Goal: Task Accomplishment & Management: Manage account settings

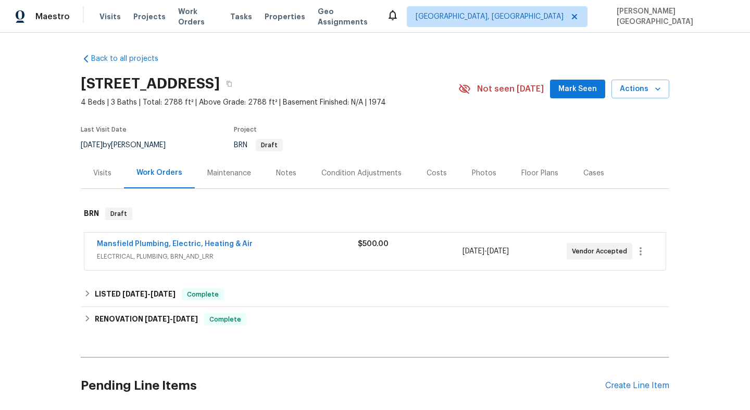
scroll to position [151, 0]
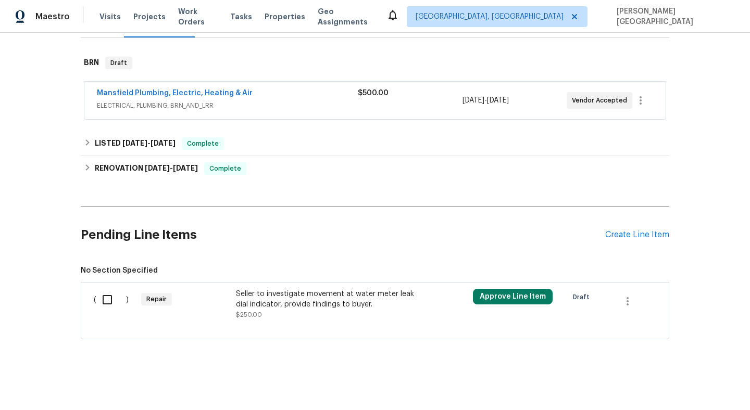
click at [266, 308] on div "Seller to investigate movement at water meter leak dial indicator, provide find…" at bounding box center [327, 299] width 183 height 21
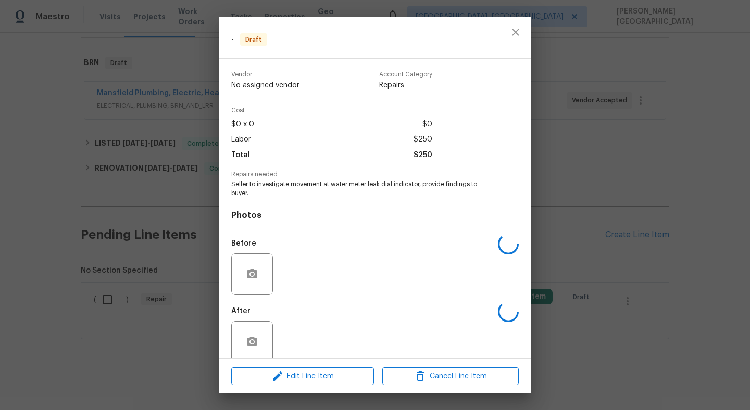
click at [312, 385] on div "Edit Line Item Cancel Line Item" at bounding box center [375, 376] width 312 height 35
click at [310, 376] on span "Edit Line Item" at bounding box center [302, 376] width 136 height 13
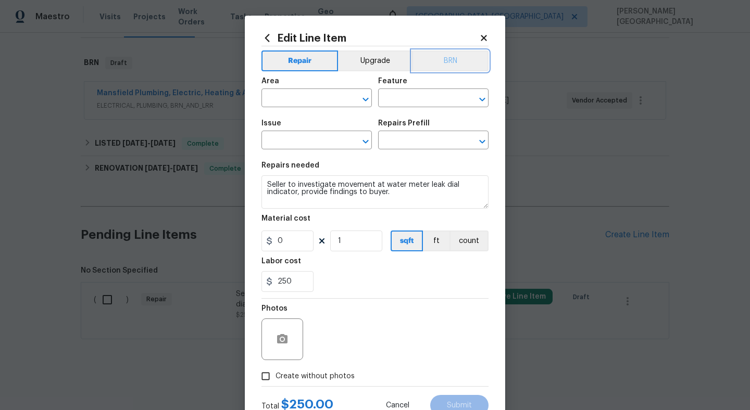
click at [447, 65] on button "BRN" at bounding box center [450, 60] width 77 height 21
click at [309, 89] on div "Area" at bounding box center [316, 85] width 110 height 14
click at [309, 87] on div "Area" at bounding box center [316, 85] width 110 height 14
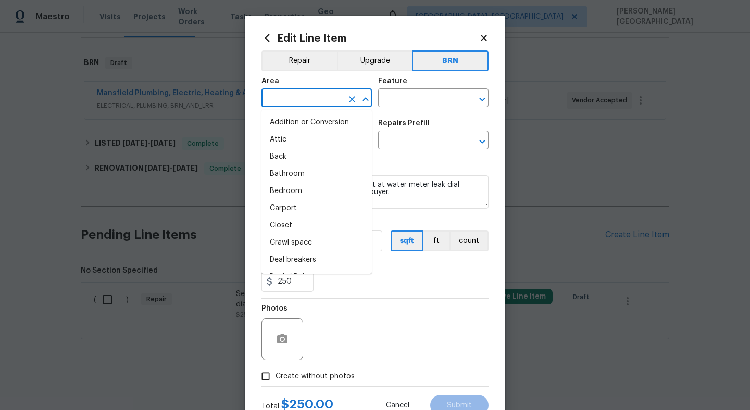
click at [309, 98] on input "text" at bounding box center [301, 99] width 81 height 16
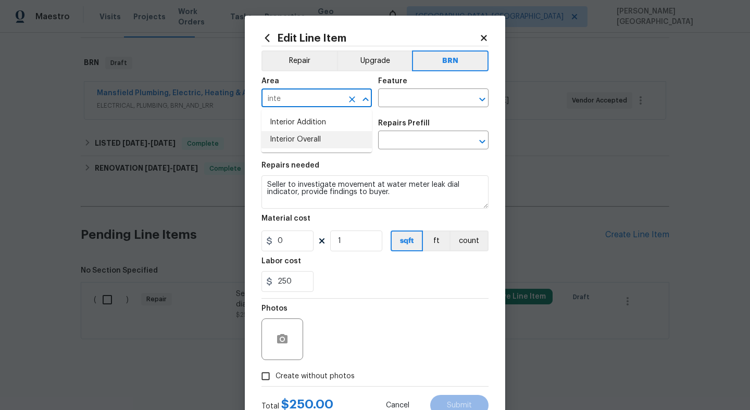
click at [312, 143] on li "Interior Overall" at bounding box center [316, 139] width 110 height 17
type input "Interior Overall"
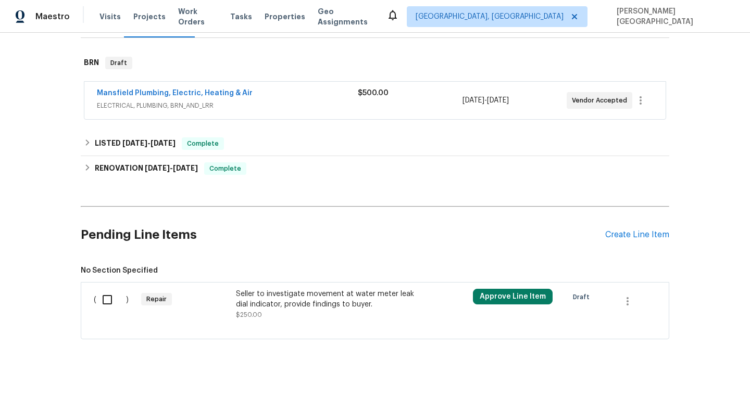
click at [551, 190] on body "Maestro Visits Projects Work Orders Tasks Properties Geo Assignments Albuquerqu…" at bounding box center [375, 205] width 750 height 410
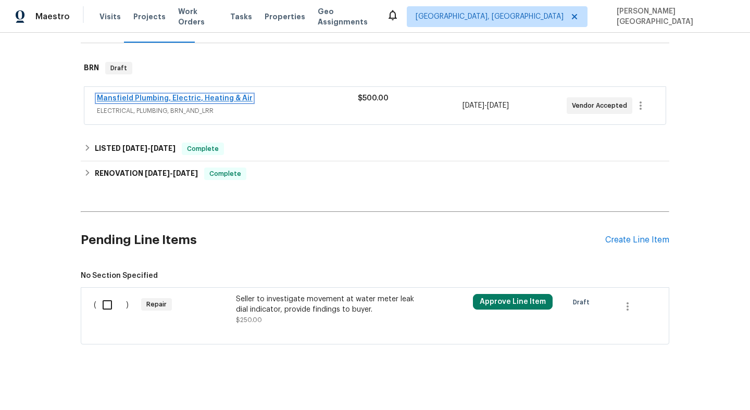
click at [207, 96] on link "Mansfield Plumbing, Electric, Heating & Air" at bounding box center [175, 98] width 156 height 7
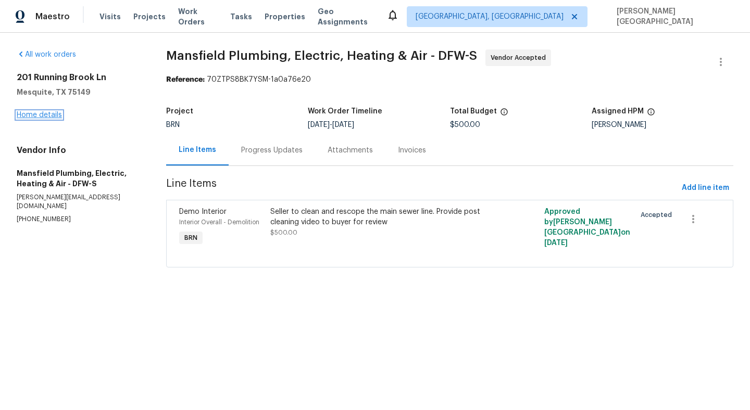
click at [27, 112] on link "Home details" at bounding box center [39, 114] width 45 height 7
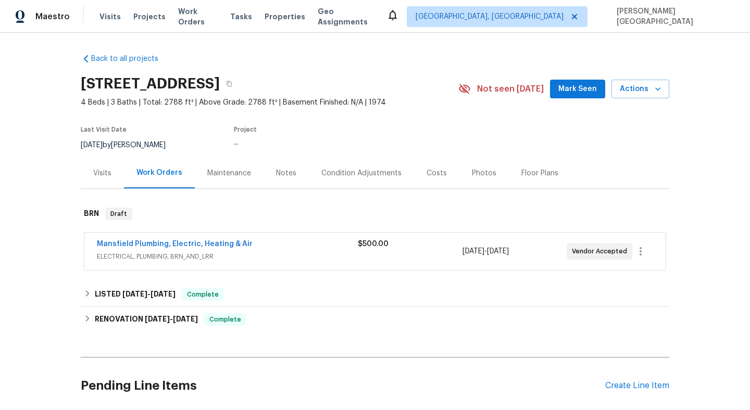
scroll to position [151, 0]
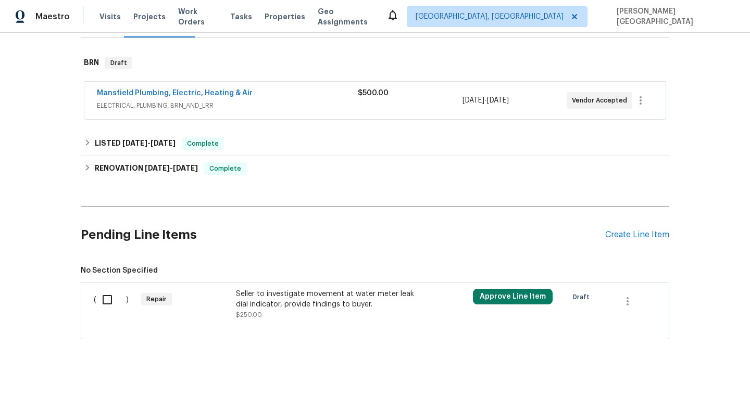
click at [277, 303] on div "Seller to investigate movement at water meter leak dial indicator, provide find…" at bounding box center [327, 299] width 183 height 21
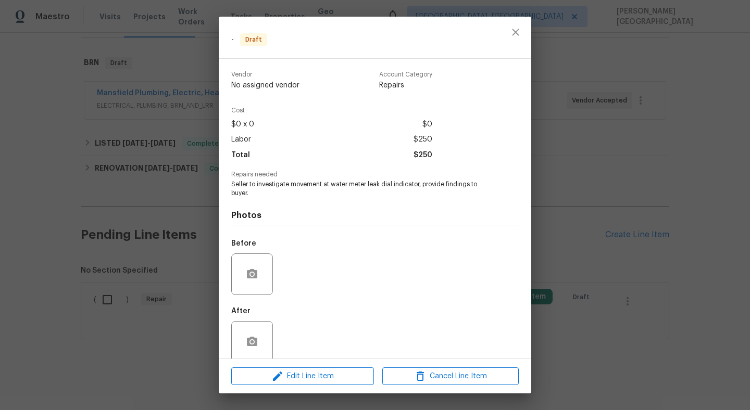
click at [295, 186] on span "Seller to investigate movement at water meter leak dial indicator, provide find…" at bounding box center [360, 189] width 259 height 18
copy span "Seller to investigate movement at water meter leak dial indicator, provide find…"
click at [610, 217] on div "- Draft Vendor No assigned vendor Account Category Repairs Cost $0 x 0 $0 Labor…" at bounding box center [375, 205] width 750 height 410
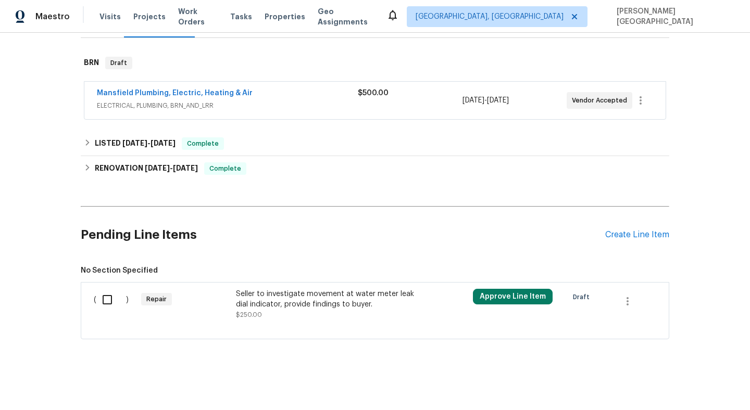
click at [260, 300] on div "Seller to investigate movement at water meter leak dial indicator, provide find…" at bounding box center [327, 299] width 183 height 21
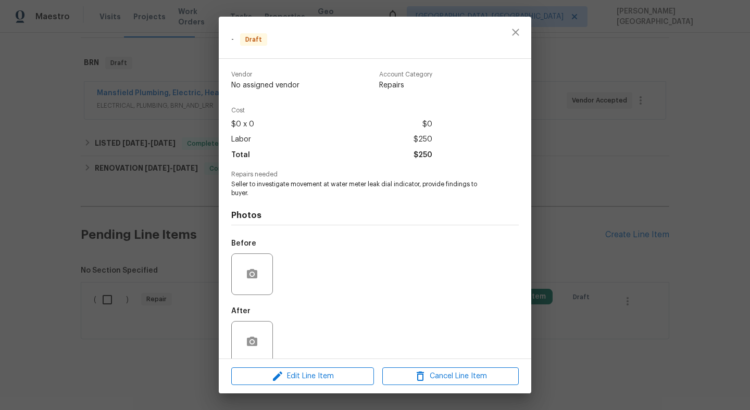
click at [610, 242] on div "- Draft Vendor No assigned vendor Account Category Repairs Cost $0 x 0 $0 Labor…" at bounding box center [375, 205] width 750 height 410
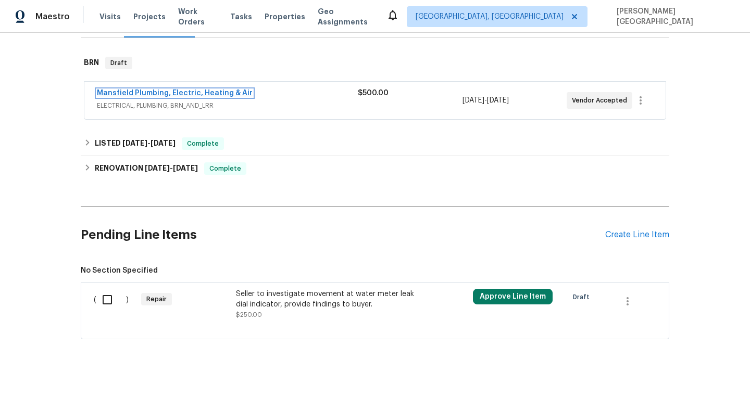
click at [131, 93] on link "Mansfield Plumbing, Electric, Heating & Air" at bounding box center [175, 93] width 156 height 7
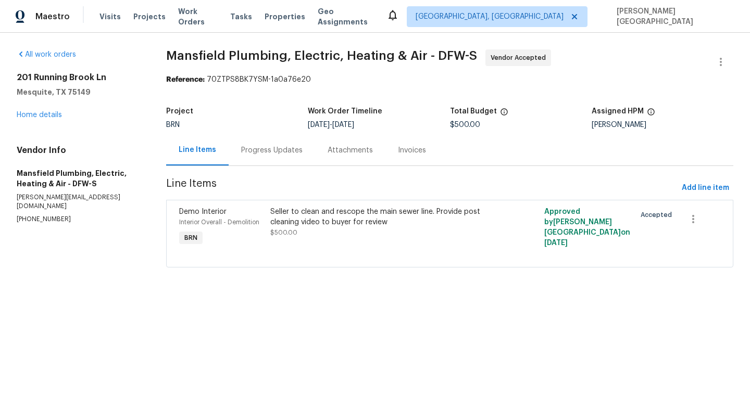
click at [36, 109] on div "201 Running Brook Ln Mesquite, TX 75149 Home details" at bounding box center [79, 96] width 124 height 48
click at [38, 115] on link "Home details" at bounding box center [39, 114] width 45 height 7
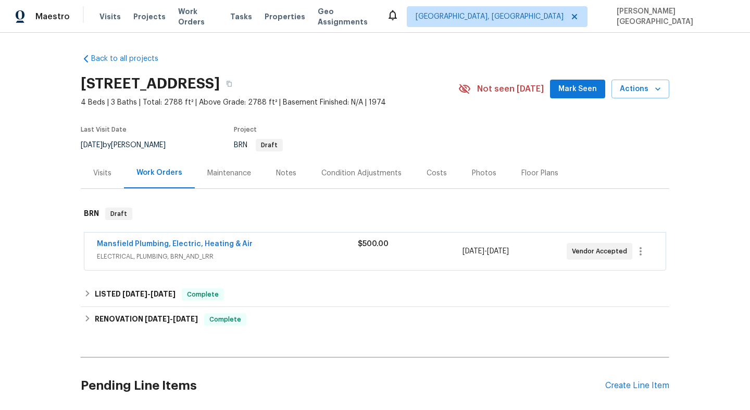
scroll to position [151, 0]
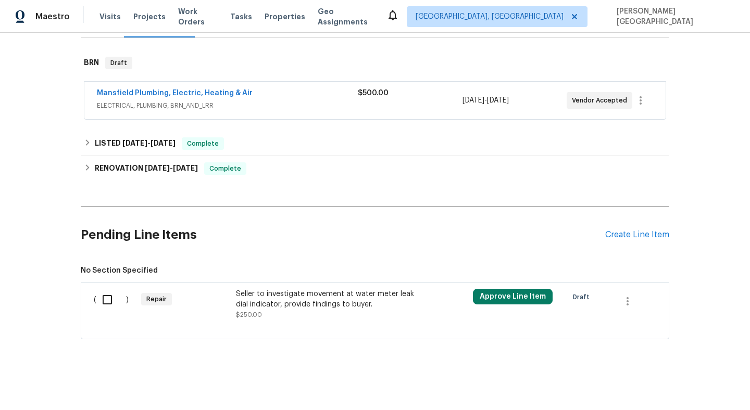
click at [243, 302] on div "Seller to investigate movement at water meter leak dial indicator, provide find…" at bounding box center [327, 299] width 183 height 21
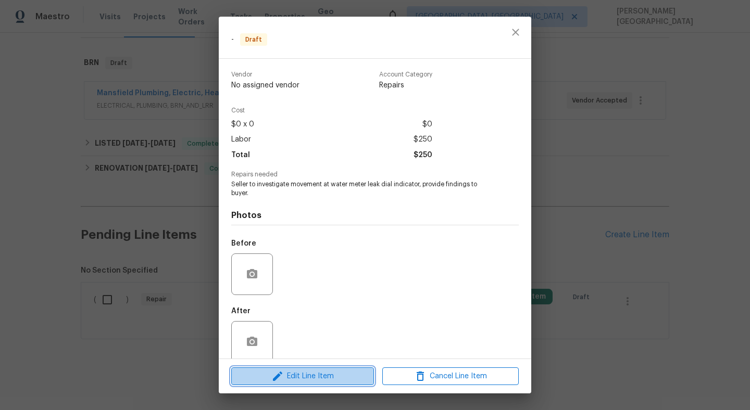
click at [303, 373] on span "Edit Line Item" at bounding box center [302, 376] width 136 height 13
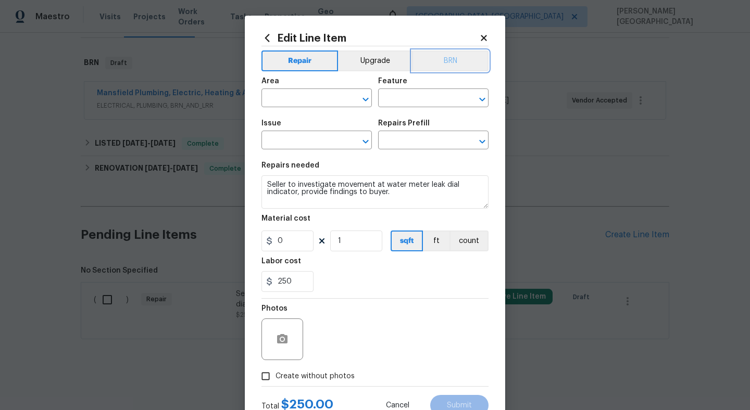
click at [453, 64] on button "BRN" at bounding box center [450, 60] width 77 height 21
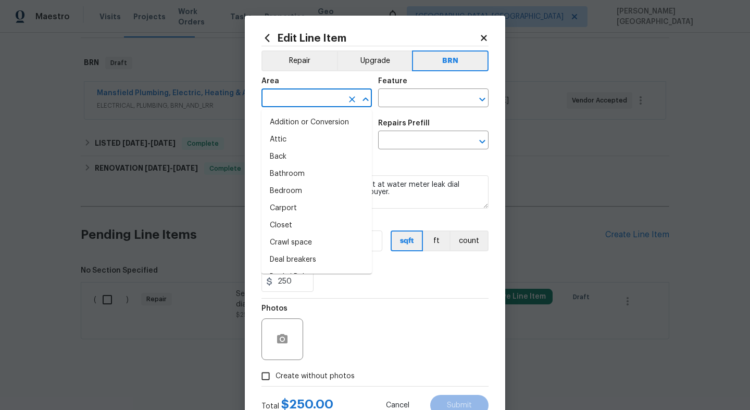
click at [275, 100] on input "text" at bounding box center [301, 99] width 81 height 16
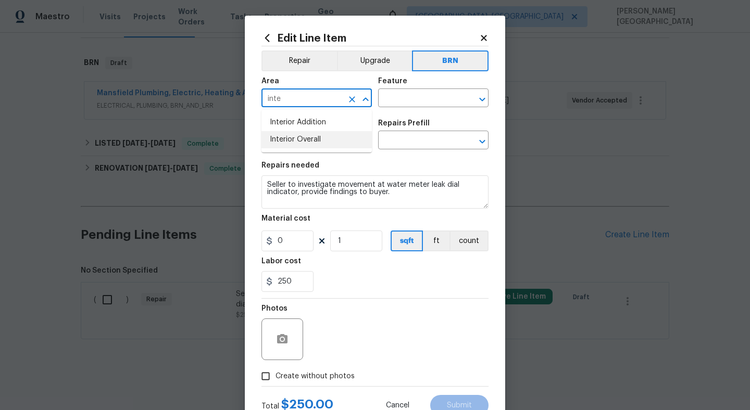
click at [291, 138] on li "Interior Overall" at bounding box center [316, 139] width 110 height 17
type input "Interior Overall"
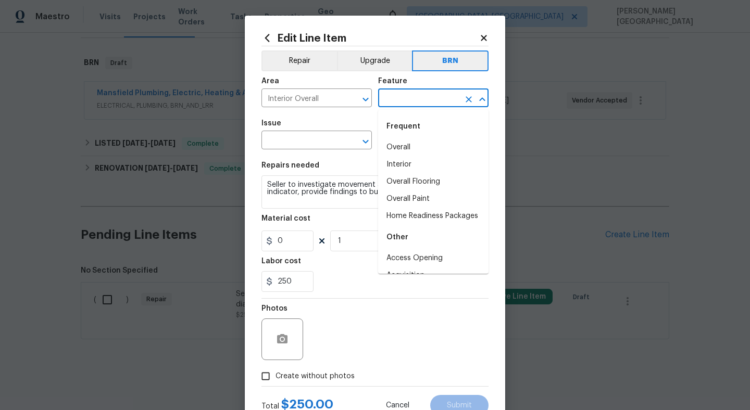
click at [403, 96] on input "text" at bounding box center [418, 99] width 81 height 16
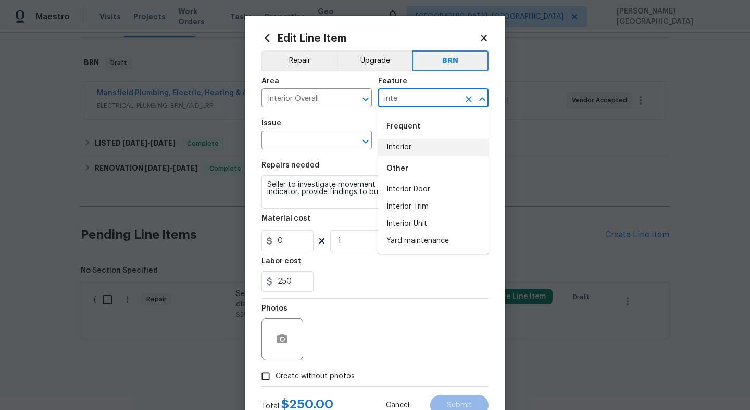
click at [418, 158] on div "Other" at bounding box center [433, 168] width 110 height 25
click at [408, 149] on li "Interior" at bounding box center [433, 147] width 110 height 17
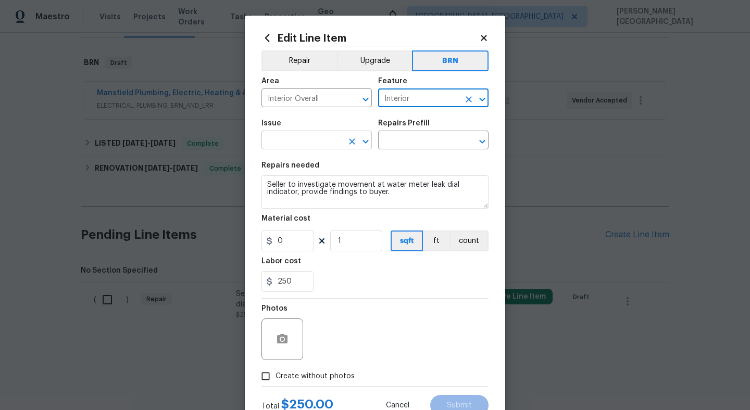
type input "Interior"
click at [317, 145] on input "text" at bounding box center [301, 141] width 81 height 16
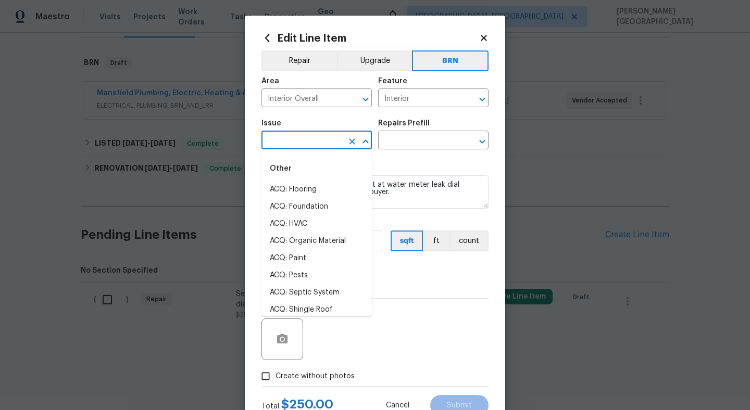
type input "i"
click at [300, 209] on li "Demo Interior" at bounding box center [316, 206] width 110 height 17
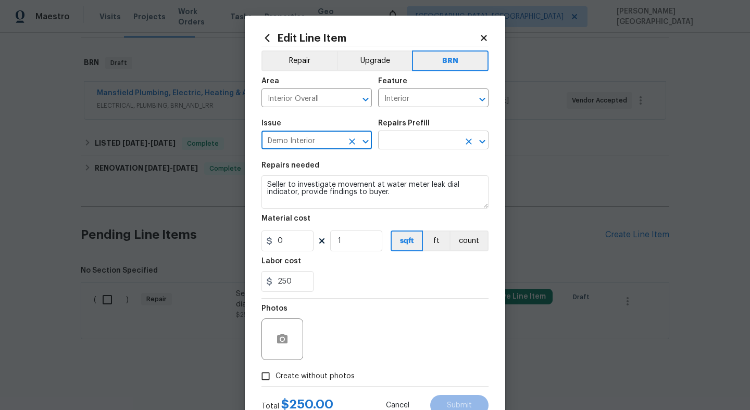
type input "Demo Interior"
click at [401, 138] on input "text" at bounding box center [418, 141] width 81 height 16
click at [389, 145] on input "text" at bounding box center [418, 141] width 81 height 16
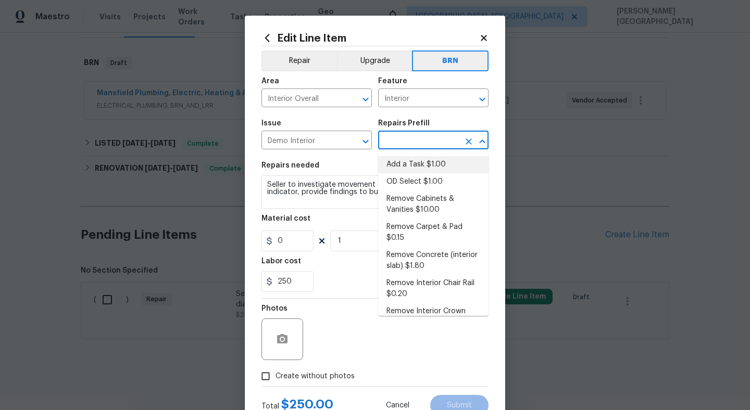
click at [402, 165] on li "Add a Task $1.00" at bounding box center [433, 164] width 110 height 17
type input "Demolition"
type input "Add a Task $1.00"
type textarea "HPM to detail"
type input "1"
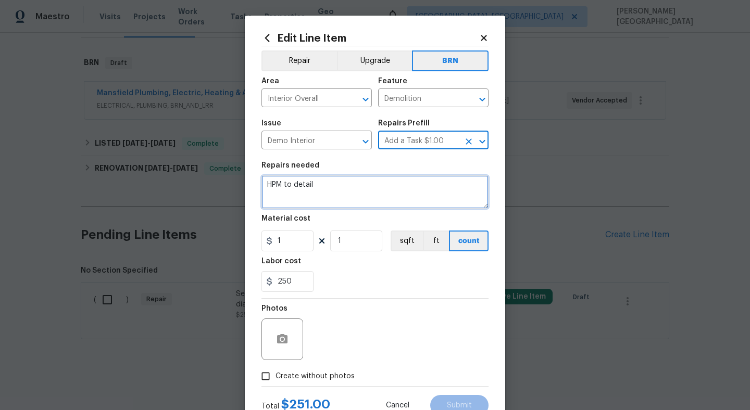
click at [282, 192] on textarea "HPM to detail" at bounding box center [374, 191] width 227 height 33
paste textarea "Seller to investigate movement at water meter leak dial indicator, provide find…"
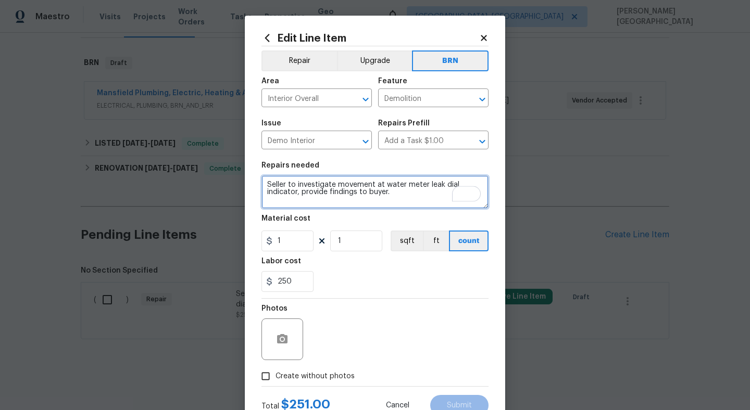
type textarea "Seller to investigate movement at water meter leak dial indicator, provide find…"
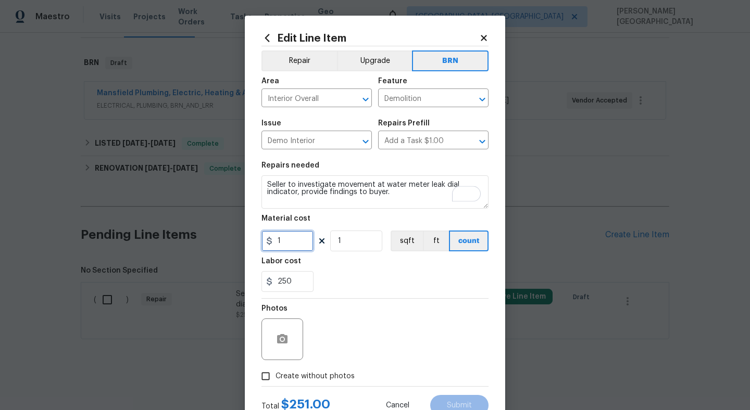
click at [299, 232] on input "1" at bounding box center [287, 241] width 52 height 21
type input "0"
click at [280, 337] on icon "button" at bounding box center [282, 338] width 10 height 9
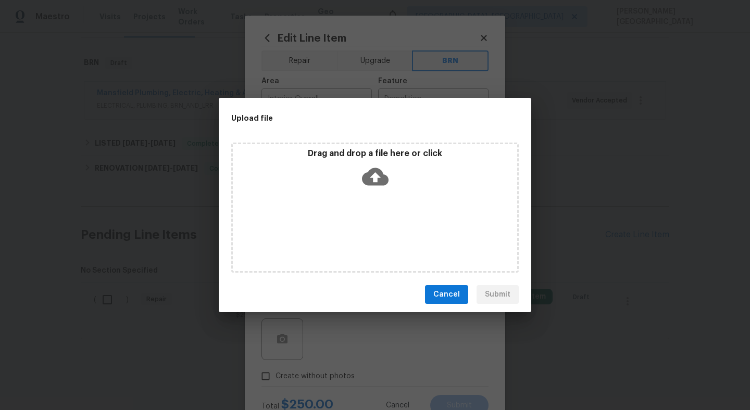
click at [377, 174] on icon at bounding box center [375, 176] width 27 height 27
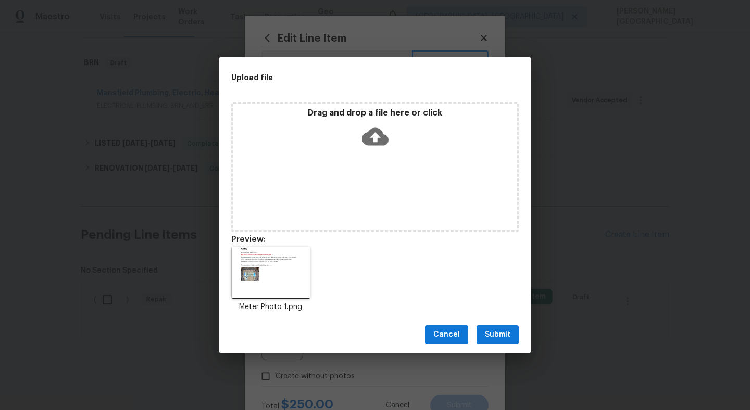
click at [485, 335] on span "Submit" at bounding box center [498, 334] width 26 height 13
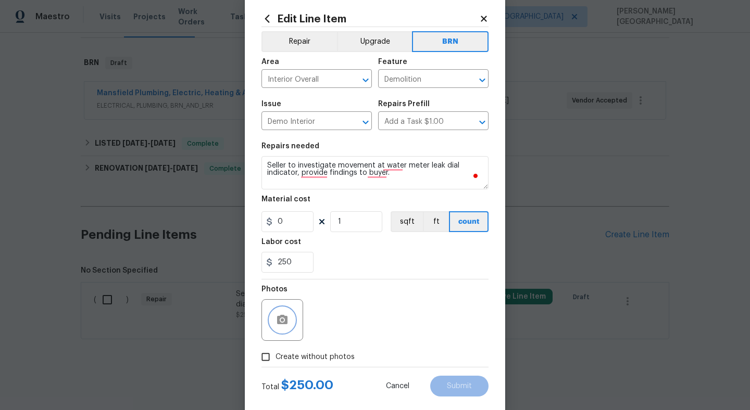
scroll to position [39, 0]
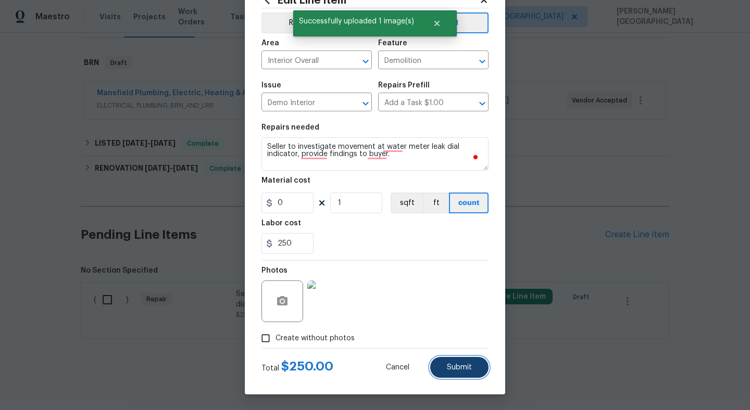
click at [448, 369] on span "Submit" at bounding box center [459, 368] width 25 height 8
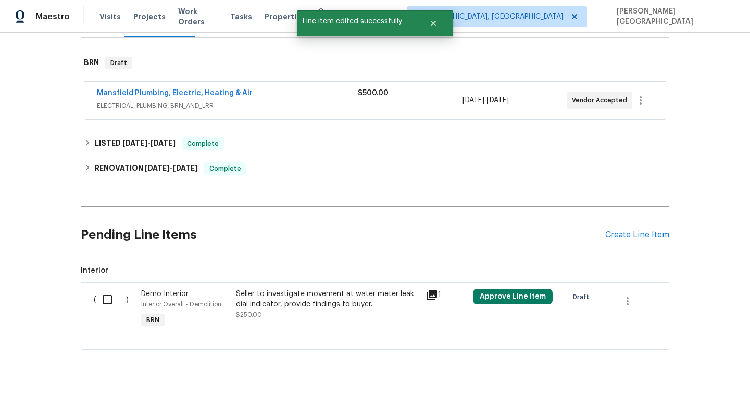
click at [119, 302] on input "checkbox" at bounding box center [111, 300] width 30 height 22
checkbox input "true"
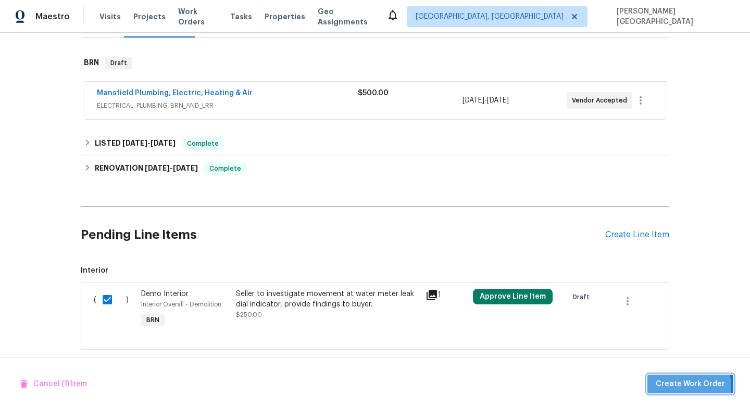
click at [683, 386] on span "Create Work Order" at bounding box center [689, 384] width 69 height 13
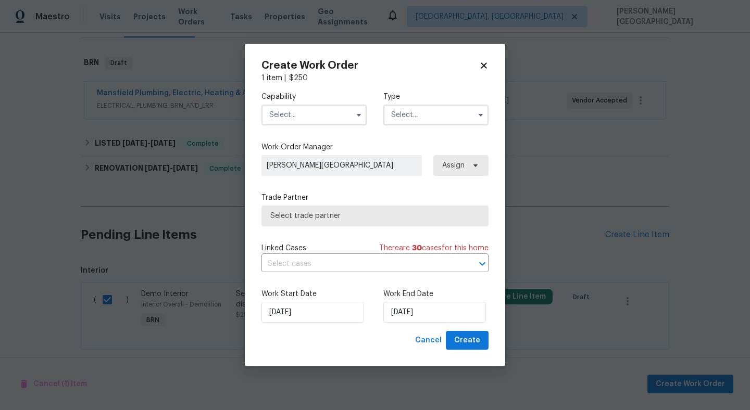
click at [302, 115] on input "text" at bounding box center [313, 115] width 105 height 21
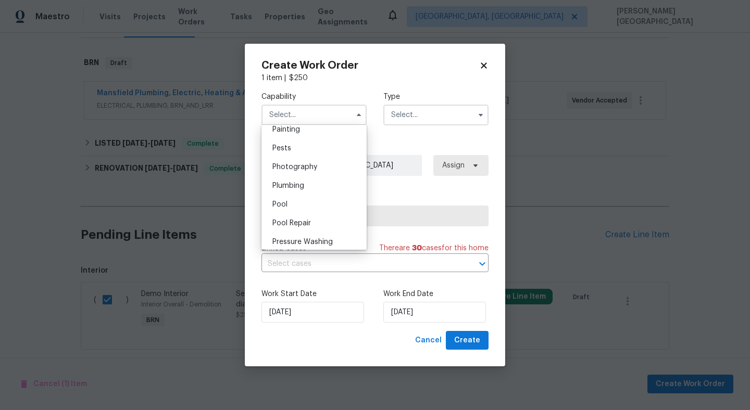
scroll to position [887, 0]
click at [305, 181] on div "Plumbing" at bounding box center [314, 180] width 100 height 19
type input "Plumbing"
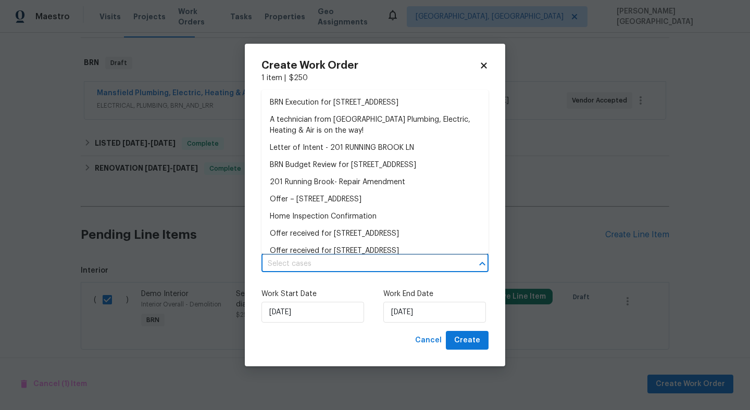
click at [322, 260] on input "text" at bounding box center [360, 264] width 198 height 16
click at [337, 106] on li "BRN Execution for 201 Running Brook Ln, Mesquite, TX 75149" at bounding box center [374, 102] width 227 height 17
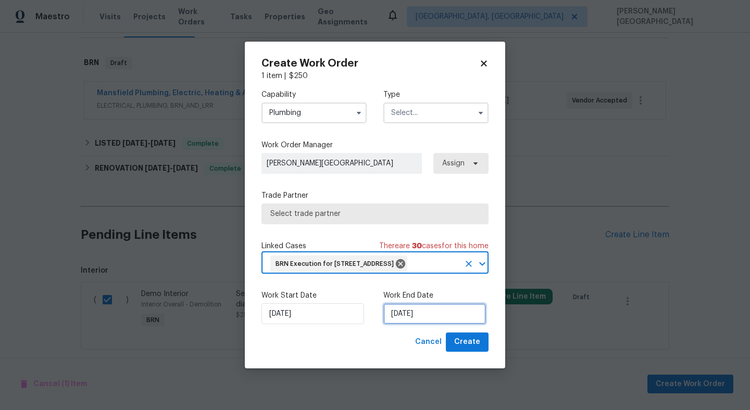
click at [404, 321] on input "[DATE]" at bounding box center [434, 313] width 103 height 21
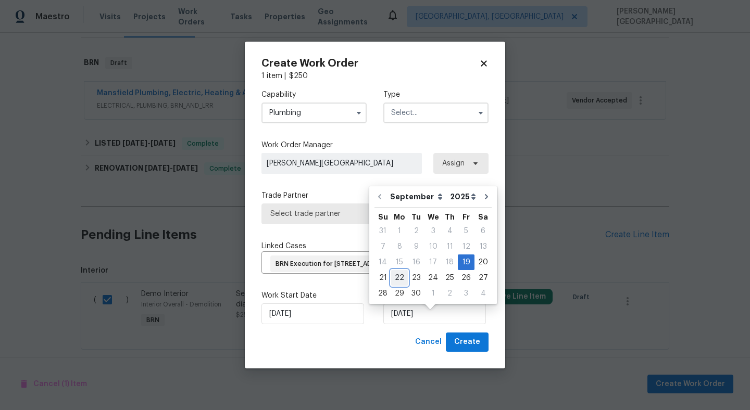
click at [400, 280] on div "22" at bounding box center [399, 278] width 17 height 15
type input "[DATE]"
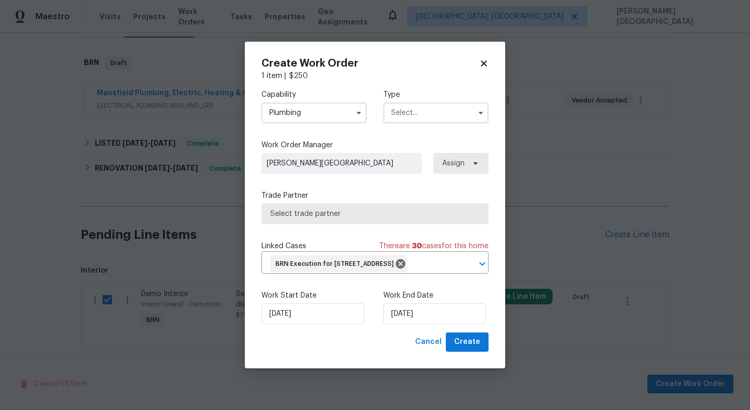
click at [421, 107] on input "text" at bounding box center [435, 113] width 105 height 21
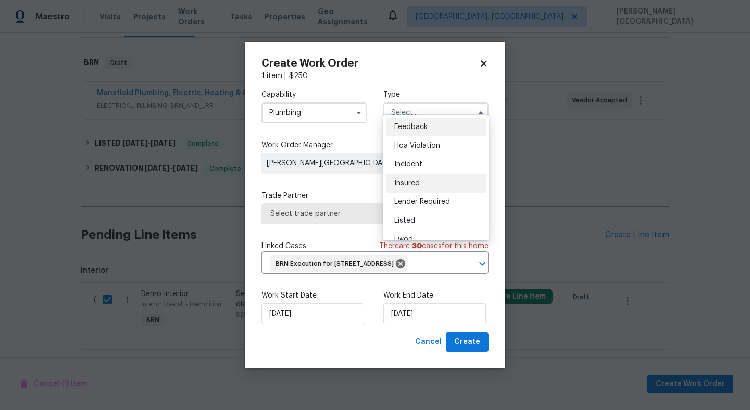
scroll to position [124, 0]
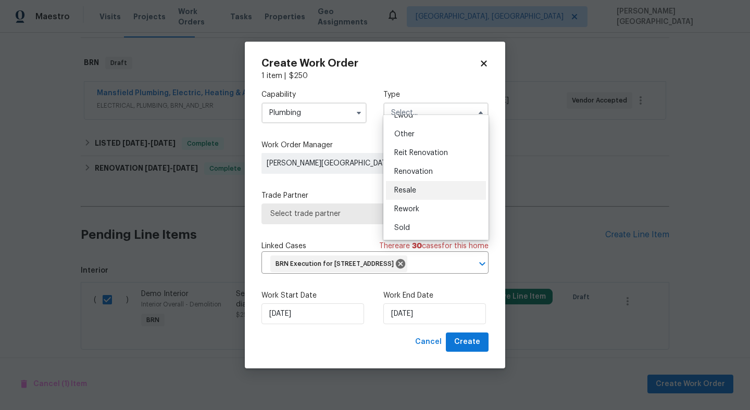
click at [415, 187] on span "Resale" at bounding box center [405, 190] width 22 height 7
type input "Resale"
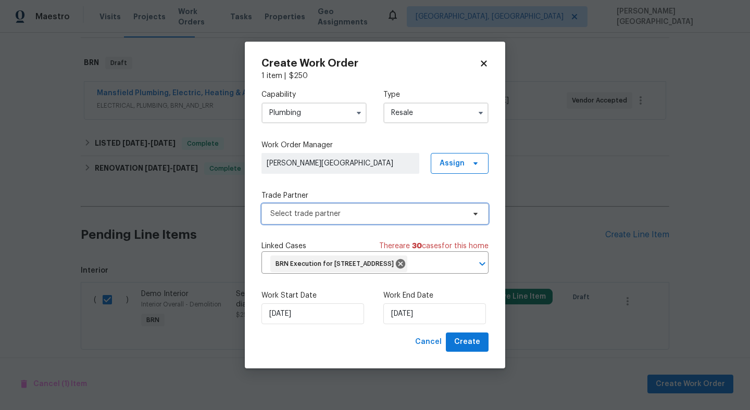
click at [343, 209] on span "Select trade partner" at bounding box center [367, 214] width 194 height 10
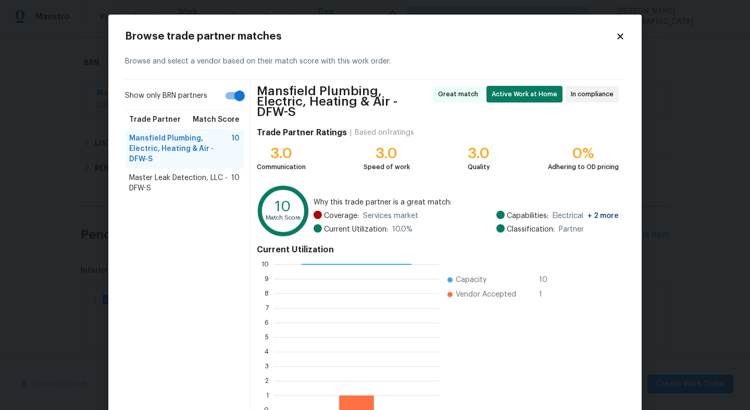
scroll to position [53, 0]
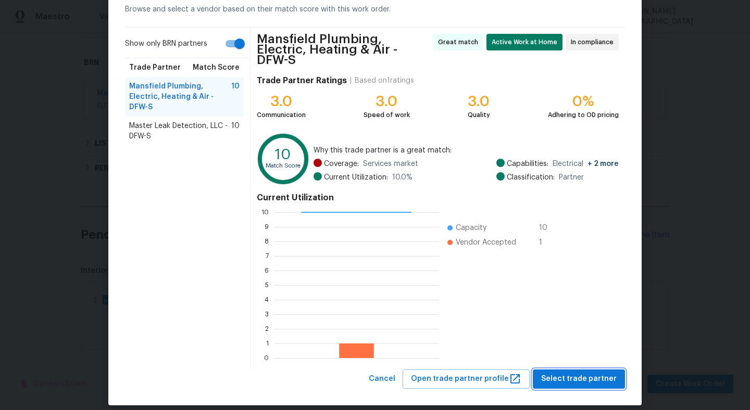
click at [565, 373] on span "Select trade partner" at bounding box center [578, 379] width 75 height 13
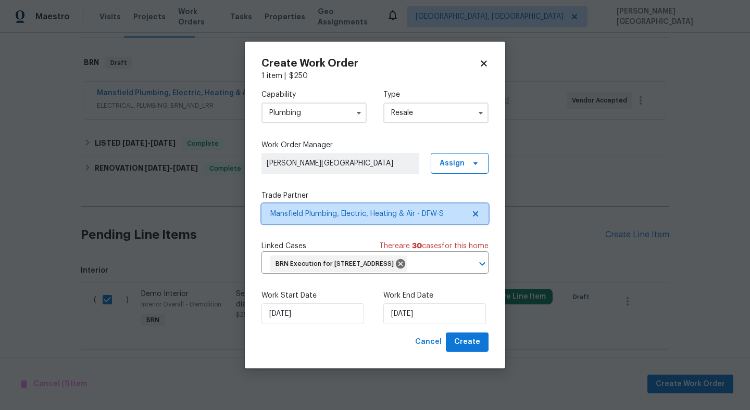
scroll to position [0, 0]
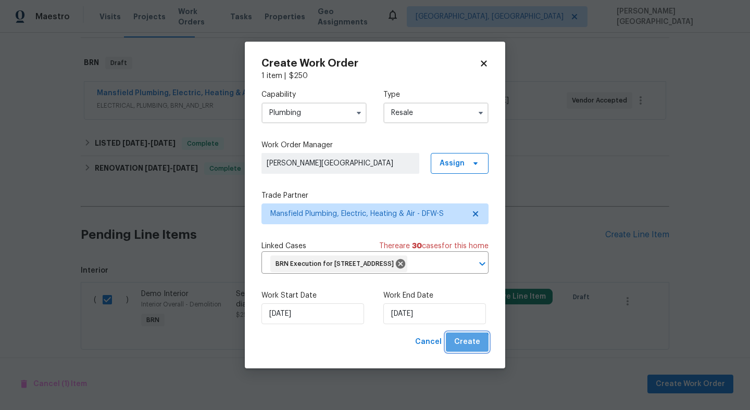
click at [468, 349] on span "Create" at bounding box center [467, 342] width 26 height 13
checkbox input "false"
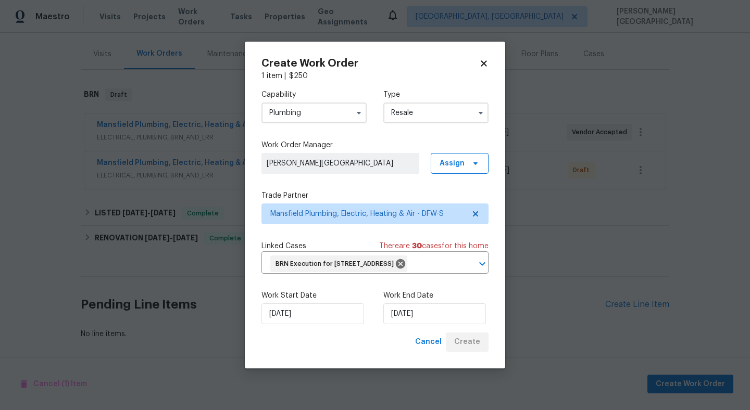
scroll to position [119, 0]
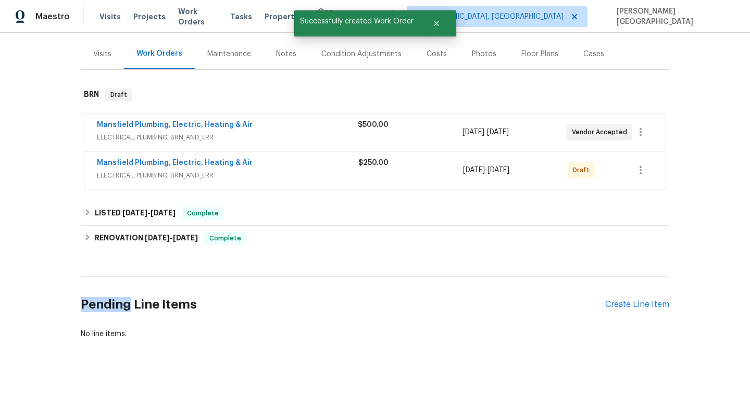
click at [64, 297] on div "Back to all projects 201 Running Brook Ln, Mesquite, TX 75149 4 Beds | 3 Baths …" at bounding box center [375, 221] width 750 height 377
click at [163, 302] on h2 "Pending Line Items" at bounding box center [343, 305] width 524 height 48
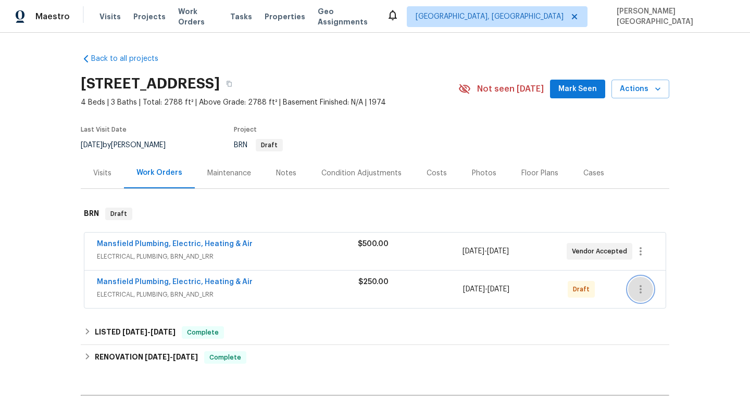
click at [644, 295] on icon "button" at bounding box center [640, 289] width 12 height 12
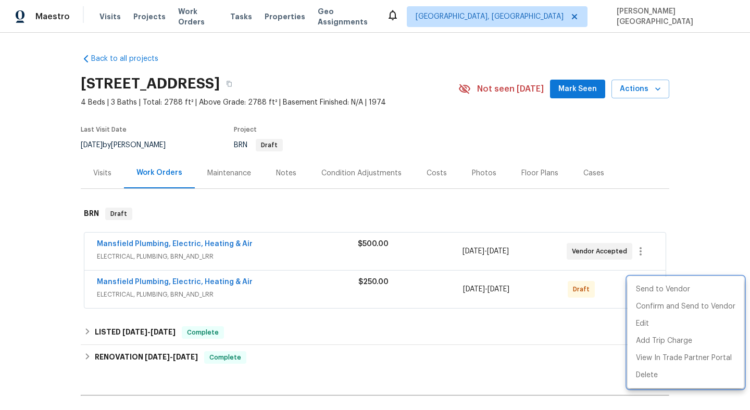
click at [210, 281] on div at bounding box center [375, 205] width 750 height 410
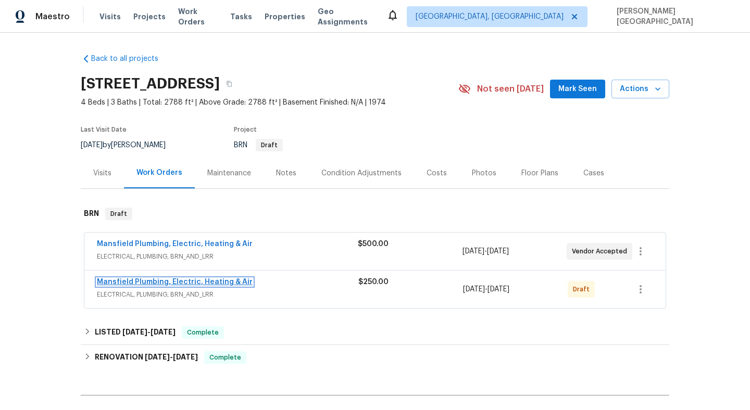
click at [230, 281] on link "Mansfield Plumbing, Electric, Heating & Air" at bounding box center [175, 281] width 156 height 7
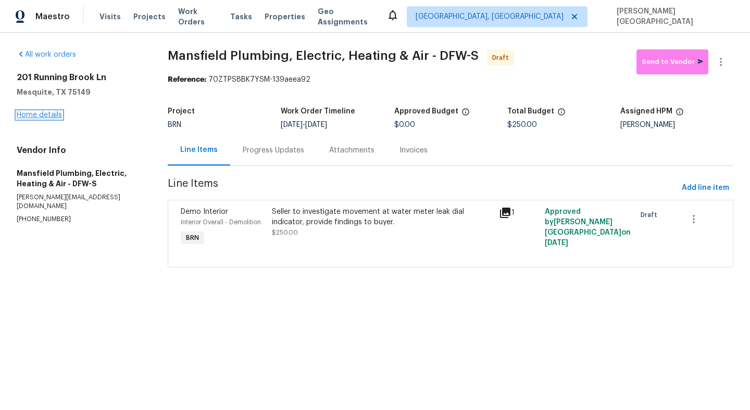
click at [48, 115] on link "Home details" at bounding box center [39, 114] width 45 height 7
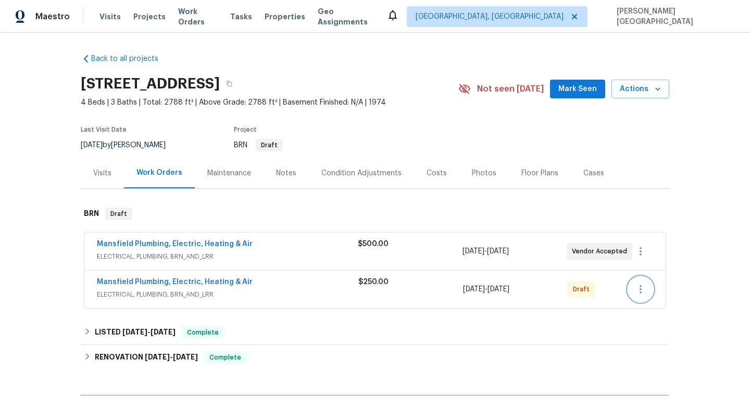
click at [639, 283] on button "button" at bounding box center [640, 289] width 25 height 25
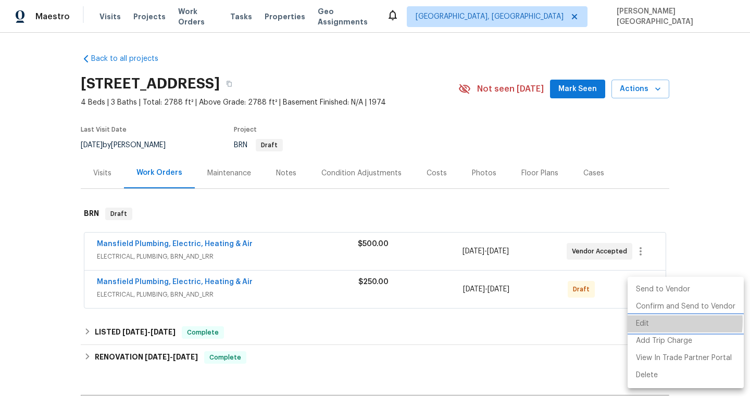
click at [640, 321] on li "Edit" at bounding box center [685, 323] width 116 height 17
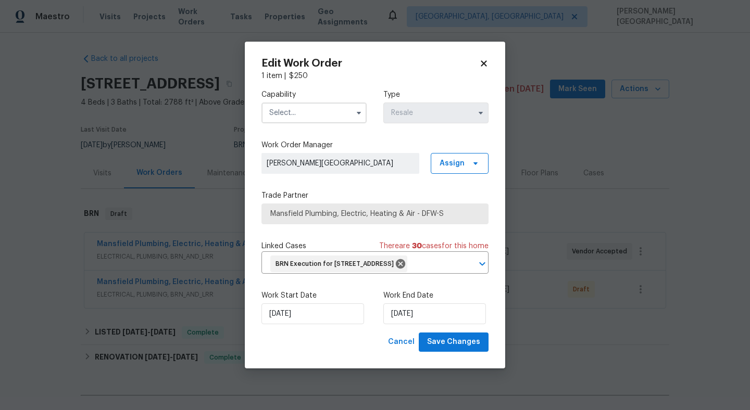
click at [289, 107] on input "text" at bounding box center [313, 113] width 105 height 21
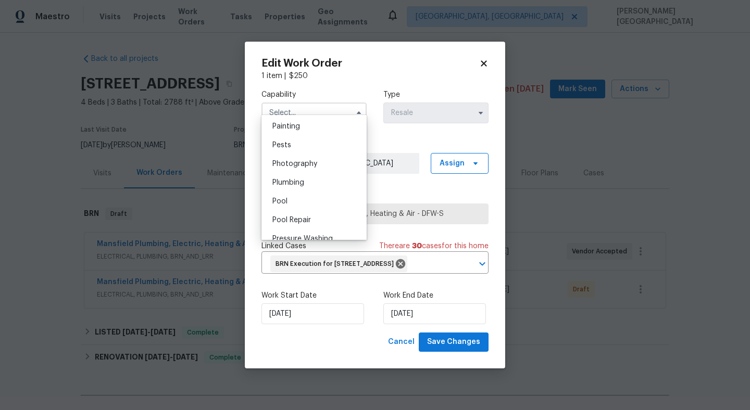
scroll to position [901, 0]
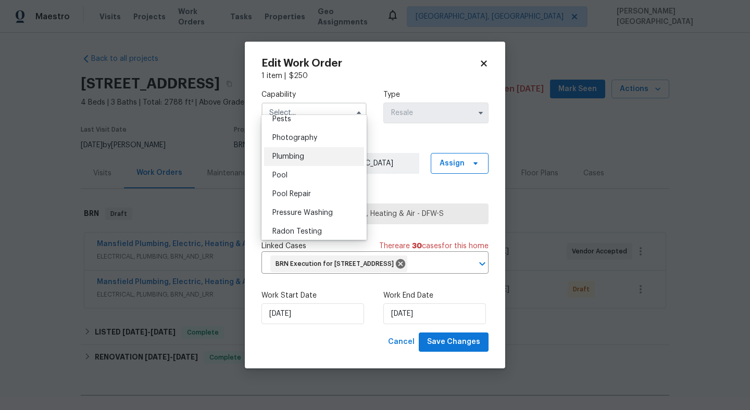
click at [294, 155] on span "Plumbing" at bounding box center [288, 156] width 32 height 7
type input "Plumbing"
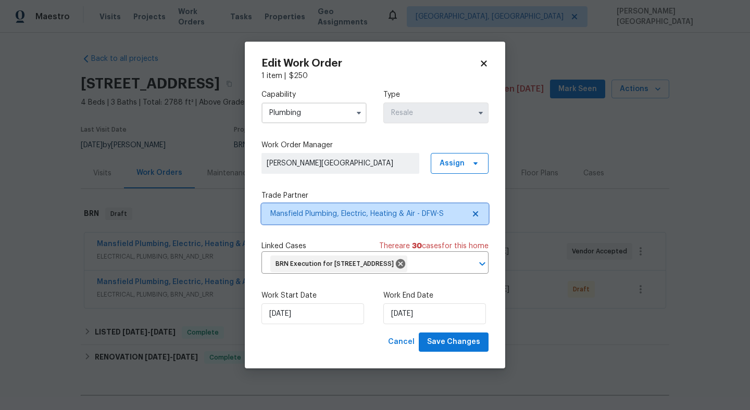
click at [295, 209] on span "Mansfield Plumbing, Electric, Heating & Air - DFW-S" at bounding box center [367, 214] width 194 height 10
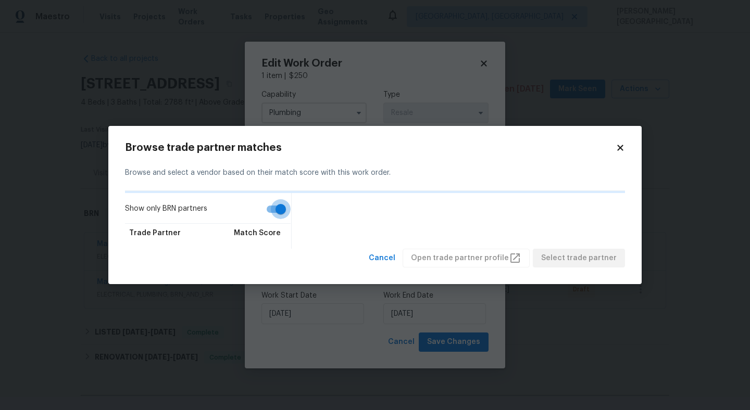
click at [279, 209] on input "Show only BRN partners" at bounding box center [280, 209] width 59 height 20
checkbox input "false"
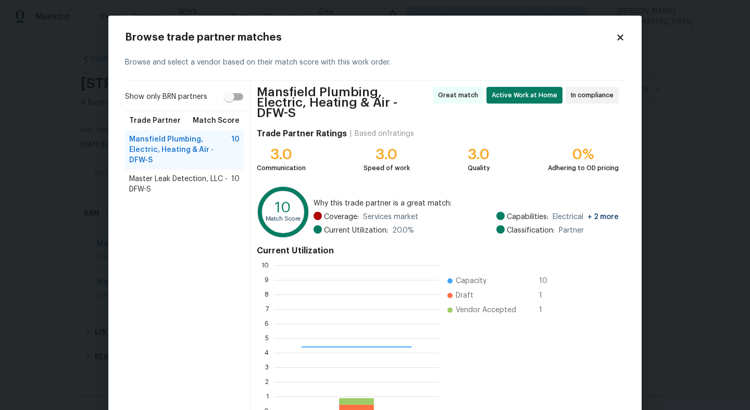
scroll to position [146, 165]
click at [159, 174] on span "Master Leak Detection, LLC - DFW-S" at bounding box center [180, 184] width 102 height 21
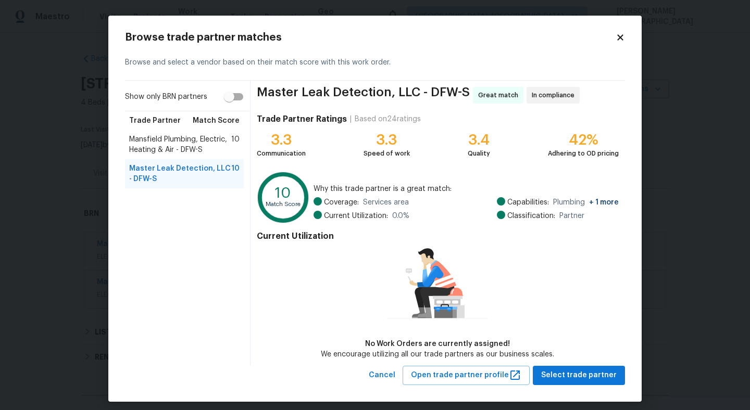
scroll to position [6, 0]
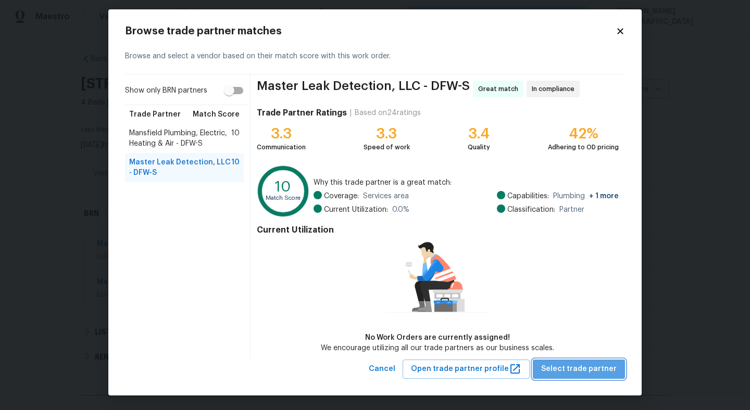
click at [588, 376] on button "Select trade partner" at bounding box center [578, 369] width 92 height 19
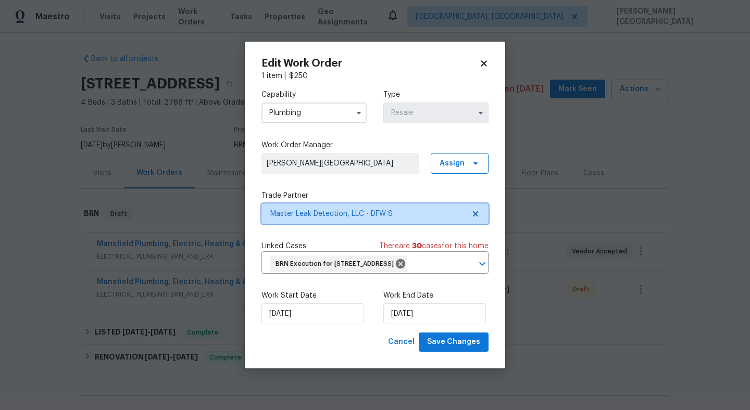
scroll to position [0, 0]
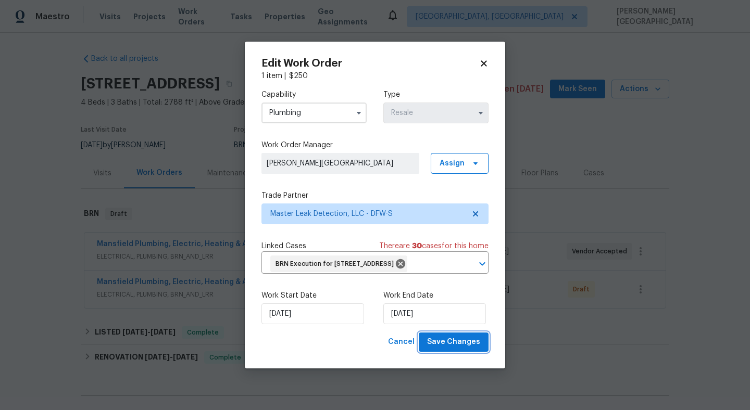
click at [473, 349] on span "Save Changes" at bounding box center [453, 342] width 53 height 13
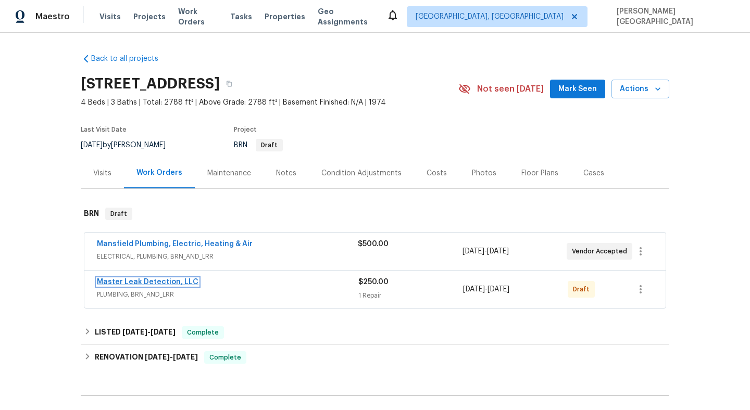
click at [120, 282] on link "Master Leak Detection, LLC" at bounding box center [147, 281] width 101 height 7
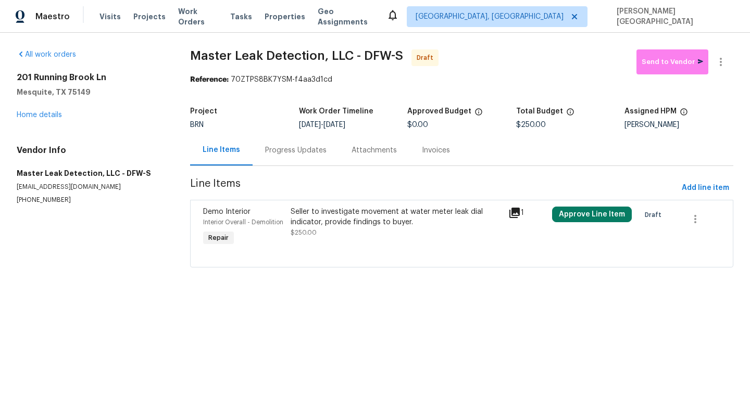
click at [277, 157] on div "Progress Updates" at bounding box center [295, 150] width 86 height 31
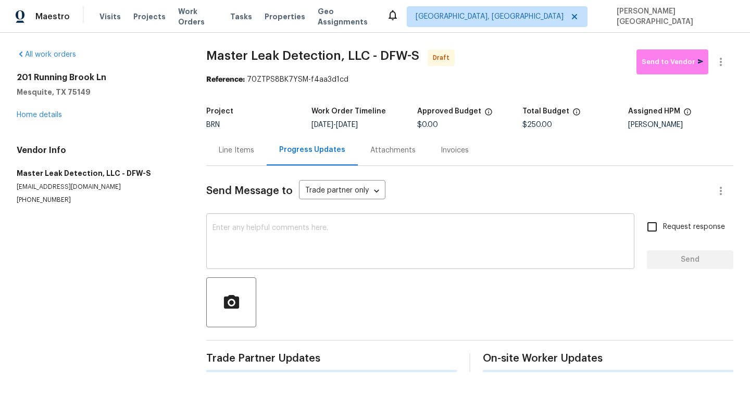
click at [274, 253] on textarea at bounding box center [419, 242] width 415 height 36
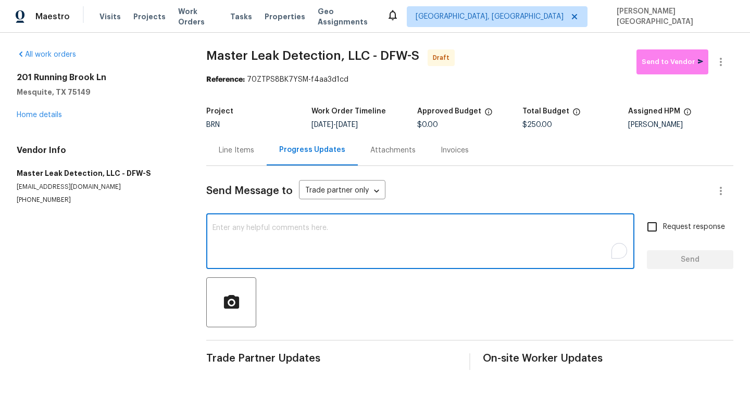
paste textarea "This is Isabel from Opendoor. Please confirm receipt of the work order due on 0…"
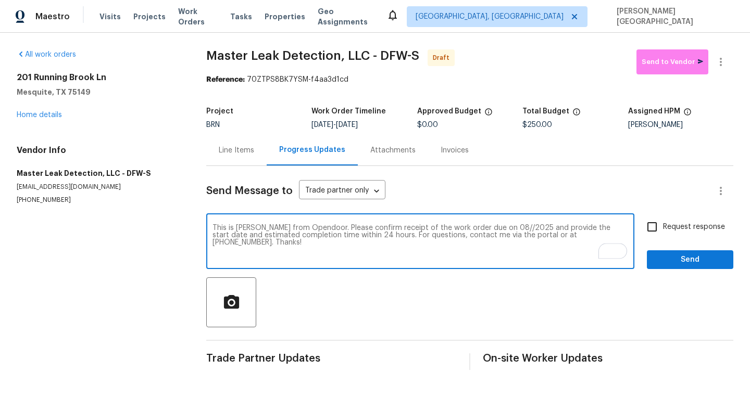
click at [487, 230] on textarea "This is Isabel from Opendoor. Please confirm receipt of the work order due on 0…" at bounding box center [419, 242] width 415 height 36
type textarea "This is Isabel from Opendoor. Please confirm receipt of the work order due on 0…"
drag, startPoint x: 650, startPoint y: 230, endPoint x: 658, endPoint y: 237, distance: 11.5
click at [650, 230] on input "Request response" at bounding box center [652, 227] width 22 height 22
checkbox input "true"
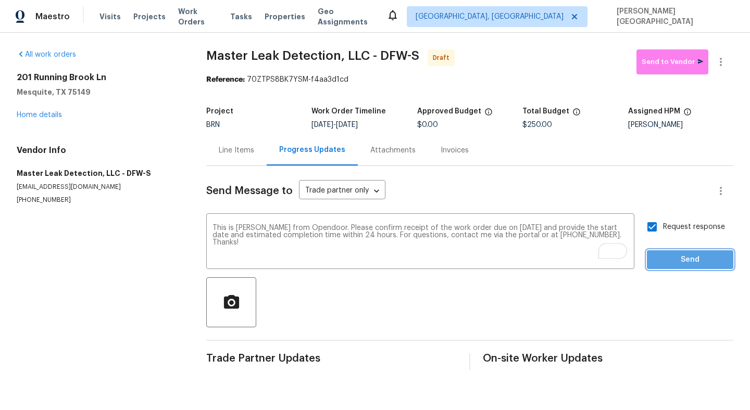
click at [670, 260] on span "Send" at bounding box center [690, 259] width 70 height 13
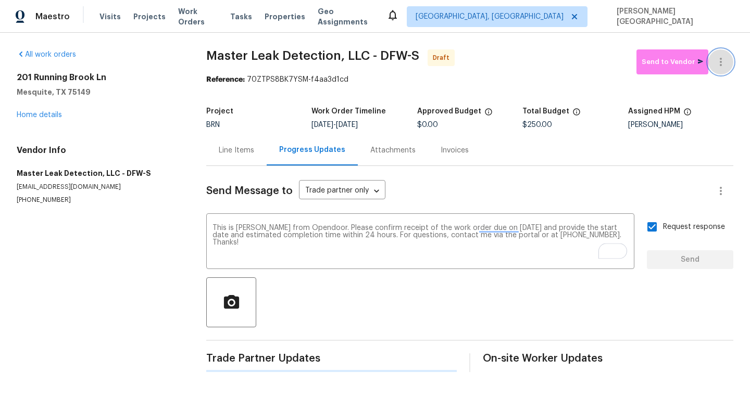
click at [720, 60] on icon "button" at bounding box center [720, 62] width 12 height 12
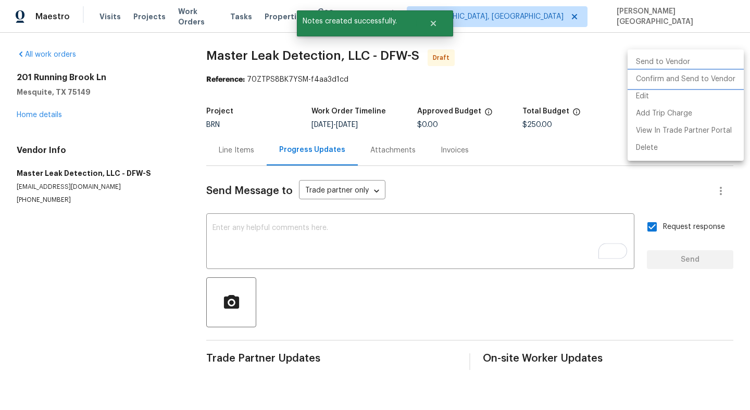
click at [681, 79] on li "Confirm and Send to Vendor" at bounding box center [685, 79] width 116 height 17
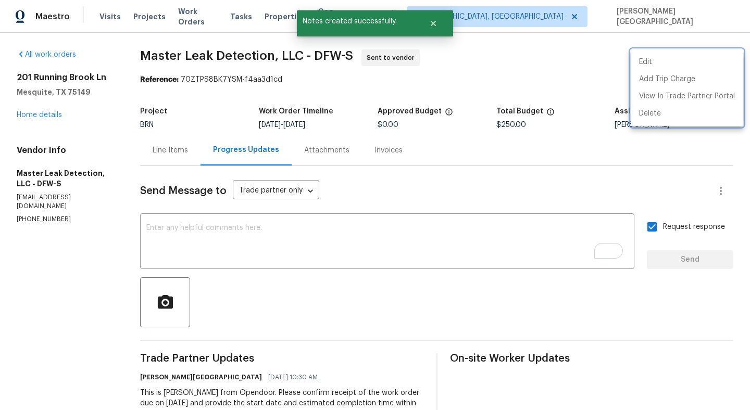
click at [45, 113] on div at bounding box center [375, 205] width 750 height 410
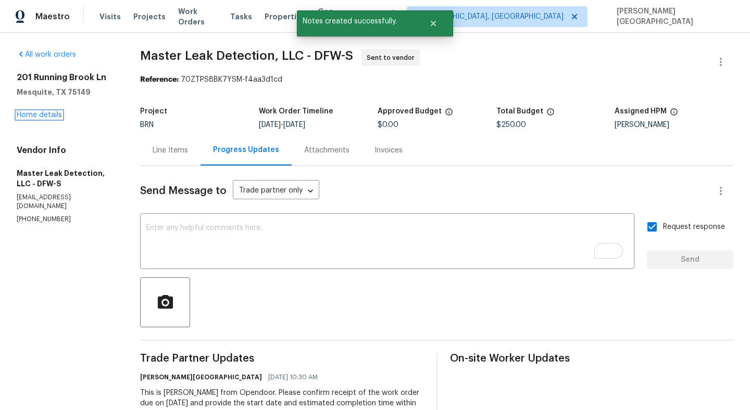
click at [45, 113] on link "Home details" at bounding box center [39, 114] width 45 height 7
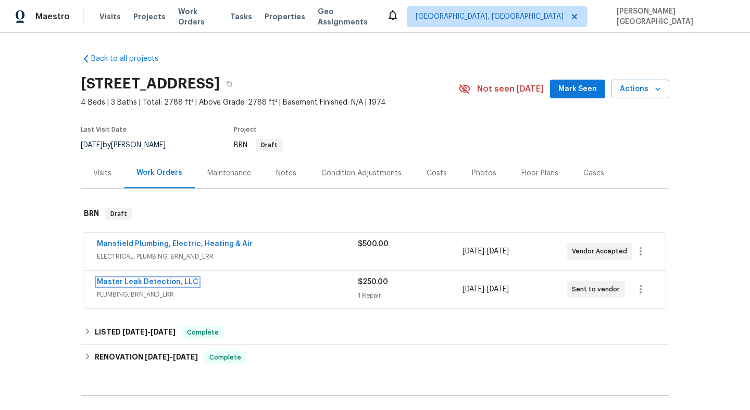
click at [170, 282] on link "Master Leak Detection, LLC" at bounding box center [147, 281] width 101 height 7
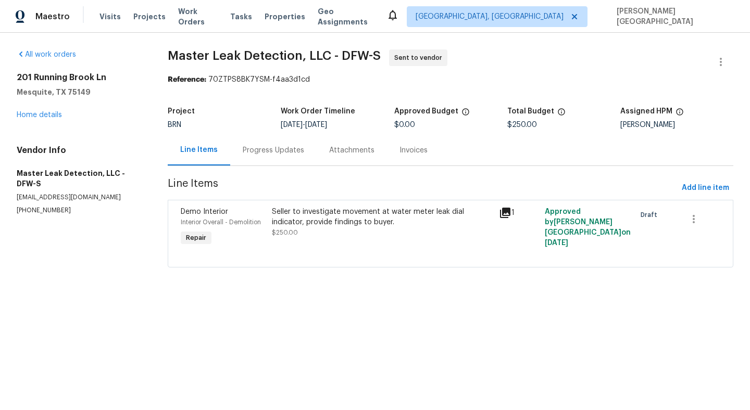
click at [270, 158] on div "Progress Updates" at bounding box center [273, 150] width 86 height 31
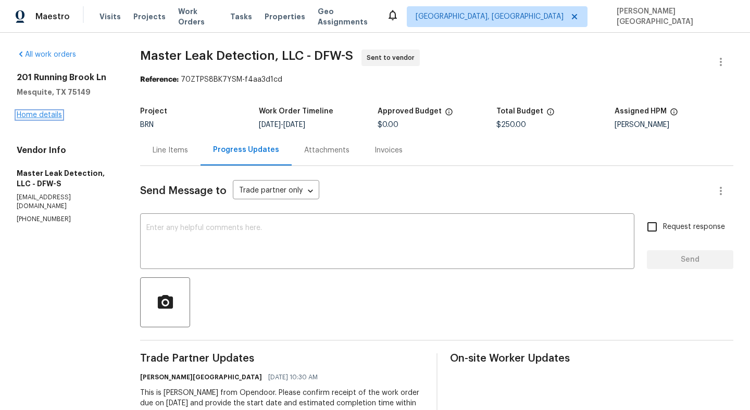
click at [50, 117] on link "Home details" at bounding box center [39, 114] width 45 height 7
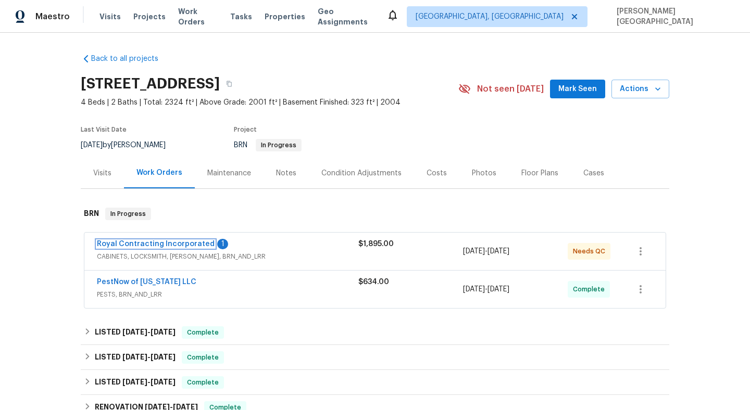
click at [160, 242] on link "Royal Contracting Incorporated" at bounding box center [156, 243] width 118 height 7
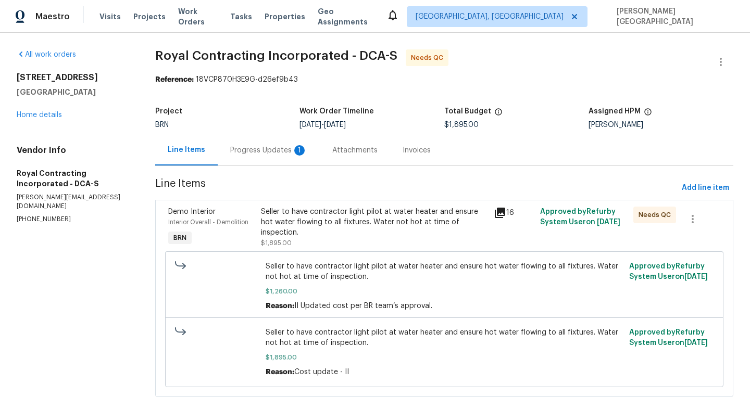
click at [286, 151] on div "Progress Updates 1" at bounding box center [268, 150] width 77 height 10
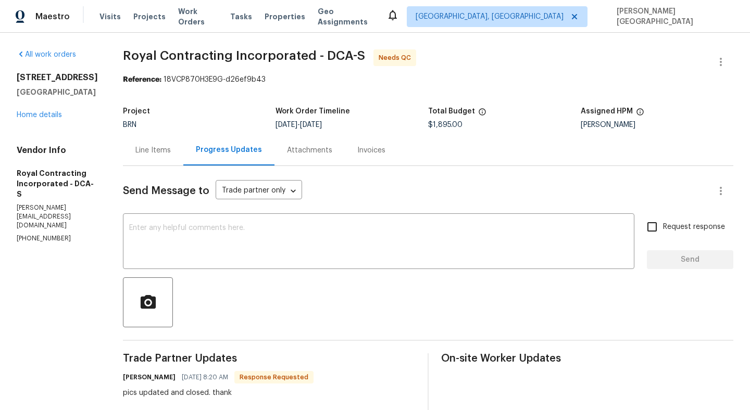
click at [170, 155] on div "Line Items" at bounding box center [152, 150] width 35 height 10
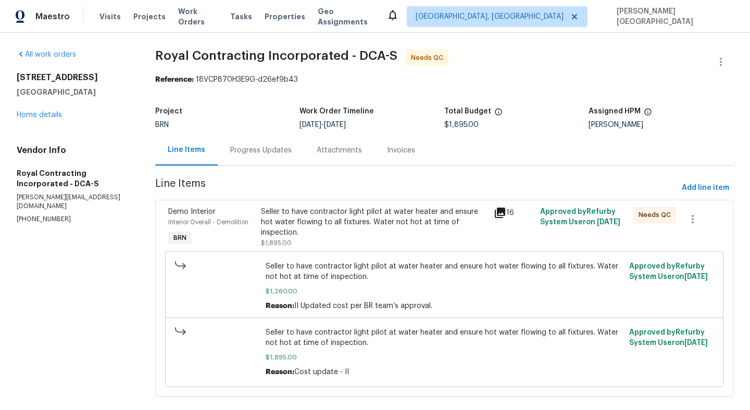
click at [374, 224] on div "Seller to have contractor light pilot at water heater and ensure hot water flow…" at bounding box center [374, 222] width 226 height 31
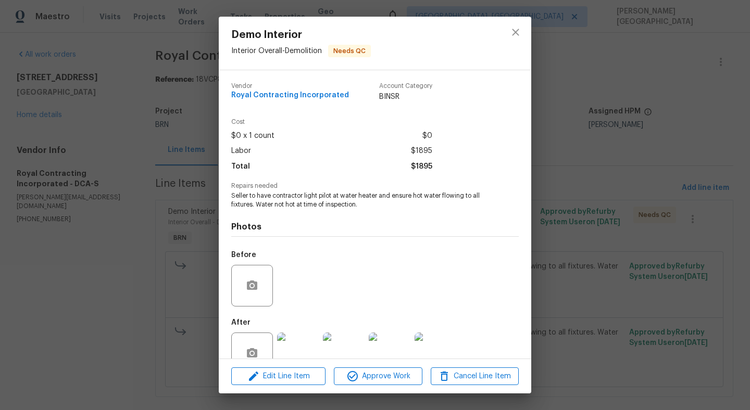
scroll to position [26, 0]
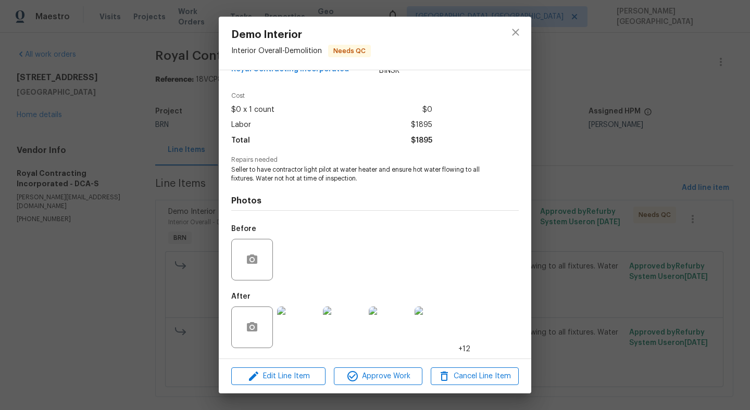
click at [560, 307] on div "Demo Interior Interior Overall - Demolition Needs QC Vendor Royal Contracting I…" at bounding box center [375, 205] width 750 height 410
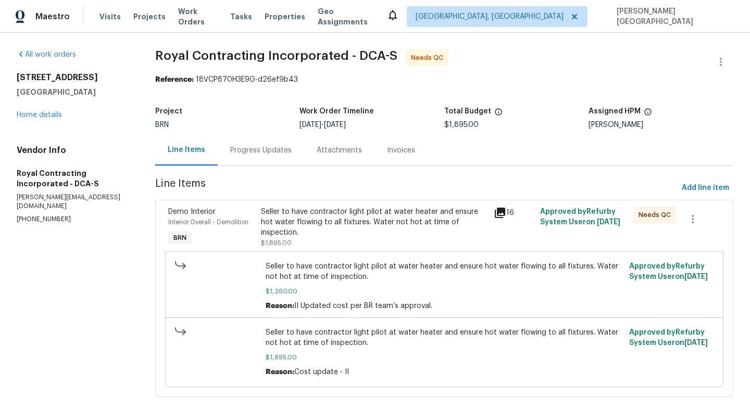
scroll to position [17, 0]
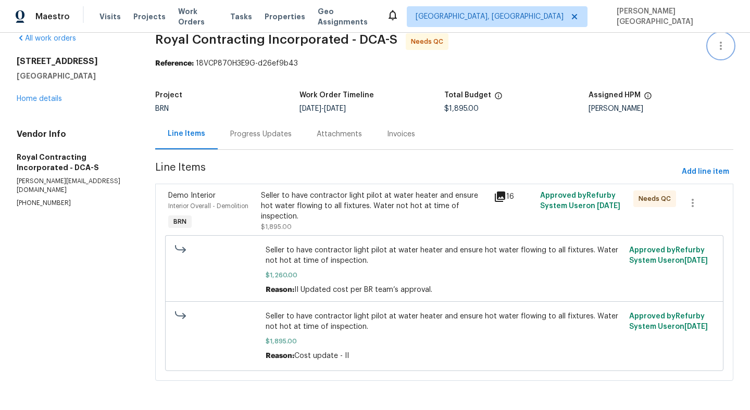
click at [721, 36] on button "button" at bounding box center [720, 45] width 25 height 25
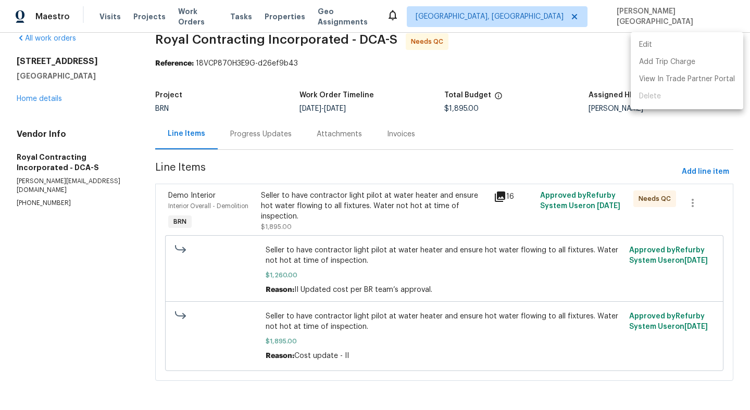
click at [640, 49] on li "Edit" at bounding box center [686, 44] width 112 height 17
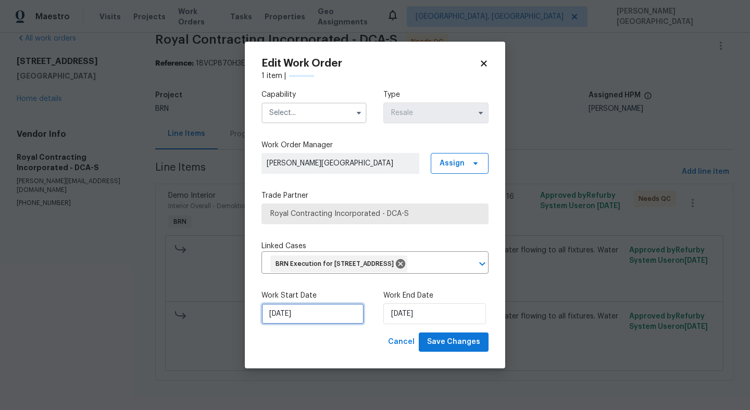
click at [275, 324] on input "9/5/2025" at bounding box center [312, 313] width 103 height 21
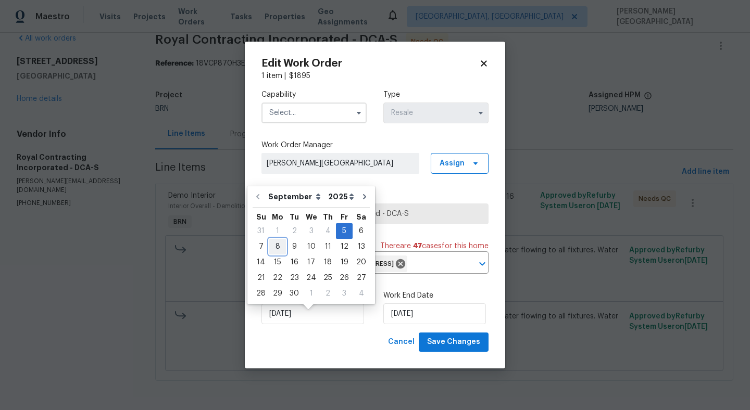
click at [281, 246] on div "8" at bounding box center [277, 246] width 17 height 15
type input "9/8/2025"
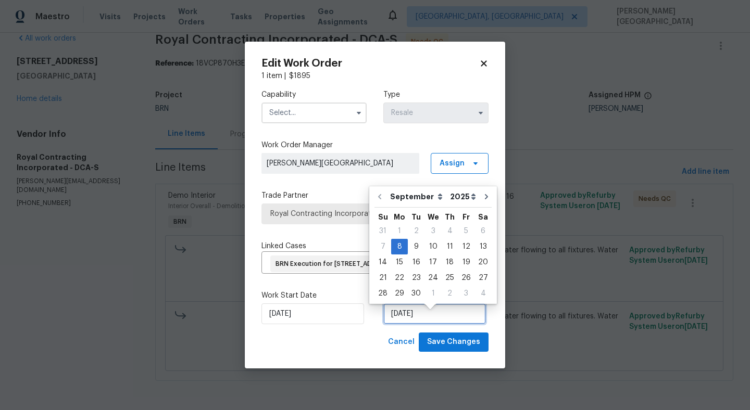
click at [417, 324] on input "9/8/2025" at bounding box center [434, 313] width 103 height 21
click at [466, 260] on div "19" at bounding box center [466, 262] width 17 height 15
type input "[DATE]"
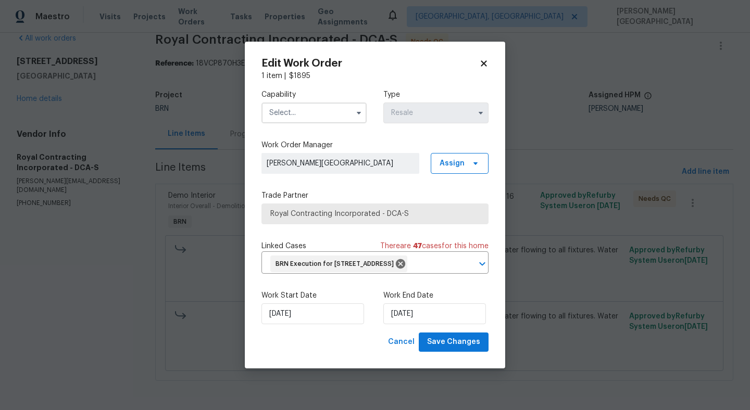
click at [299, 103] on input "text" at bounding box center [313, 113] width 105 height 21
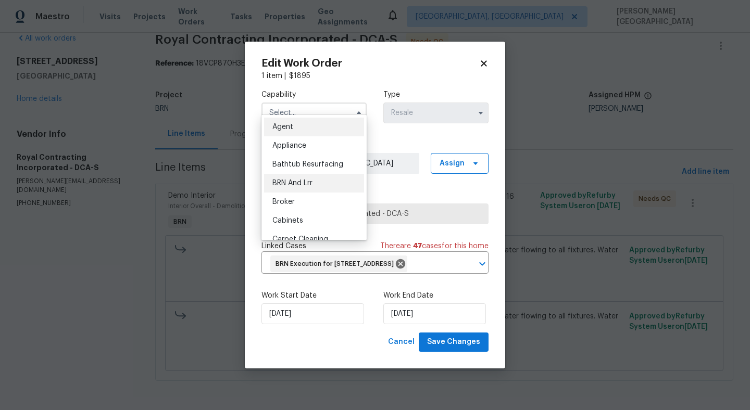
click at [311, 180] on span "BRN And Lrr" at bounding box center [292, 183] width 40 height 7
type input "BRN And Lrr"
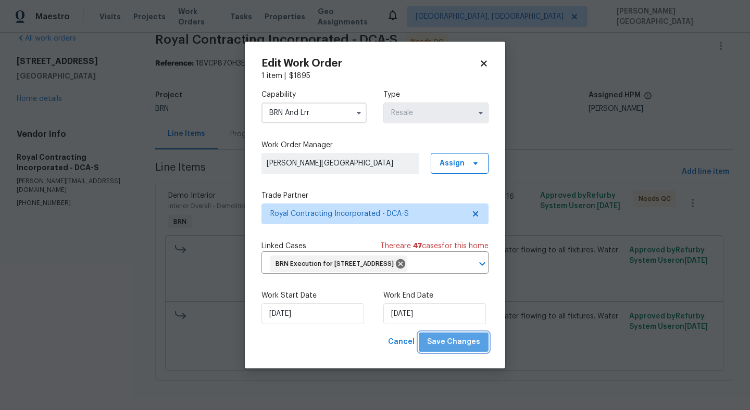
click at [460, 349] on span "Save Changes" at bounding box center [453, 342] width 53 height 13
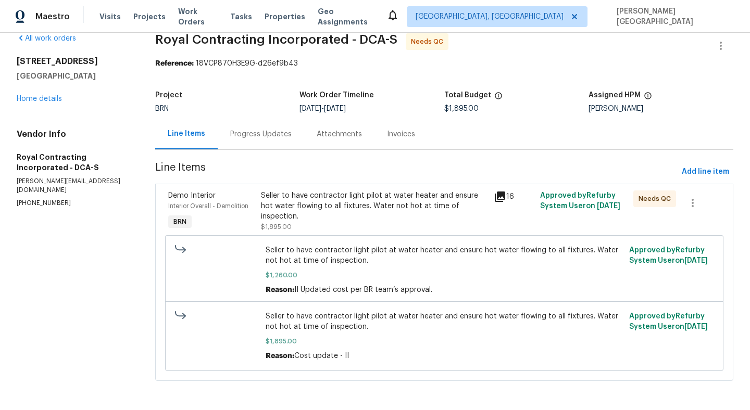
click at [376, 198] on div "Seller to have contractor light pilot at water heater and ensure hot water flow…" at bounding box center [374, 206] width 226 height 31
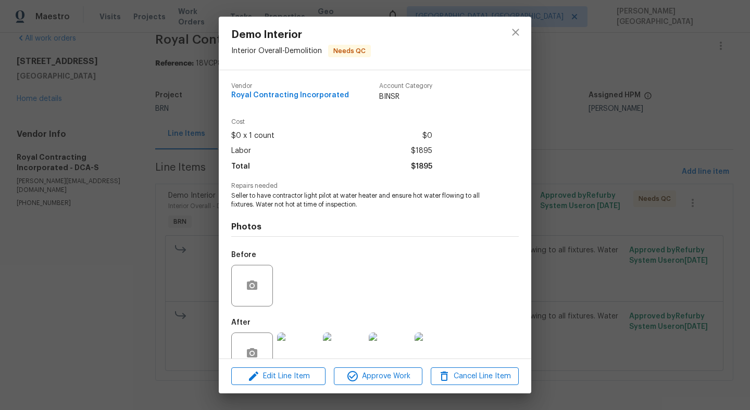
scroll to position [26, 0]
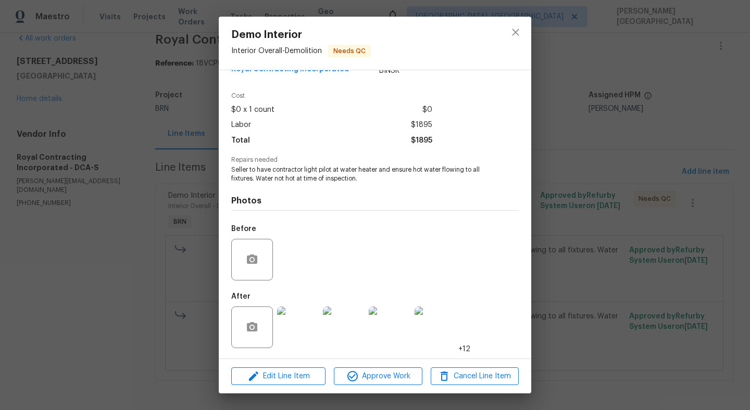
click at [301, 318] on img at bounding box center [298, 328] width 42 height 42
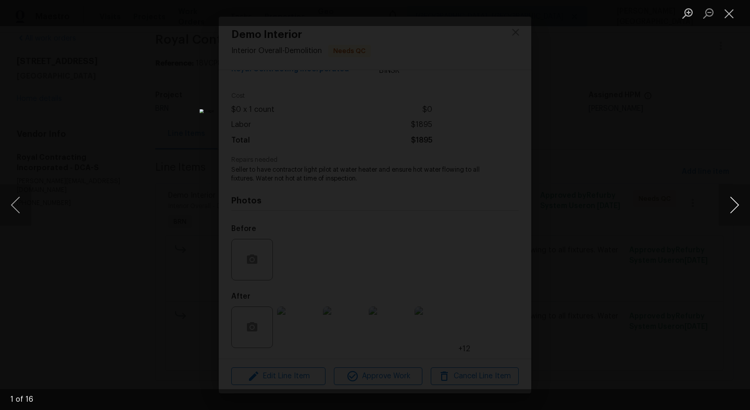
click at [731, 209] on button "Next image" at bounding box center [733, 205] width 31 height 42
click at [732, 211] on button "Next image" at bounding box center [733, 205] width 31 height 42
click at [732, 213] on button "Next image" at bounding box center [733, 205] width 31 height 42
click at [732, 211] on button "Next image" at bounding box center [733, 205] width 31 height 42
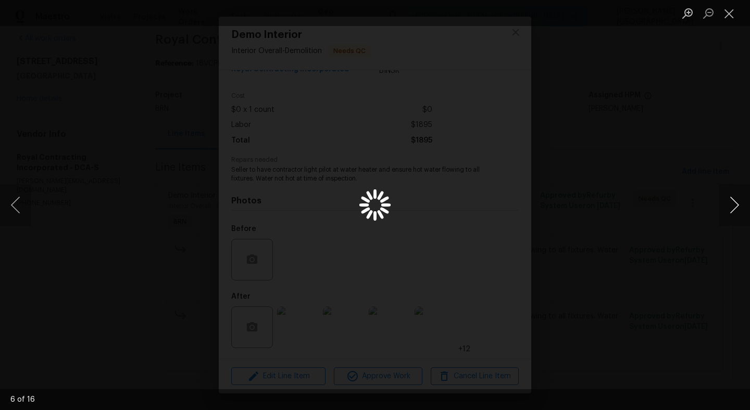
click at [732, 212] on button "Next image" at bounding box center [733, 205] width 31 height 42
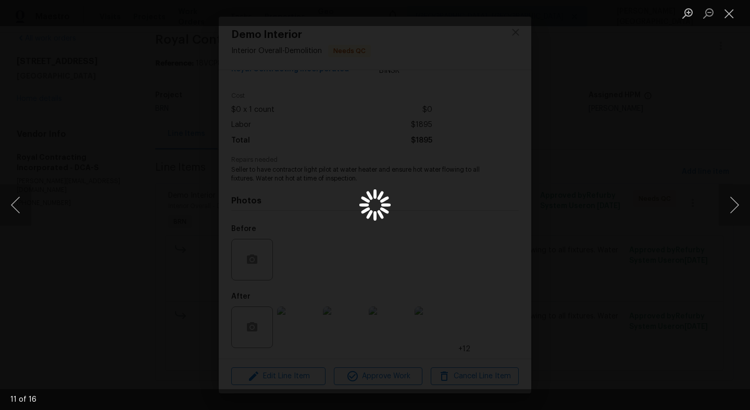
click at [666, 133] on div "Lightbox" at bounding box center [375, 205] width 750 height 410
click at [625, 226] on div "Lightbox" at bounding box center [375, 205] width 750 height 410
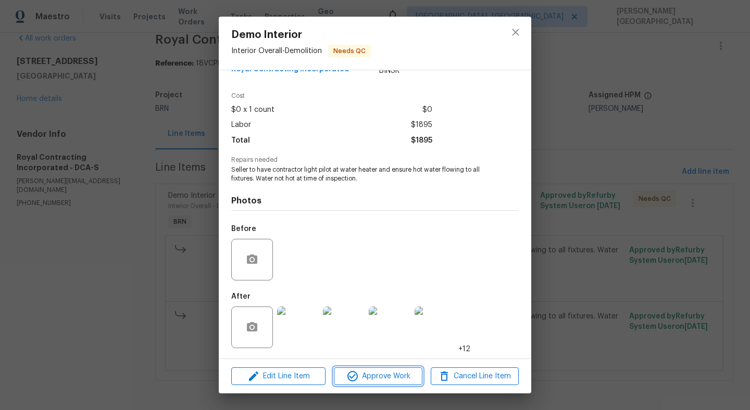
click at [350, 378] on icon "button" at bounding box center [352, 376] width 12 height 12
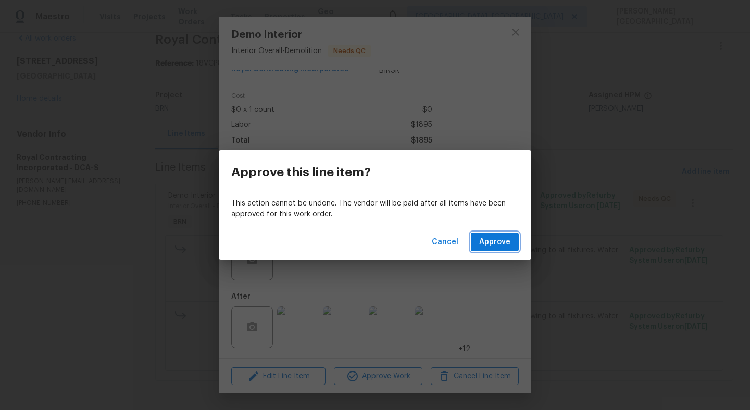
click at [493, 243] on span "Approve" at bounding box center [494, 242] width 31 height 13
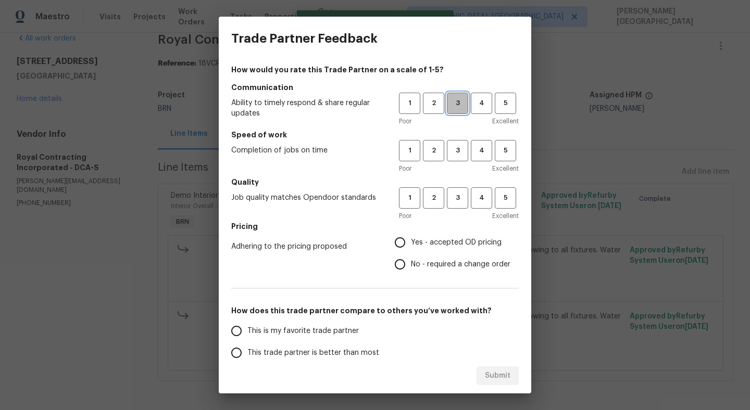
click at [455, 108] on span "3" at bounding box center [457, 103] width 19 height 12
click at [455, 150] on span "3" at bounding box center [457, 151] width 19 height 12
click at [455, 202] on span "3" at bounding box center [457, 198] width 19 height 12
click at [396, 268] on input "No - required a change order" at bounding box center [400, 264] width 22 height 22
radio input "true"
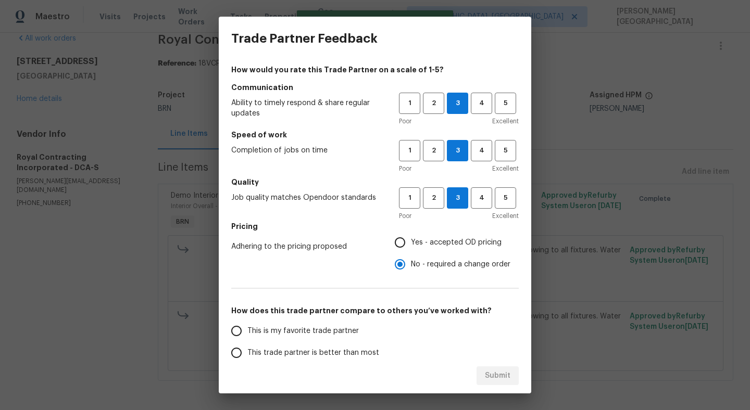
click at [306, 341] on div "This is my favorite trade partner This trade partner is better than most This t…" at bounding box center [314, 374] width 167 height 109
click at [307, 347] on label "This trade partner is better than most" at bounding box center [307, 353] width 164 height 22
click at [247, 347] on input "This trade partner is better than most" at bounding box center [236, 353] width 22 height 22
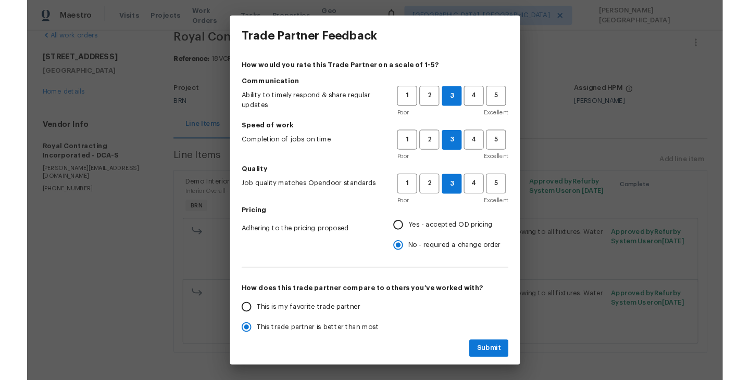
scroll to position [6, 0]
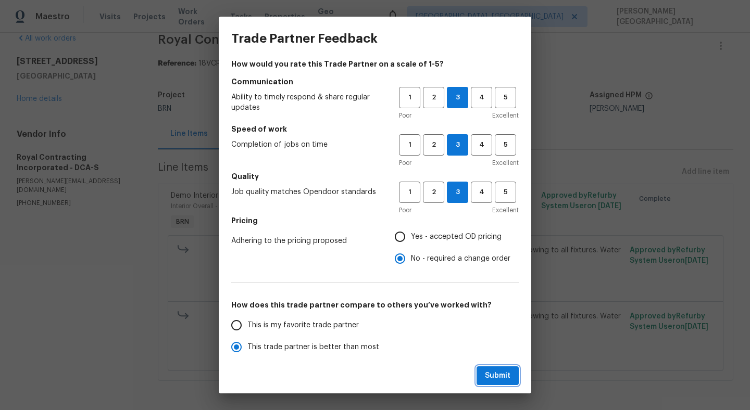
click at [487, 372] on span "Submit" at bounding box center [498, 376] width 26 height 13
radio input "true"
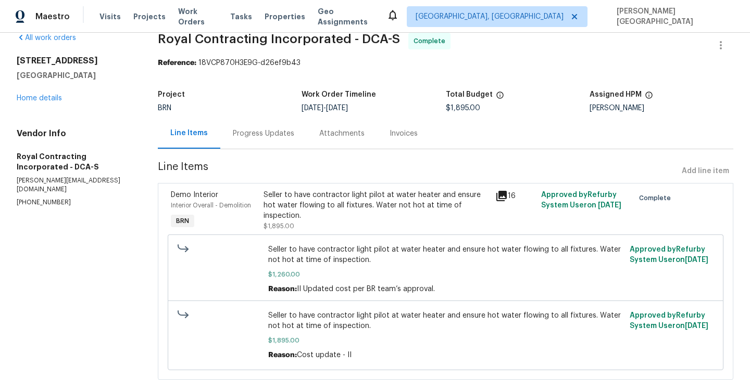
click at [398, 139] on div "Invoices" at bounding box center [403, 133] width 53 height 31
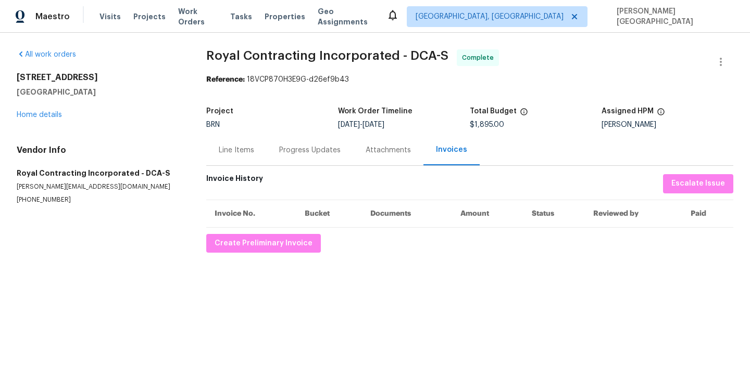
click at [226, 156] on div "Line Items" at bounding box center [236, 150] width 60 height 31
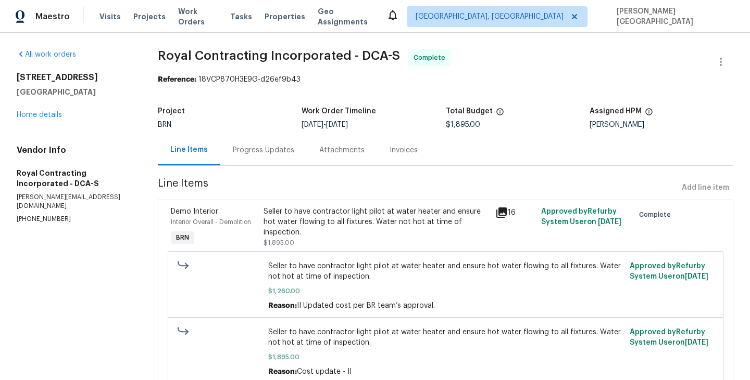
click at [400, 151] on div "Invoices" at bounding box center [403, 150] width 28 height 10
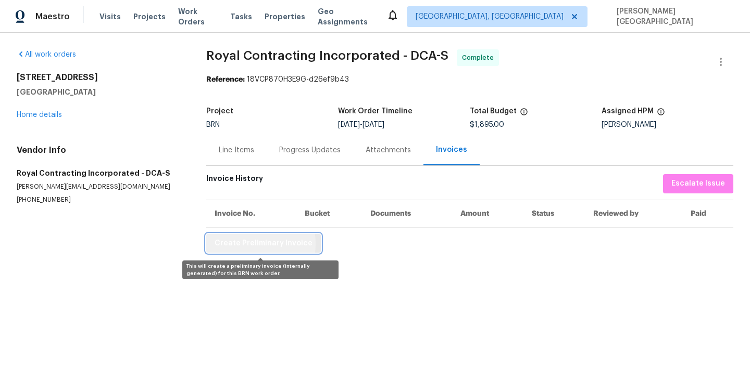
click at [239, 244] on span "Create Preliminary Invoice" at bounding box center [263, 243] width 98 height 13
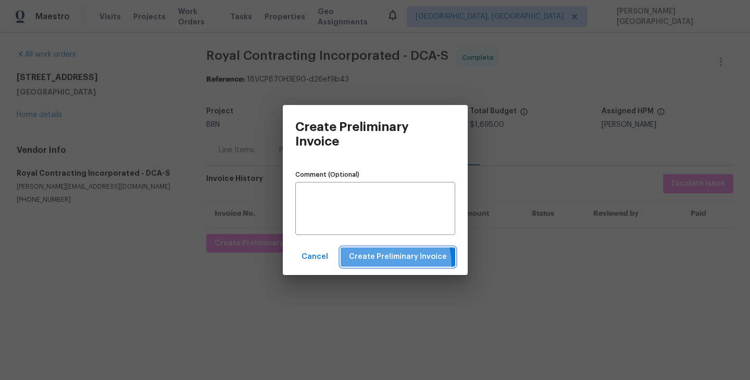
click at [374, 266] on button "Create Preliminary Invoice" at bounding box center [397, 257] width 115 height 19
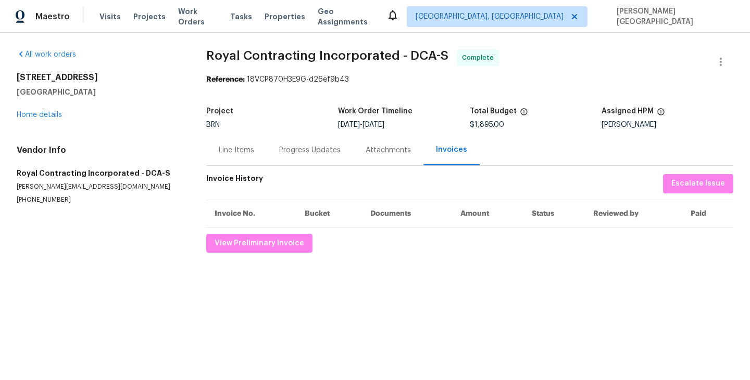
click at [223, 60] on span "Royal Contracting Incorporated - DCA-S" at bounding box center [327, 55] width 242 height 12
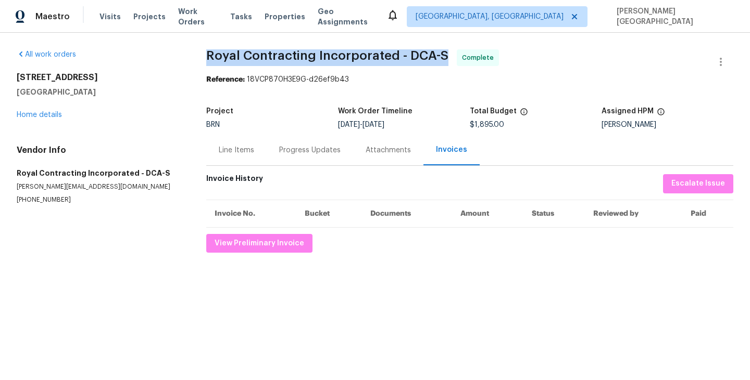
click at [223, 60] on span "Royal Contracting Incorporated - DCA-S" at bounding box center [327, 55] width 242 height 12
click at [376, 60] on span "Royal Contracting Incorporated - DCA-S" at bounding box center [327, 55] width 242 height 12
click at [398, 59] on span "Royal Contracting Incorporated - DCA-S" at bounding box center [327, 55] width 242 height 12
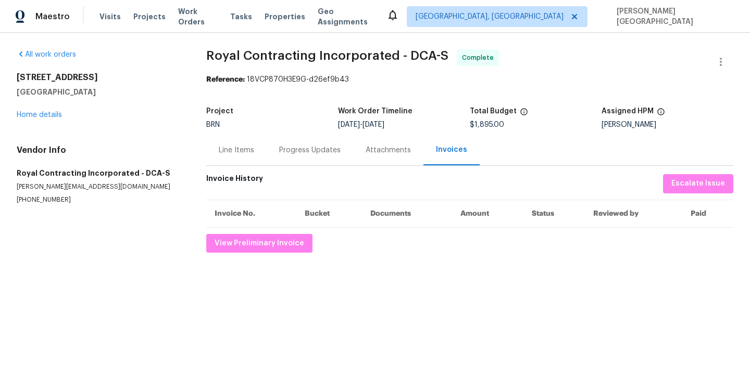
click at [227, 60] on span "Royal Contracting Incorporated - DCA-S" at bounding box center [327, 55] width 242 height 12
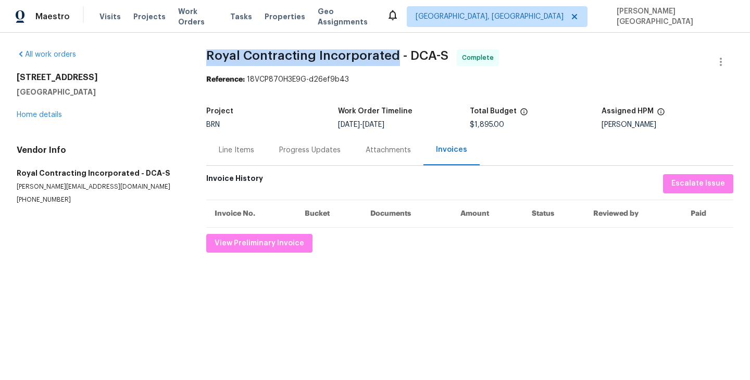
click at [371, 61] on span "Royal Contracting Incorporated - DCA-S" at bounding box center [327, 55] width 242 height 12
copy span "Royal Contracting Incorporated"
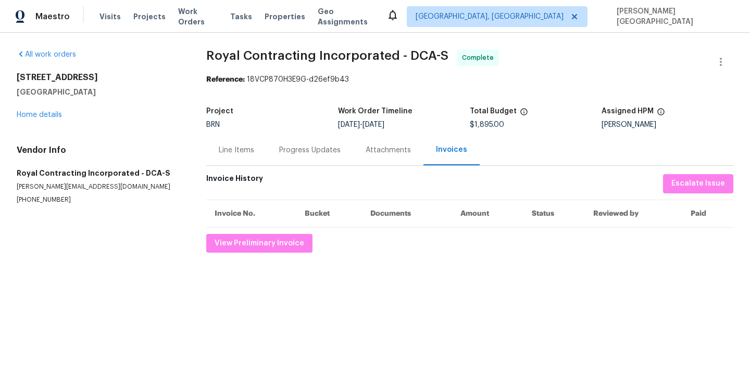
click at [244, 147] on div "Line Items" at bounding box center [236, 150] width 35 height 10
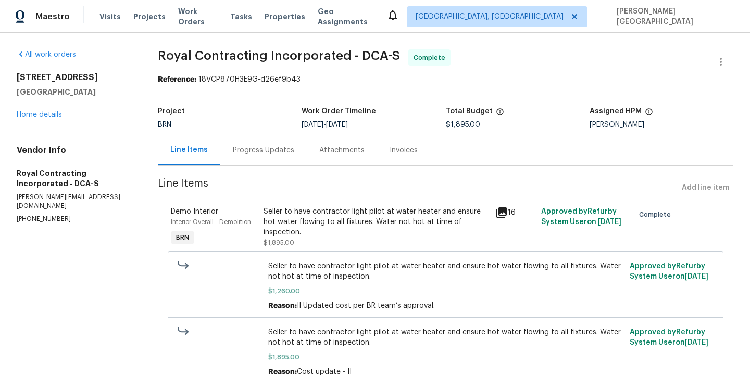
click at [323, 234] on div "Seller to have contractor light pilot at water heater and ensure hot water flow…" at bounding box center [375, 222] width 225 height 31
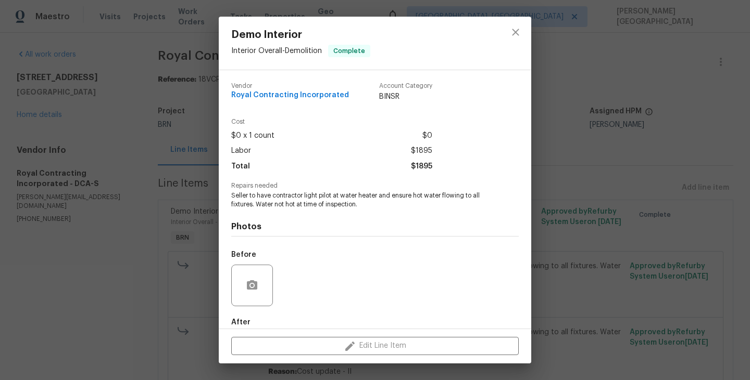
click at [289, 196] on span "Seller to have contractor light pilot at water heater and ensure hot water flow…" at bounding box center [360, 201] width 259 height 18
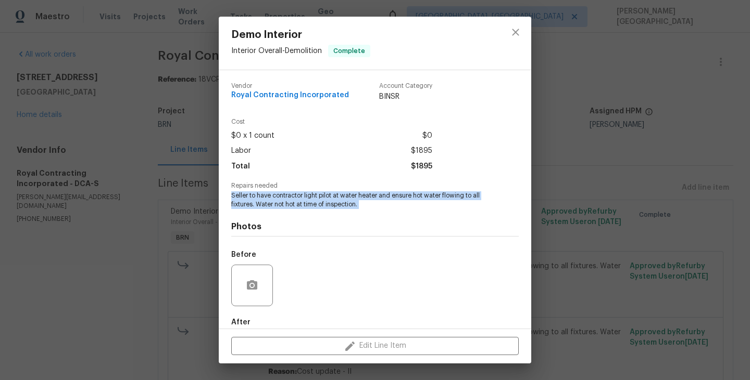
click at [289, 196] on span "Seller to have contractor light pilot at water heater and ensure hot water flow…" at bounding box center [360, 201] width 259 height 18
copy span "Seller to have contractor light pilot at water heater and ensure hot water flow…"
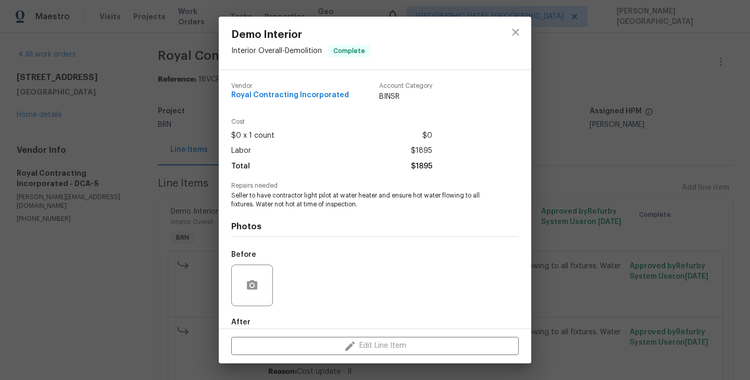
click at [538, 270] on div "Demo Interior Interior Overall - Demolition Complete Vendor Royal Contracting I…" at bounding box center [375, 190] width 750 height 380
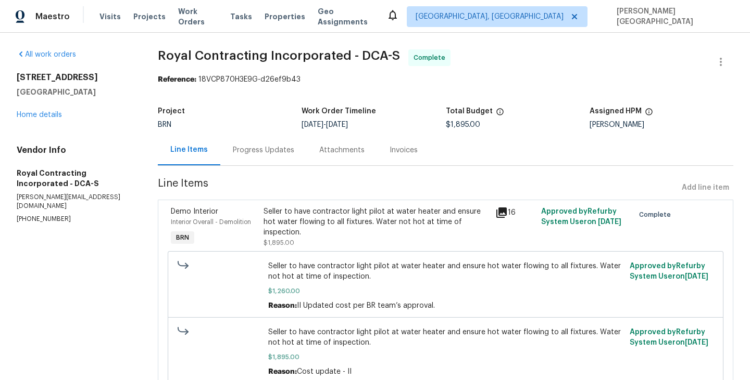
scroll to position [46, 0]
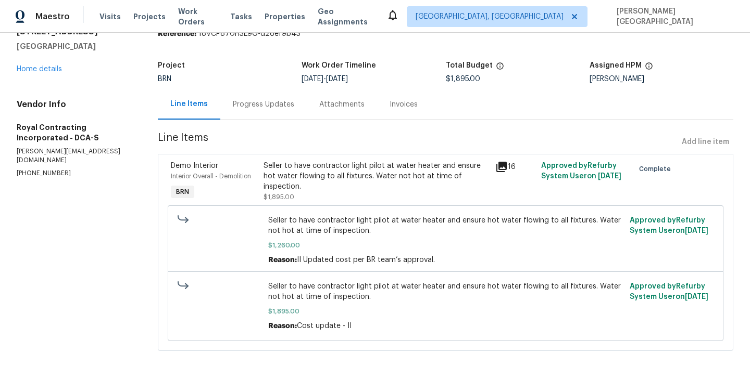
click at [371, 180] on div "Seller to have contractor light pilot at water heater and ensure hot water flow…" at bounding box center [375, 176] width 225 height 31
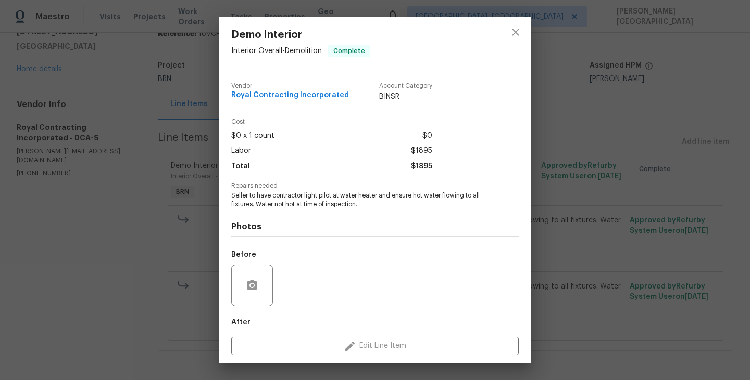
scroll to position [56, 0]
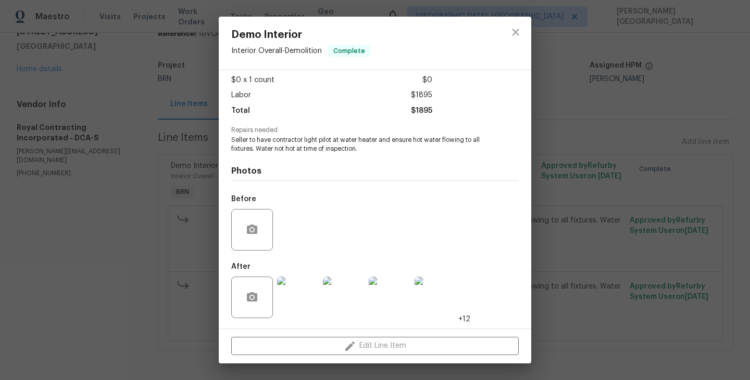
click at [336, 302] on img at bounding box center [344, 298] width 42 height 42
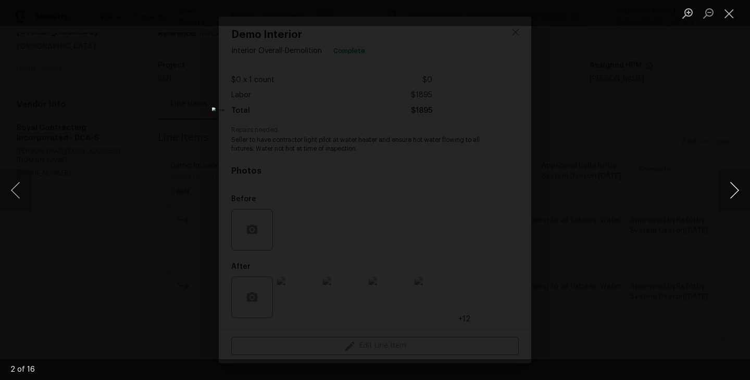
click at [735, 188] on button "Next image" at bounding box center [733, 191] width 31 height 42
click at [731, 199] on button "Next image" at bounding box center [733, 191] width 31 height 42
click at [731, 196] on button "Next image" at bounding box center [733, 191] width 31 height 42
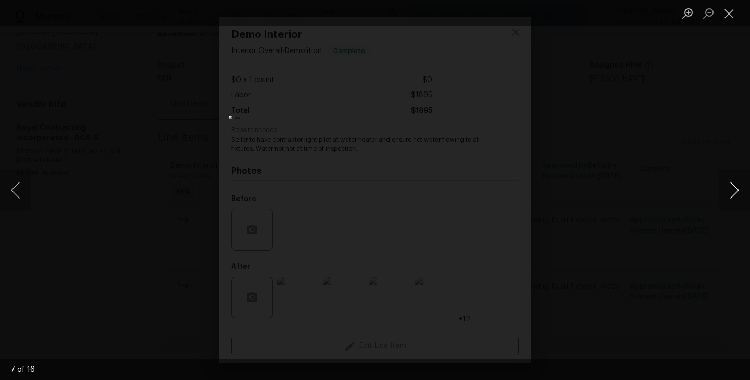
click at [731, 196] on button "Next image" at bounding box center [733, 191] width 31 height 42
click at [732, 198] on button "Next image" at bounding box center [733, 191] width 31 height 42
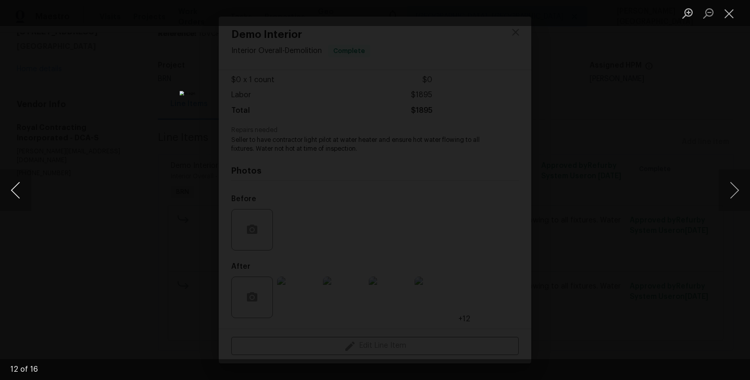
click at [9, 203] on button "Previous image" at bounding box center [15, 191] width 31 height 42
click at [723, 199] on button "Next image" at bounding box center [733, 191] width 31 height 42
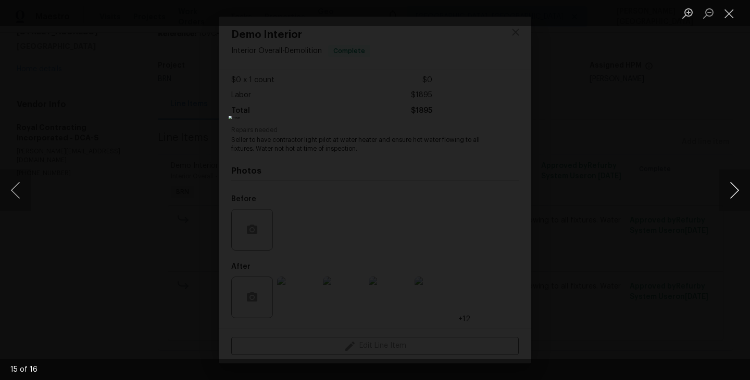
click at [731, 195] on button "Next image" at bounding box center [733, 191] width 31 height 42
click at [731, 196] on button "Next image" at bounding box center [733, 191] width 31 height 42
click at [600, 147] on div "Lightbox" at bounding box center [375, 190] width 750 height 380
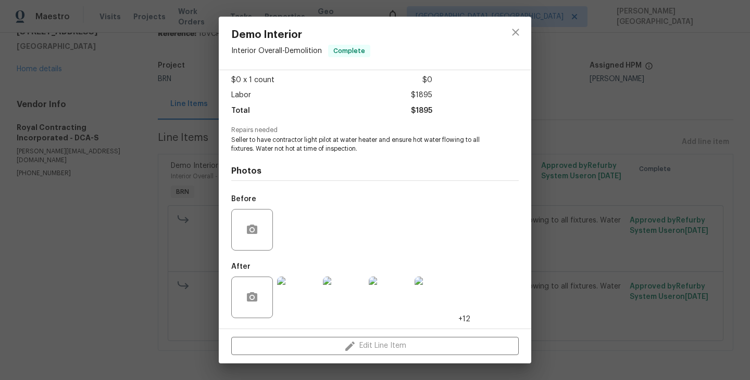
click at [596, 209] on div "Demo Interior Interior Overall - Demolition Complete Vendor Royal Contracting I…" at bounding box center [375, 190] width 750 height 380
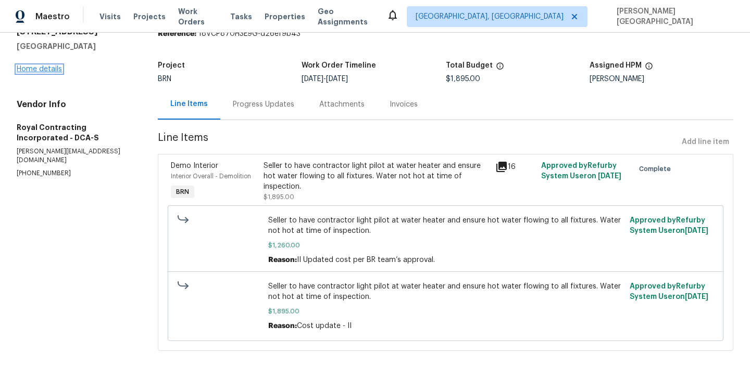
click at [45, 71] on link "Home details" at bounding box center [39, 69] width 45 height 7
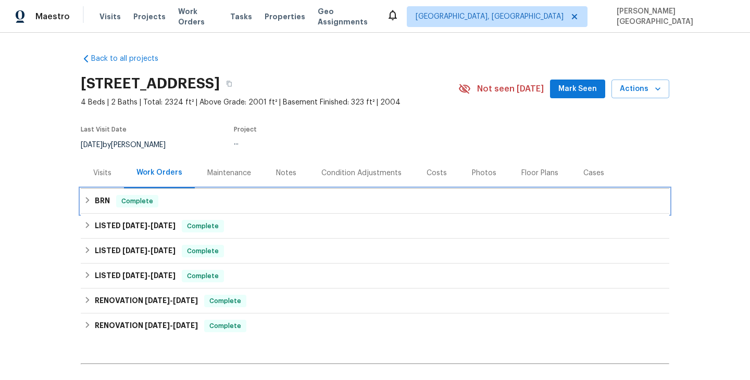
click at [104, 208] on div "BRN Complete" at bounding box center [375, 201] width 588 height 25
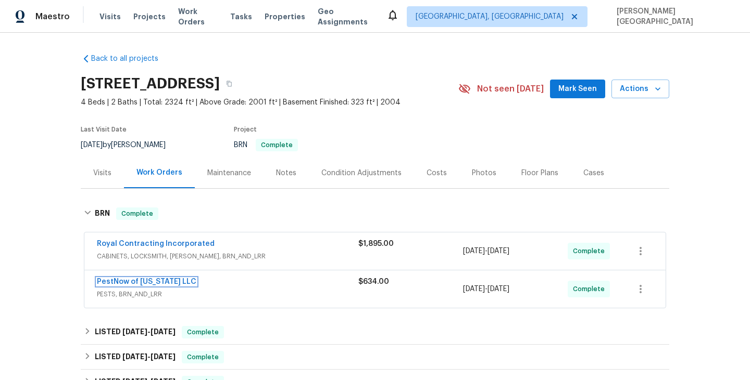
click at [148, 285] on link "PestNow of Virginia LLC" at bounding box center [146, 281] width 99 height 7
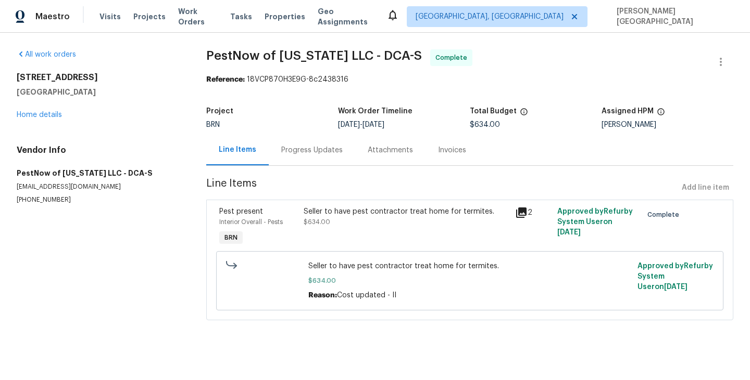
click at [296, 154] on div "Progress Updates" at bounding box center [311, 150] width 61 height 10
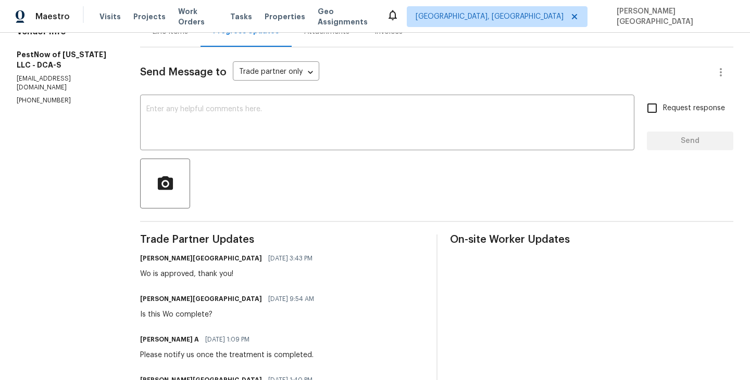
scroll to position [87, 0]
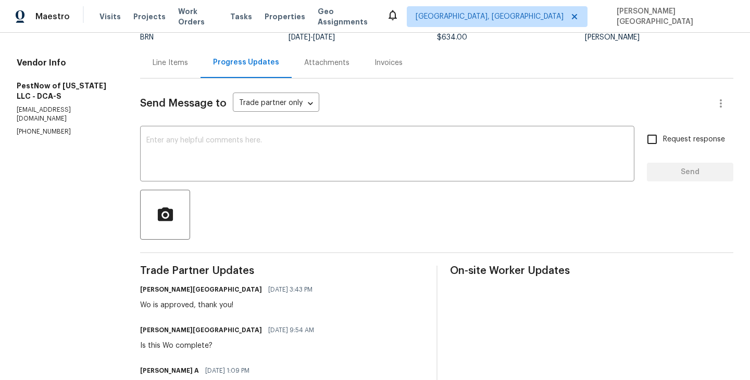
click at [383, 65] on div "Invoices" at bounding box center [388, 63] width 28 height 10
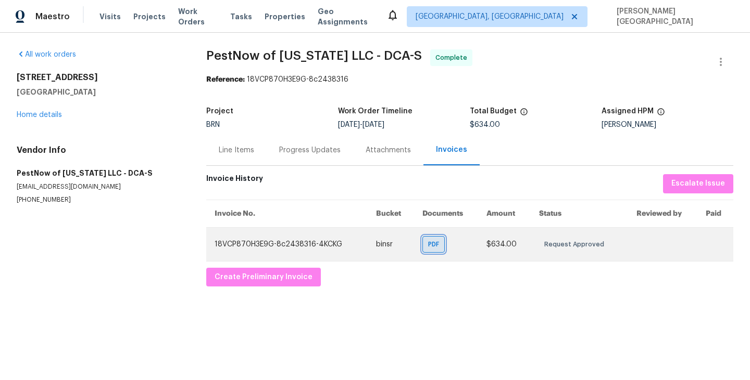
click at [433, 245] on span "PDF" at bounding box center [435, 244] width 15 height 10
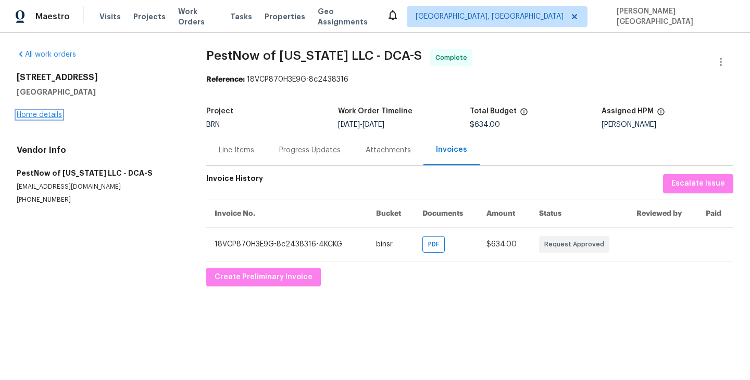
click at [39, 117] on link "Home details" at bounding box center [39, 114] width 45 height 7
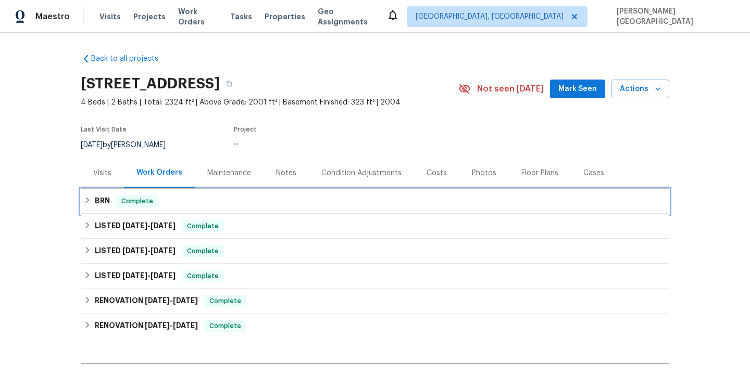
click at [84, 206] on div "BRN Complete" at bounding box center [375, 201] width 582 height 12
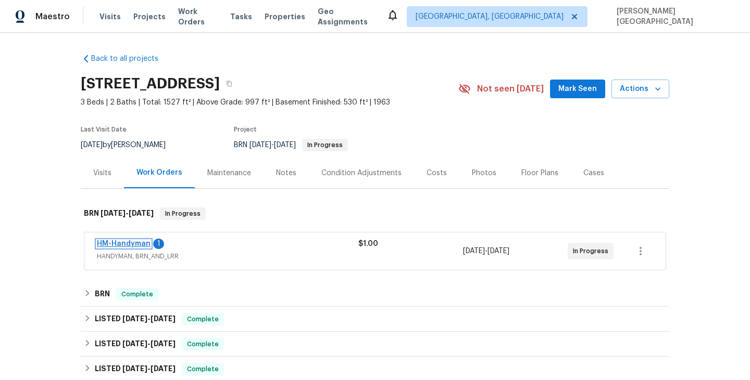
click at [133, 242] on link "HM-Handyman" at bounding box center [124, 243] width 54 height 7
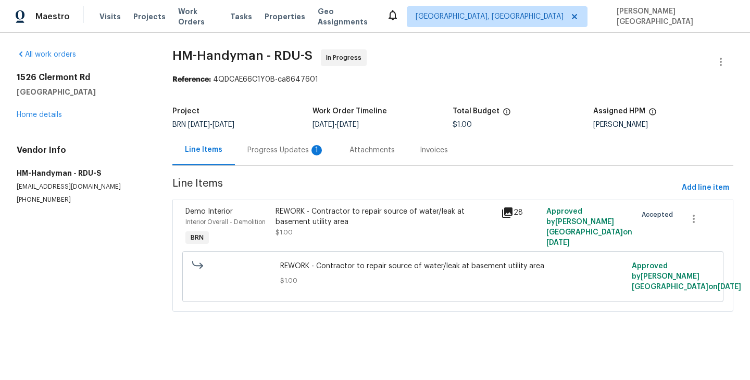
click at [288, 155] on div "Progress Updates 1" at bounding box center [285, 150] width 77 height 10
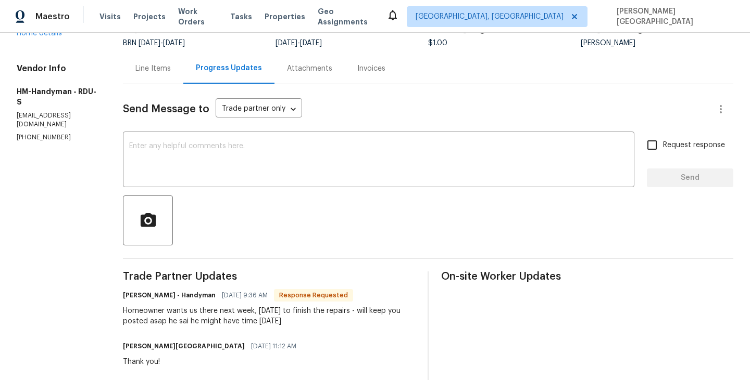
scroll to position [97, 0]
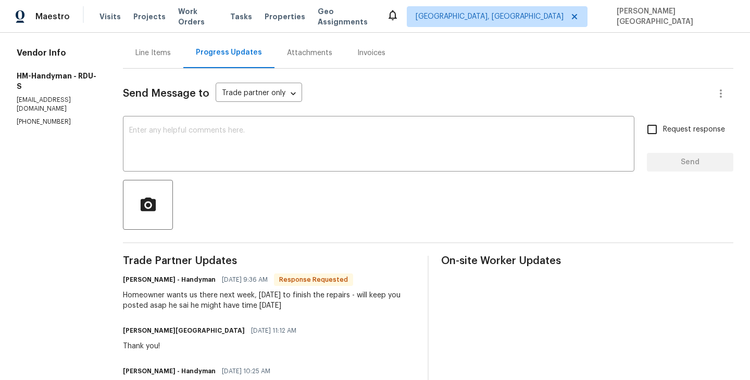
click at [147, 300] on div "Homeowner wants us there next week, Wednesday the 24th to finish the repairs - …" at bounding box center [269, 300] width 292 height 21
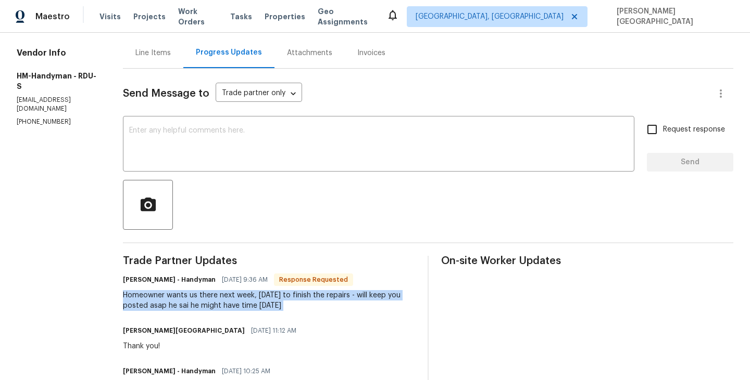
click at [147, 300] on div "Homeowner wants us there next week, Wednesday the 24th to finish the repairs - …" at bounding box center [269, 300] width 292 height 21
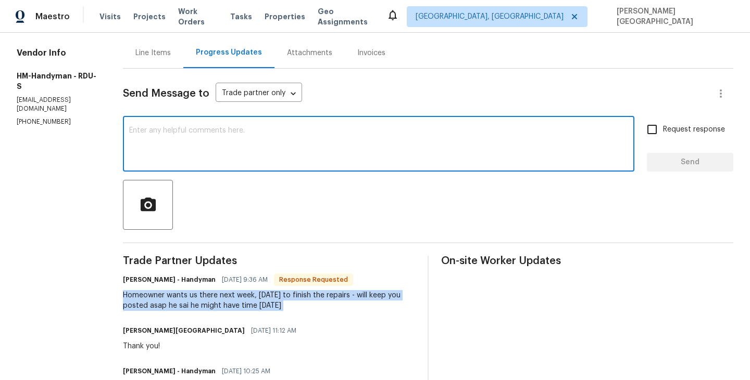
click at [216, 143] on textarea at bounding box center [378, 145] width 499 height 36
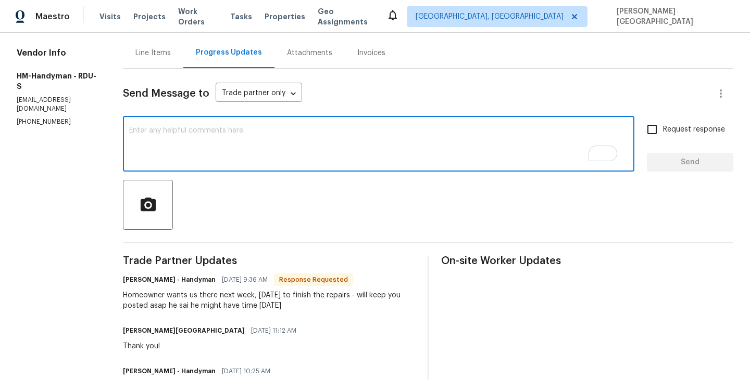
click at [161, 140] on textarea "To enrich screen reader interactions, please activate Accessibility in Grammarl…" at bounding box center [378, 145] width 499 height 36
type textarea "T"
type textarea "Okay, thank you!"
click at [680, 130] on span "Request response" at bounding box center [694, 129] width 62 height 11
click at [663, 130] on input "Request response" at bounding box center [652, 130] width 22 height 22
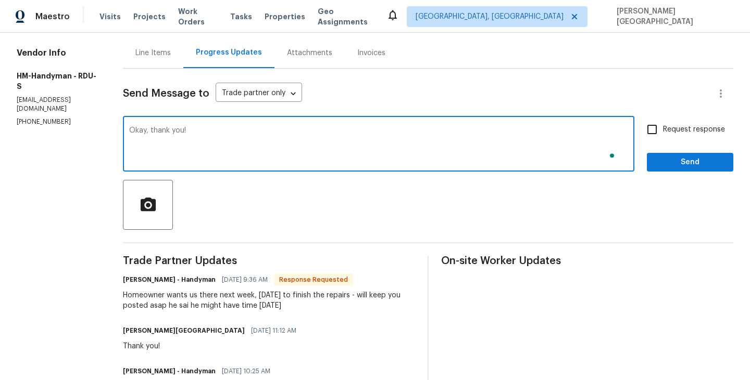
checkbox input "true"
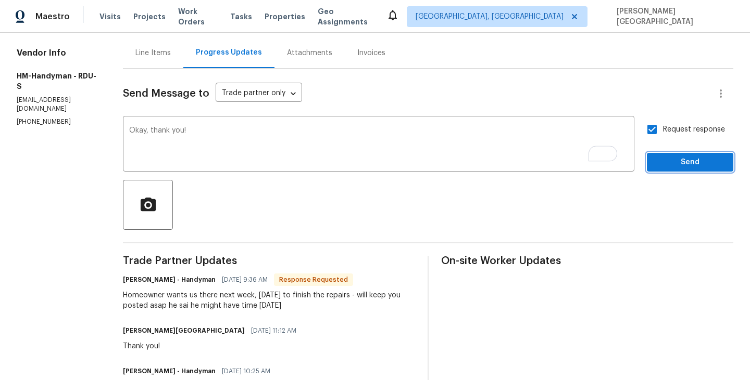
click at [680, 166] on span "Send" at bounding box center [690, 162] width 70 height 13
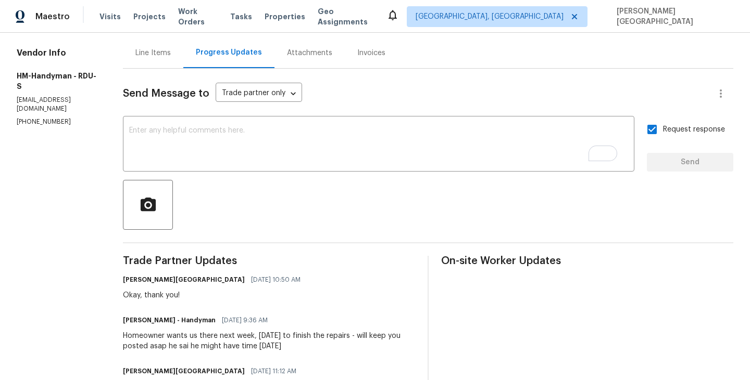
scroll to position [163, 0]
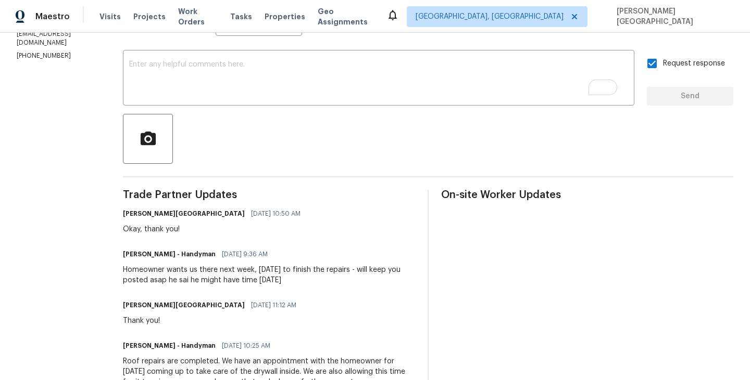
drag, startPoint x: 118, startPoint y: 270, endPoint x: 364, endPoint y: 284, distance: 247.1
click at [364, 284] on div "Homeowner wants us there next week, Wednesday the 24th to finish the repairs - …" at bounding box center [269, 275] width 292 height 21
click at [306, 277] on div "Homeowner wants us there next week, Wednesday the 24th to finish the repairs - …" at bounding box center [269, 275] width 292 height 21
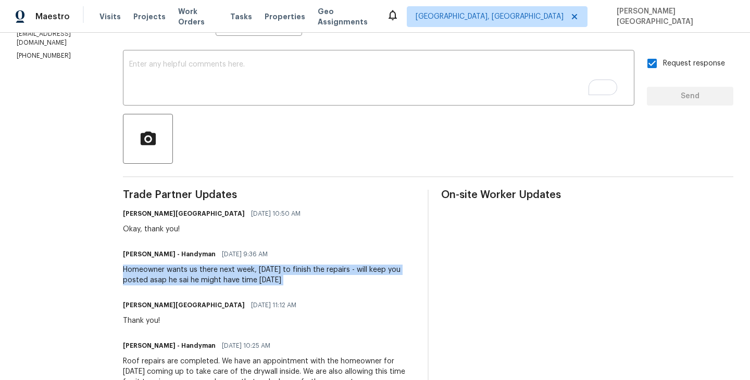
click at [306, 277] on div "Homeowner wants us there next week, Wednesday the 24th to finish the repairs - …" at bounding box center [269, 275] width 292 height 21
copy div "Homeowner wants us there next week, Wednesday the 24th to finish the repairs - …"
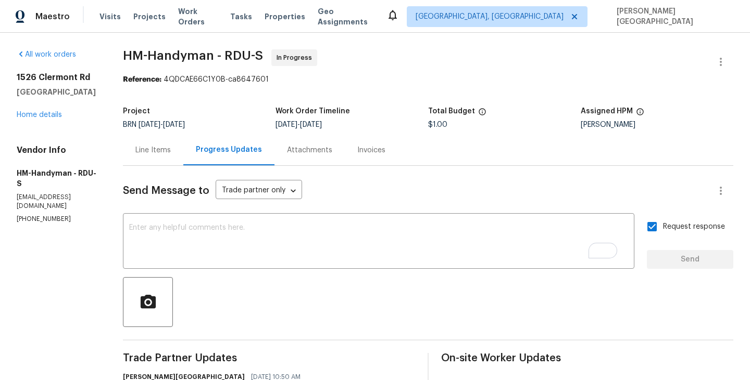
click at [137, 55] on span "HM-Handyman - RDU-S" at bounding box center [193, 55] width 140 height 12
click at [173, 55] on span "HM-Handyman - RDU-S" at bounding box center [193, 55] width 140 height 12
copy span "HM-Handyman"
click at [49, 113] on link "Home details" at bounding box center [39, 114] width 45 height 7
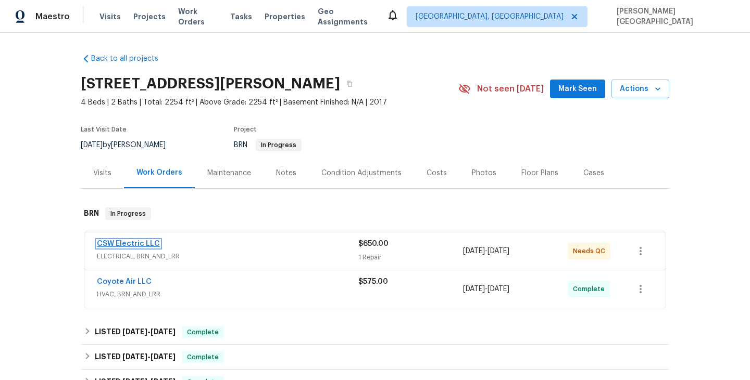
click at [141, 241] on link "CSW Electric LLC" at bounding box center [128, 243] width 63 height 7
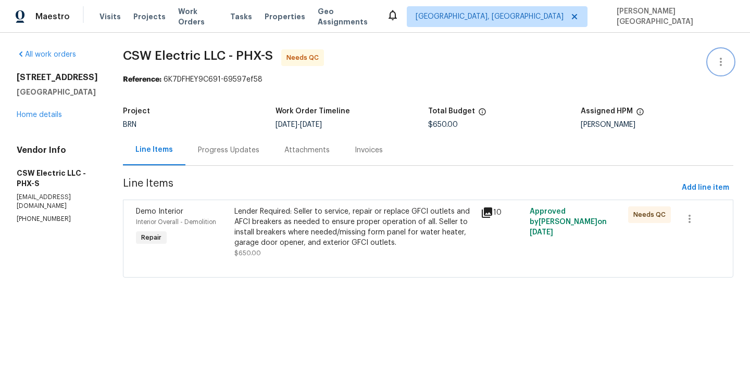
click at [722, 62] on icon "button" at bounding box center [720, 62] width 12 height 12
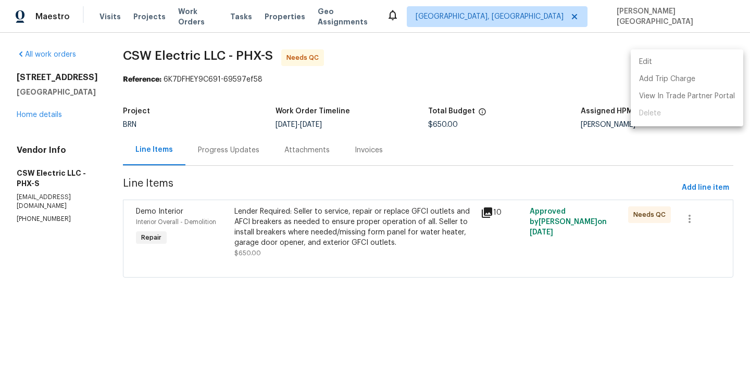
click at [684, 61] on li "Edit" at bounding box center [686, 62] width 112 height 17
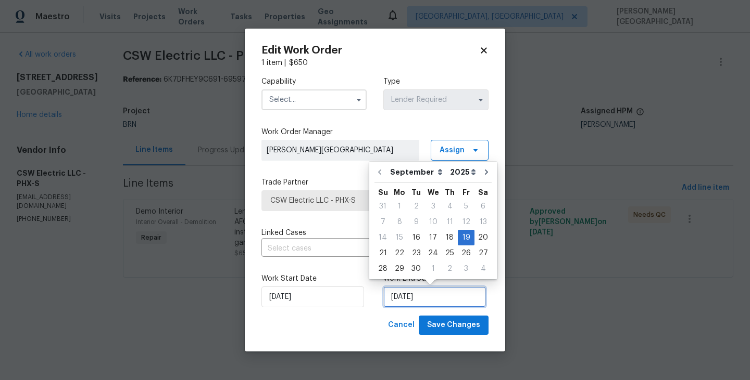
click at [399, 298] on input "[DATE]" at bounding box center [434, 297] width 103 height 21
click at [447, 238] on div "18" at bounding box center [449, 238] width 16 height 15
type input "[DATE]"
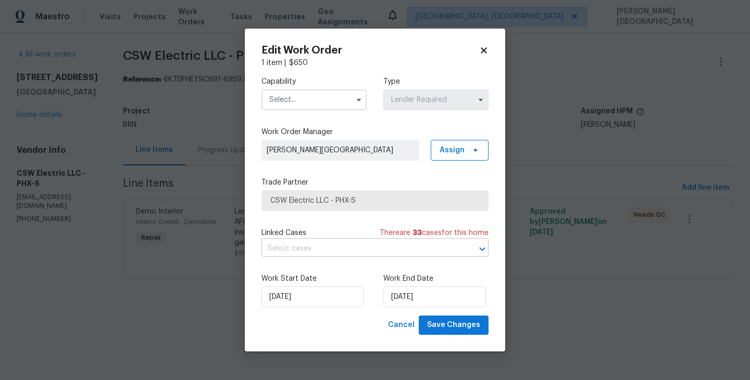
click at [319, 247] on input "text" at bounding box center [360, 249] width 198 height 16
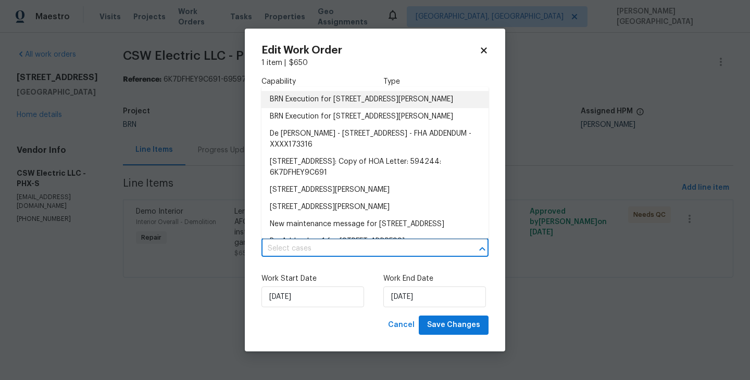
click at [315, 97] on li "BRN Execution for [STREET_ADDRESS][PERSON_NAME]" at bounding box center [374, 99] width 227 height 17
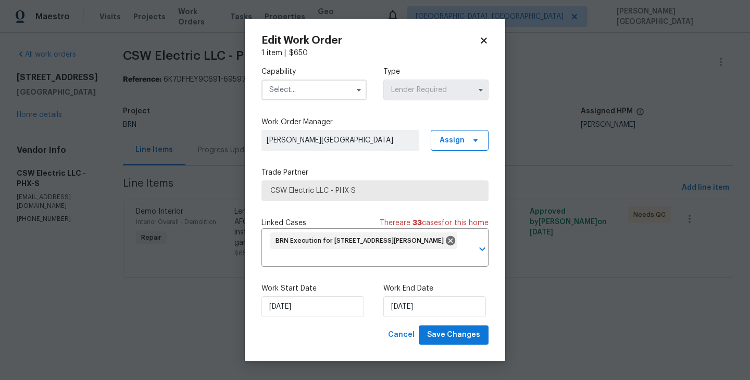
click at [303, 92] on input "text" at bounding box center [313, 90] width 105 height 21
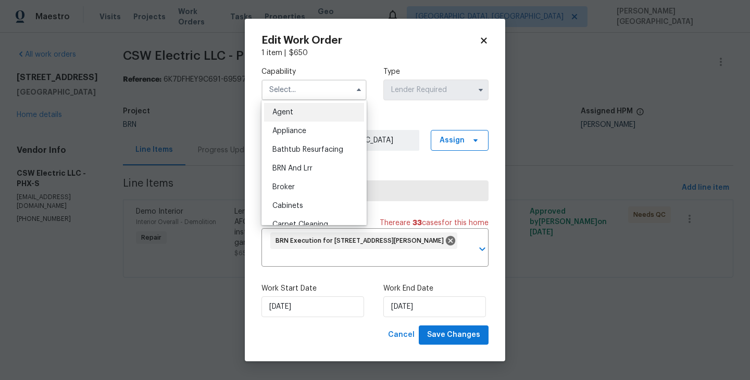
click at [308, 167] on span "BRN And Lrr" at bounding box center [292, 168] width 40 height 7
type input "BRN And Lrr"
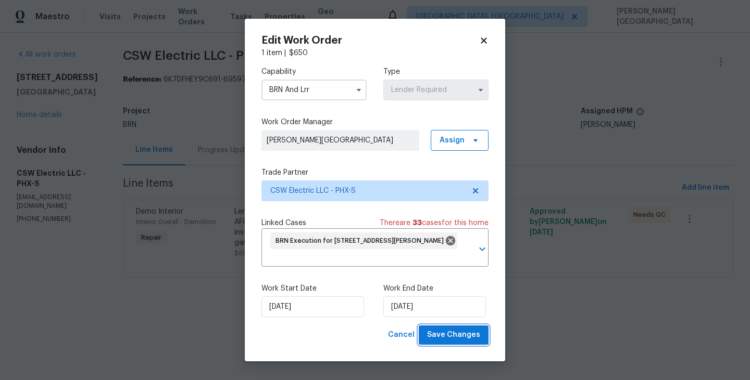
click at [445, 337] on span "Save Changes" at bounding box center [453, 335] width 53 height 13
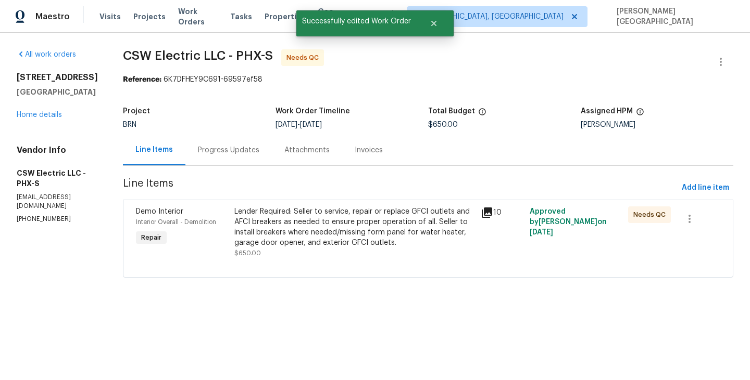
click at [311, 199] on section "CSW Electric LLC - PHX-S Needs QC Reference: 6K7DFHEY9C691-69597ef58 Project BR…" at bounding box center [428, 169] width 610 height 241
click at [310, 226] on div "Lender Required: Seller to service, repair or replace GFCI outlets and AFCI bre…" at bounding box center [353, 228] width 239 height 42
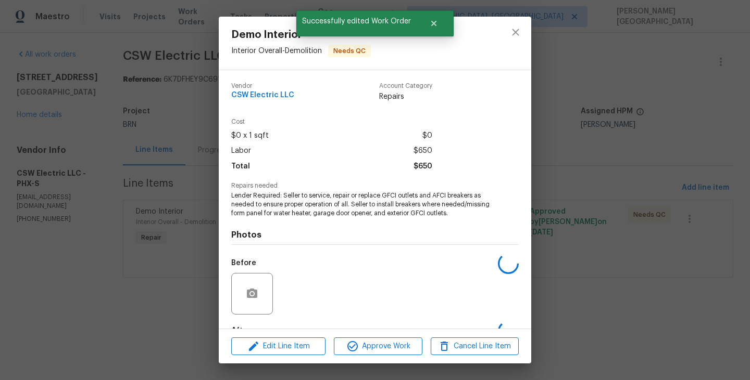
scroll to position [73, 0]
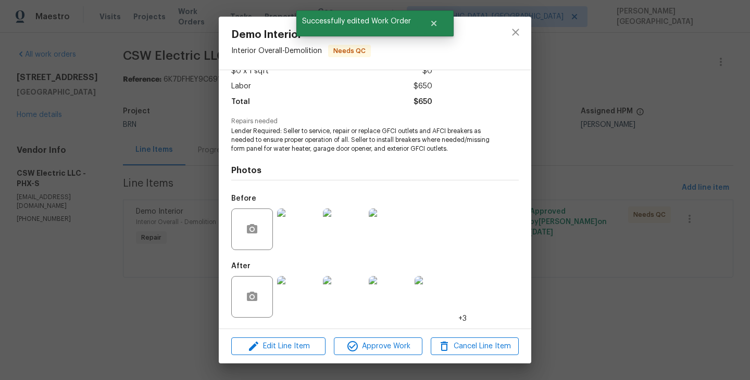
click at [296, 306] on img at bounding box center [298, 297] width 42 height 42
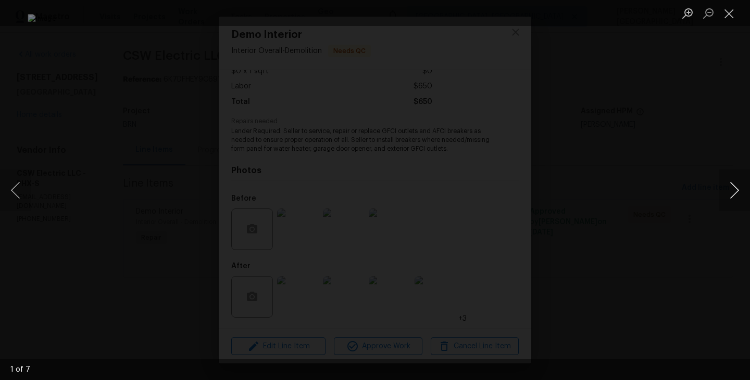
click at [732, 196] on button "Next image" at bounding box center [733, 191] width 31 height 42
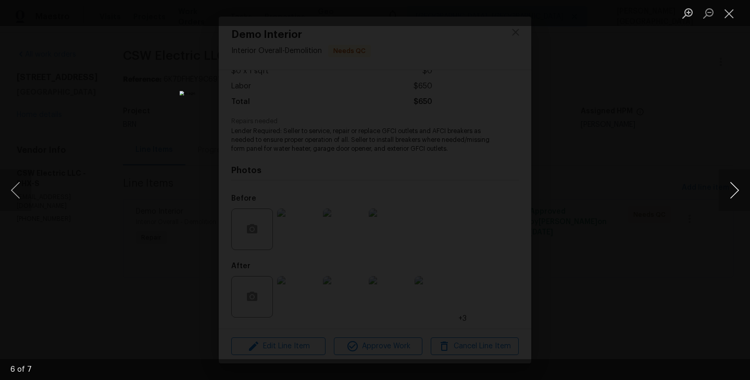
click at [733, 198] on button "Next image" at bounding box center [733, 191] width 31 height 42
click at [733, 197] on button "Next image" at bounding box center [733, 191] width 31 height 42
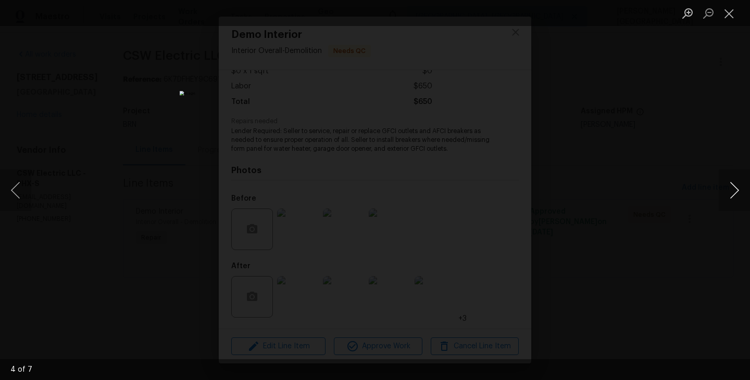
click at [733, 198] on button "Next image" at bounding box center [733, 191] width 31 height 42
click at [704, 159] on div "Lightbox" at bounding box center [375, 190] width 750 height 380
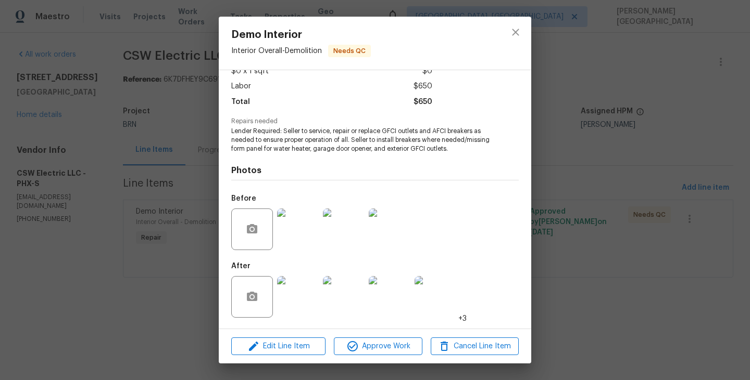
click at [298, 286] on img at bounding box center [298, 297] width 42 height 42
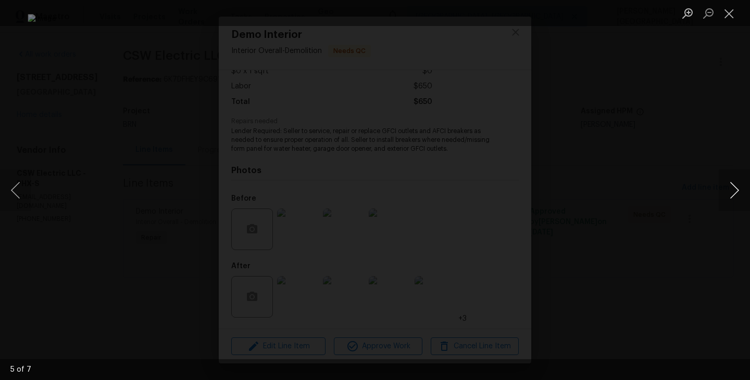
click at [731, 194] on button "Next image" at bounding box center [733, 191] width 31 height 42
click at [737, 189] on button "Next image" at bounding box center [733, 191] width 31 height 42
click at [701, 136] on div "Lightbox" at bounding box center [375, 190] width 750 height 380
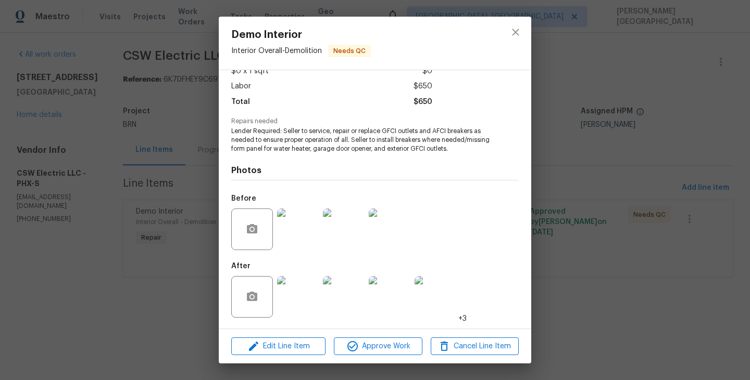
click at [652, 154] on div "Demo Interior Interior Overall - Demolition Needs QC Vendor CSW Electric LLC Ac…" at bounding box center [375, 190] width 750 height 380
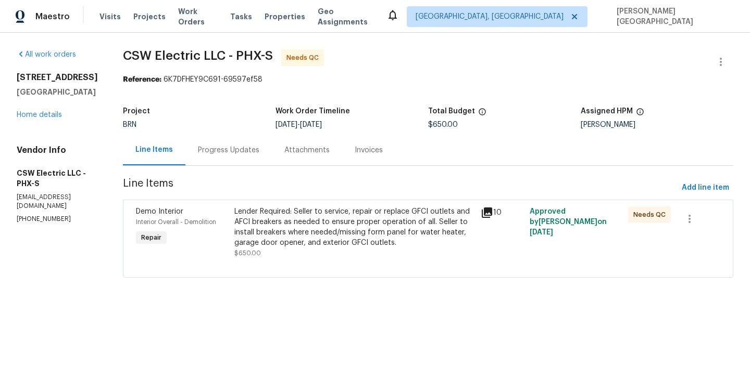
click at [327, 219] on div "Lender Required: Seller to service, repair or replace GFCI outlets and AFCI bre…" at bounding box center [353, 228] width 239 height 42
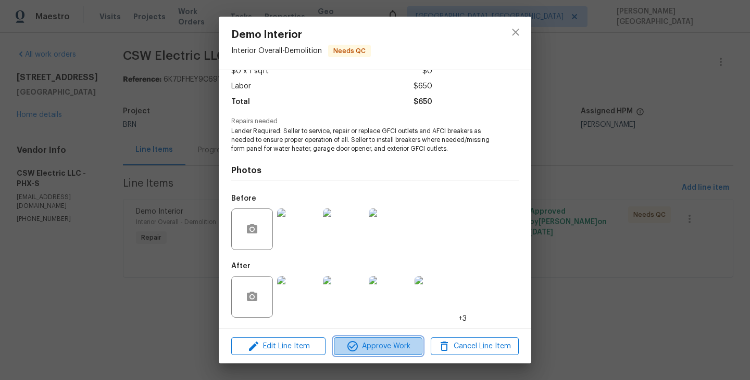
click at [371, 345] on span "Approve Work" at bounding box center [378, 346] width 82 height 13
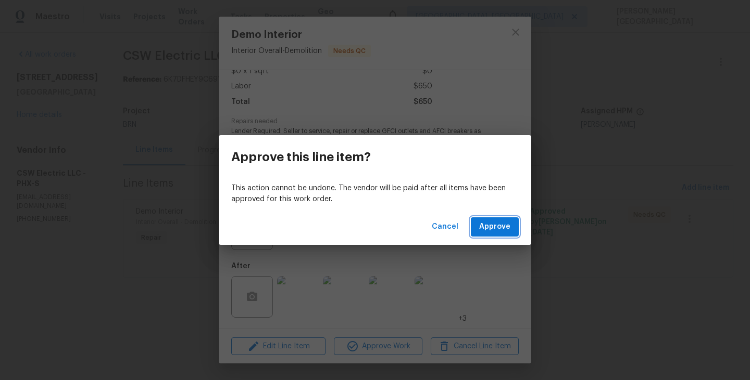
click at [483, 227] on span "Approve" at bounding box center [494, 227] width 31 height 13
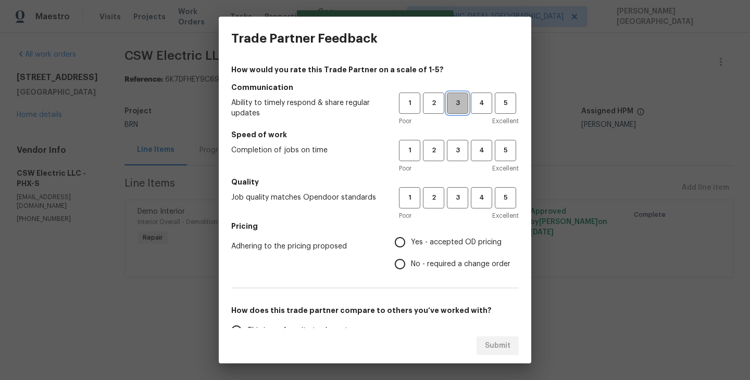
click at [454, 103] on span "3" at bounding box center [457, 103] width 19 height 12
click at [454, 149] on span "3" at bounding box center [457, 151] width 19 height 12
click at [454, 194] on span "3" at bounding box center [457, 198] width 19 height 12
click at [398, 266] on input "No - required a change order" at bounding box center [400, 264] width 22 height 22
radio input "true"
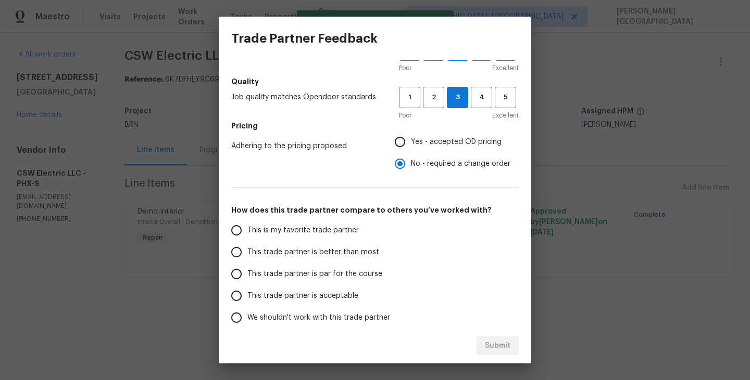
scroll to position [132, 0]
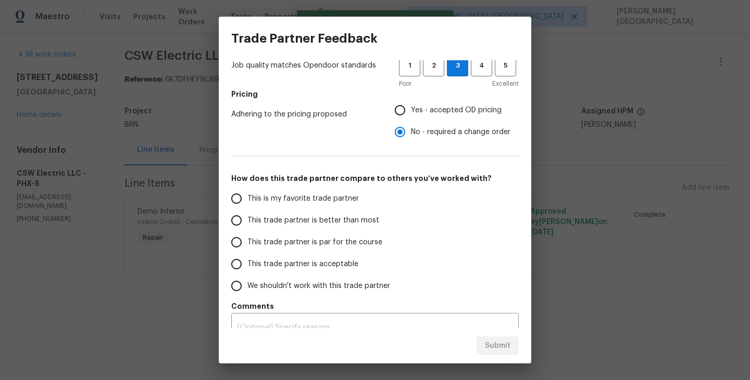
click at [301, 217] on span "This trade partner is better than most" at bounding box center [313, 220] width 132 height 11
click at [247, 217] on input "This trade partner is better than most" at bounding box center [236, 221] width 22 height 22
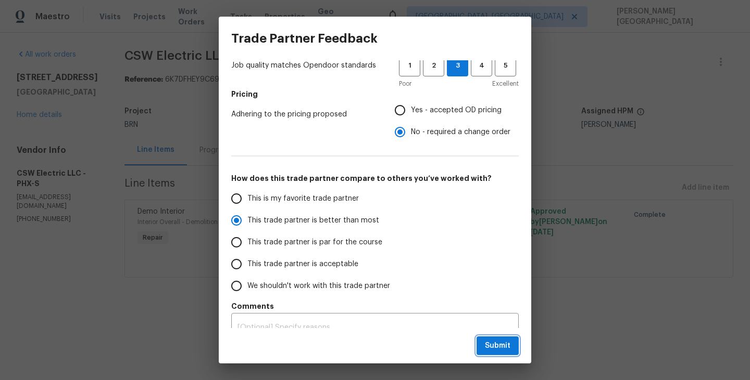
click at [494, 350] on span "Submit" at bounding box center [498, 346] width 26 height 13
radio input "true"
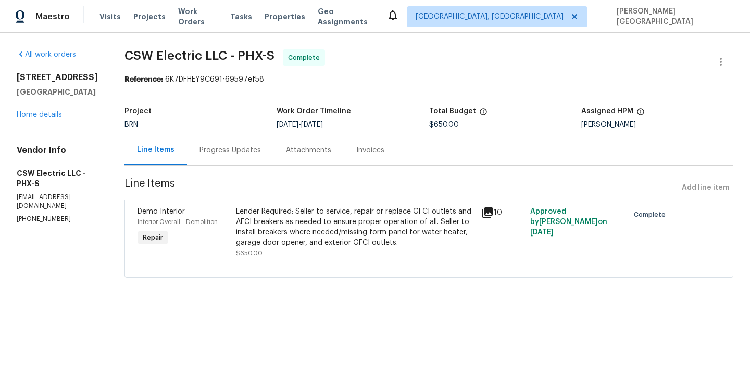
click at [363, 152] on div "Invoices" at bounding box center [370, 150] width 28 height 10
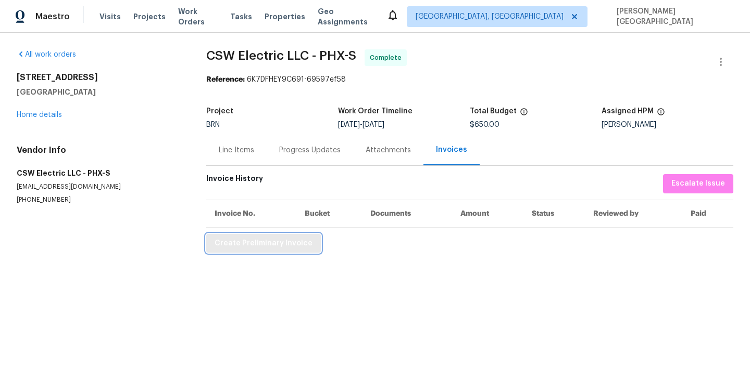
click at [255, 251] on button "Create Preliminary Invoice" at bounding box center [263, 243] width 115 height 19
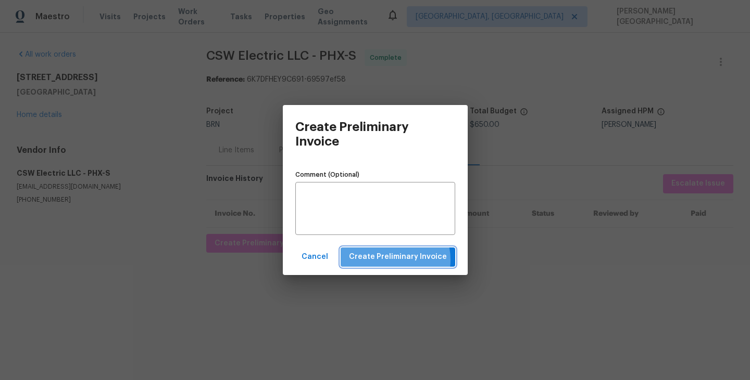
click at [393, 260] on span "Create Preliminary Invoice" at bounding box center [398, 257] width 98 height 13
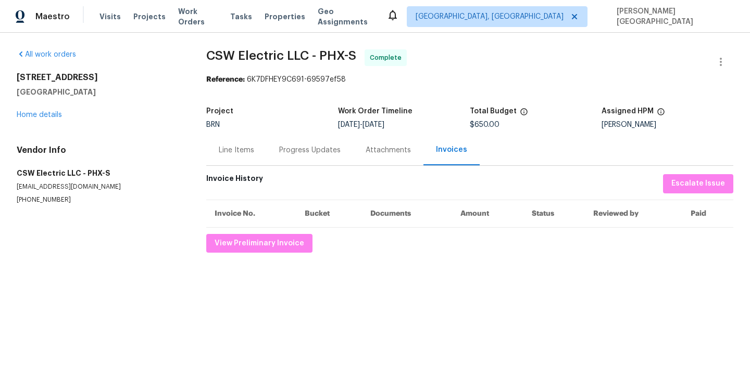
click at [210, 55] on span "CSW Electric LLC - PHX-S" at bounding box center [281, 55] width 150 height 12
click at [291, 55] on span "CSW Electric LLC - PHX-S" at bounding box center [281, 55] width 150 height 12
copy span "CSW Electric LLC"
click at [233, 155] on div "Line Items" at bounding box center [236, 150] width 35 height 10
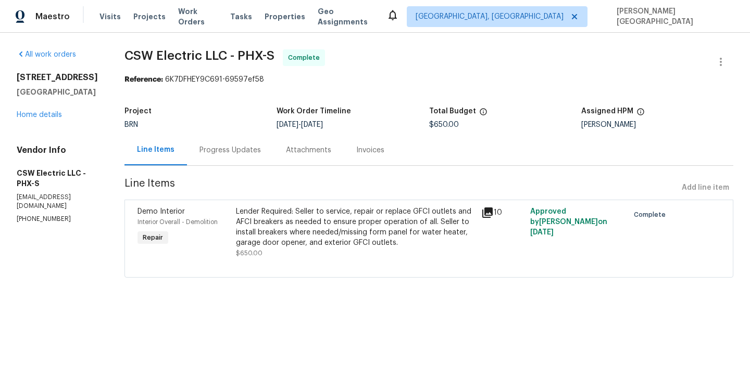
click at [326, 222] on div "Lender Required: Seller to service, repair or replace GFCI outlets and AFCI bre…" at bounding box center [355, 228] width 239 height 42
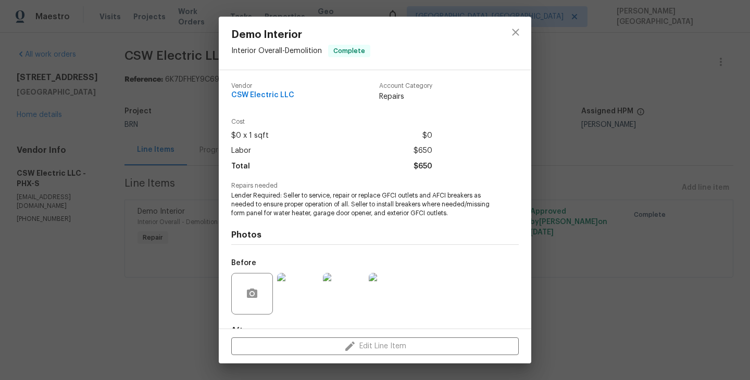
click at [273, 204] on span "Lender Required: Seller to service, repair or replace GFCI outlets and AFCI bre…" at bounding box center [360, 205] width 259 height 26
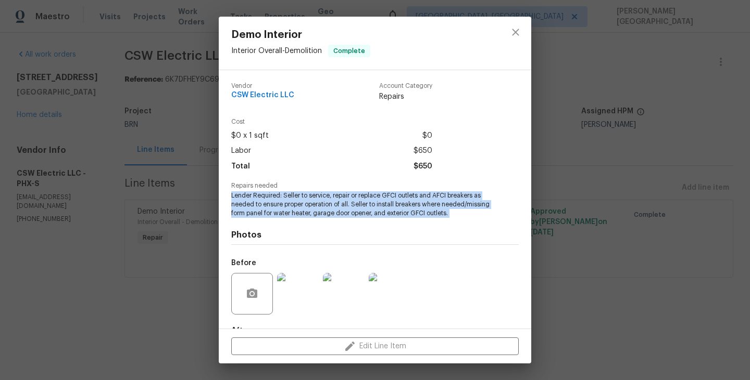
click at [273, 204] on span "Lender Required: Seller to service, repair or replace GFCI outlets and AFCI bre…" at bounding box center [360, 205] width 259 height 26
copy span "Lender Required: Seller to service, repair or replace GFCI outlets and AFCI bre…"
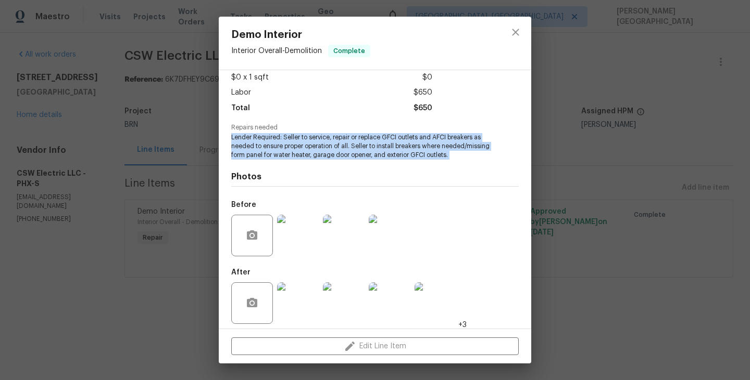
scroll to position [73, 0]
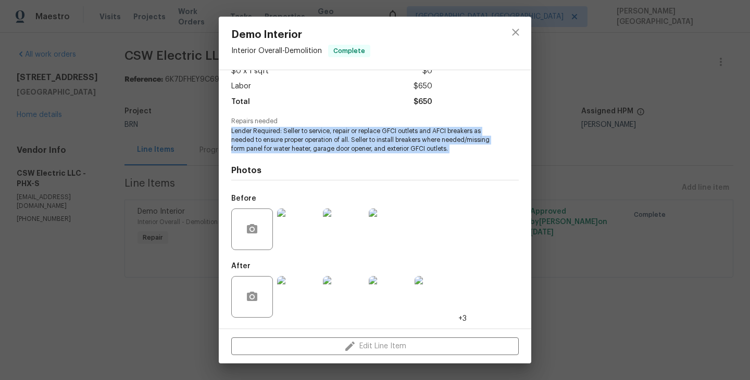
click at [350, 228] on img at bounding box center [344, 230] width 42 height 42
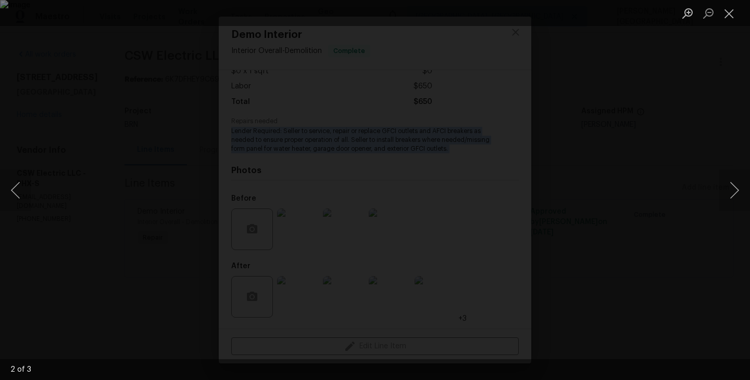
click at [667, 151] on div "Lightbox" at bounding box center [375, 190] width 750 height 380
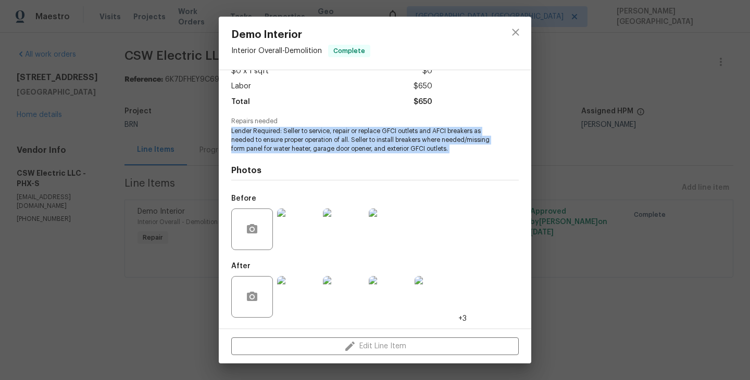
click at [338, 293] on img at bounding box center [344, 297] width 42 height 42
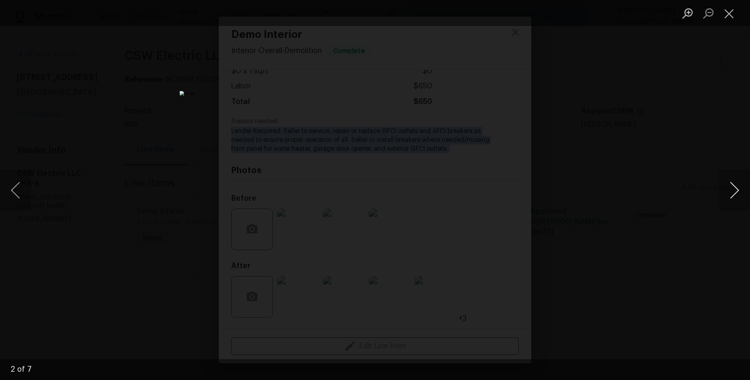
click at [730, 196] on button "Next image" at bounding box center [733, 191] width 31 height 42
click at [55, 104] on div "Lightbox" at bounding box center [375, 190] width 750 height 380
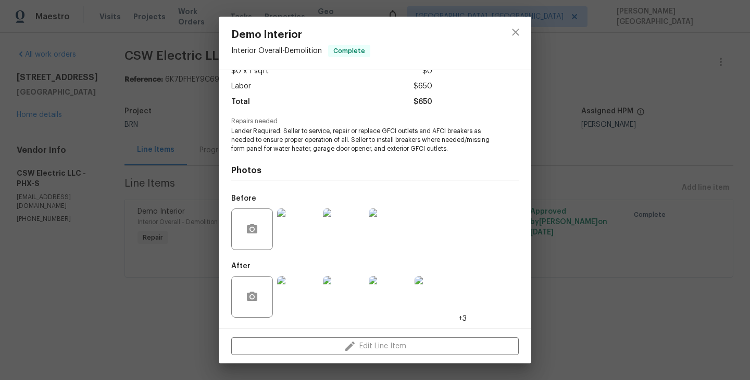
click at [71, 111] on div "Demo Interior Interior Overall - Demolition Complete Vendor CSW Electric LLC Ac…" at bounding box center [375, 190] width 750 height 380
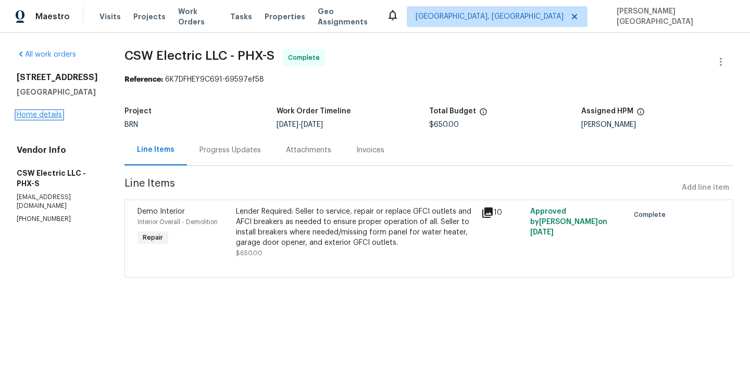
click at [47, 119] on link "Home details" at bounding box center [39, 114] width 45 height 7
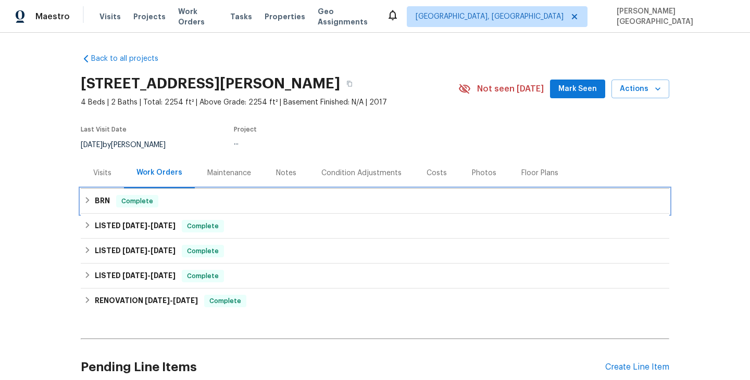
click at [119, 203] on span "Complete" at bounding box center [137, 201] width 40 height 10
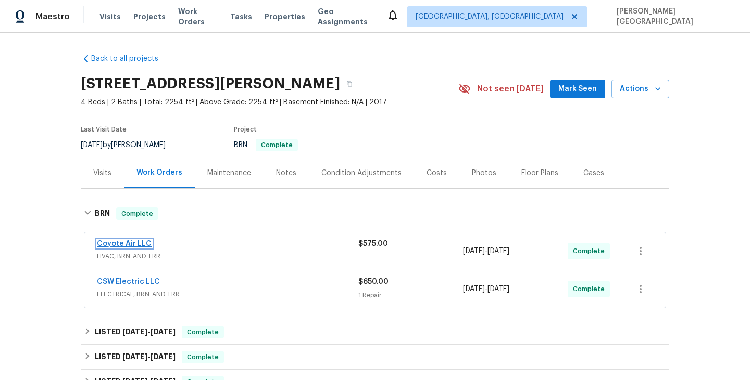
click at [125, 244] on link "Coyote Air LLC" at bounding box center [124, 243] width 55 height 7
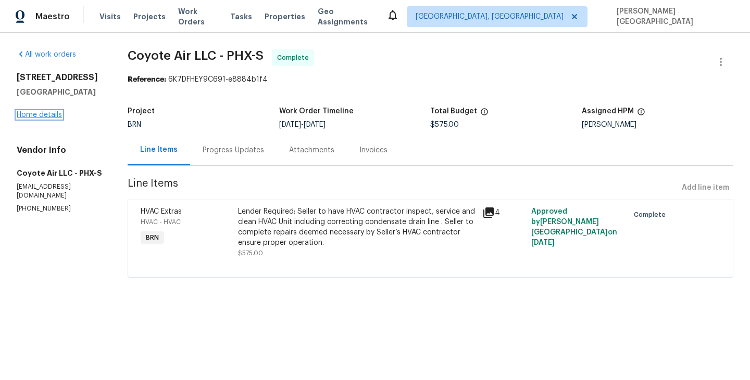
click at [35, 119] on link "Home details" at bounding box center [39, 114] width 45 height 7
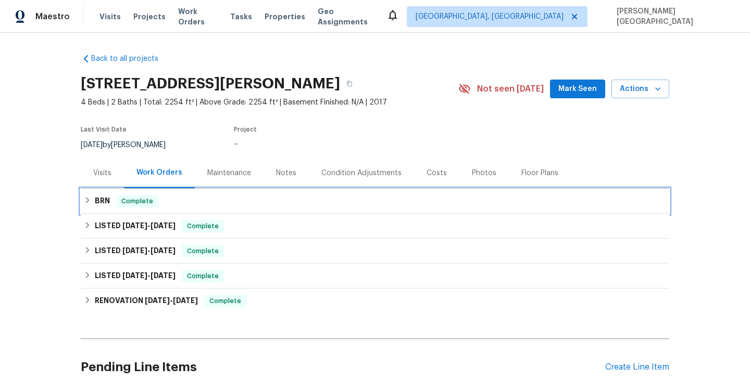
click at [95, 201] on h6 "BRN" at bounding box center [102, 201] width 15 height 12
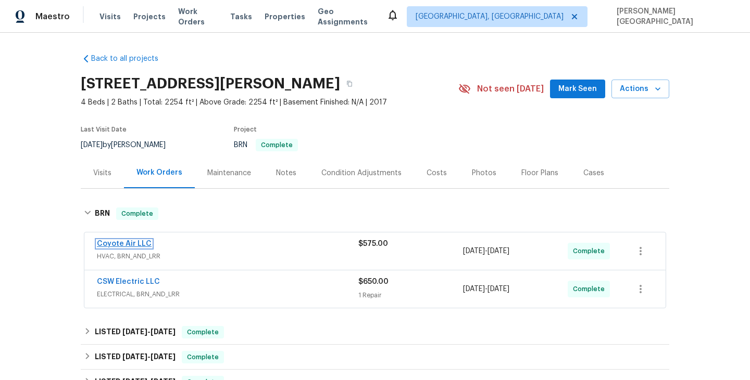
click at [112, 247] on link "Coyote Air LLC" at bounding box center [124, 243] width 55 height 7
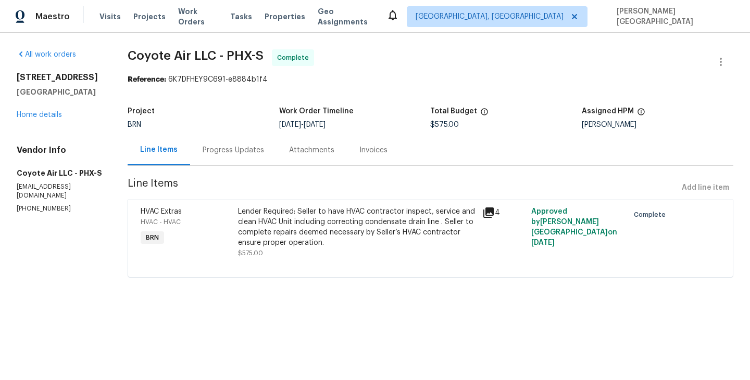
click at [153, 52] on span "Coyote Air LLC - PHX-S" at bounding box center [196, 55] width 136 height 12
click at [201, 57] on span "Coyote Air LLC - PHX-S" at bounding box center [196, 55] width 136 height 12
copy span "Coyote Air LLC"
click at [297, 209] on div "Lender Required: Seller to have HVAC contractor inspect, service and clean HVAC…" at bounding box center [357, 228] width 238 height 42
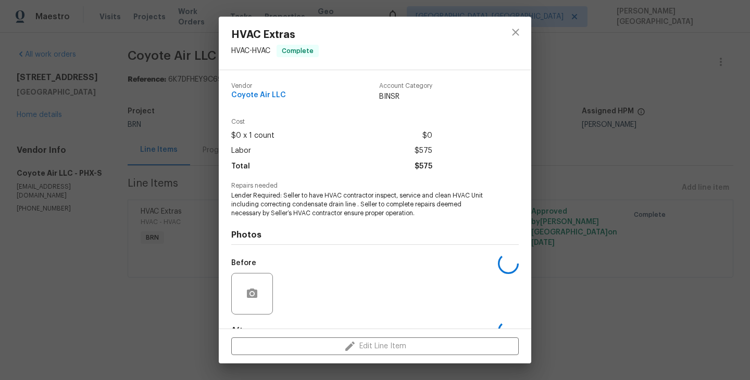
click at [313, 208] on span "Lender Required: Seller to have HVAC contractor inspect, service and clean HVAC…" at bounding box center [360, 205] width 259 height 26
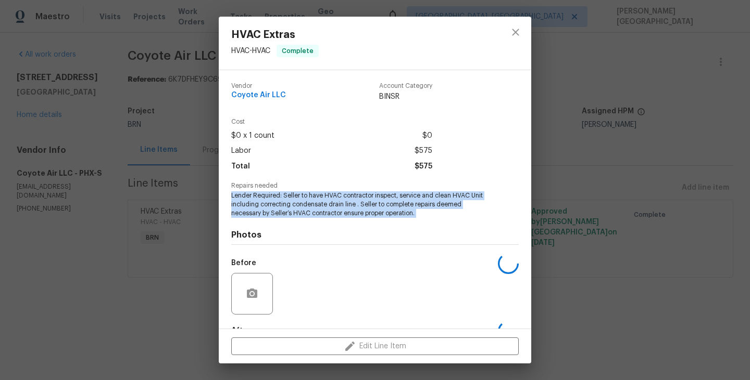
click at [313, 208] on span "Lender Required: Seller to have HVAC contractor inspect, service and clean HVAC…" at bounding box center [360, 205] width 259 height 26
copy span "Lender Required: Seller to have HVAC contractor inspect, service and clean HVAC…"
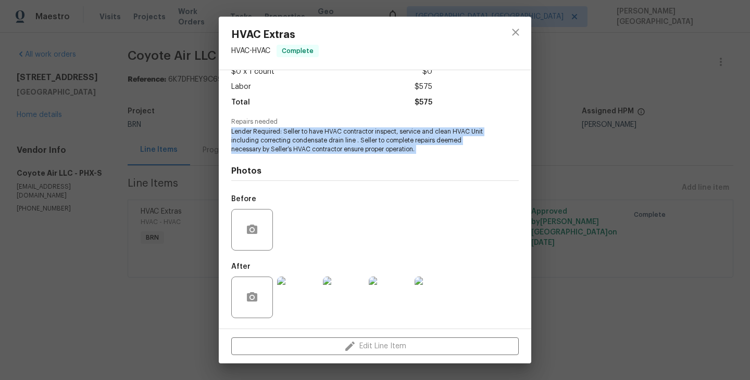
click at [344, 286] on img at bounding box center [344, 298] width 42 height 42
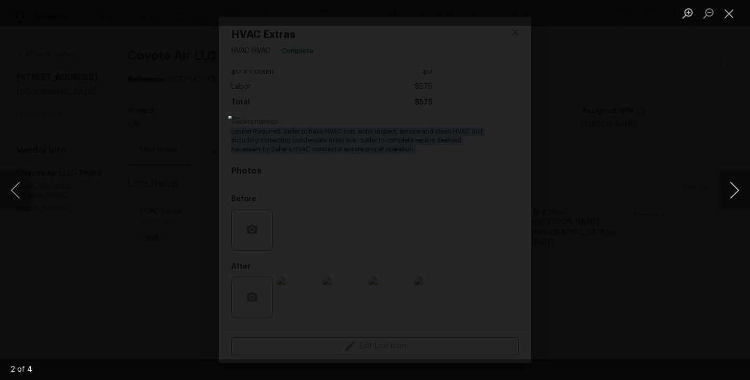
click at [722, 195] on button "Next image" at bounding box center [733, 191] width 31 height 42
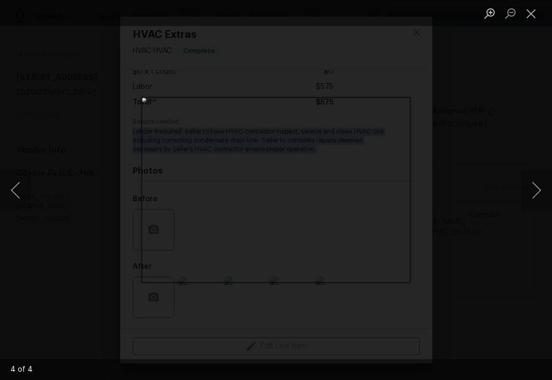
click at [491, 202] on div "Lightbox" at bounding box center [276, 190] width 552 height 380
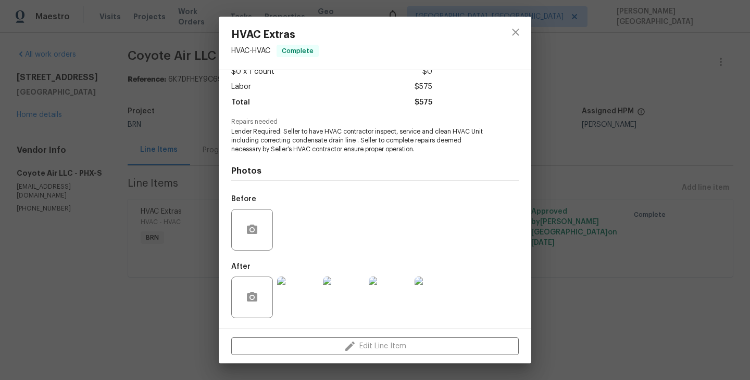
click at [614, 237] on div "HVAC Extras HVAC - HVAC Complete Vendor Coyote Air LLC Account Category BINSR C…" at bounding box center [375, 190] width 750 height 380
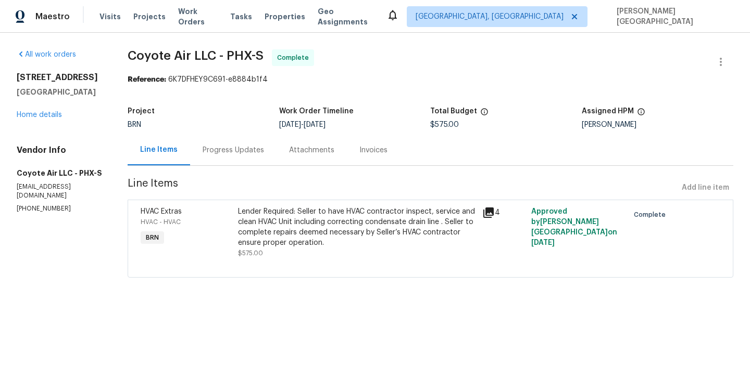
click at [388, 156] on div "Invoices" at bounding box center [373, 150] width 53 height 31
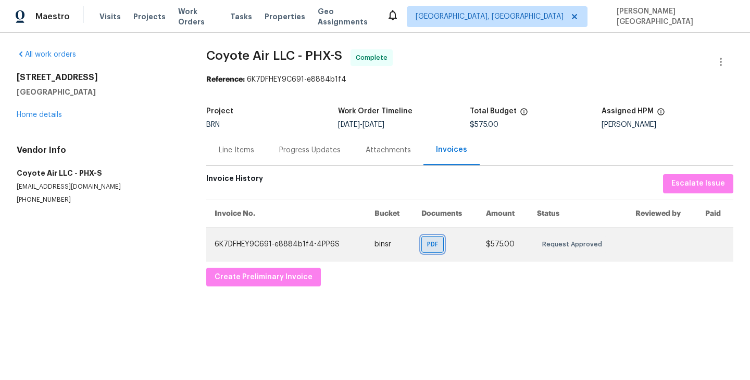
click at [425, 244] on div "PDF" at bounding box center [432, 244] width 22 height 17
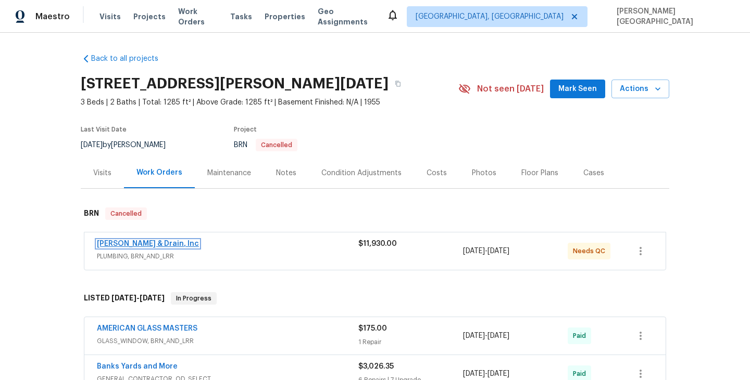
click at [155, 246] on link "[PERSON_NAME] & Drain, Inc" at bounding box center [148, 243] width 102 height 7
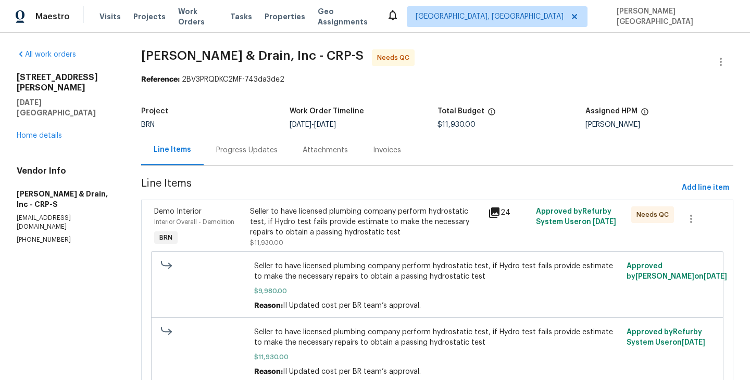
click at [282, 254] on div "Seller to have licensed plumbing company perform hydrostatic test, if Hydro tes…" at bounding box center [437, 285] width 572 height 69
click at [337, 239] on div "Seller to have licensed plumbing company perform hydrostatic test, if Hydro tes…" at bounding box center [366, 228] width 232 height 42
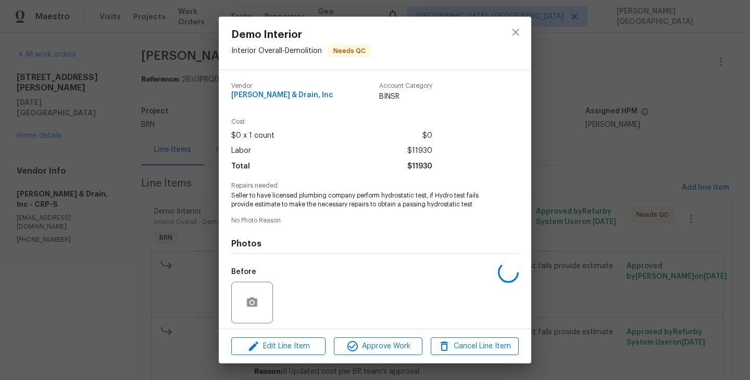
scroll to position [73, 0]
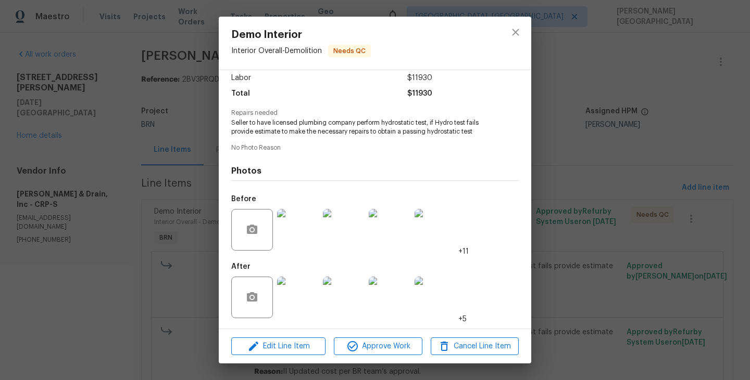
click at [340, 297] on img at bounding box center [344, 298] width 42 height 42
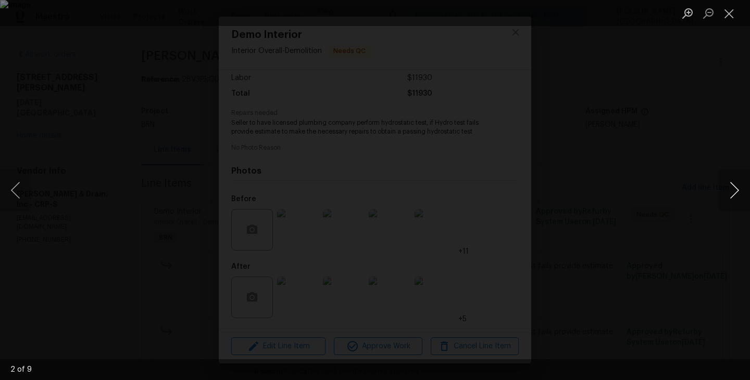
click at [735, 186] on button "Next image" at bounding box center [733, 191] width 31 height 42
click at [735, 187] on button "Next image" at bounding box center [733, 191] width 31 height 42
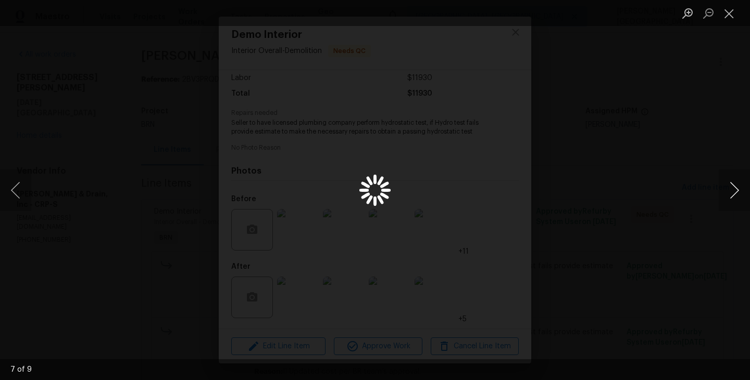
click at [735, 187] on button "Next image" at bounding box center [733, 191] width 31 height 42
click at [668, 130] on div "Lightbox" at bounding box center [375, 190] width 750 height 380
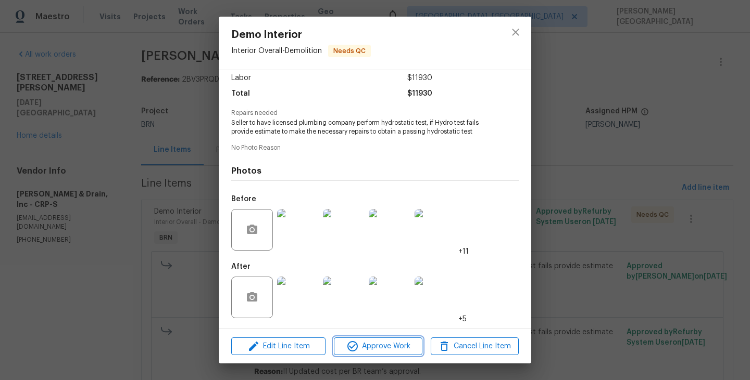
click at [376, 348] on span "Approve Work" at bounding box center [378, 346] width 82 height 13
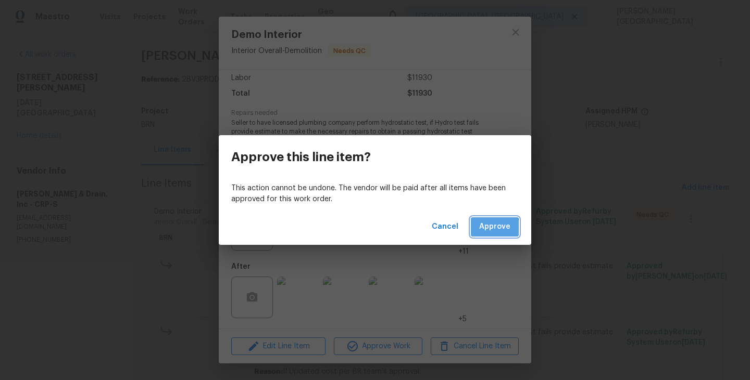
click at [481, 230] on span "Approve" at bounding box center [494, 227] width 31 height 13
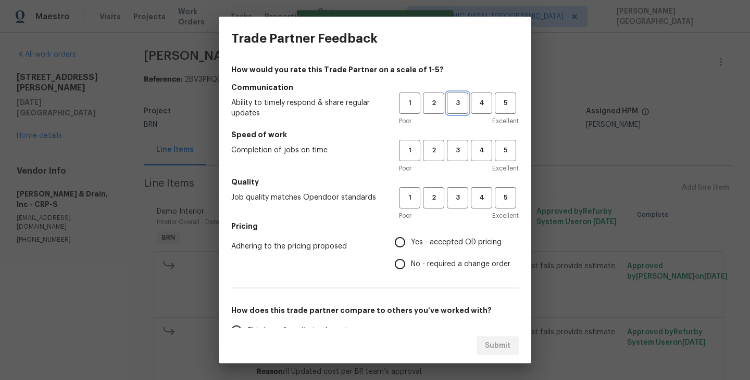
click at [459, 104] on span "3" at bounding box center [457, 103] width 19 height 12
click at [459, 144] on button "3" at bounding box center [457, 150] width 21 height 21
click at [454, 204] on button "3" at bounding box center [457, 197] width 21 height 21
click at [417, 255] on label "No - required a change order" at bounding box center [449, 264] width 121 height 22
click at [411, 255] on input "No - required a change order" at bounding box center [400, 264] width 22 height 22
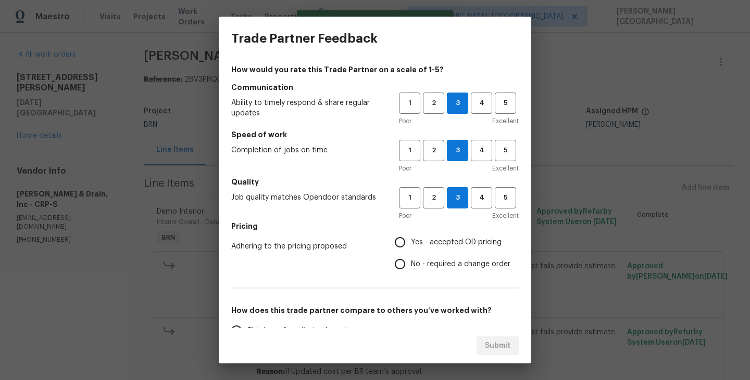
radio input "true"
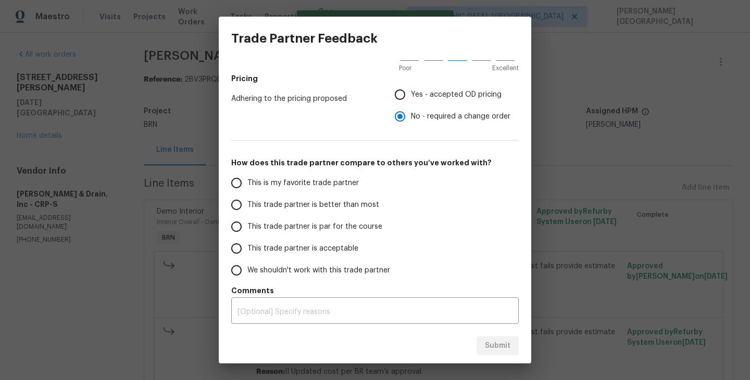
click at [301, 207] on span "This trade partner is better than most" at bounding box center [313, 205] width 132 height 11
click at [247, 207] on input "This trade partner is better than most" at bounding box center [236, 205] width 22 height 22
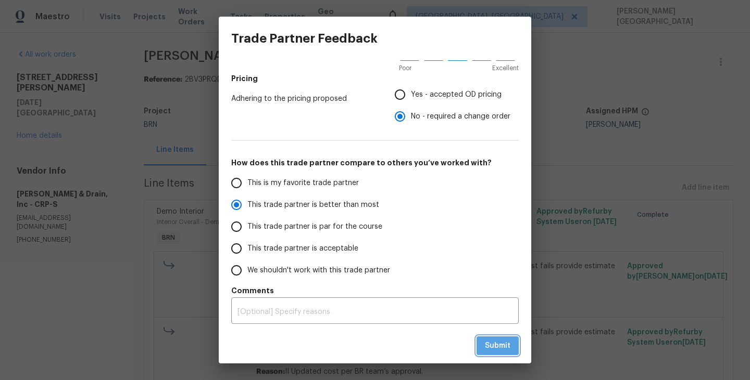
click at [490, 343] on span "Submit" at bounding box center [498, 346] width 26 height 13
radio input "true"
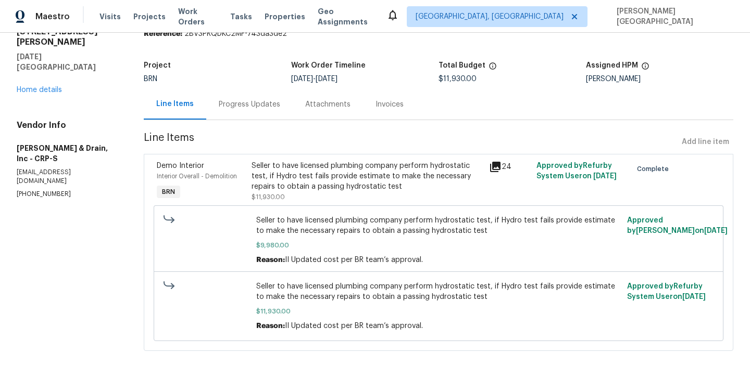
scroll to position [0, 0]
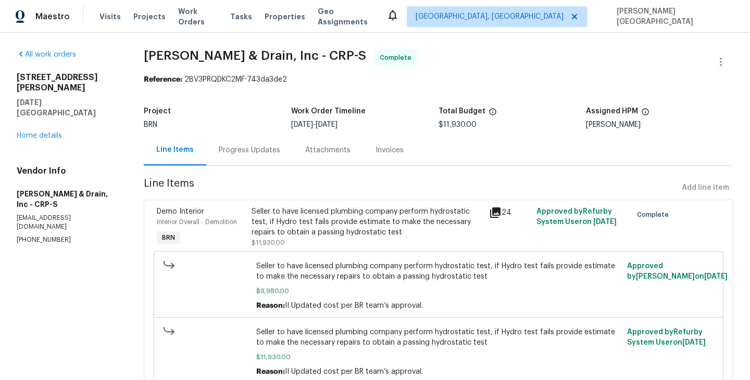
click at [383, 150] on div "Invoices" at bounding box center [389, 150] width 28 height 10
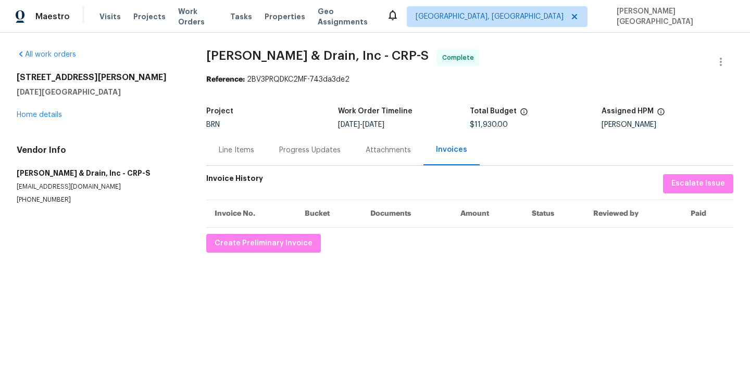
click at [294, 153] on div "Progress Updates" at bounding box center [309, 150] width 61 height 10
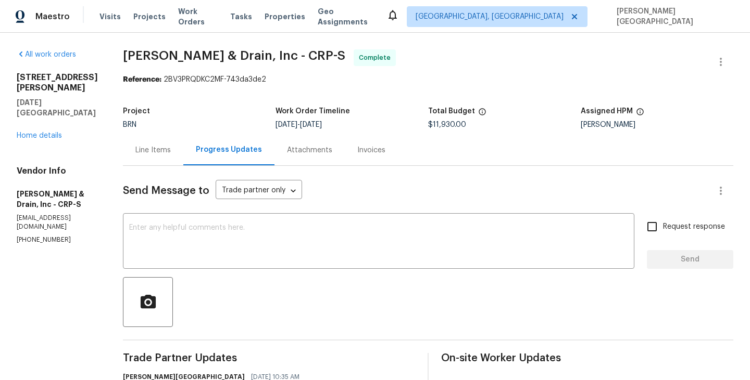
click at [141, 158] on div "Line Items" at bounding box center [153, 150] width 60 height 31
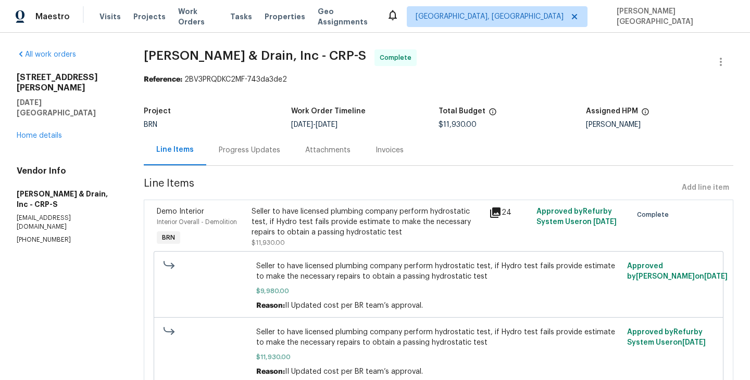
scroll to position [46, 0]
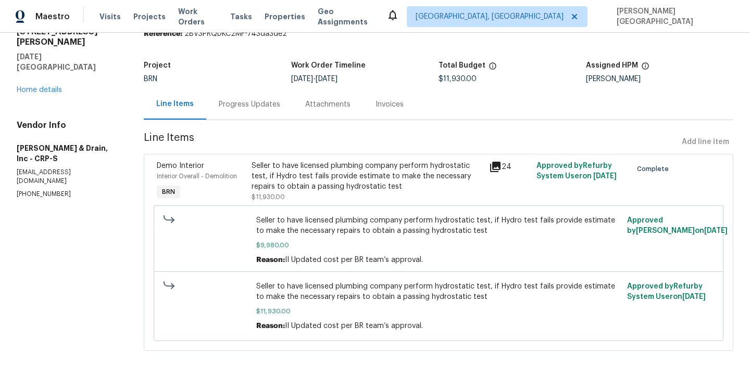
click at [386, 106] on div "Invoices" at bounding box center [389, 104] width 28 height 10
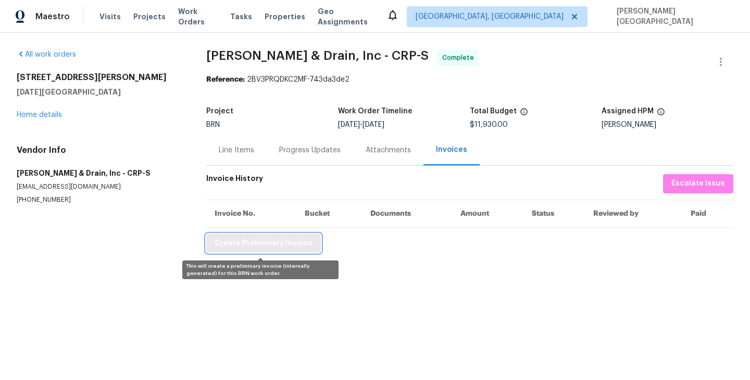
click at [266, 244] on span "Create Preliminary Invoice" at bounding box center [263, 243] width 98 height 13
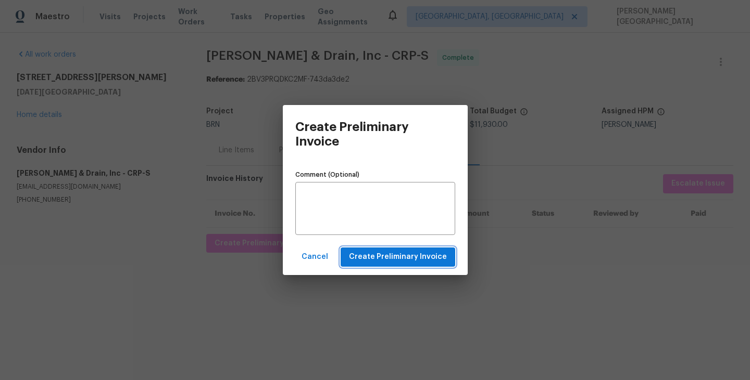
click at [369, 252] on span "Create Preliminary Invoice" at bounding box center [398, 257] width 98 height 13
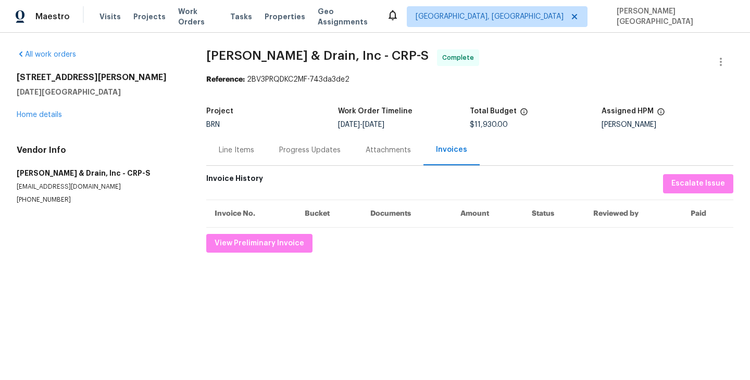
click at [223, 56] on span "[PERSON_NAME] & Drain, Inc - CRP-S" at bounding box center [317, 55] width 222 height 12
click at [328, 57] on span "[PERSON_NAME] & Drain, Inc - CRP-S" at bounding box center [317, 55] width 222 height 12
copy span "[PERSON_NAME] & Drain"
click at [221, 157] on div "Line Items" at bounding box center [236, 150] width 60 height 31
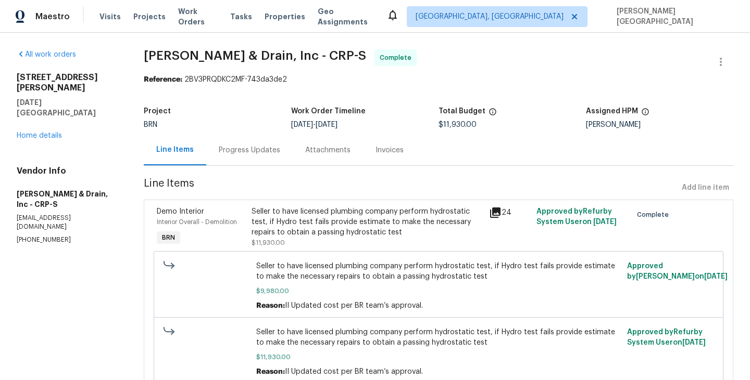
scroll to position [46, 0]
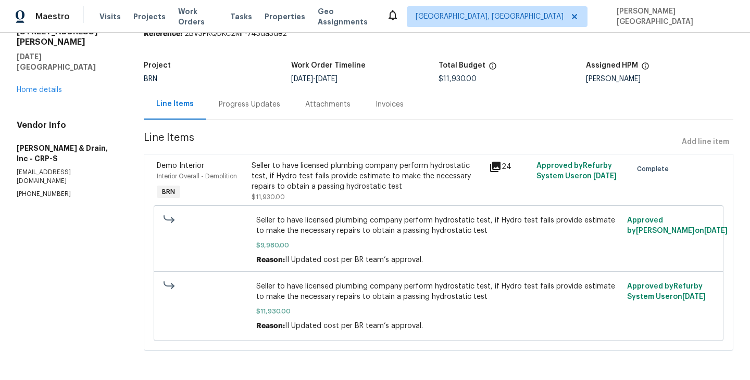
click at [305, 173] on div "Seller to have licensed plumbing company perform hydrostatic test, if Hydro tes…" at bounding box center [366, 176] width 231 height 31
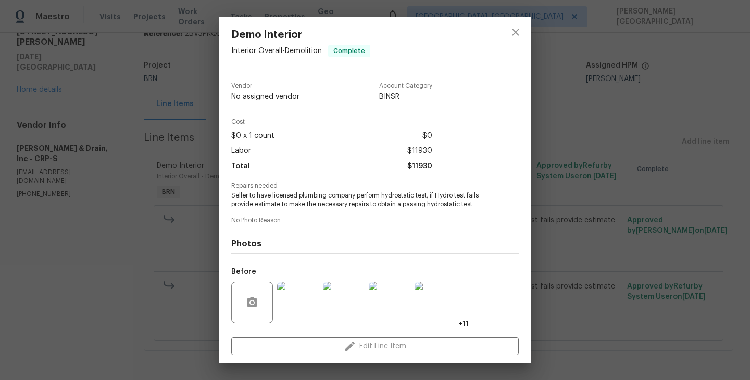
click at [291, 200] on span "Seller to have licensed plumbing company perform hydrostatic test, if Hydro tes…" at bounding box center [360, 201] width 259 height 18
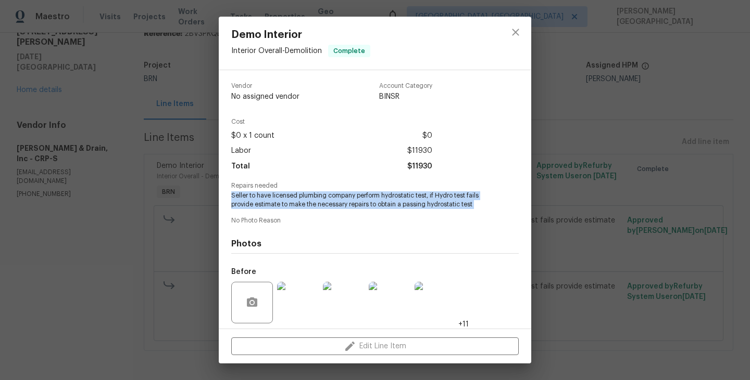
click at [291, 200] on span "Seller to have licensed plumbing company perform hydrostatic test, if Hydro tes…" at bounding box center [360, 201] width 259 height 18
copy span "Seller to have licensed plumbing company perform hydrostatic test, if Hydro tes…"
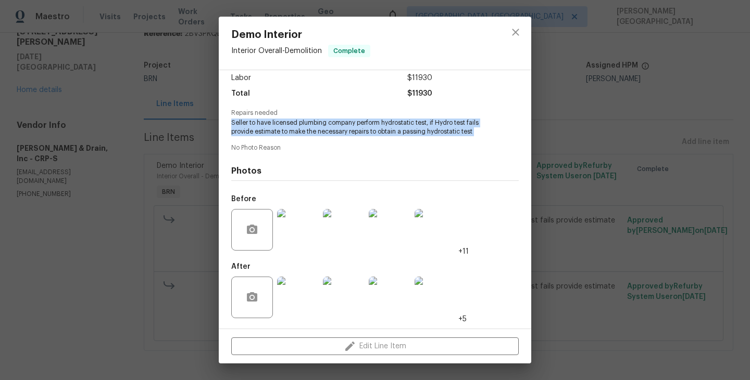
click at [344, 238] on img at bounding box center [344, 230] width 42 height 42
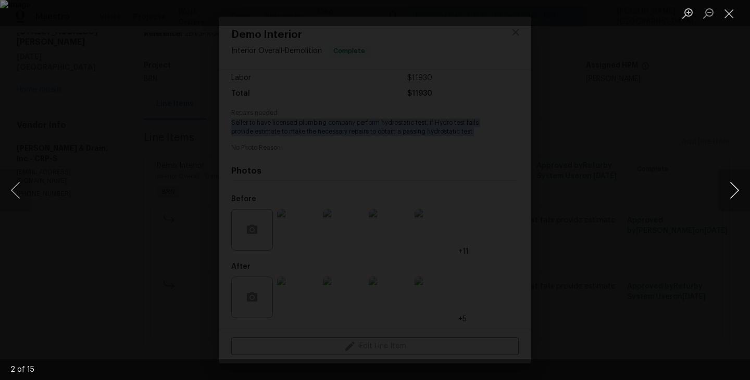
click at [731, 185] on button "Next image" at bounding box center [733, 191] width 31 height 42
click at [731, 186] on button "Next image" at bounding box center [733, 191] width 31 height 42
click at [734, 191] on button "Next image" at bounding box center [733, 191] width 31 height 42
click at [734, 192] on button "Next image" at bounding box center [733, 191] width 31 height 42
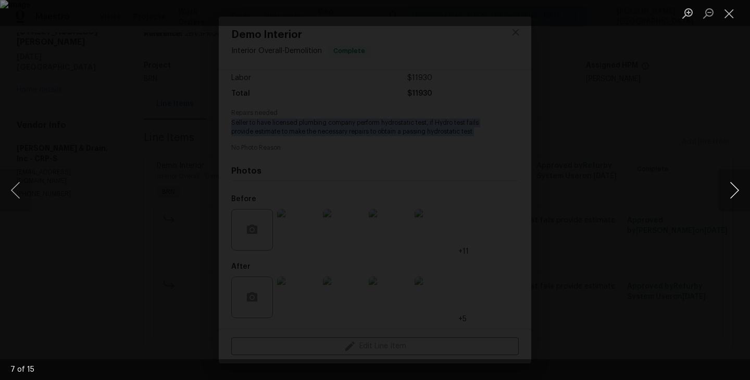
click at [734, 192] on button "Next image" at bounding box center [733, 191] width 31 height 42
click at [735, 181] on button "Next image" at bounding box center [733, 191] width 31 height 42
click at [732, 189] on button "Next image" at bounding box center [733, 191] width 31 height 42
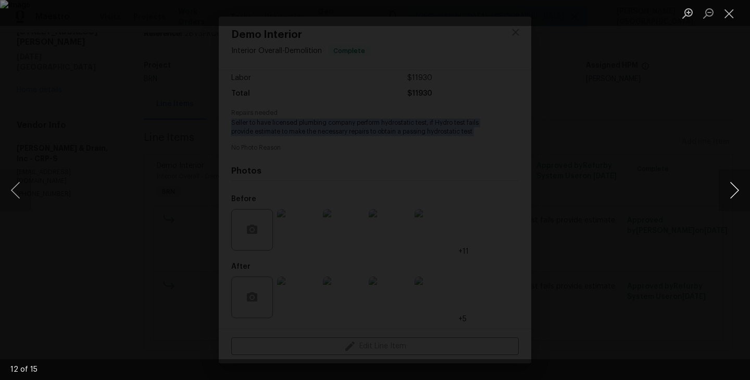
click at [732, 189] on button "Next image" at bounding box center [733, 191] width 31 height 42
click at [731, 184] on button "Next image" at bounding box center [733, 191] width 31 height 42
click at [625, 196] on div "Lightbox" at bounding box center [375, 190] width 750 height 380
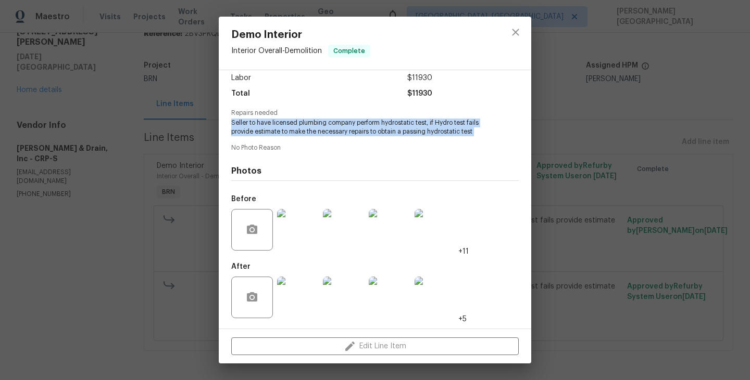
click at [346, 277] on img at bounding box center [344, 298] width 42 height 42
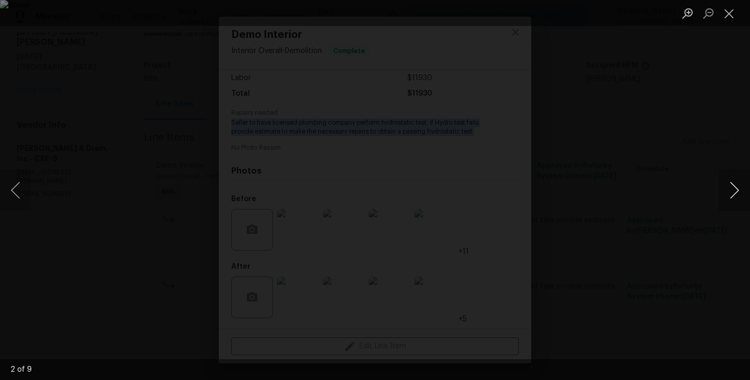
click at [731, 192] on button "Next image" at bounding box center [733, 191] width 31 height 42
click at [731, 193] on button "Next image" at bounding box center [733, 191] width 31 height 42
click at [736, 183] on button "Next image" at bounding box center [733, 191] width 31 height 42
click at [736, 184] on button "Next image" at bounding box center [733, 191] width 31 height 42
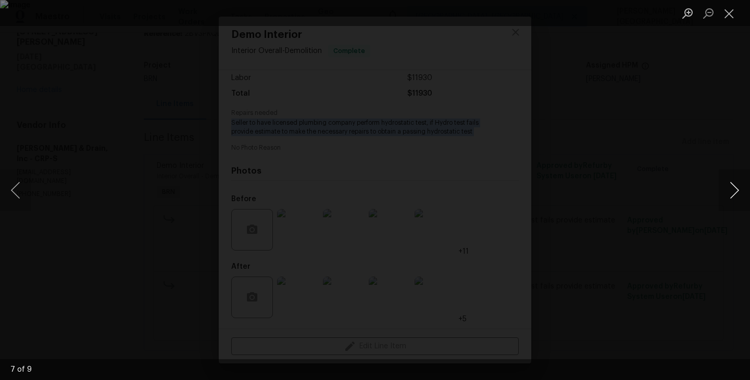
click at [736, 184] on button "Next image" at bounding box center [733, 191] width 31 height 42
click at [545, 198] on div "Lightbox" at bounding box center [375, 190] width 750 height 380
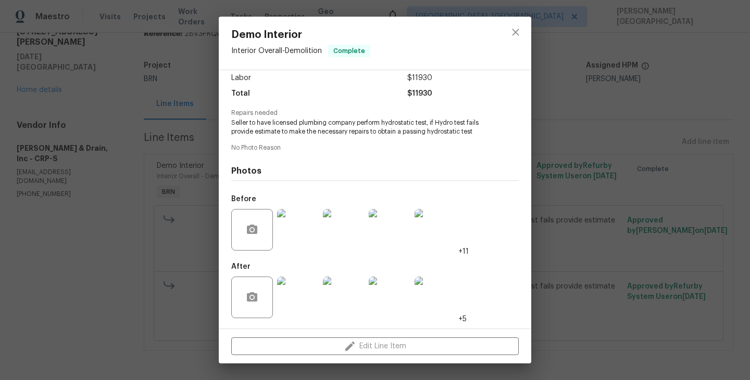
click at [572, 198] on div "Demo Interior Interior Overall - Demolition Complete Vendor Owen Plumbing & Dra…" at bounding box center [375, 190] width 750 height 380
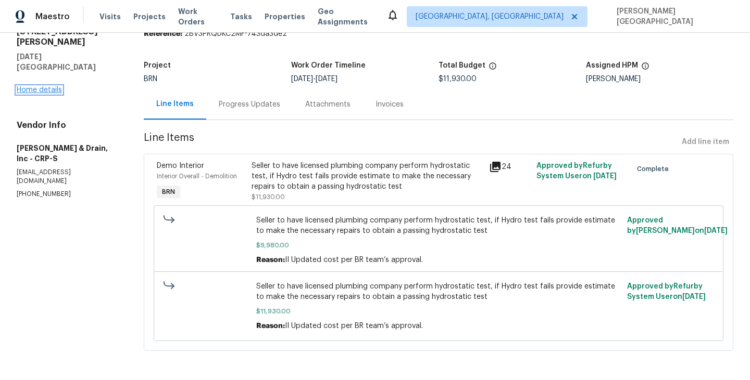
click at [54, 86] on link "Home details" at bounding box center [39, 89] width 45 height 7
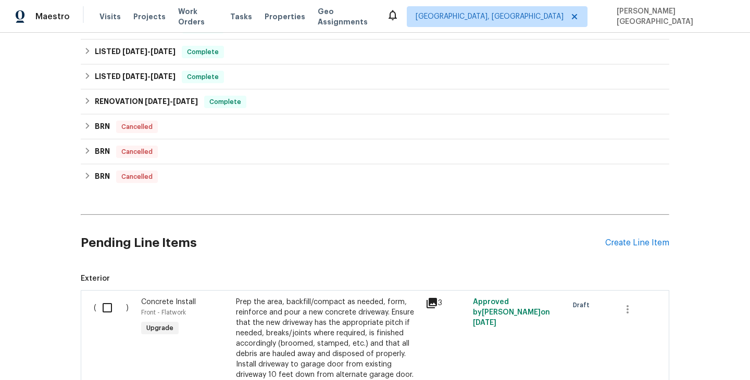
scroll to position [667, 0]
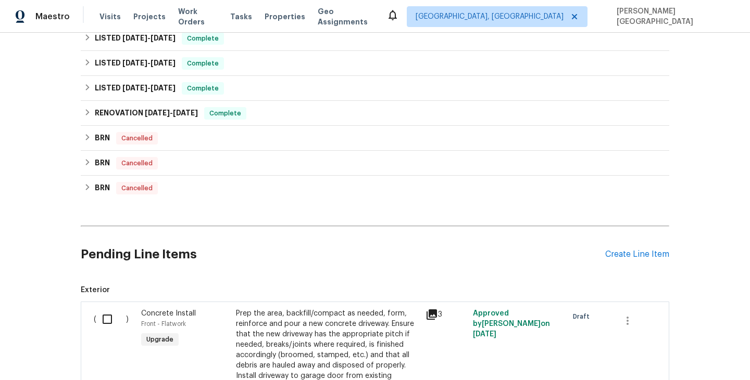
click at [80, 186] on div "Back to all projects 4053 Little John Dr, Corpus Christi, TX 78411 3 Beds | 2 B…" at bounding box center [375, 207] width 750 height 348
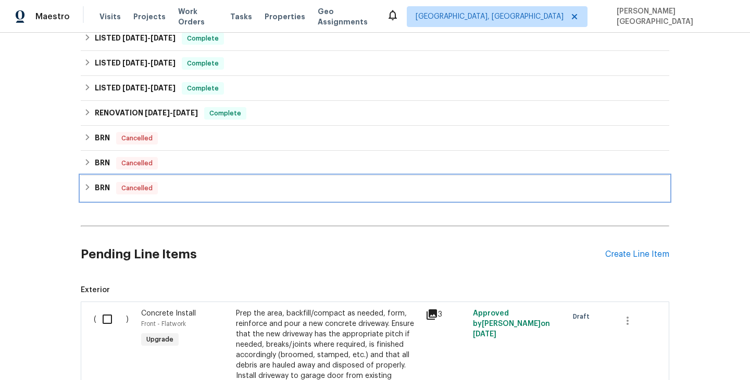
click at [90, 186] on icon at bounding box center [87, 187] width 7 height 7
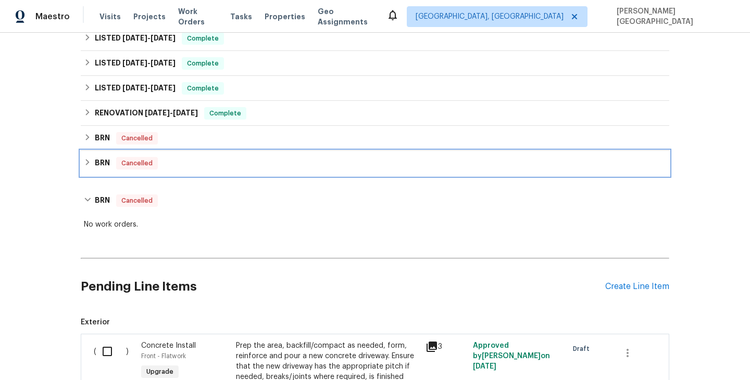
click at [95, 157] on h6 "BRN" at bounding box center [102, 163] width 15 height 12
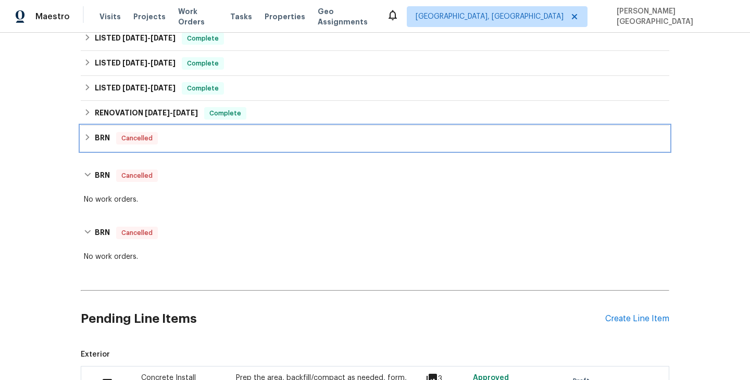
click at [91, 131] on div "BRN Cancelled" at bounding box center [375, 138] width 588 height 25
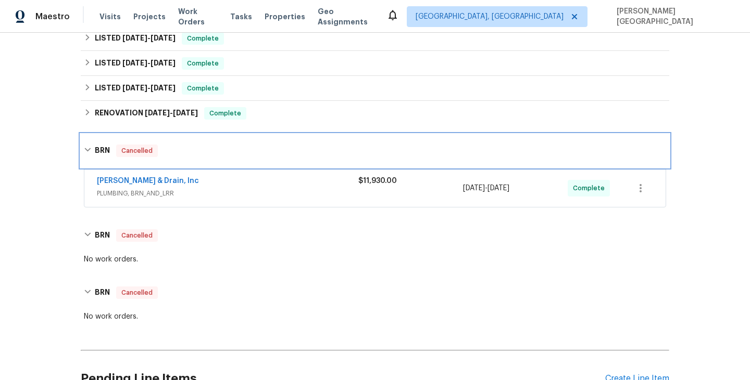
scroll to position [490, 0]
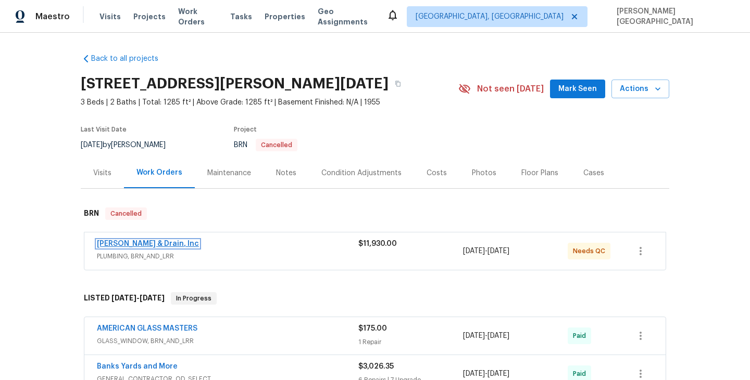
click at [150, 245] on link "Owen Plumbing & Drain, Inc" at bounding box center [148, 243] width 102 height 7
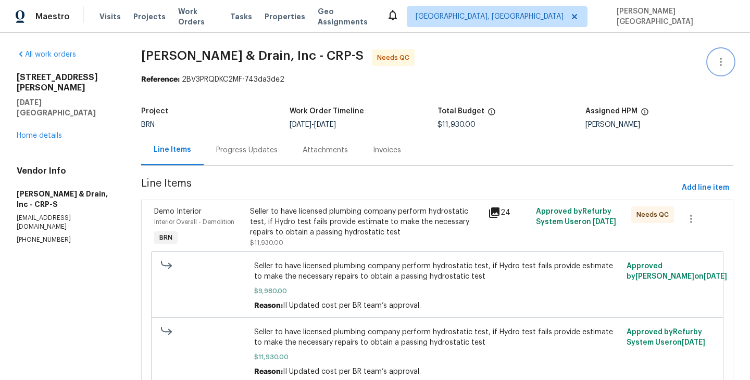
click at [727, 58] on button "button" at bounding box center [720, 61] width 25 height 25
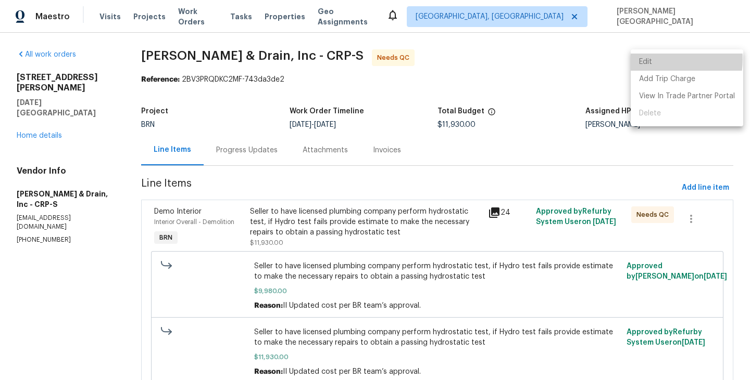
click at [648, 59] on li "Edit" at bounding box center [686, 62] width 112 height 17
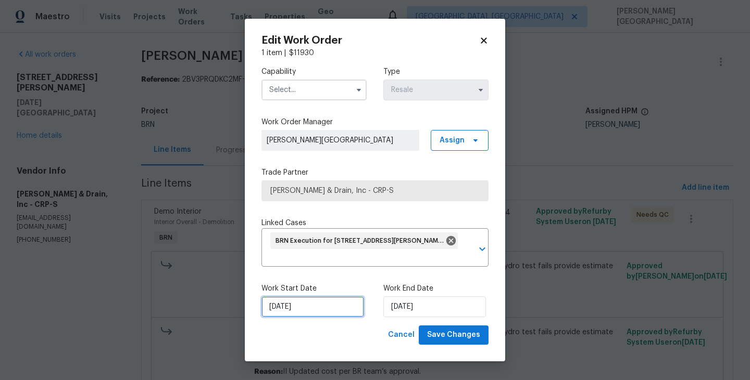
click at [310, 308] on input "8/28/2025" at bounding box center [312, 307] width 103 height 21
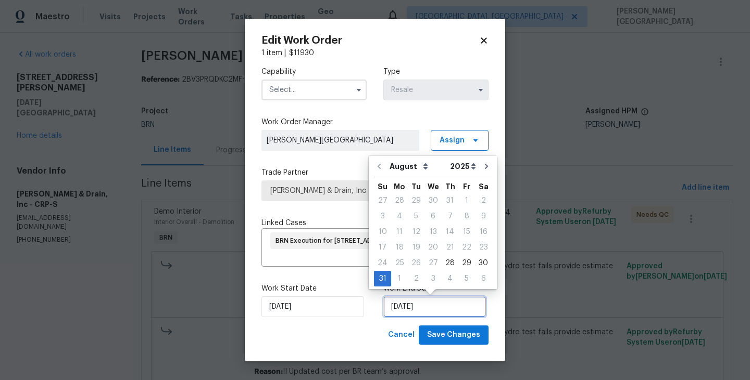
click at [431, 297] on input "8/31/2025" at bounding box center [434, 307] width 103 height 21
click at [482, 163] on icon "Go to next month" at bounding box center [486, 166] width 8 height 8
type input "9/30/2025"
select select "8"
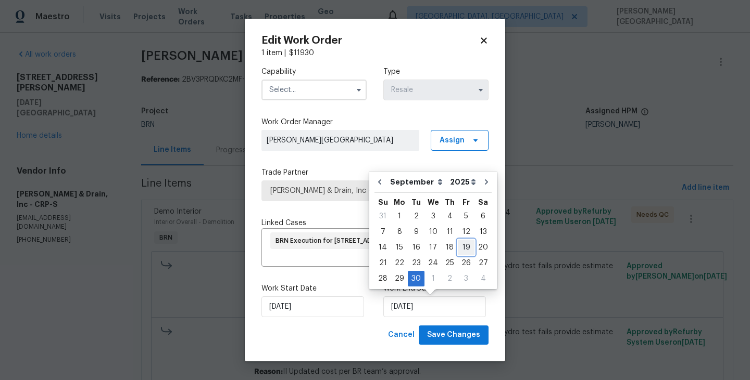
click at [465, 247] on div "19" at bounding box center [466, 247] width 17 height 15
type input "[DATE]"
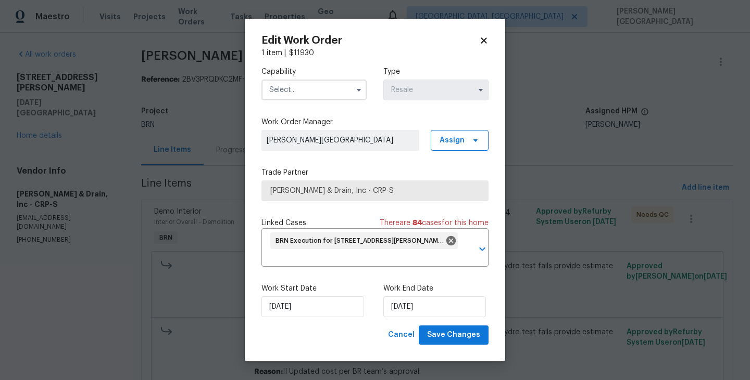
click at [288, 92] on input "text" at bounding box center [313, 90] width 105 height 21
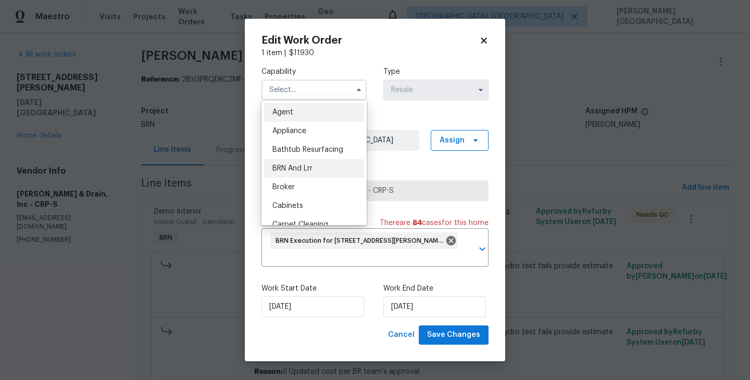
click at [306, 171] on span "BRN And Lrr" at bounding box center [292, 168] width 40 height 7
type input "BRN And Lrr"
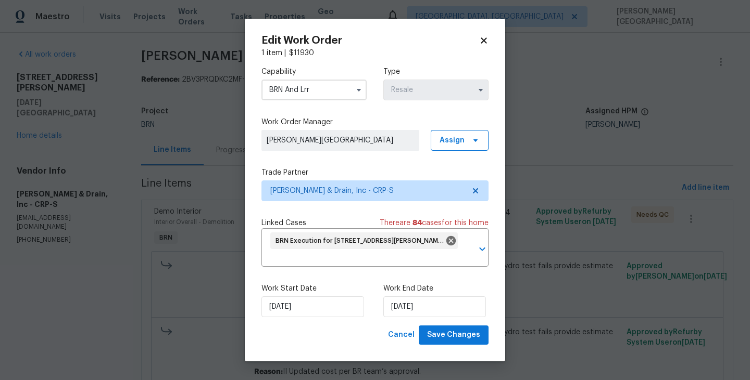
click at [435, 324] on div "Work Start Date 8/28/2025 Work End Date 9/19/2025" at bounding box center [374, 300] width 227 height 50
click at [439, 339] on span "Save Changes" at bounding box center [453, 335] width 53 height 13
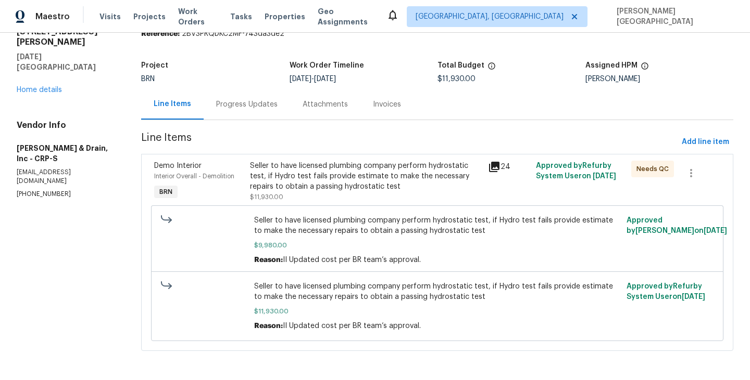
scroll to position [37, 0]
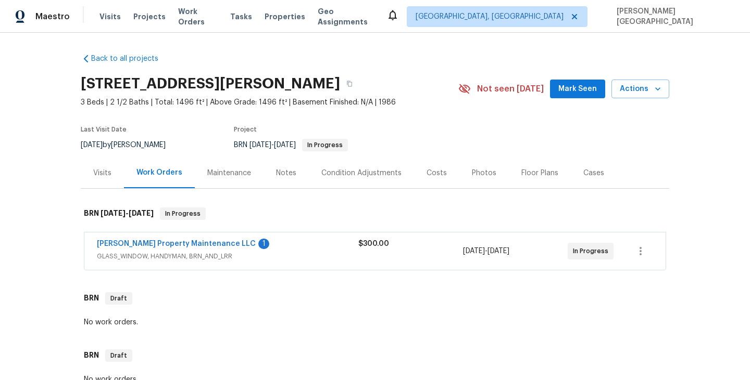
click at [162, 249] on div "[PERSON_NAME] Property Maintenance LLC 1" at bounding box center [227, 245] width 261 height 12
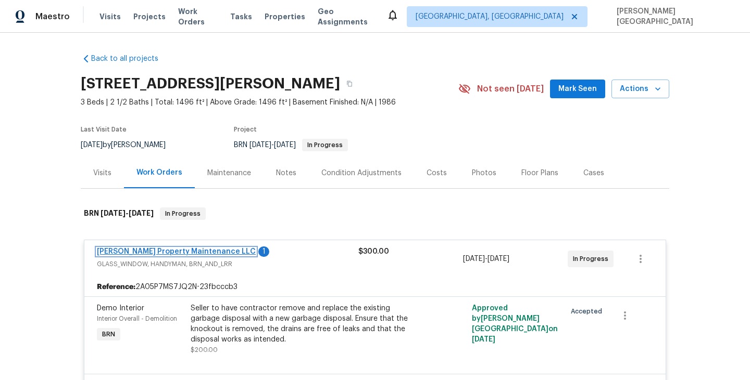
click at [180, 254] on link "[PERSON_NAME] Property Maintenance LLC" at bounding box center [176, 251] width 159 height 7
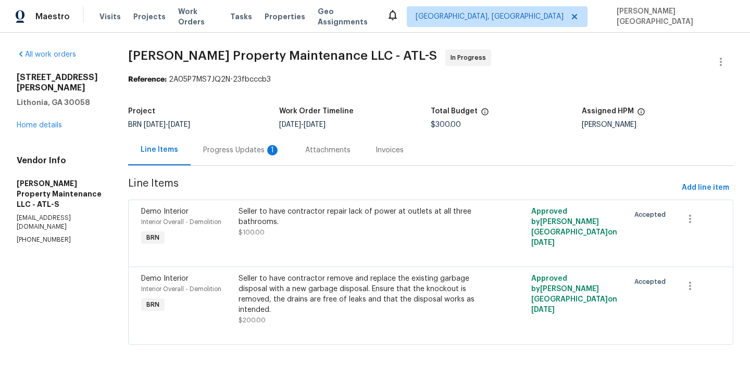
click at [254, 153] on div "Progress Updates 1" at bounding box center [241, 150] width 77 height 10
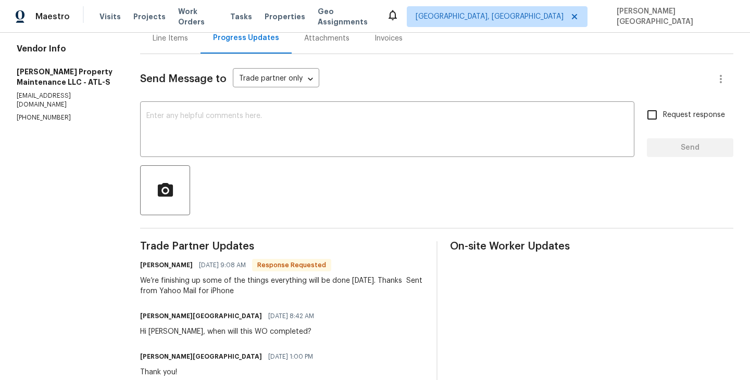
scroll to position [109, 0]
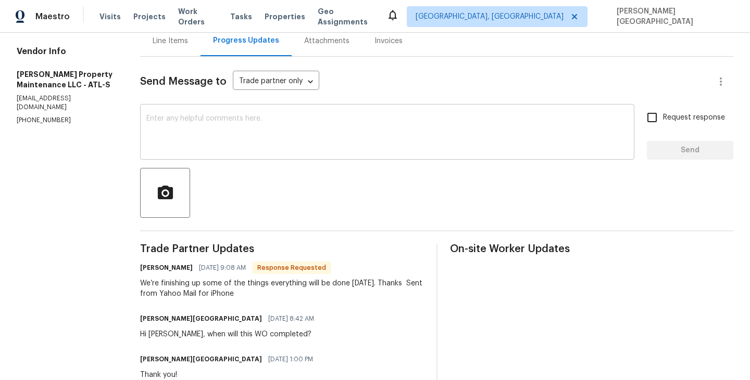
click at [214, 132] on textarea at bounding box center [386, 133] width 481 height 36
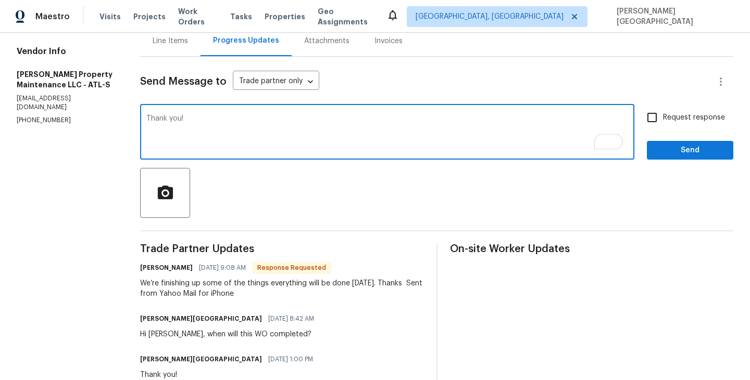
type textarea "Thank you!"
click at [664, 118] on span "Request response" at bounding box center [694, 117] width 62 height 11
click at [663, 118] on input "Request response" at bounding box center [652, 118] width 22 height 22
checkbox input "true"
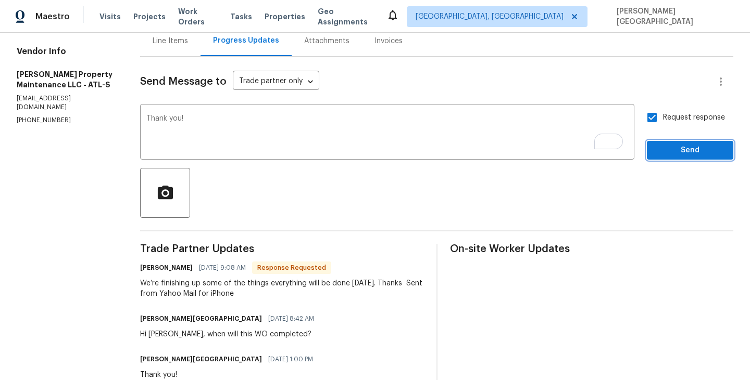
click at [669, 151] on span "Send" at bounding box center [690, 150] width 70 height 13
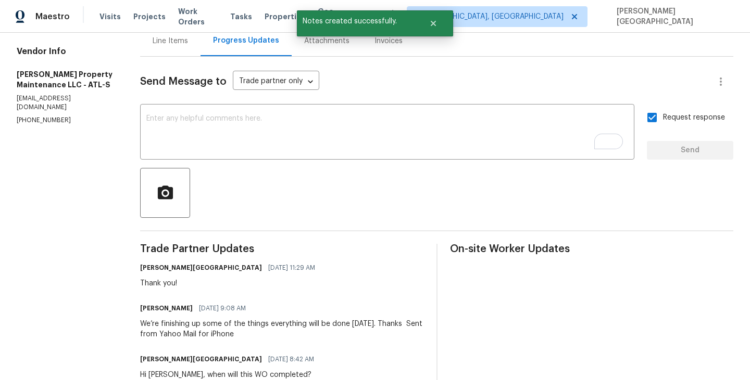
drag, startPoint x: 164, startPoint y: 324, endPoint x: 365, endPoint y: 322, distance: 201.4
click at [366, 323] on div "We’re finishing up some of the things everything will be done Today. Thanks Sen…" at bounding box center [281, 329] width 283 height 21
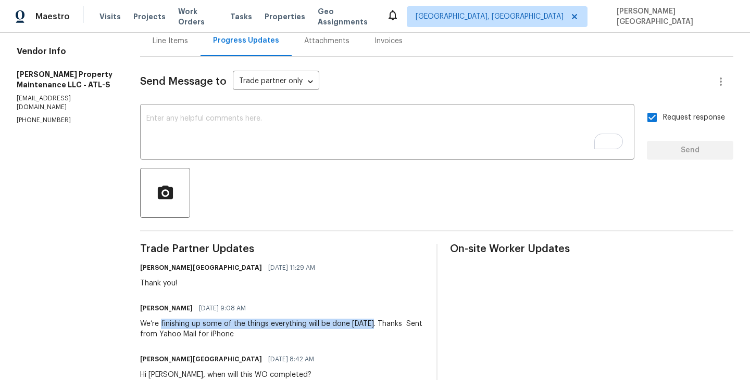
drag, startPoint x: 377, startPoint y: 324, endPoint x: 165, endPoint y: 324, distance: 211.8
click at [164, 324] on div "We’re finishing up some of the things everything will be done Today. Thanks Sen…" at bounding box center [281, 329] width 283 height 21
copy div "finishing up some of the things everything will be done Today."
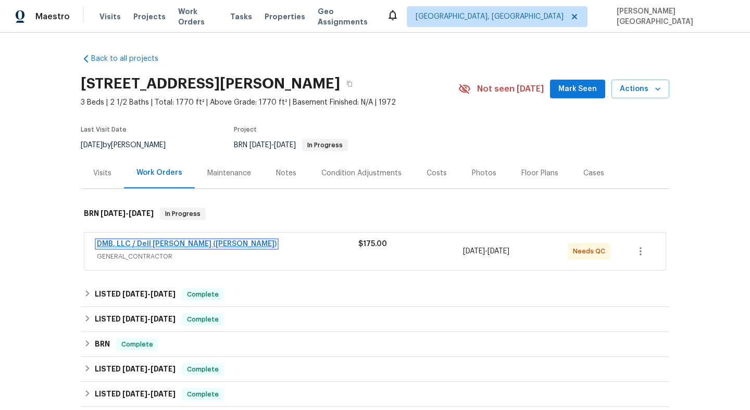
click at [174, 245] on link "DMB, LLC / Dell [PERSON_NAME] ([PERSON_NAME])" at bounding box center [187, 243] width 180 height 7
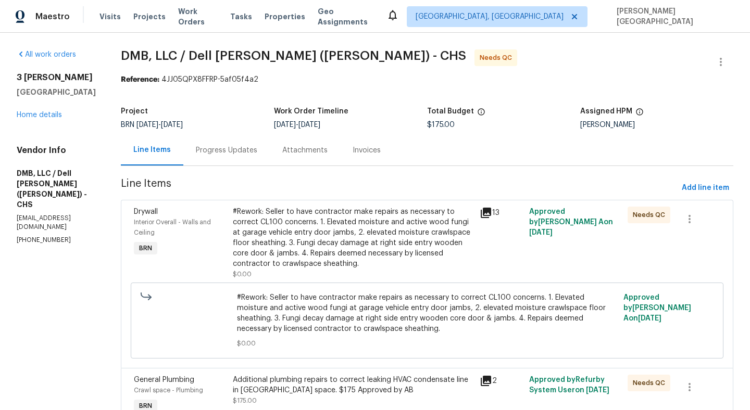
click at [212, 158] on div "Progress Updates" at bounding box center [226, 150] width 86 height 31
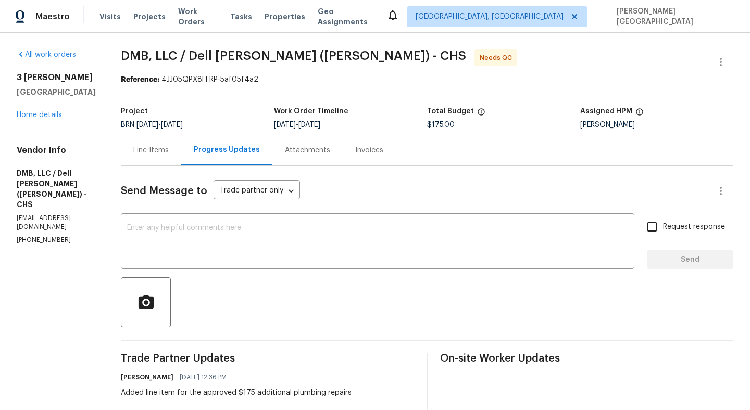
click at [152, 149] on div "Line Items" at bounding box center [150, 150] width 35 height 10
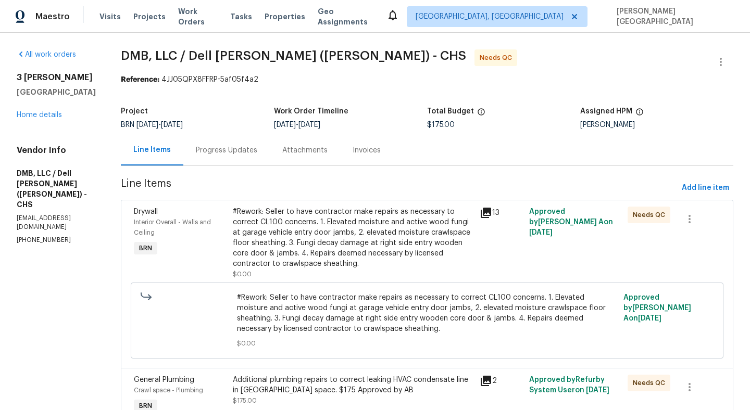
scroll to position [55, 0]
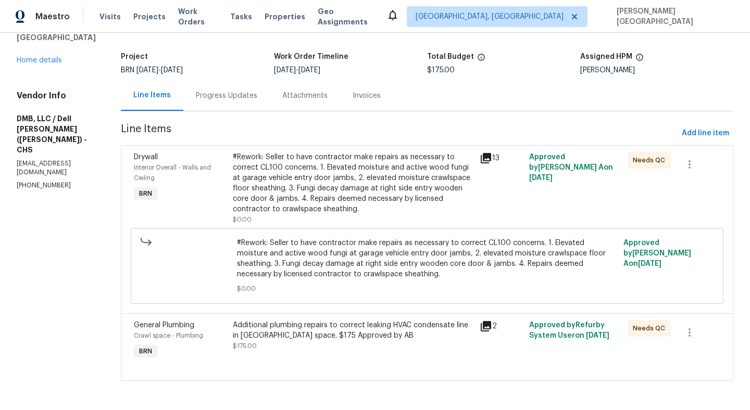
click at [277, 346] on div "Additional plumbing repairs to correct leaking HVAC condensate line in [GEOGRAP…" at bounding box center [353, 335] width 240 height 31
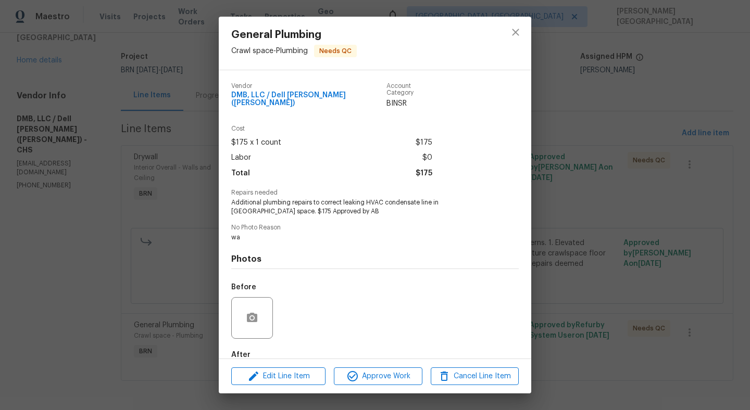
scroll to position [52, 0]
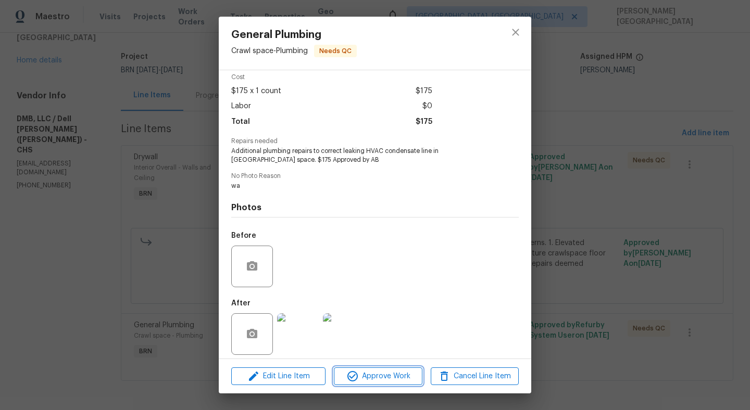
click at [376, 375] on span "Approve Work" at bounding box center [378, 376] width 82 height 13
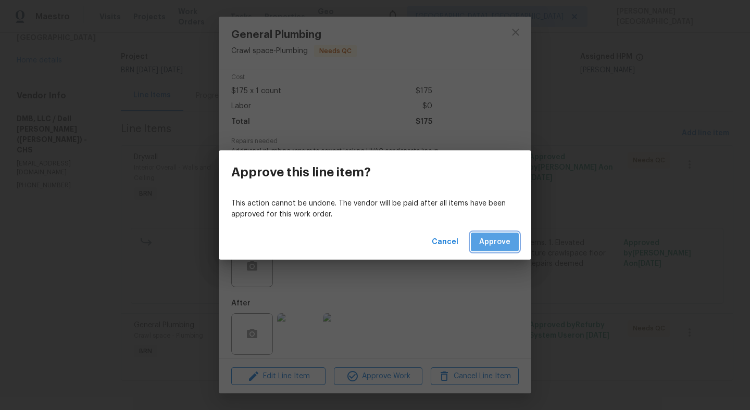
click at [492, 240] on span "Approve" at bounding box center [494, 242] width 31 height 13
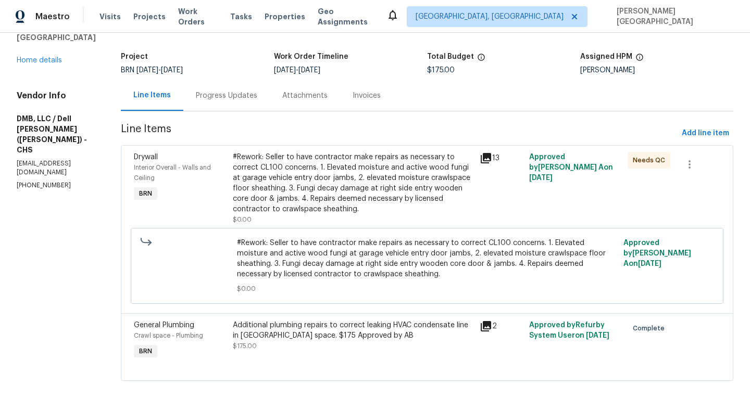
click at [289, 176] on div "#Rework: Seller to have contractor make repairs as necessary to correct CL100 c…" at bounding box center [353, 183] width 240 height 62
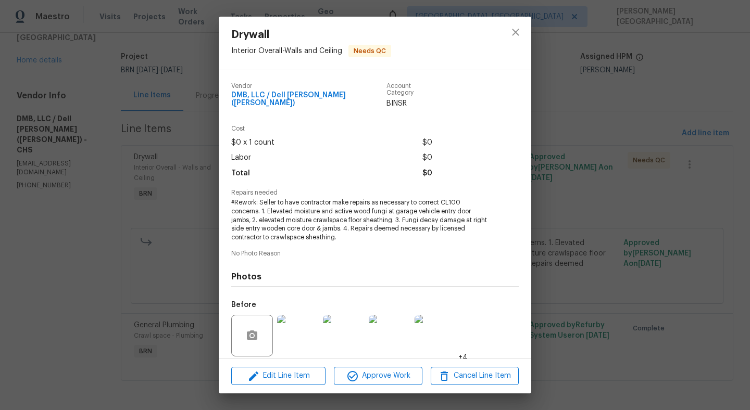
click at [119, 230] on div "Drywall Interior Overall - Walls and Ceiling Needs QC Vendor DMB, LLC / Dell [P…" at bounding box center [375, 205] width 750 height 410
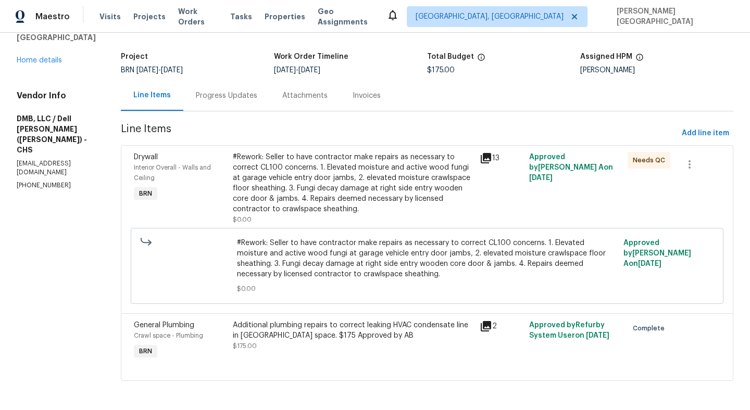
click at [215, 105] on div "Progress Updates" at bounding box center [226, 95] width 86 height 31
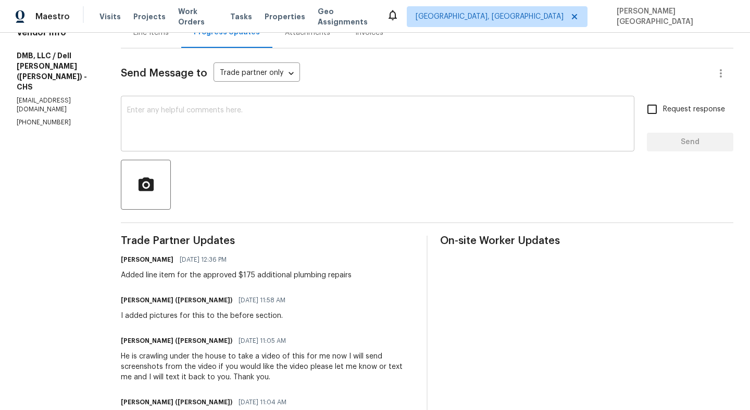
scroll to position [116, 0]
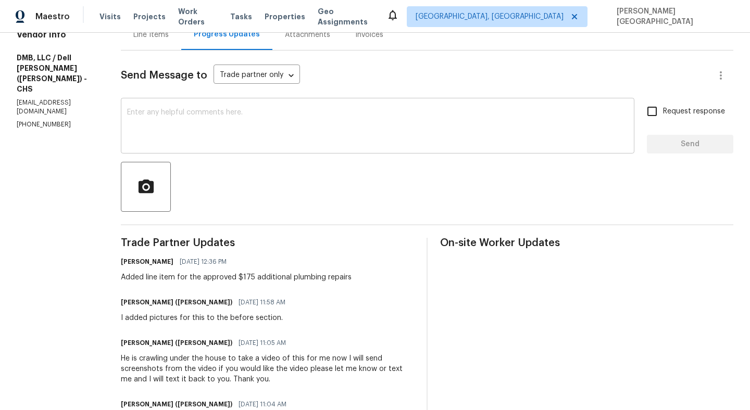
click at [164, 110] on textarea at bounding box center [377, 127] width 501 height 36
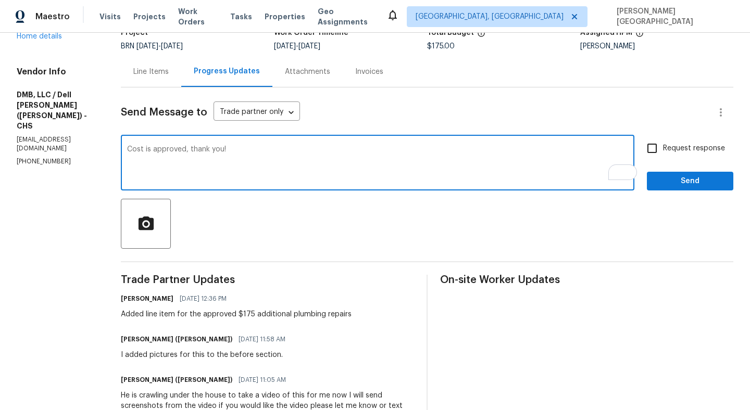
scroll to position [0, 0]
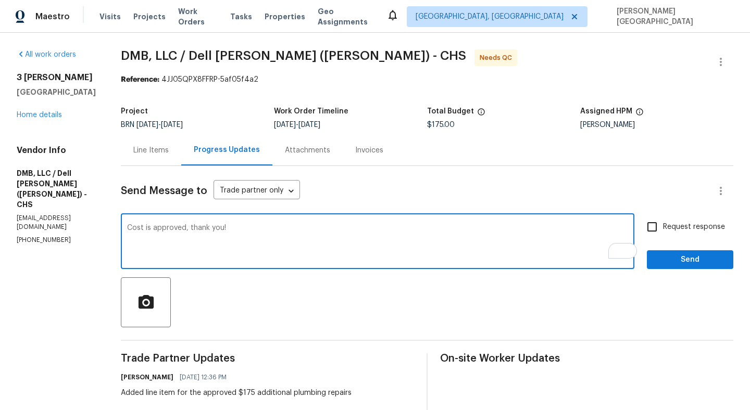
type textarea "Cost is approved, thank you!"
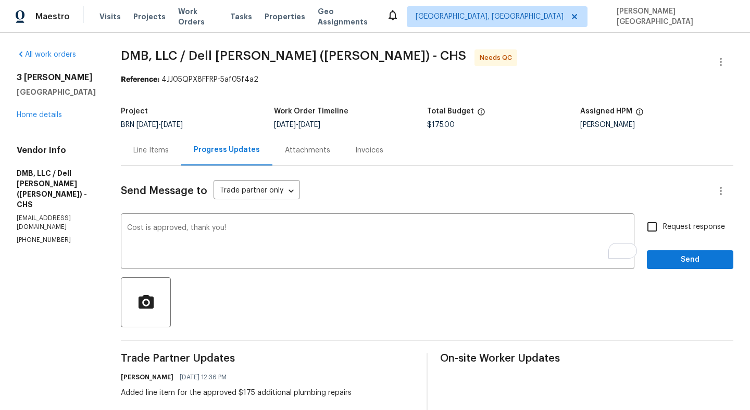
click at [672, 228] on span "Request response" at bounding box center [694, 227] width 62 height 11
click at [663, 228] on input "Request response" at bounding box center [652, 227] width 22 height 22
checkbox input "true"
click at [669, 258] on span "Send" at bounding box center [690, 259] width 70 height 13
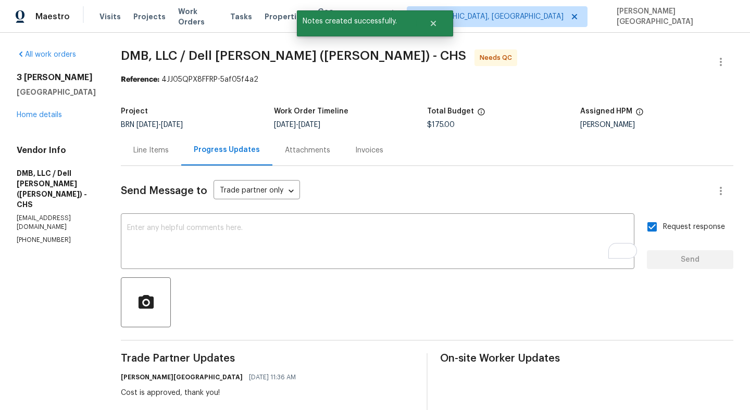
click at [121, 151] on div "Line Items" at bounding box center [151, 150] width 60 height 31
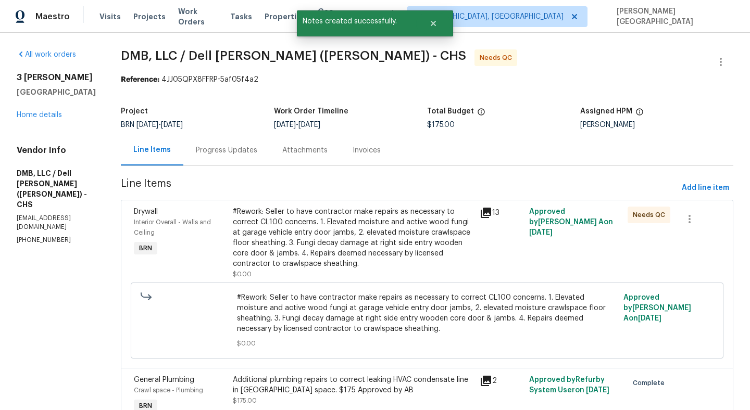
click at [269, 239] on div "#Rework: Seller to have contractor make repairs as necessary to correct CL100 c…" at bounding box center [353, 238] width 240 height 62
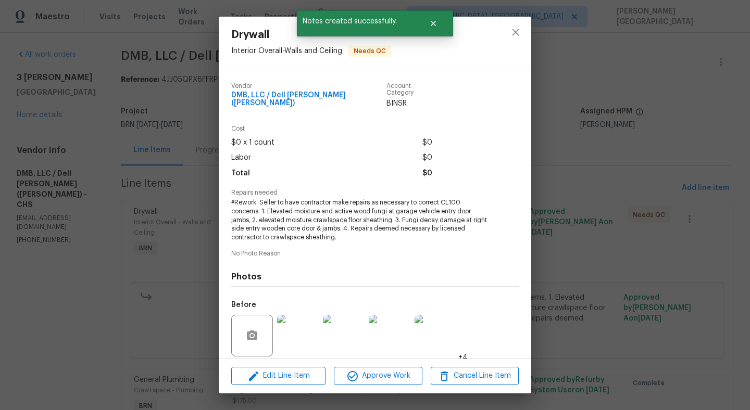
scroll to position [69, 0]
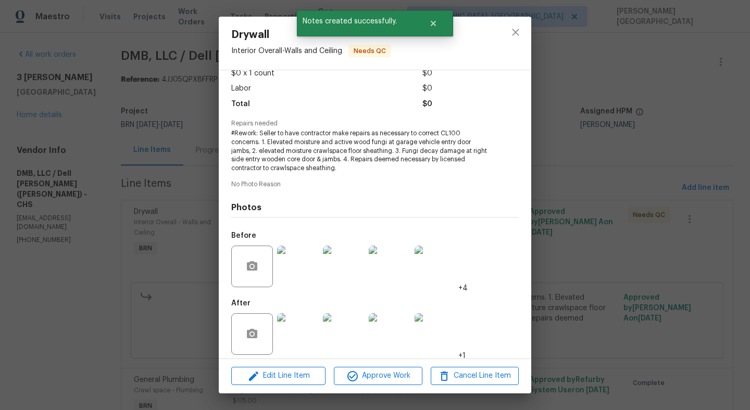
click at [305, 313] on img at bounding box center [298, 334] width 42 height 42
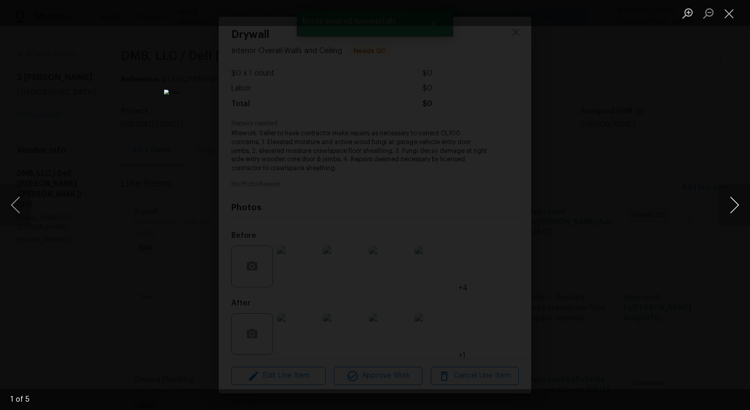
click at [733, 207] on button "Next image" at bounding box center [733, 205] width 31 height 42
click at [734, 208] on button "Next image" at bounding box center [733, 205] width 31 height 42
click at [734, 209] on button "Next image" at bounding box center [733, 205] width 31 height 42
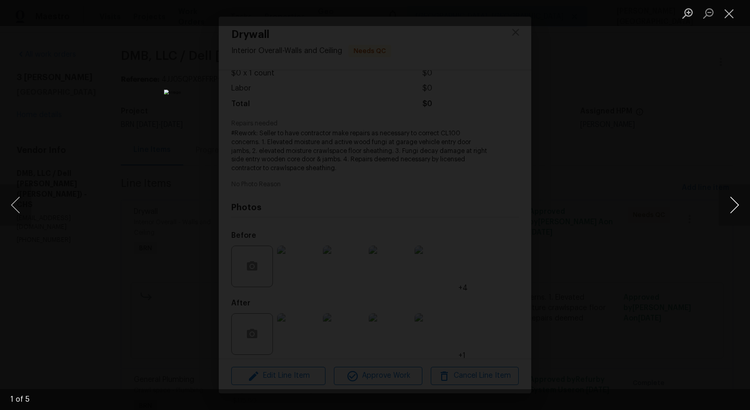
click at [739, 217] on button "Next image" at bounding box center [733, 205] width 31 height 42
click at [696, 158] on div "Lightbox" at bounding box center [375, 205] width 750 height 410
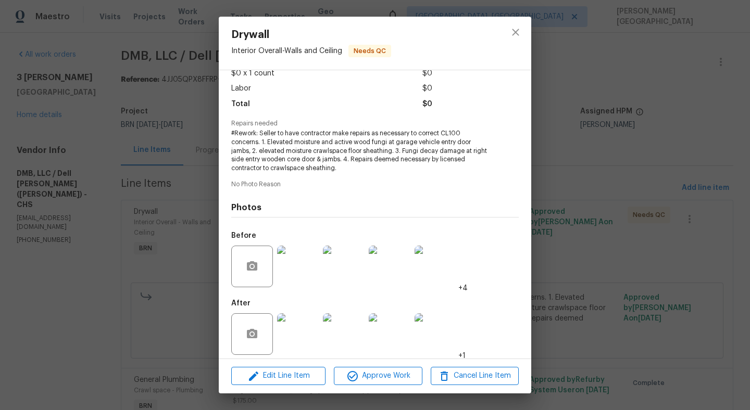
click at [393, 386] on div "Edit Line Item Approve Work Cancel Line Item" at bounding box center [375, 376] width 312 height 35
click at [391, 375] on span "Approve Work" at bounding box center [378, 376] width 82 height 13
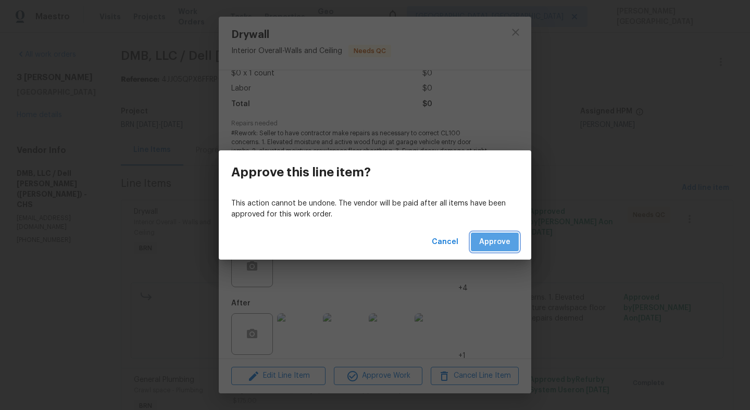
click at [497, 247] on span "Approve" at bounding box center [494, 242] width 31 height 13
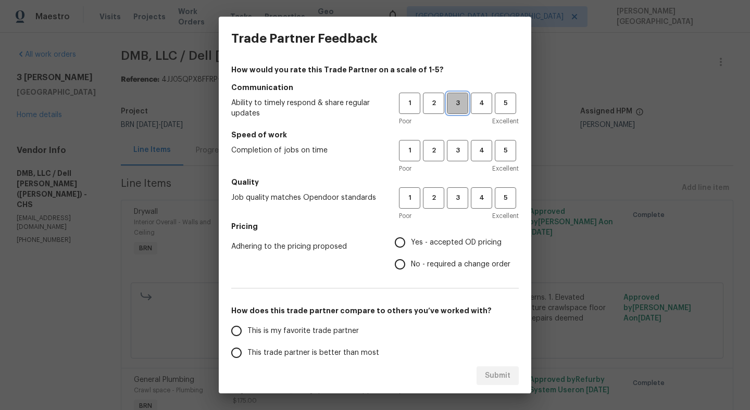
click at [458, 104] on span "3" at bounding box center [457, 103] width 19 height 12
click at [456, 150] on span "3" at bounding box center [457, 151] width 19 height 12
click at [455, 199] on span "3" at bounding box center [457, 198] width 19 height 12
click at [421, 266] on span "No - required a change order" at bounding box center [460, 264] width 99 height 11
click at [411, 266] on input "No - required a change order" at bounding box center [400, 264] width 22 height 22
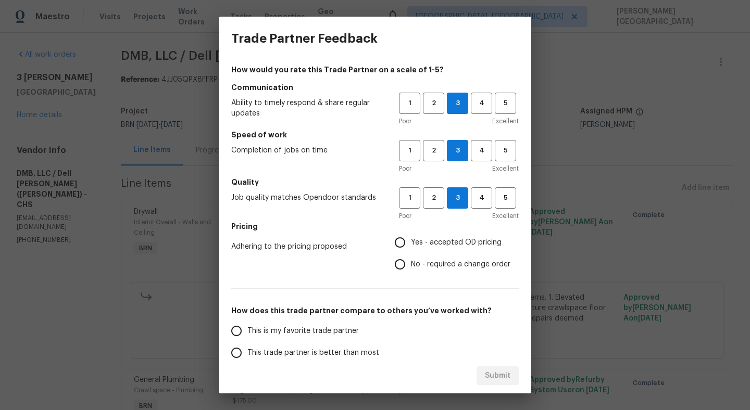
radio input "true"
click at [265, 347] on label "This trade partner is better than most" at bounding box center [307, 353] width 164 height 22
click at [247, 347] on input "This trade partner is better than most" at bounding box center [236, 353] width 22 height 22
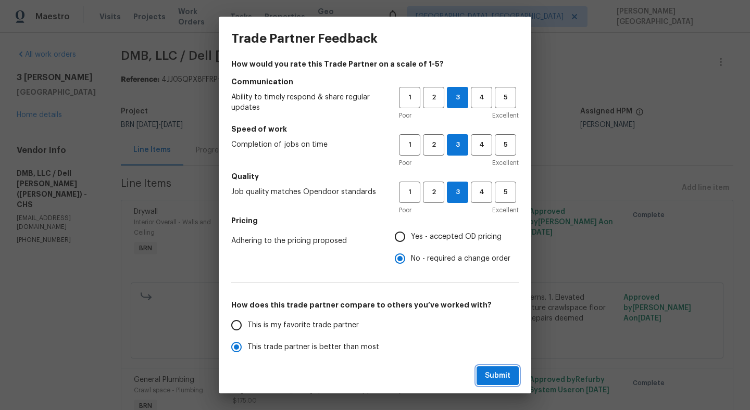
click at [496, 369] on button "Submit" at bounding box center [497, 375] width 42 height 19
radio input "true"
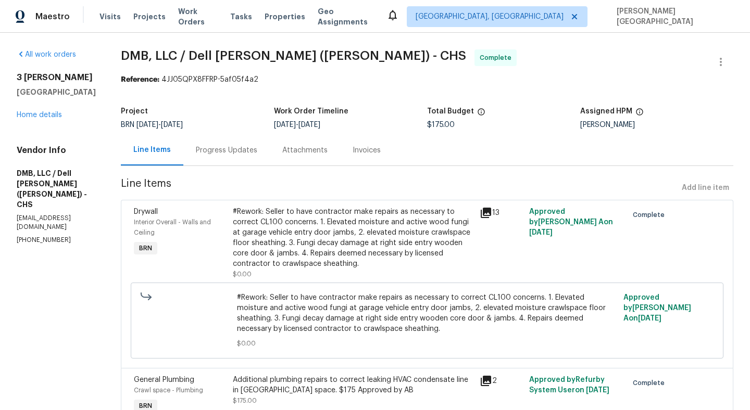
click at [337, 222] on div "#Rework: Seller to have contractor make repairs as necessary to correct CL100 c…" at bounding box center [353, 238] width 240 height 62
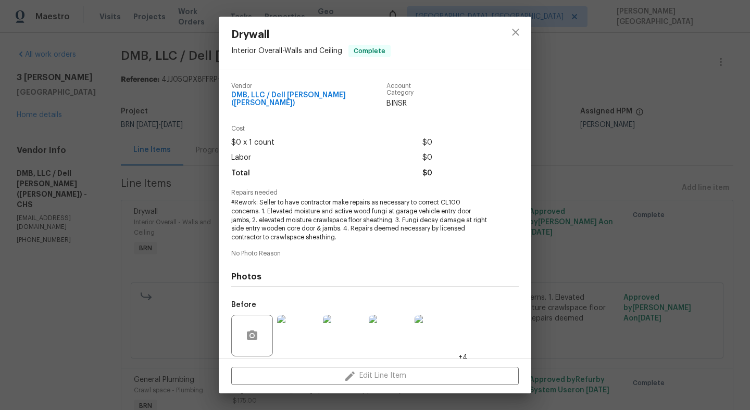
scroll to position [69, 0]
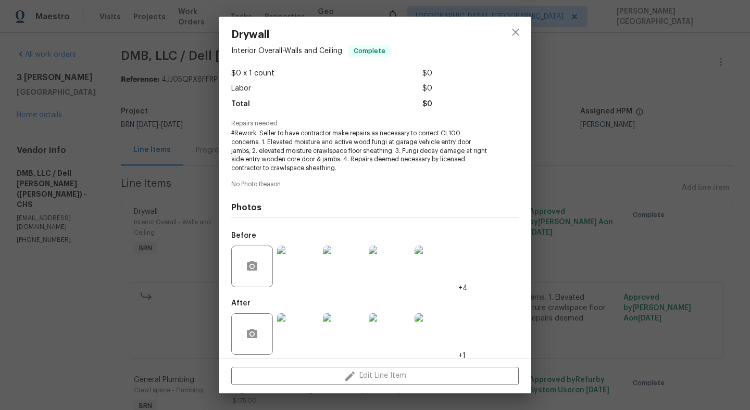
click at [332, 329] on img at bounding box center [344, 334] width 42 height 42
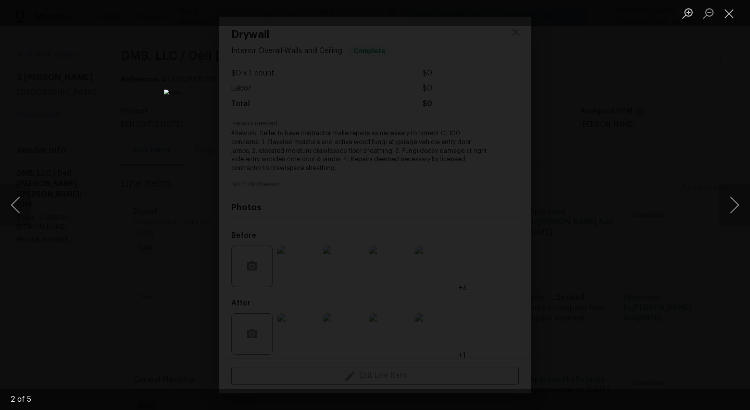
click at [332, 320] on img "Lightbox" at bounding box center [375, 205] width 422 height 231
click at [747, 178] on div "Lightbox" at bounding box center [375, 205] width 750 height 410
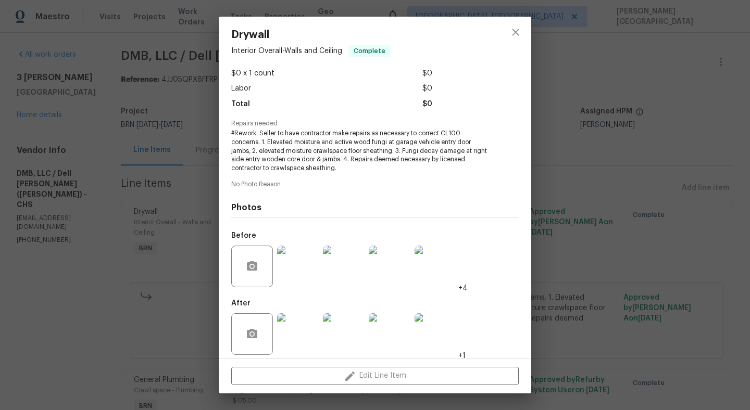
click at [404, 347] on img at bounding box center [390, 334] width 42 height 42
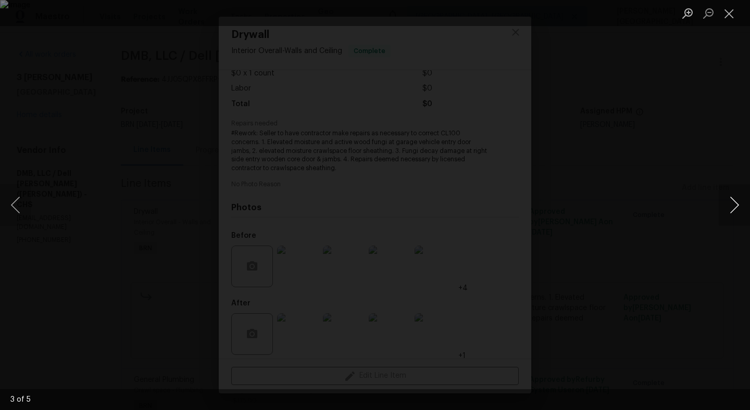
click at [726, 201] on button "Next image" at bounding box center [733, 205] width 31 height 42
click at [726, 204] on button "Next image" at bounding box center [733, 205] width 31 height 42
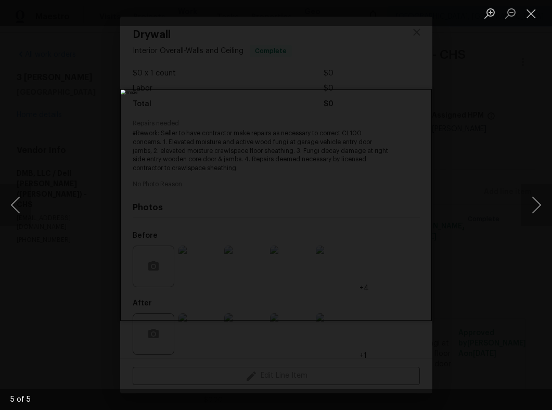
click at [468, 81] on div "Lightbox" at bounding box center [276, 205] width 552 height 410
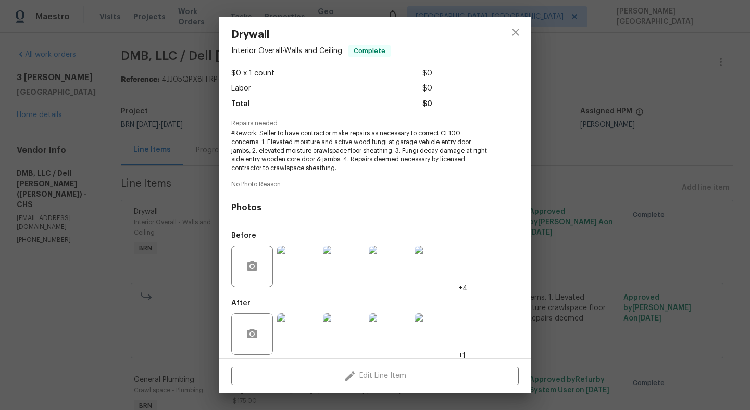
click at [694, 84] on div "Drywall Interior Overall - Walls and Ceiling Complete Vendor DMB, LLC / Dell Br…" at bounding box center [375, 205] width 750 height 410
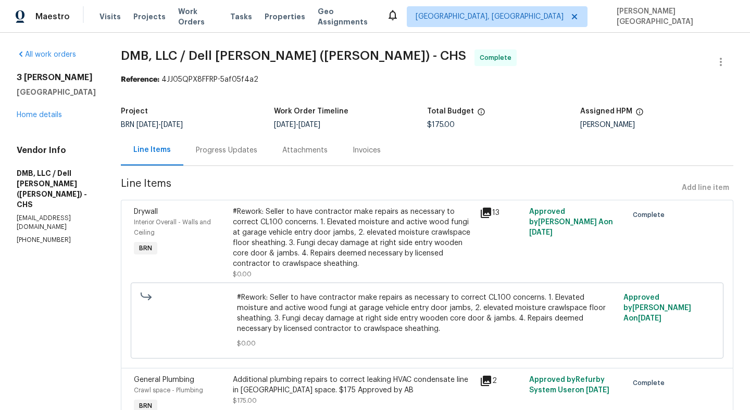
scroll to position [55, 0]
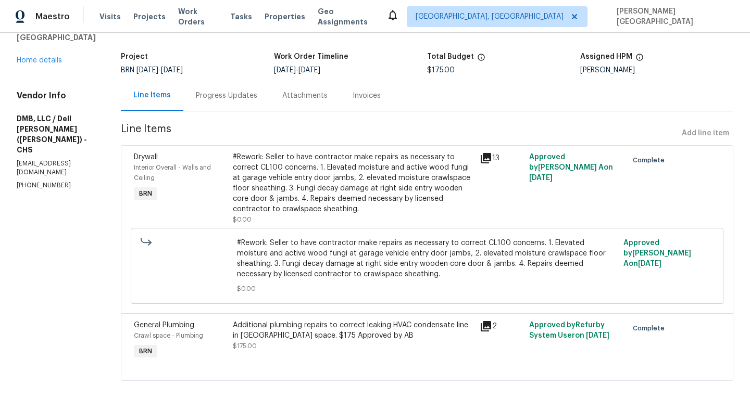
click at [301, 318] on div "Additional plumbing repairs to correct leaking HVAC condensate line in crawl sp…" at bounding box center [353, 341] width 247 height 48
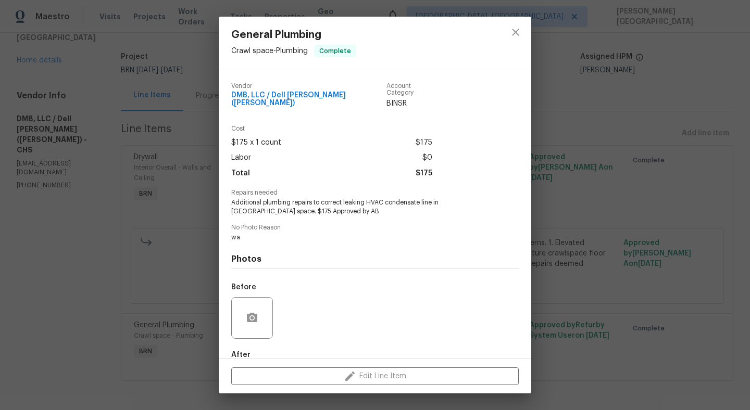
scroll to position [52, 0]
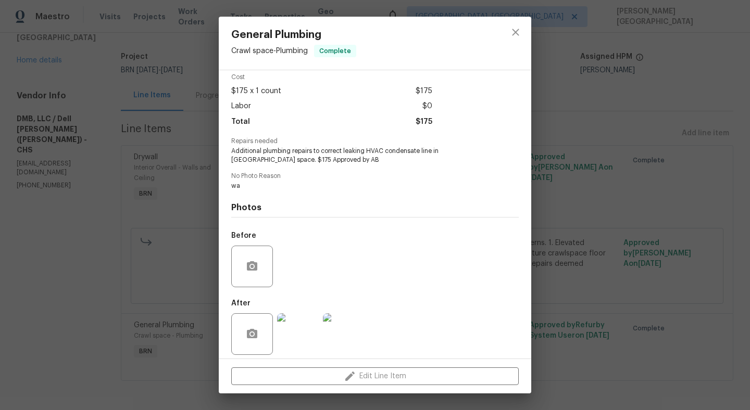
click at [304, 329] on img at bounding box center [298, 334] width 42 height 42
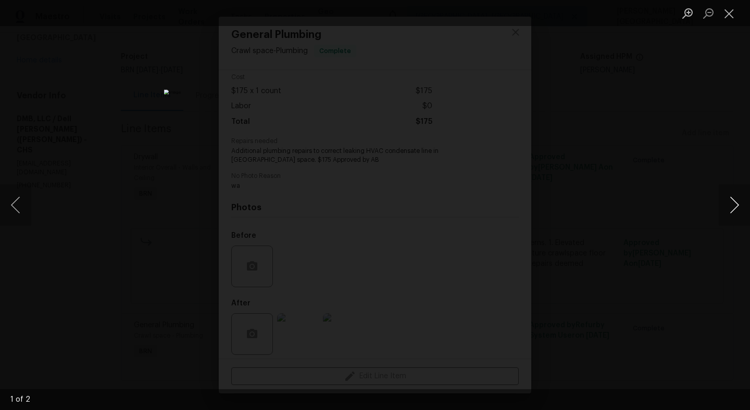
click at [732, 198] on button "Next image" at bounding box center [733, 205] width 31 height 42
click at [663, 158] on div "Lightbox" at bounding box center [375, 205] width 750 height 410
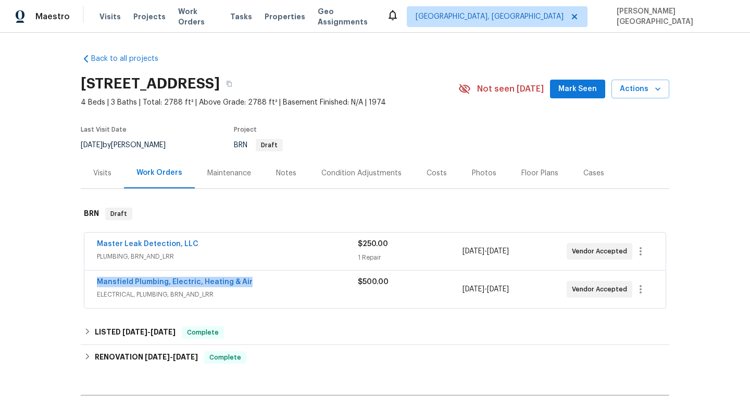
drag, startPoint x: 252, startPoint y: 279, endPoint x: 98, endPoint y: 277, distance: 154.1
click at [98, 277] on div "Mansfield Plumbing, Electric, Heating & Air" at bounding box center [227, 283] width 261 height 12
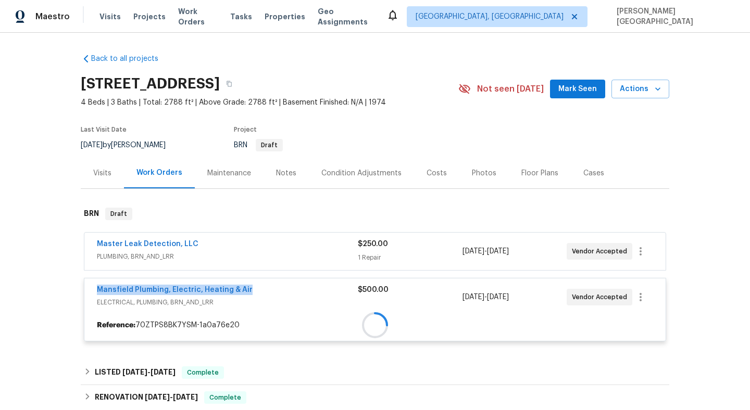
copy link "Mansfield Plumbing, Electric, Heating & Air"
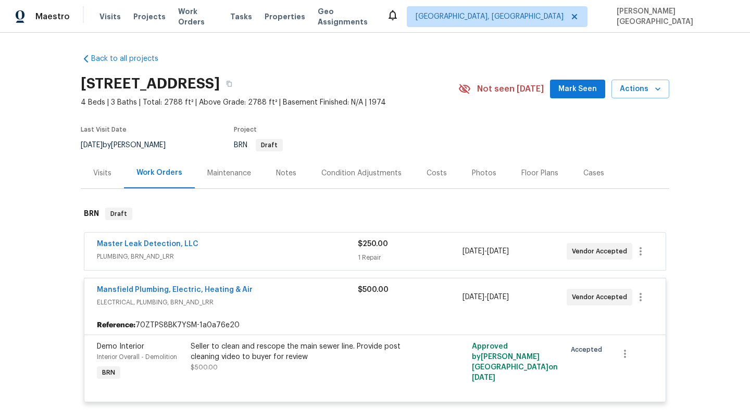
drag, startPoint x: 218, startPoint y: 239, endPoint x: 4, endPoint y: 253, distance: 214.4
click at [4, 253] on div "Back to all projects 201 Running Brook Ln, Mesquite, TX 75149 4 Beds | 3 Baths …" at bounding box center [375, 221] width 750 height 377
drag, startPoint x: 223, startPoint y: 240, endPoint x: 86, endPoint y: 236, distance: 136.4
click at [86, 236] on div "Master Leak Detection, LLC PLUMBING, BRN_AND_LRR $250.00 1 Repair 9/19/2025 - 9…" at bounding box center [374, 251] width 581 height 37
copy link "Master Leak Detection, LLC"
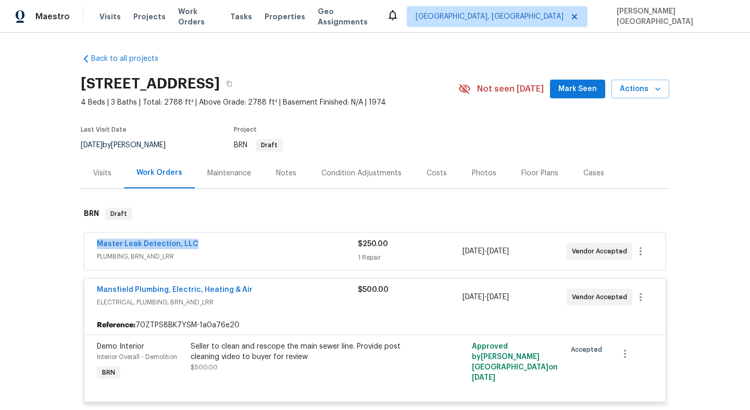
click at [295, 244] on div "Master Leak Detection, LLC" at bounding box center [227, 245] width 261 height 12
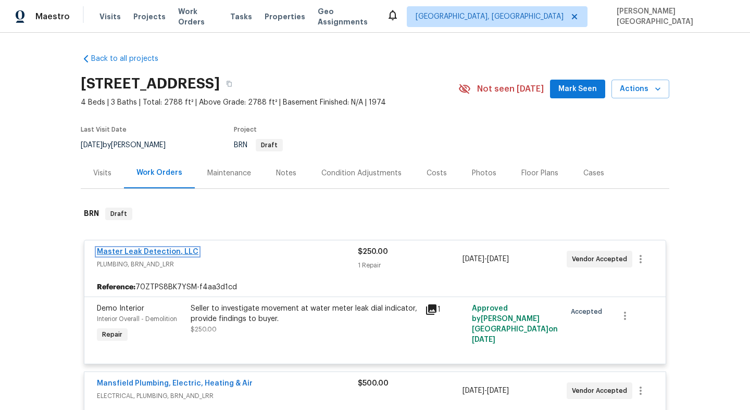
click at [159, 250] on link "Master Leak Detection, LLC" at bounding box center [147, 251] width 101 height 7
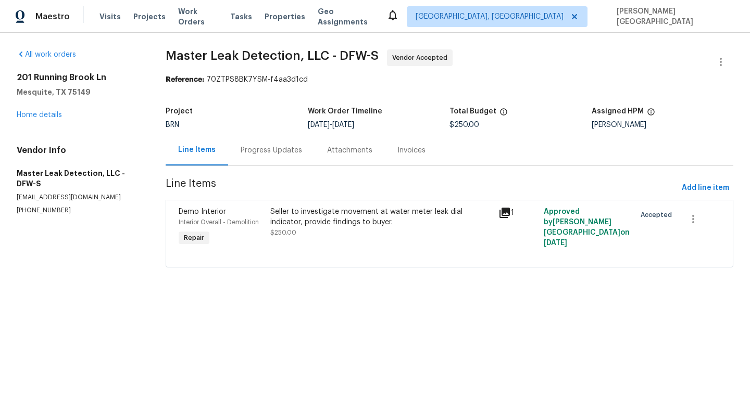
click at [264, 150] on div "Progress Updates" at bounding box center [270, 150] width 61 height 10
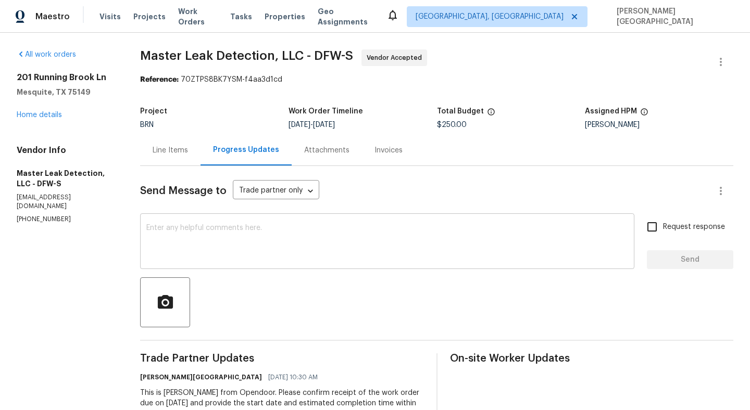
click at [220, 249] on textarea at bounding box center [386, 242] width 481 height 36
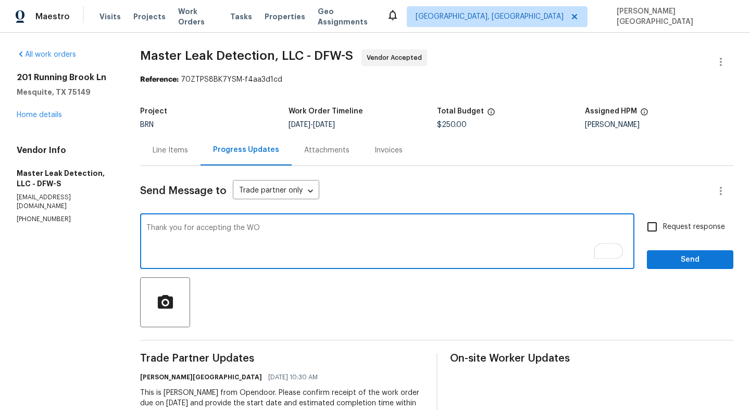
click at [279, 231] on textarea "Thank you for accepting the WO" at bounding box center [386, 242] width 481 height 36
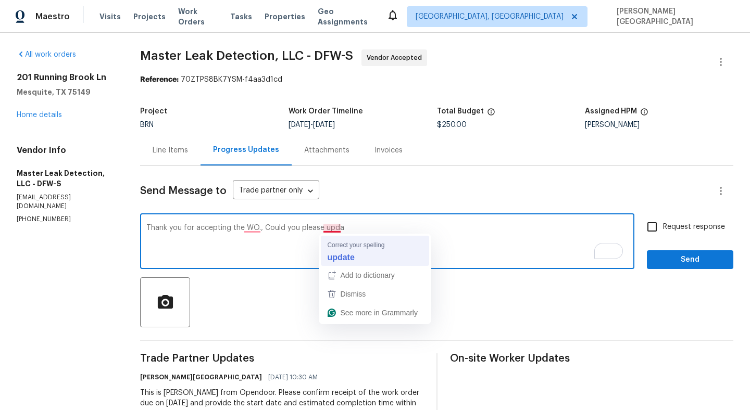
type textarea "Thank you for accepting the WO., Could you please update"
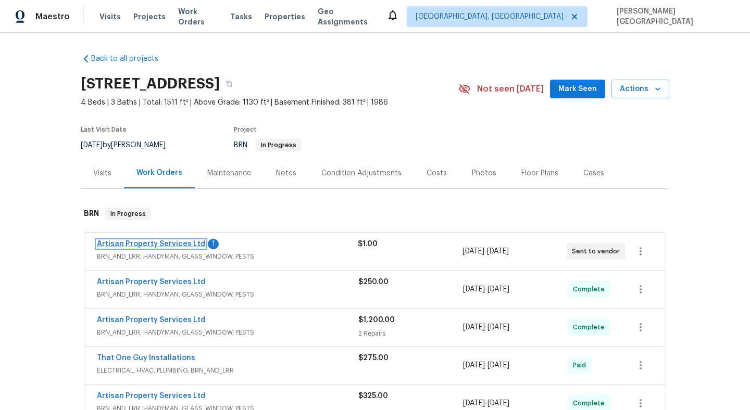
click at [159, 245] on link "Artisan Property Services Ltd" at bounding box center [151, 243] width 108 height 7
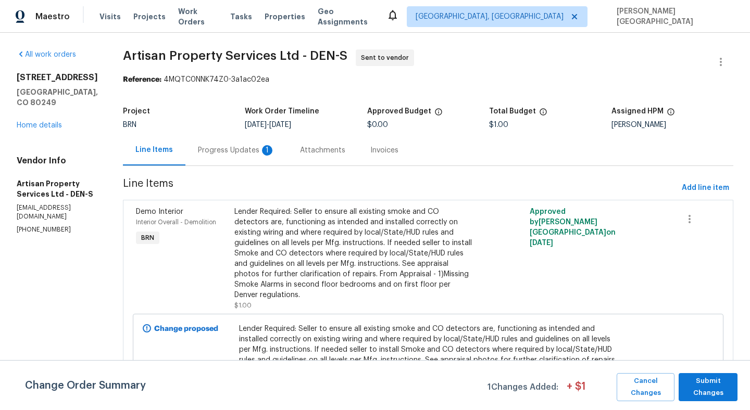
click at [255, 148] on div "Progress Updates 1" at bounding box center [236, 150] width 102 height 31
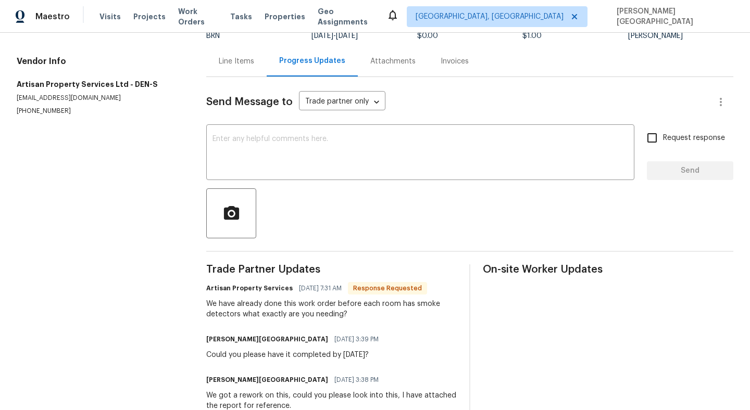
scroll to position [119, 0]
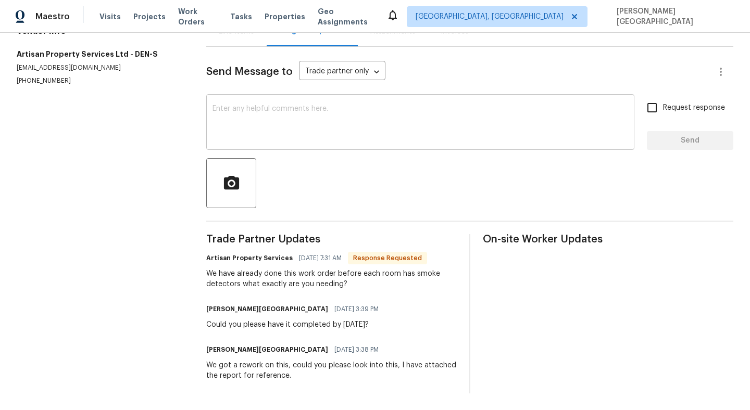
click at [270, 109] on textarea at bounding box center [419, 123] width 415 height 36
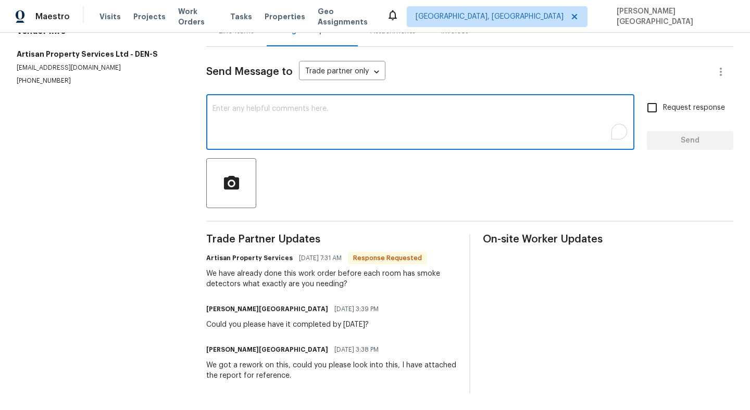
paste textarea "Please see the attached file. All items circled in red need to be completed. Co…"
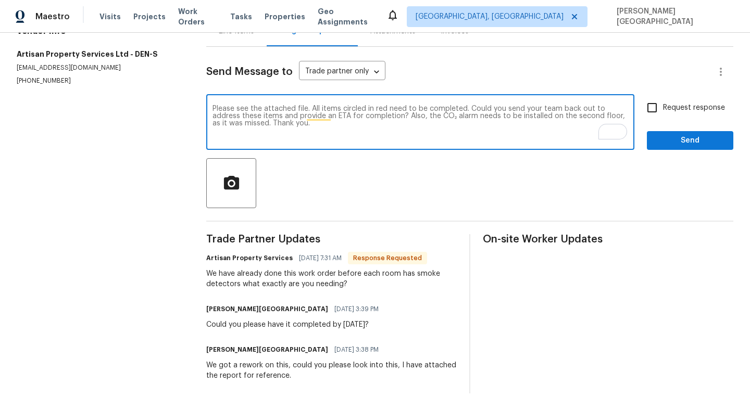
type textarea "Please see the attached file. All items circled in red need to be completed. Co…"
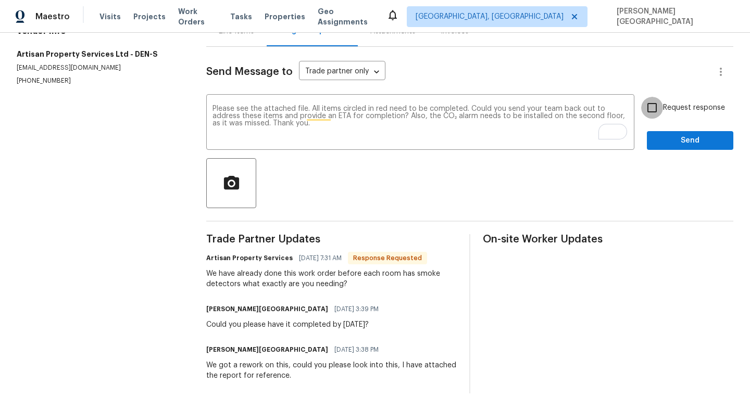
click at [656, 116] on input "Request response" at bounding box center [652, 108] width 22 height 22
checkbox input "true"
click at [657, 137] on span "Send" at bounding box center [690, 140] width 70 height 13
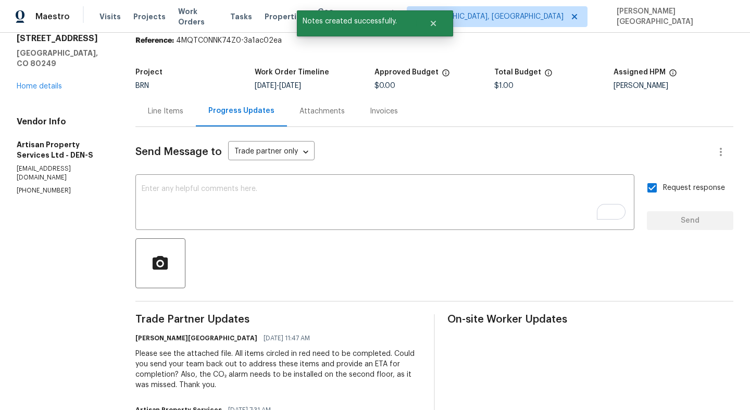
scroll to position [0, 0]
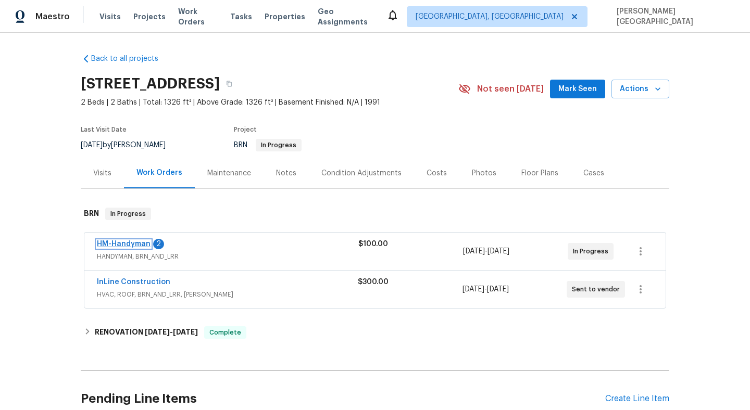
click at [131, 245] on link "HM-Handyman" at bounding box center [124, 243] width 54 height 7
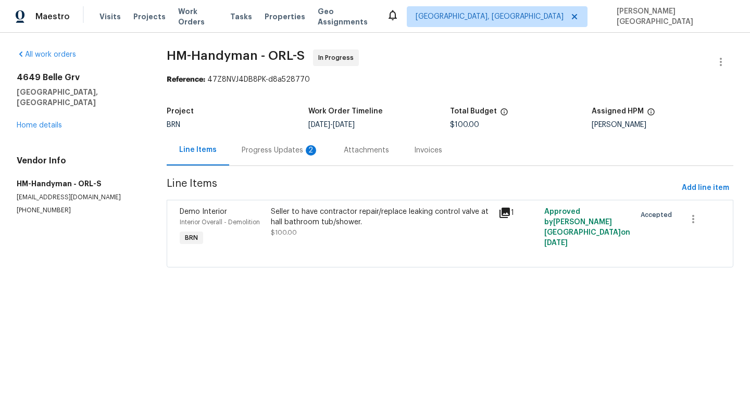
click at [281, 153] on div "Progress Updates 2" at bounding box center [280, 150] width 77 height 10
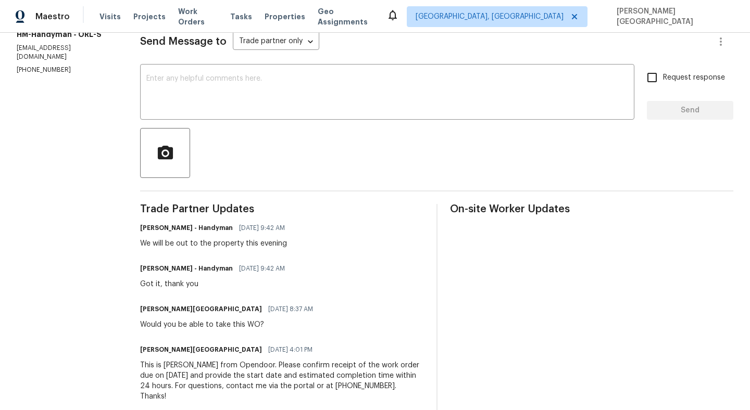
scroll to position [160, 0]
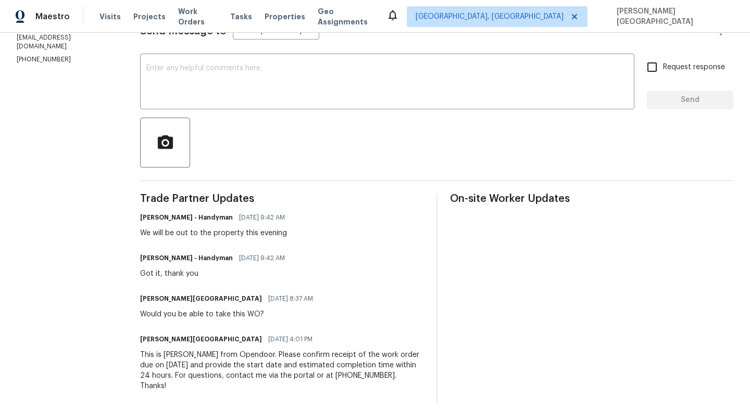
click at [197, 231] on div "We will be out to the property this evening" at bounding box center [215, 233] width 151 height 10
copy div "We will be out to the property this evening"
click at [199, 69] on textarea at bounding box center [386, 83] width 481 height 36
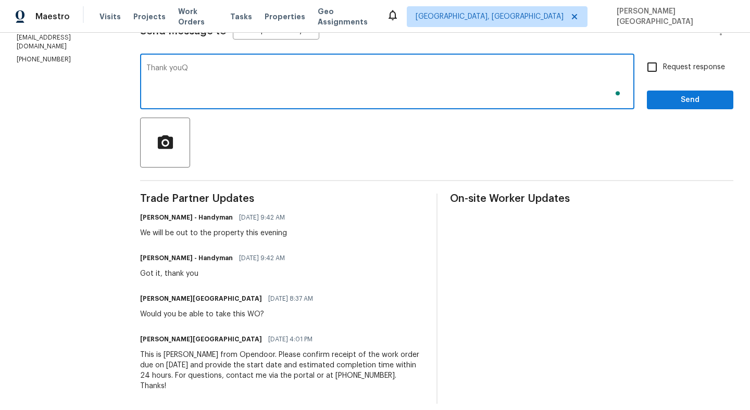
click at [449, 34] on div "Send Message to Trade partner only Trade partner only ​" at bounding box center [424, 31] width 568 height 25
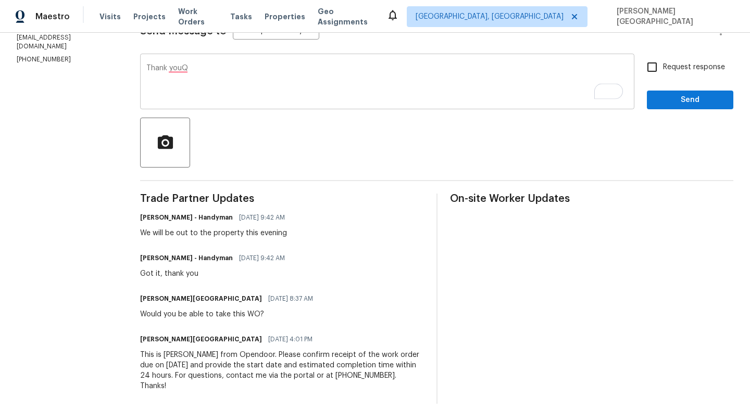
click at [217, 76] on textarea "Thank youQ" at bounding box center [386, 83] width 481 height 36
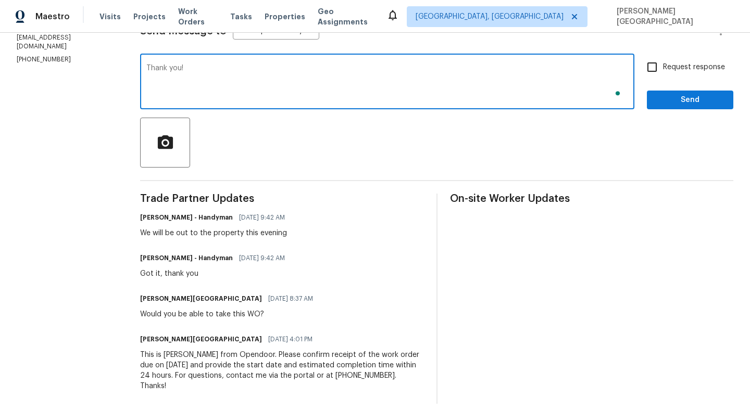
type textarea "Thank you!"
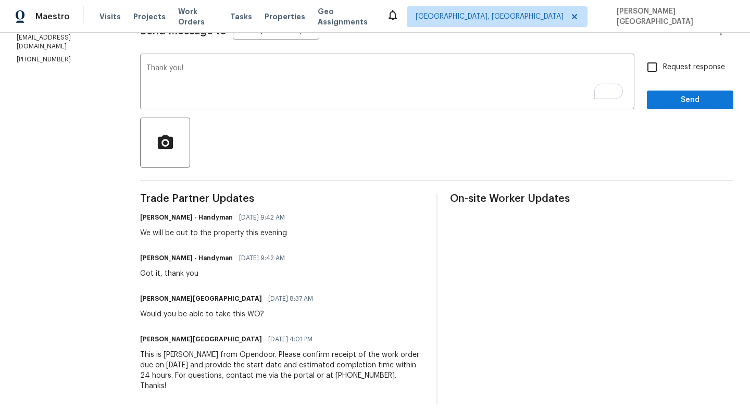
click at [674, 73] on label "Request response" at bounding box center [683, 67] width 84 height 22
click at [663, 73] on input "Request response" at bounding box center [652, 67] width 22 height 22
checkbox input "true"
click at [681, 101] on span "Send" at bounding box center [690, 100] width 70 height 13
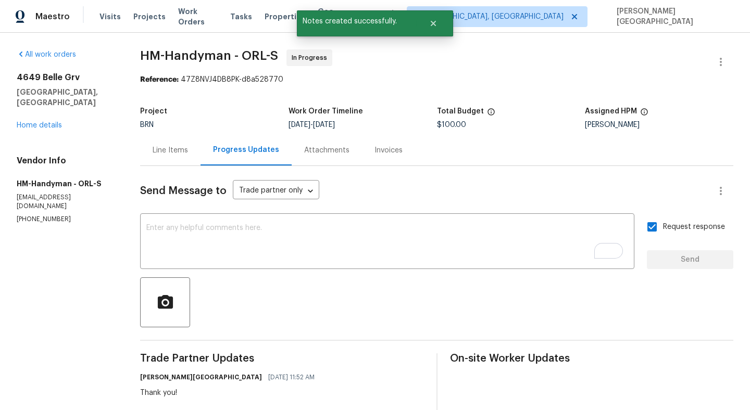
click at [142, 54] on div "All work orders 4649 Belle Grv Leesburg, FL 34748 Home details Vendor Info HM-H…" at bounding box center [375, 327] width 750 height 588
click at [176, 54] on span "HM-Handyman - ORL-S" at bounding box center [209, 55] width 138 height 12
copy span "HM-Handyman"
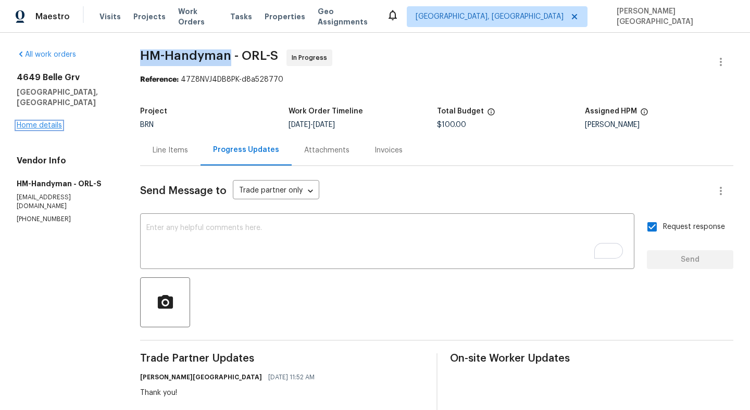
click at [46, 122] on link "Home details" at bounding box center [39, 125] width 45 height 7
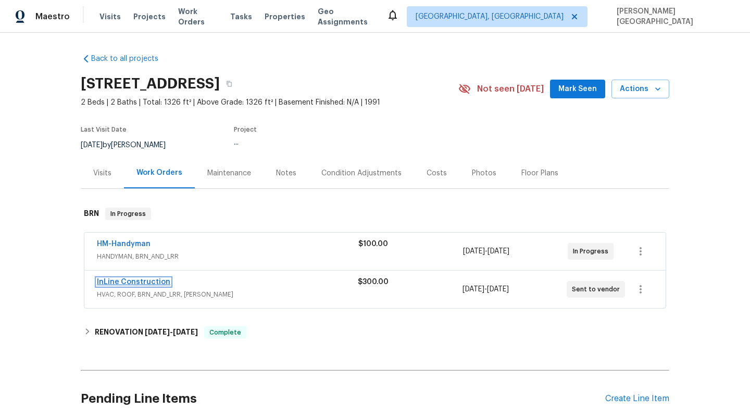
click at [139, 280] on link "InLine Construction" at bounding box center [133, 281] width 73 height 7
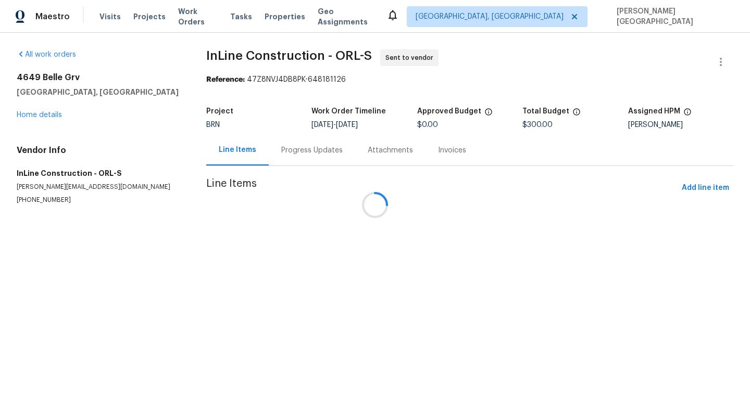
click at [725, 57] on div at bounding box center [375, 205] width 750 height 410
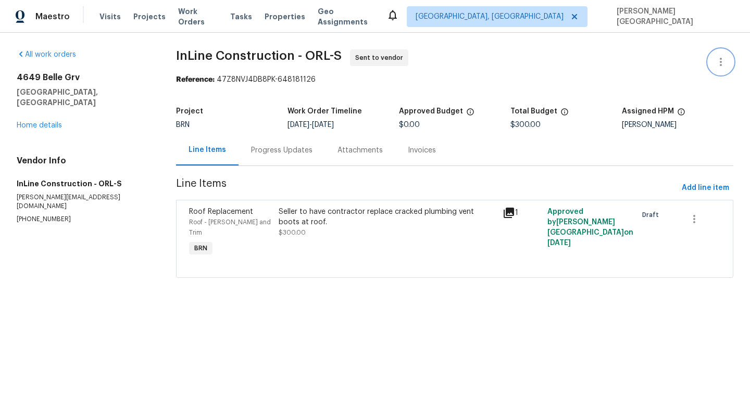
click at [719, 60] on icon "button" at bounding box center [720, 62] width 12 height 12
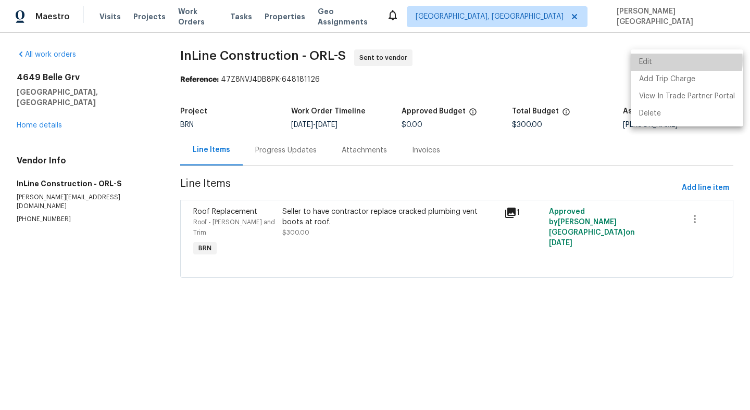
click at [662, 60] on li "Edit" at bounding box center [686, 62] width 112 height 17
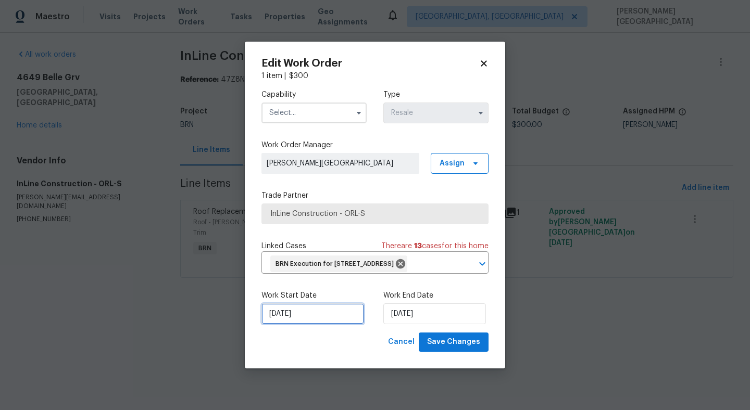
click at [305, 333] on div "Work Start Date 9/18/2025 Work End Date 9/20/2025" at bounding box center [374, 307] width 227 height 50
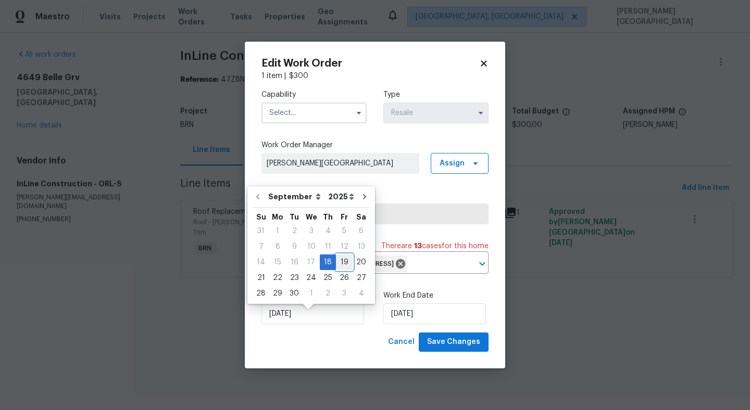
click at [340, 264] on div "19" at bounding box center [344, 262] width 17 height 15
type input "[DATE]"
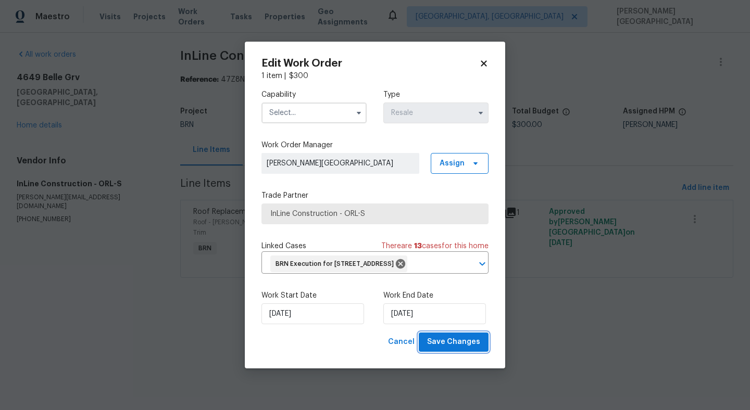
click at [424, 341] on button "Save Changes" at bounding box center [453, 342] width 70 height 19
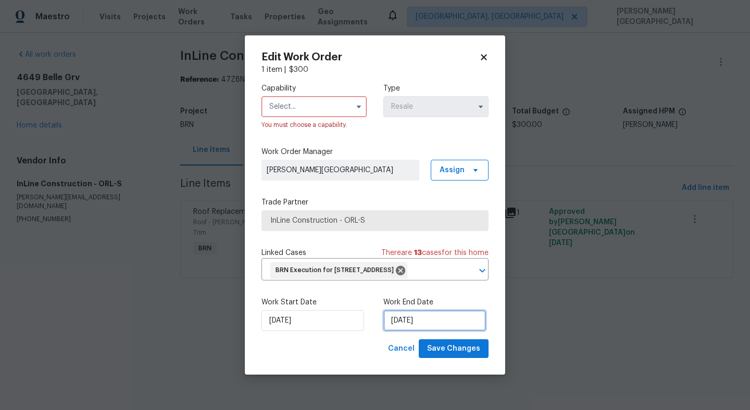
click at [416, 325] on input "9/20/2025" at bounding box center [434, 320] width 103 height 21
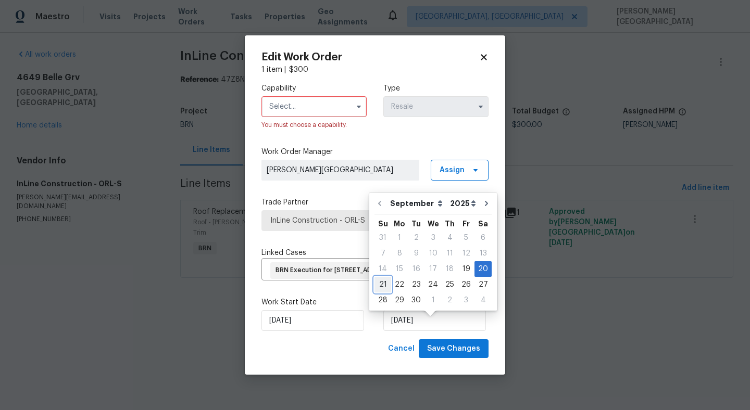
click at [383, 289] on div "21" at bounding box center [382, 284] width 17 height 15
type input "9/21/2025"
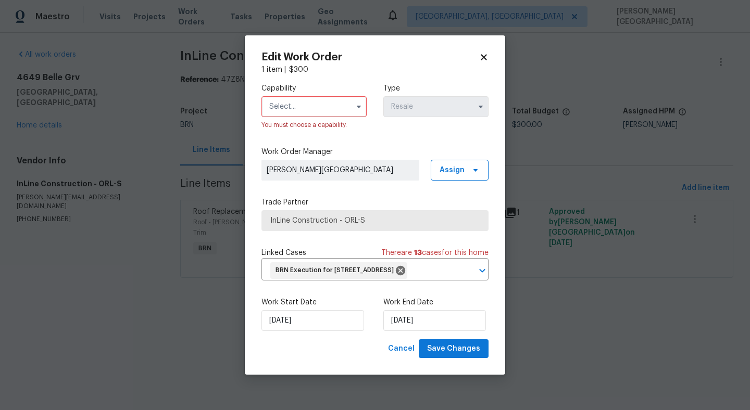
click at [293, 101] on input "text" at bounding box center [313, 106] width 105 height 21
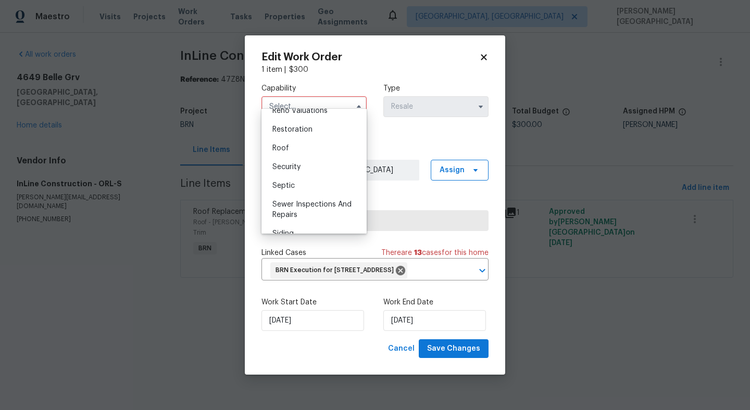
scroll to position [1052, 0]
click at [293, 133] on div "Roof" at bounding box center [314, 130] width 100 height 19
type input "Roof"
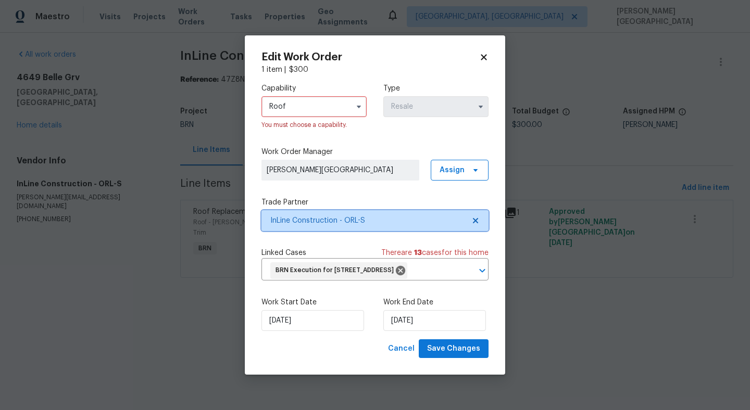
click at [313, 215] on span "InLine Construction - ORL-S" at bounding box center [367, 220] width 194 height 10
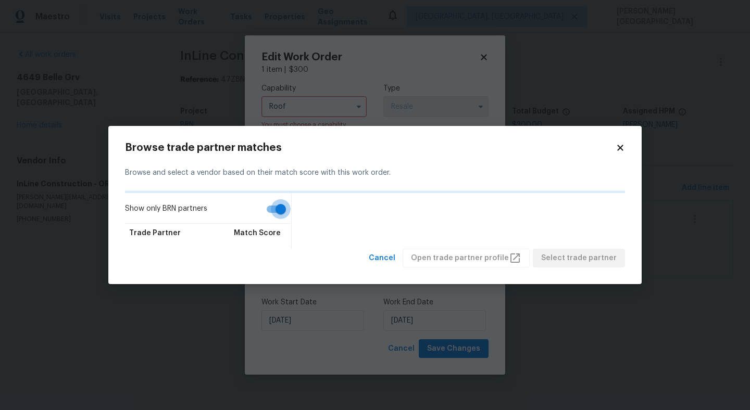
click at [282, 212] on input "Show only BRN partners" at bounding box center [280, 209] width 59 height 20
checkbox input "false"
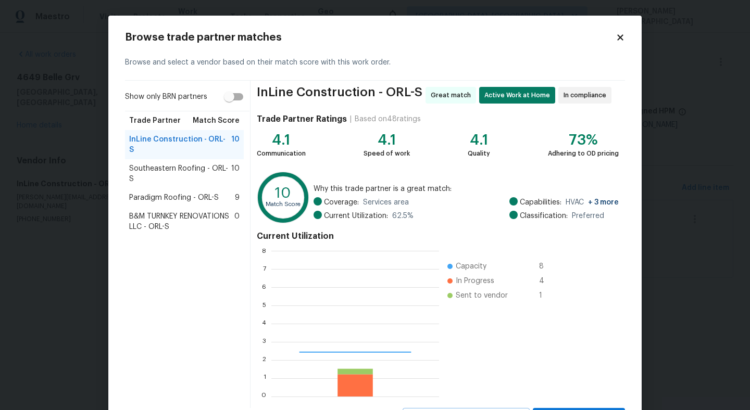
scroll to position [146, 167]
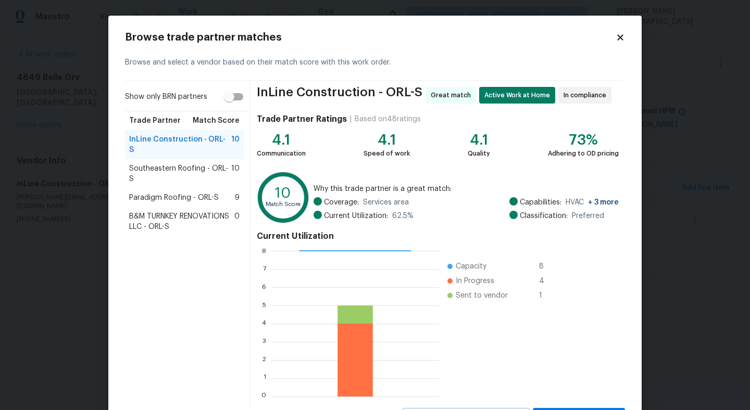
click div "Paradigm Roofing - ORL-S 9"
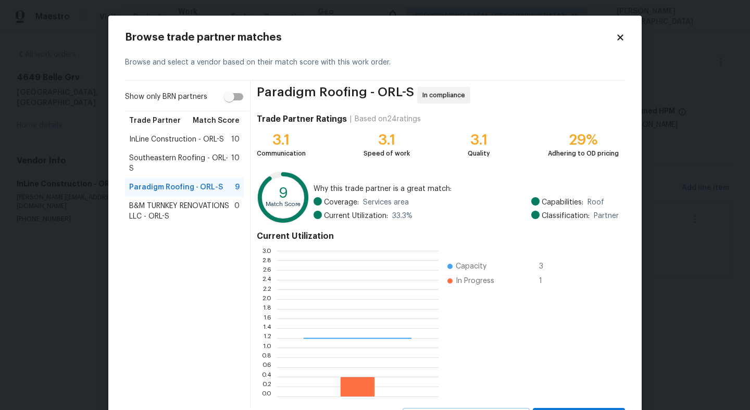
scroll to position [146, 162]
click ul "Capacity 3 In Progress 1"
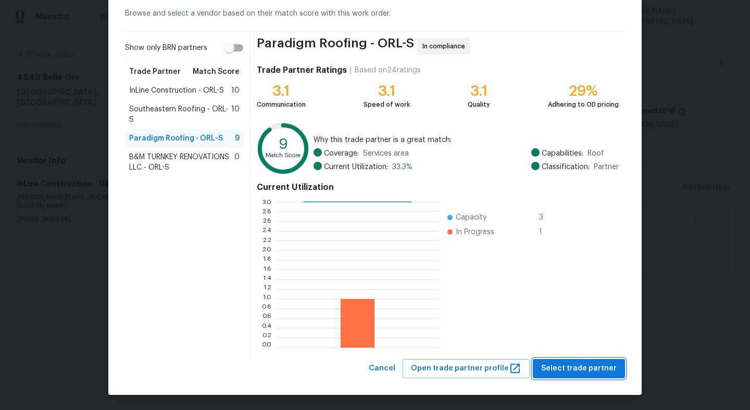
click span "Select trade partner"
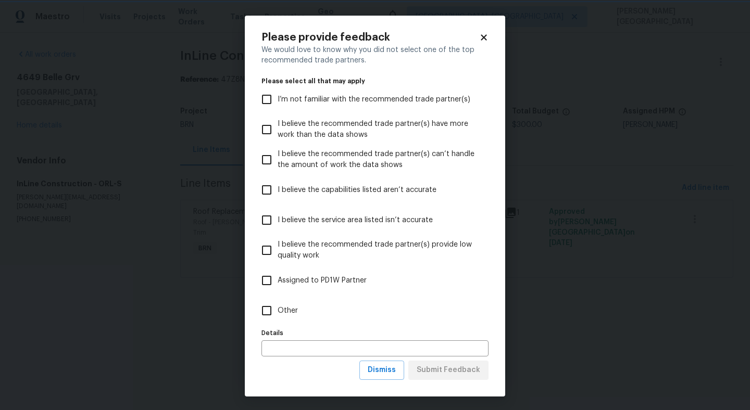
scroll to position [0, 0]
click button "Dismiss"
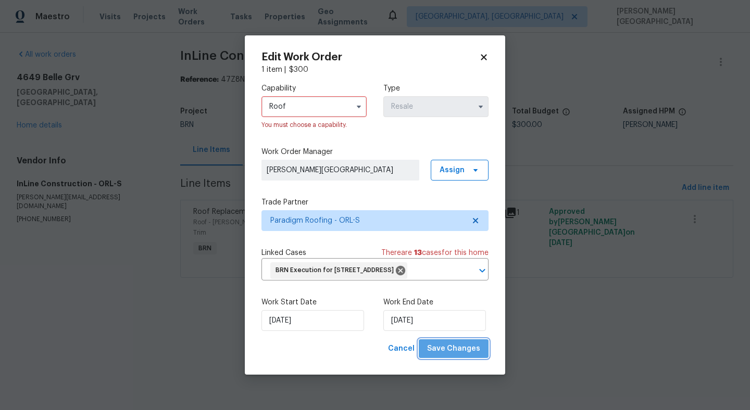
click span "Save Changes"
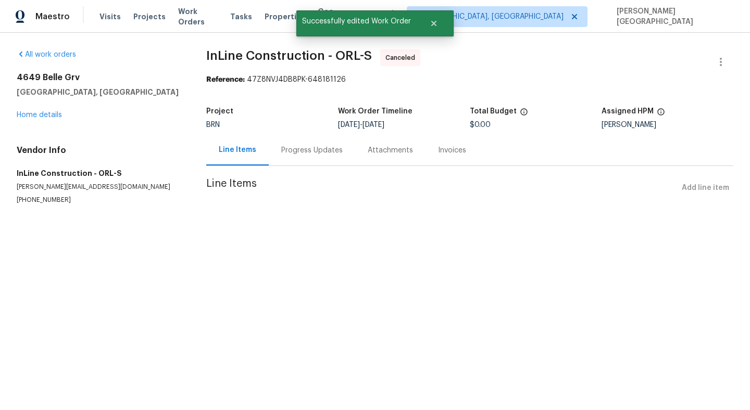
click div "4649 Belle Grv Leesburg, FL 34748 Home details"
click link "Home details"
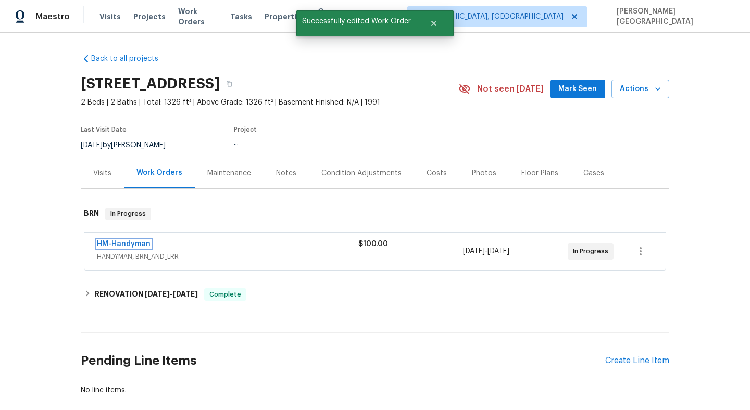
click link "HM-Handyman"
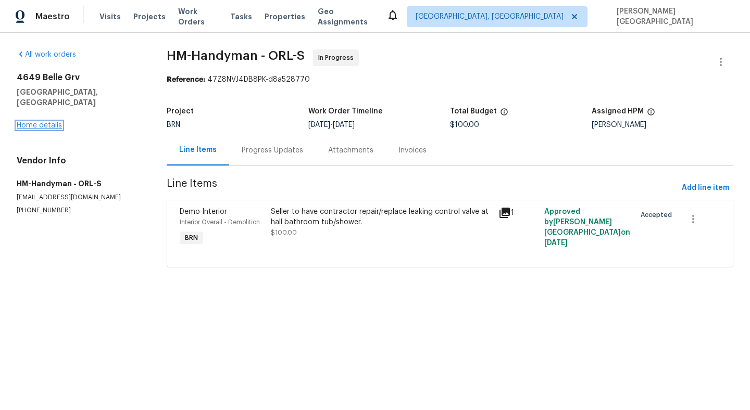
click link "Home details"
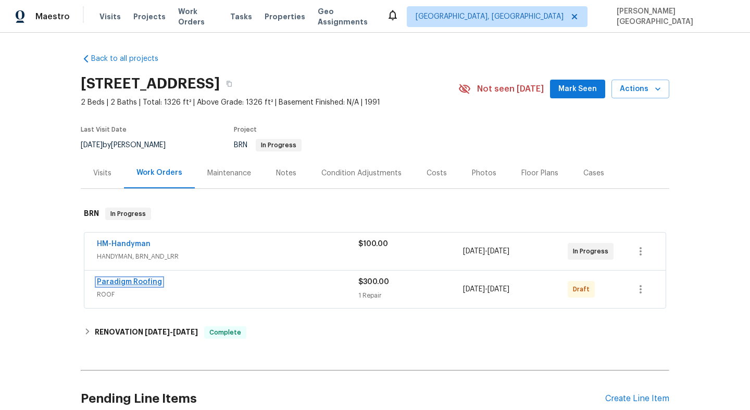
click link "Paradigm Roofing"
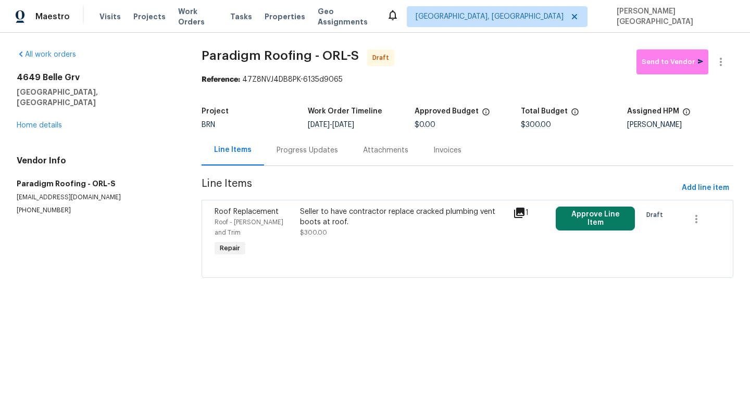
click div "Progress Updates"
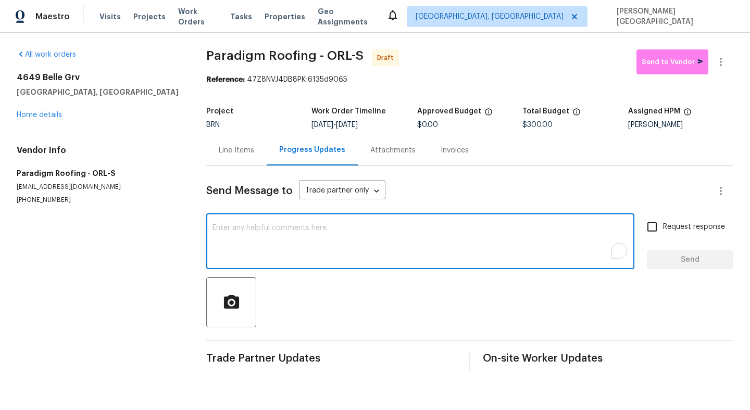
click textarea "To enrich screen reader interactions, please activate Accessibility in Grammarl…"
paste textarea "This is Isabel from Opendoor. Please confirm receipt of the work order due on 0…"
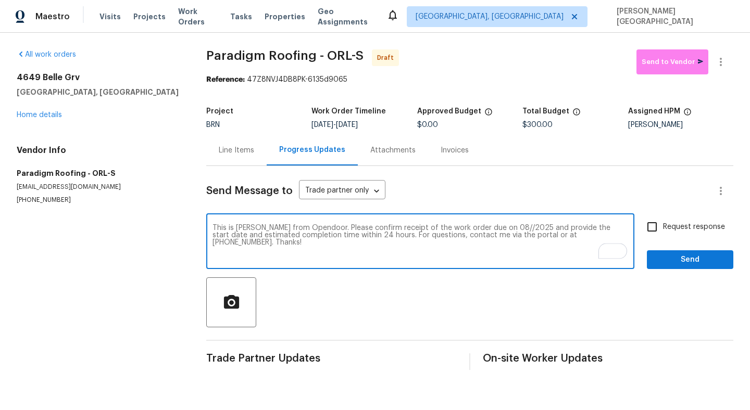
click textarea "This is Isabel from Opendoor. Please confirm receipt of the work order due on 0…"
type textarea "This is Isabel from Opendoor. Please confirm receipt of the work order due on 0…"
click input "Request response"
checkbox input "true"
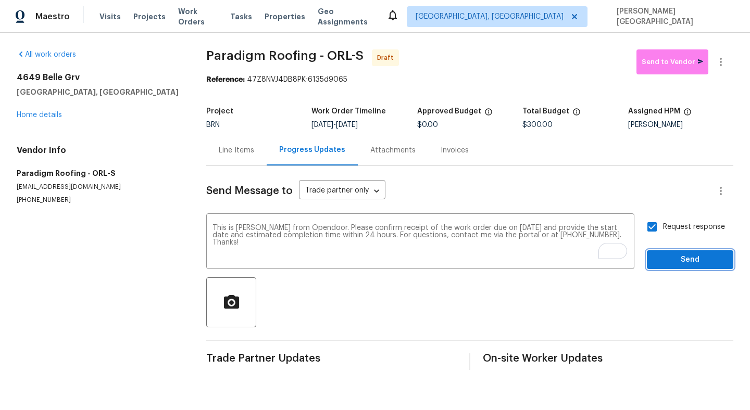
click span "Send"
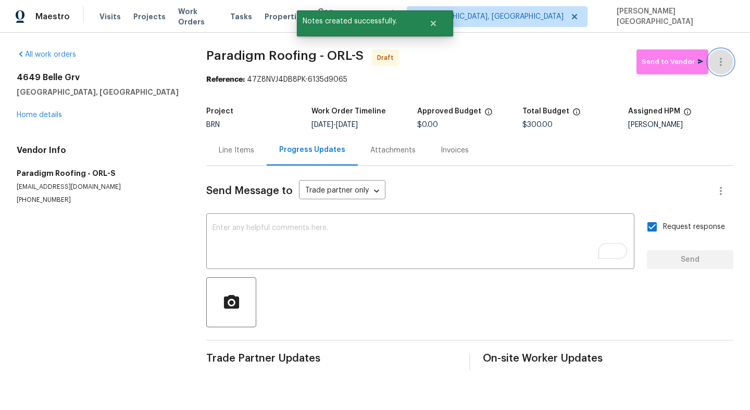
click button "button"
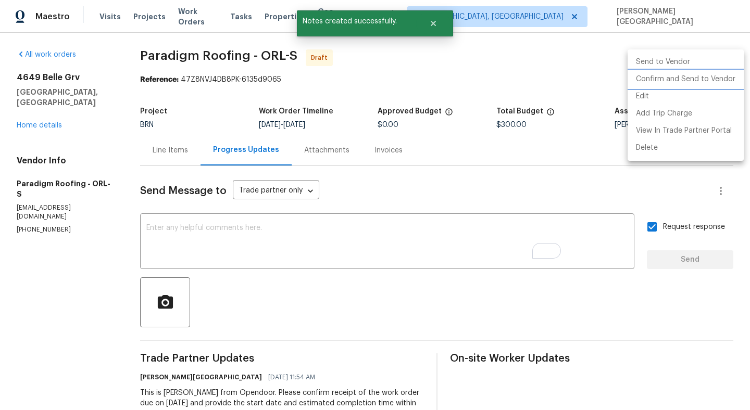
click li "Confirm and Send to Vendor"
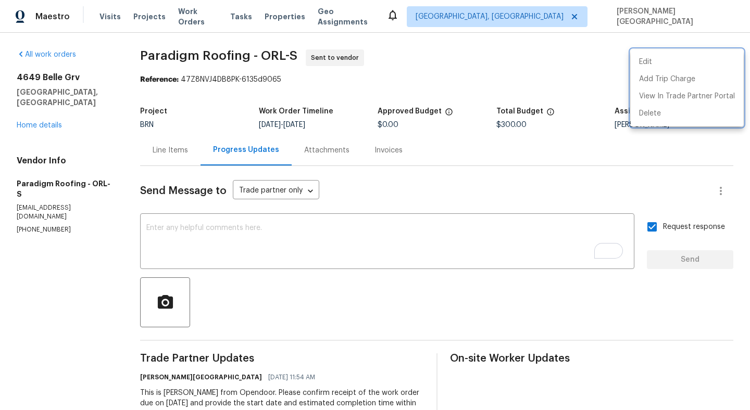
click div
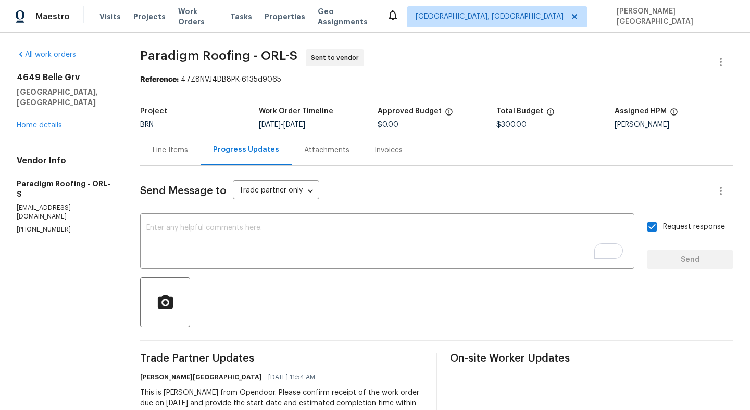
click div "Edit Add Trip Charge View In Trade Partner Portal Delete"
click span "Paradigm Roofing - ORL-S"
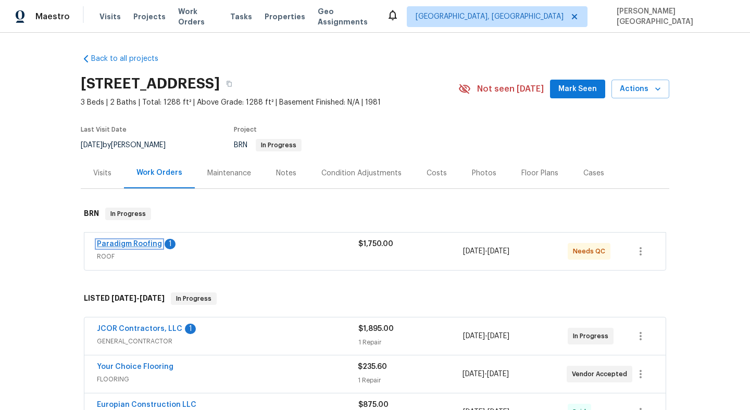
click at [135, 243] on link "Paradigm Roofing" at bounding box center [129, 243] width 65 height 7
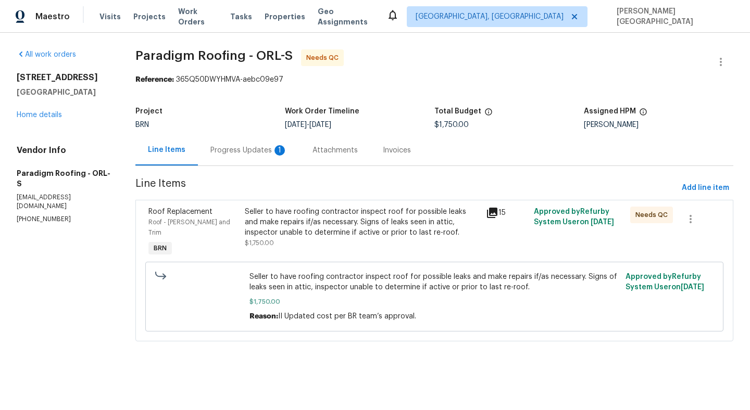
click at [280, 149] on div "1" at bounding box center [279, 150] width 10 height 10
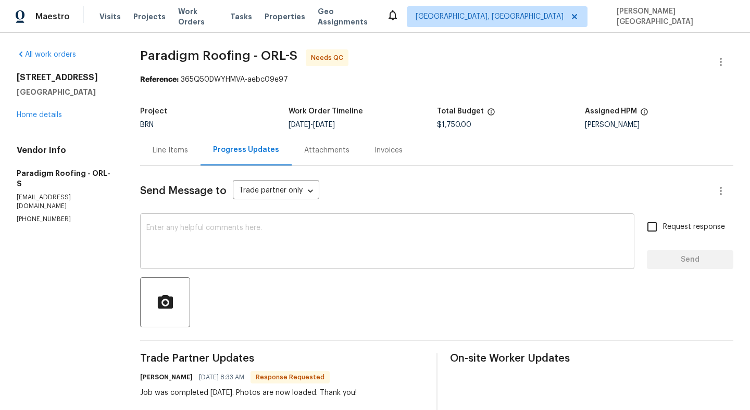
scroll to position [156, 0]
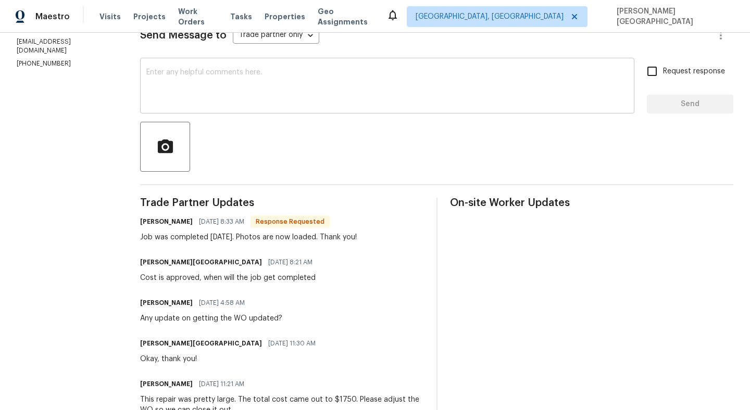
click at [194, 87] on textarea at bounding box center [386, 87] width 481 height 36
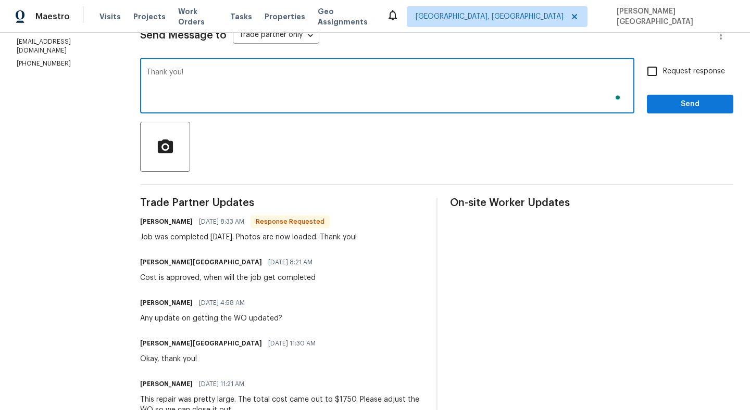
type textarea "Thank you!"
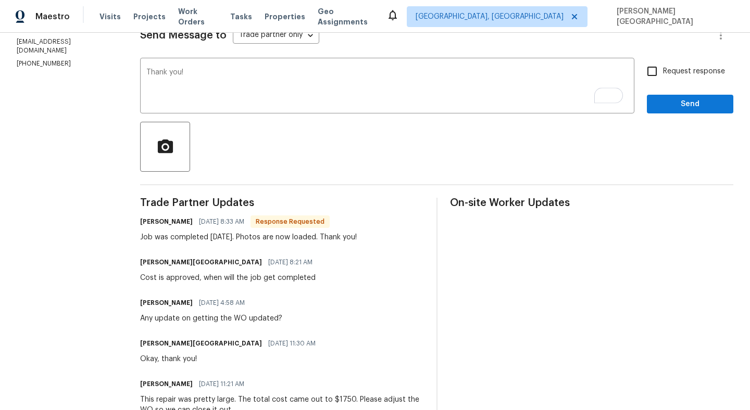
click at [669, 75] on span "Request response" at bounding box center [694, 71] width 62 height 11
click at [663, 75] on input "Request response" at bounding box center [652, 71] width 22 height 22
checkbox input "true"
click at [678, 100] on span "Send" at bounding box center [690, 104] width 70 height 13
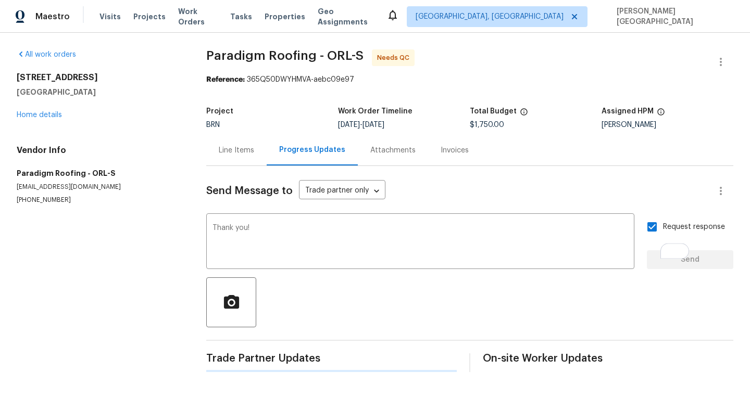
scroll to position [0, 0]
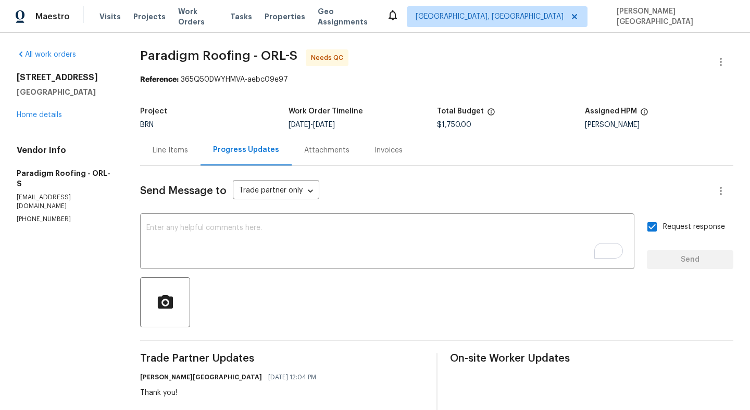
click at [168, 157] on div "Line Items" at bounding box center [170, 150] width 60 height 31
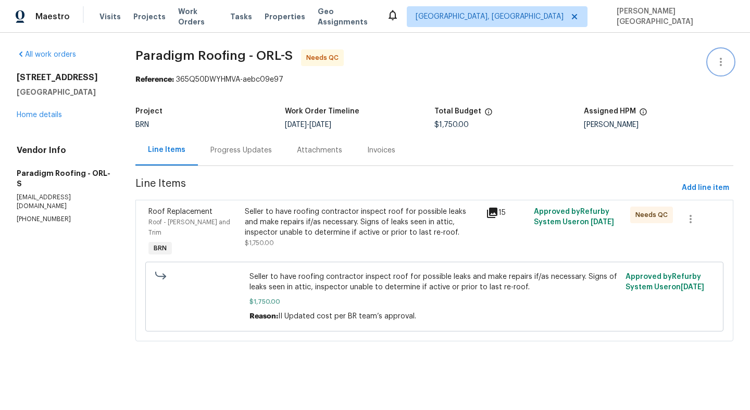
click at [726, 56] on icon "button" at bounding box center [720, 62] width 12 height 12
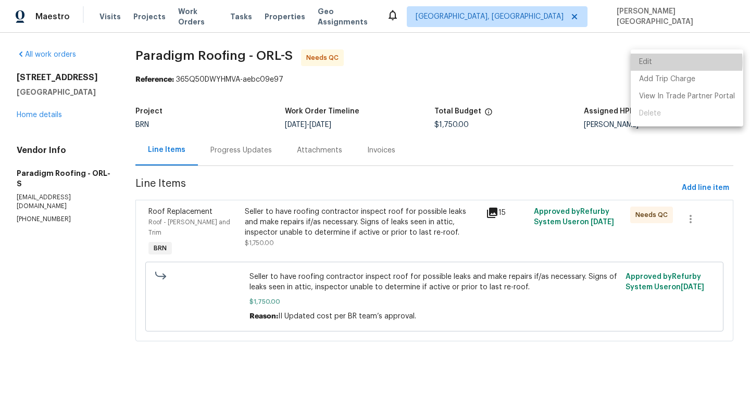
click at [666, 62] on li "Edit" at bounding box center [686, 62] width 112 height 17
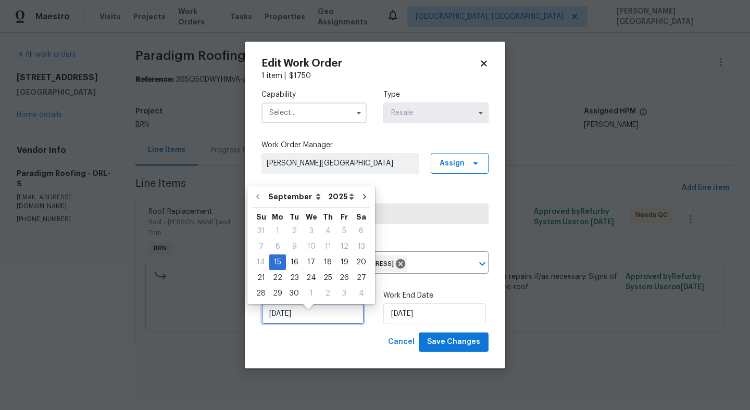
click at [327, 313] on input "9/15/2025" at bounding box center [312, 313] width 103 height 21
click at [307, 261] on div "17" at bounding box center [310, 262] width 17 height 15
type input "9/17/2025"
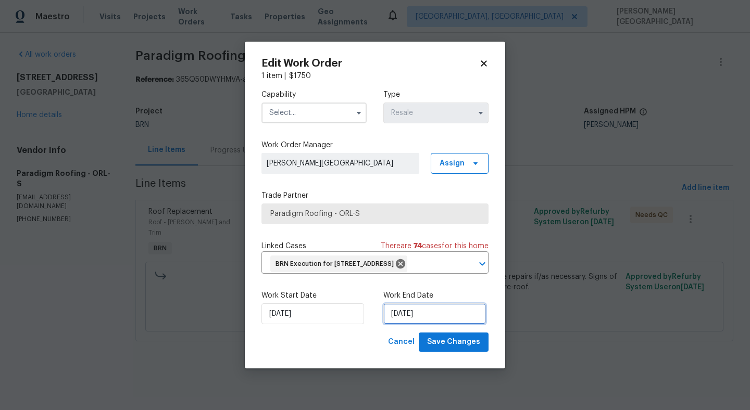
click at [416, 316] on input "[DATE]" at bounding box center [434, 313] width 103 height 21
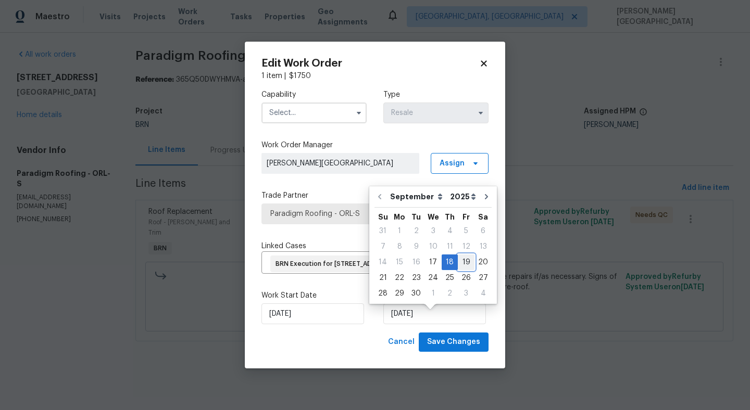
click at [462, 260] on div "19" at bounding box center [466, 262] width 17 height 15
type input "[DATE]"
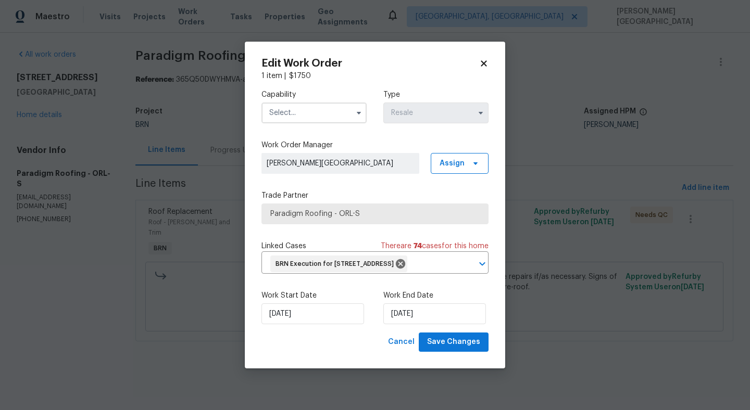
click at [273, 111] on input "text" at bounding box center [313, 113] width 105 height 21
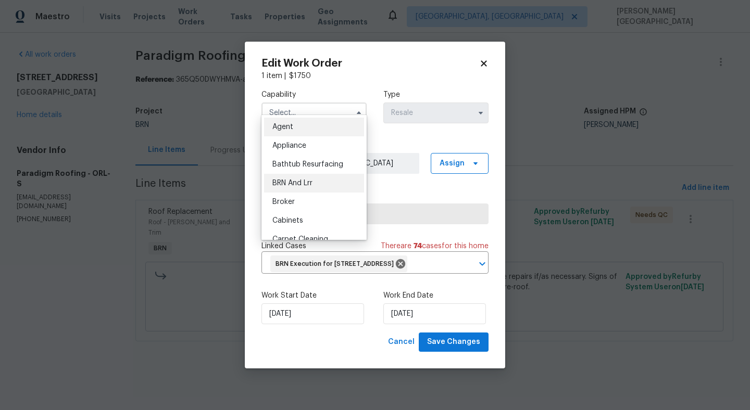
click at [283, 185] on span "BRN And Lrr" at bounding box center [292, 183] width 40 height 7
type input "BRN And Lrr"
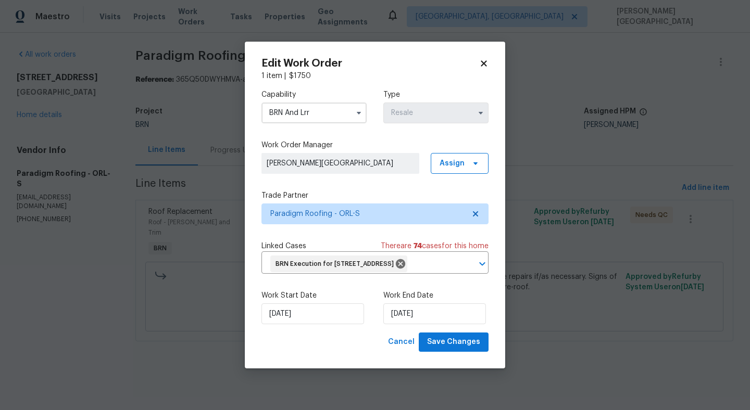
click at [447, 333] on div "Work Start Date 9/17/2025 Work End Date 9/19/2025" at bounding box center [374, 307] width 227 height 50
click at [448, 346] on span "Save Changes" at bounding box center [453, 342] width 53 height 13
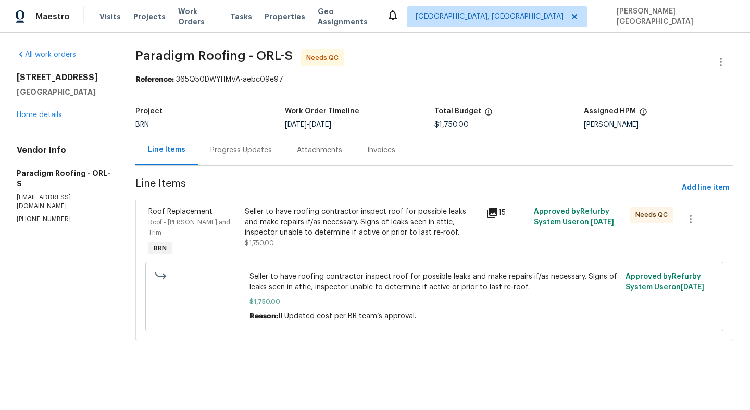
click at [311, 229] on div "Seller to have roofing contractor inspect roof for possible leaks and make repa…" at bounding box center [362, 222] width 234 height 31
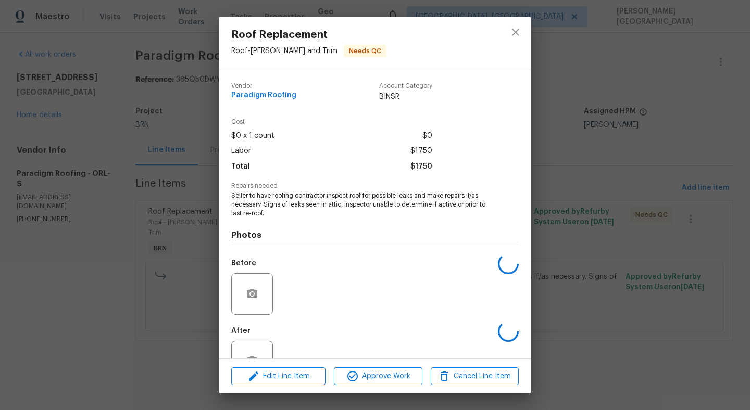
scroll to position [35, 0]
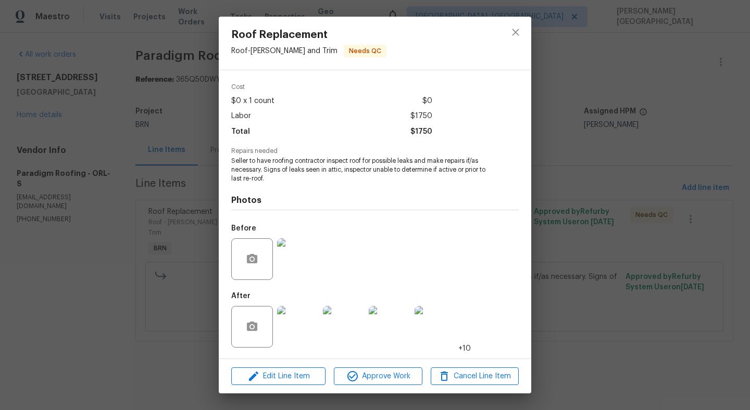
click at [300, 332] on img at bounding box center [298, 327] width 42 height 42
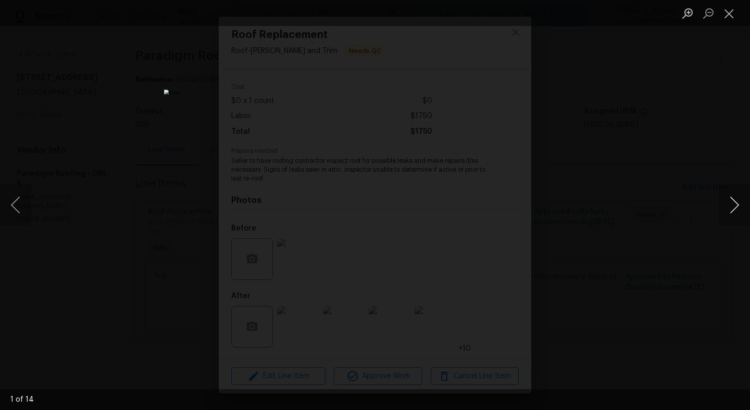
click at [727, 199] on button "Next image" at bounding box center [733, 205] width 31 height 42
click at [727, 201] on button "Next image" at bounding box center [733, 205] width 31 height 42
click at [727, 202] on button "Next image" at bounding box center [733, 205] width 31 height 42
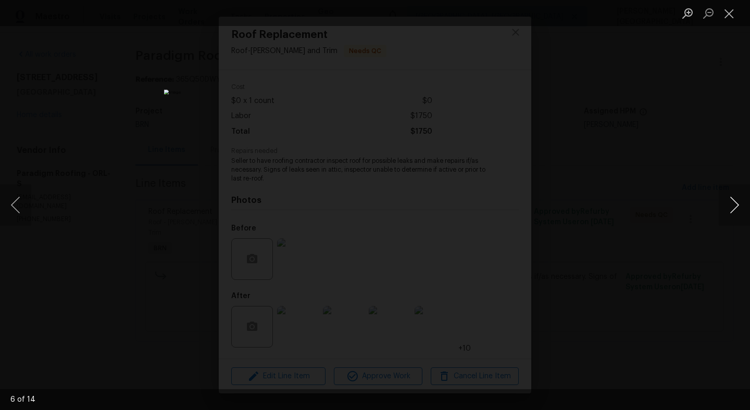
click at [727, 202] on button "Next image" at bounding box center [733, 205] width 31 height 42
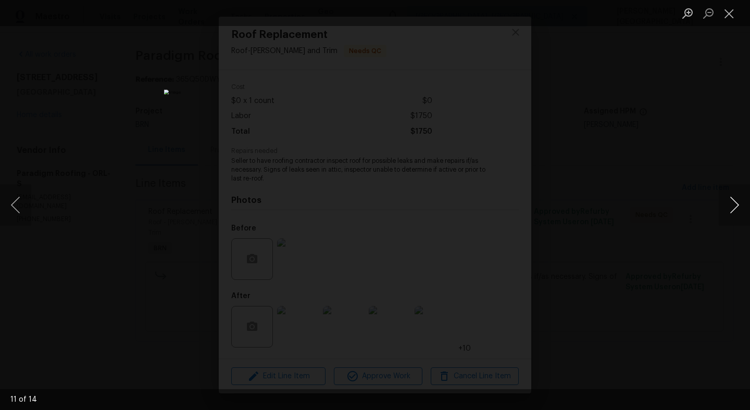
click at [747, 205] on button "Next image" at bounding box center [733, 205] width 31 height 42
click at [608, 186] on div "Lightbox" at bounding box center [375, 205] width 750 height 410
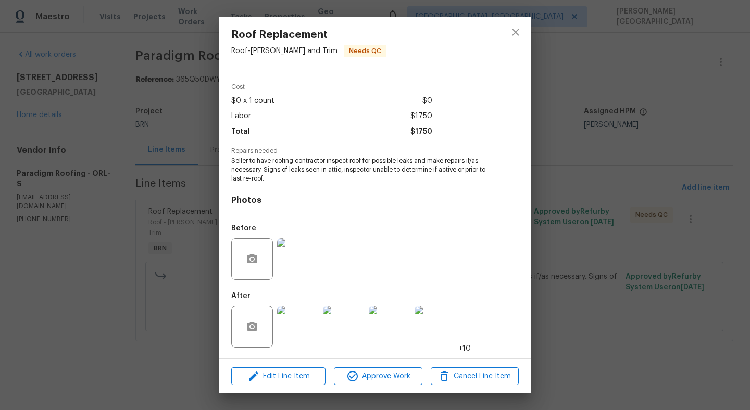
click at [607, 188] on div "Roof Replacement Roof - Eaves and Trim Needs QC Vendor Paradigm Roofing Account…" at bounding box center [375, 205] width 750 height 410
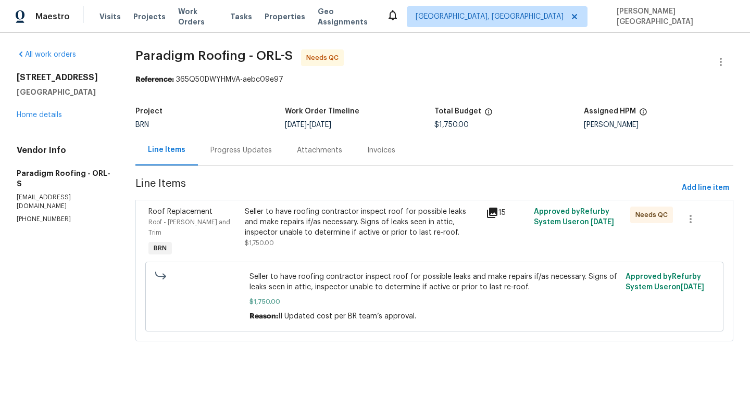
click at [354, 208] on div "Seller to have roofing contractor inspect roof for possible leaks and make repa…" at bounding box center [362, 222] width 234 height 31
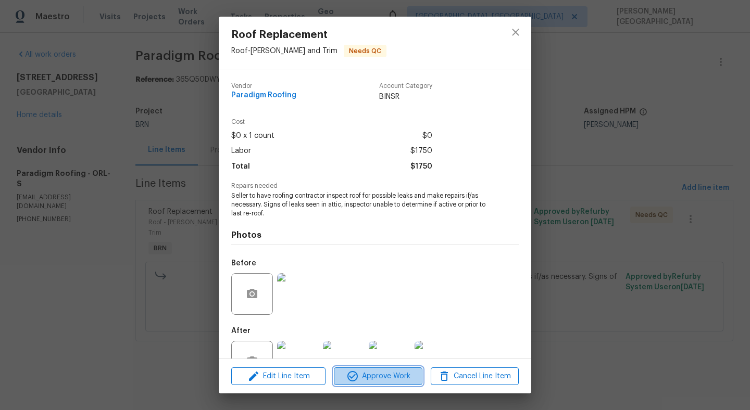
click at [359, 382] on span "Approve Work" at bounding box center [378, 376] width 82 height 13
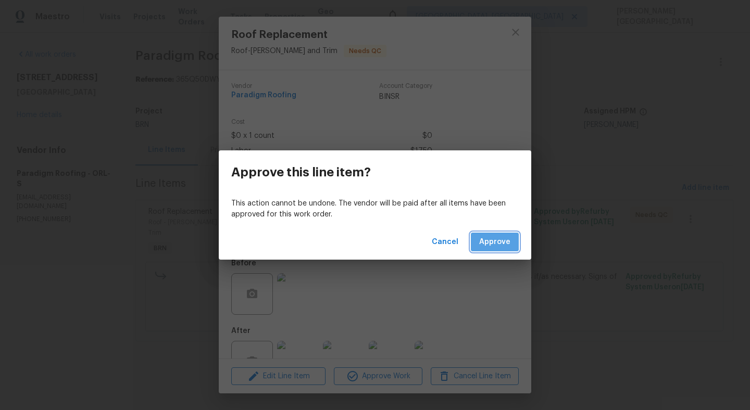
click at [499, 250] on button "Approve" at bounding box center [495, 242] width 48 height 19
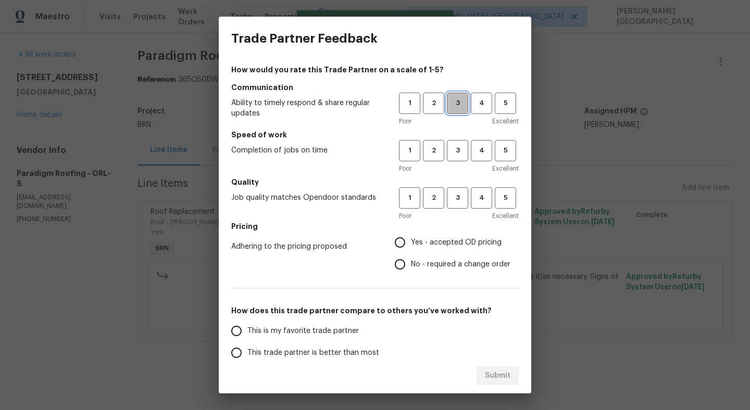
click at [459, 101] on span "3" at bounding box center [457, 103] width 19 height 12
click at [456, 158] on button "3" at bounding box center [457, 150] width 21 height 21
click at [459, 204] on button "3" at bounding box center [457, 197] width 21 height 21
click at [391, 260] on input "No - required a change order" at bounding box center [400, 264] width 22 height 22
radio input "true"
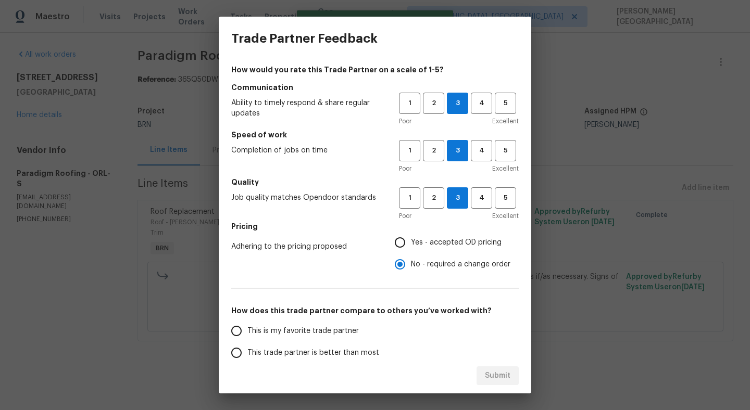
click at [323, 339] on label "This is my favorite trade partner" at bounding box center [307, 331] width 164 height 22
click at [247, 339] on input "This is my favorite trade partner" at bounding box center [236, 331] width 22 height 22
radio input "false"
click at [339, 353] on span "This trade partner is better than most" at bounding box center [313, 353] width 132 height 11
click at [247, 353] on input "This trade partner is better than most" at bounding box center [236, 353] width 22 height 22
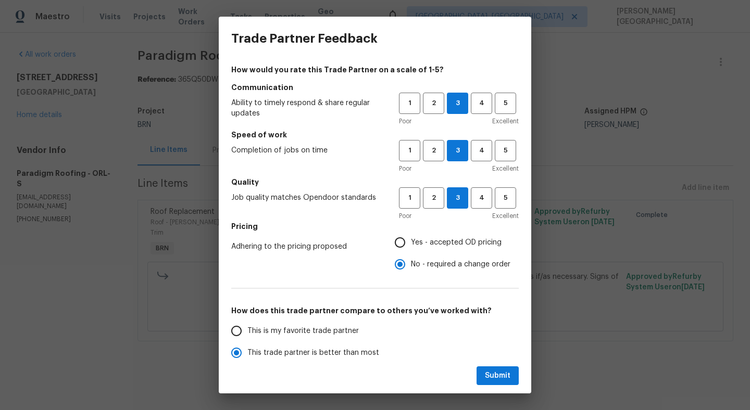
scroll to position [6, 0]
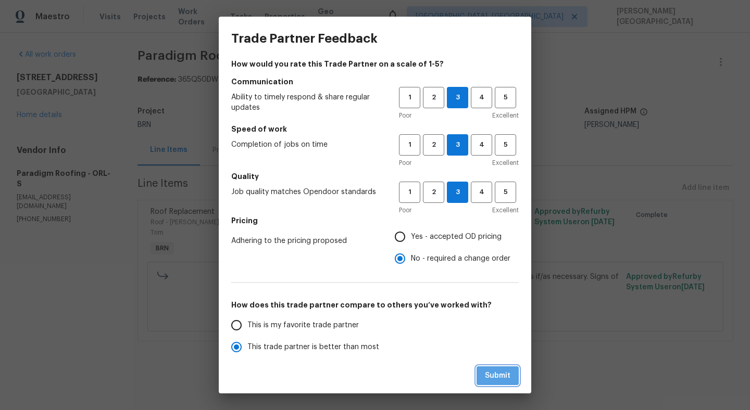
click at [509, 373] on span "Submit" at bounding box center [498, 376] width 26 height 13
radio input "true"
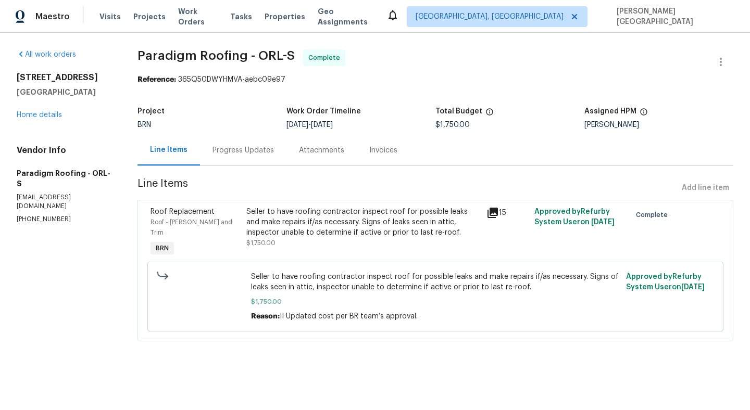
click at [377, 152] on div "Invoices" at bounding box center [383, 150] width 28 height 10
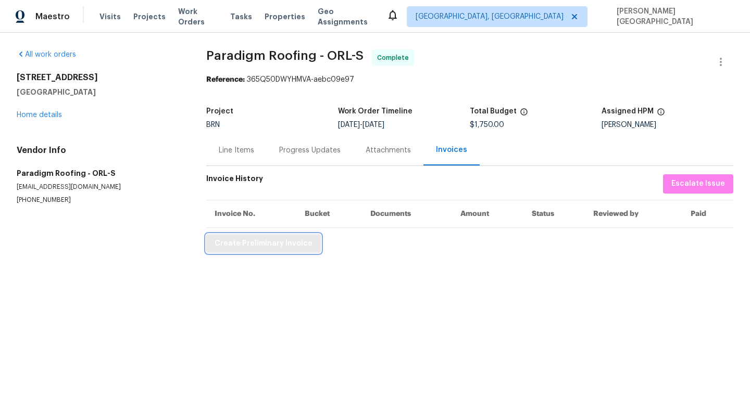
click at [284, 240] on span "Create Preliminary Invoice" at bounding box center [263, 243] width 98 height 13
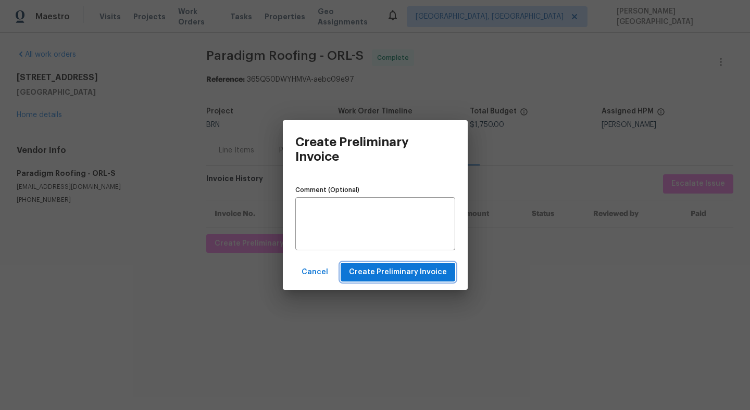
click at [395, 277] on span "Create Preliminary Invoice" at bounding box center [398, 272] width 98 height 13
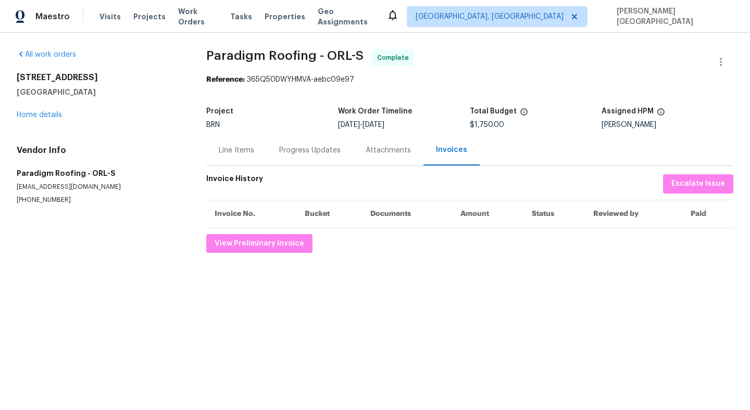
click at [243, 61] on span "Paradigm Roofing - ORL-S" at bounding box center [284, 55] width 157 height 12
click at [289, 53] on span "Paradigm Roofing - ORL-S" at bounding box center [284, 55] width 157 height 12
copy span "Paradigm Roofing"
click at [228, 151] on div "Line Items" at bounding box center [236, 150] width 35 height 10
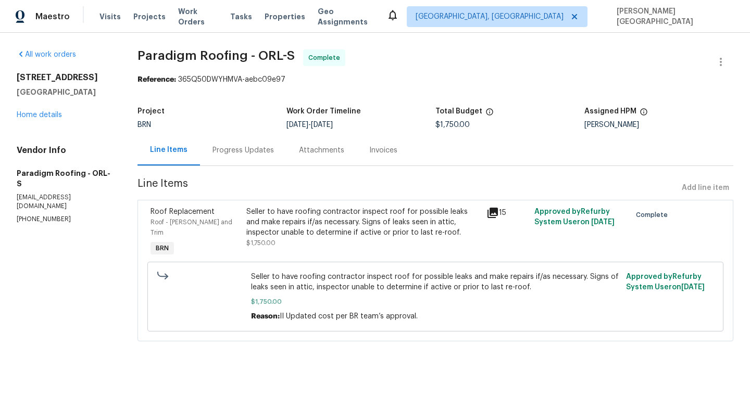
click at [273, 215] on div "Seller to have roofing contractor inspect roof for possible leaks and make repa…" at bounding box center [363, 222] width 234 height 31
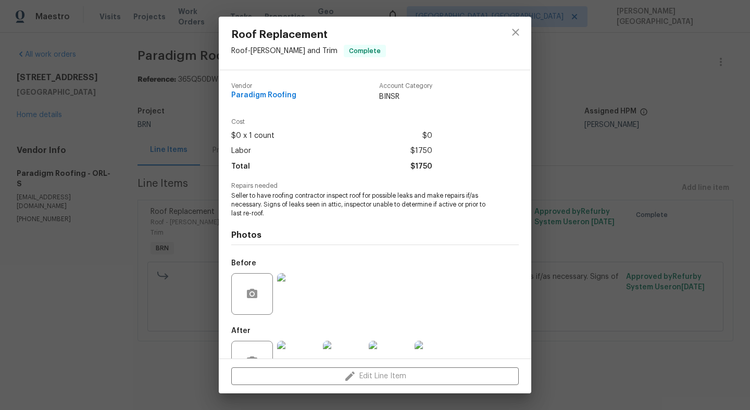
click at [286, 198] on span "Seller to have roofing contractor inspect roof for possible leaks and make repa…" at bounding box center [360, 205] width 259 height 26
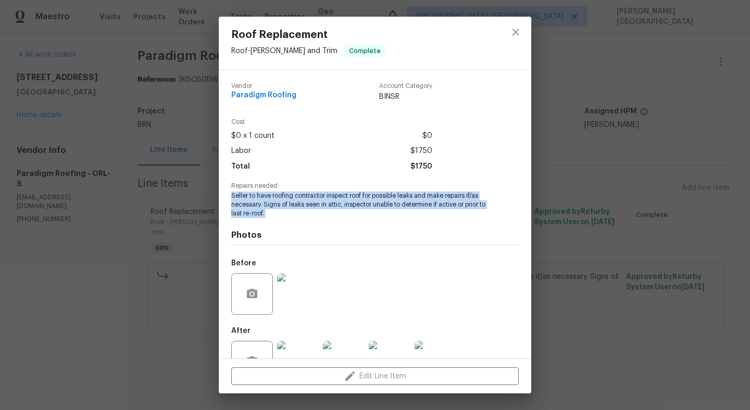
click at [286, 198] on span "Seller to have roofing contractor inspect roof for possible leaks and make repa…" at bounding box center [360, 205] width 259 height 26
copy span "Seller to have roofing contractor inspect roof for possible leaks and make repa…"
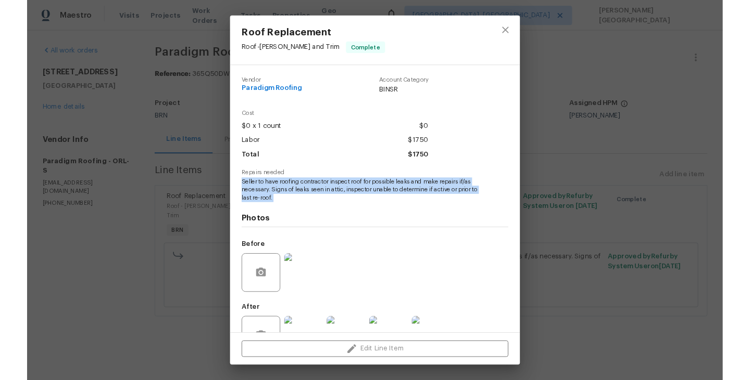
scroll to position [35, 0]
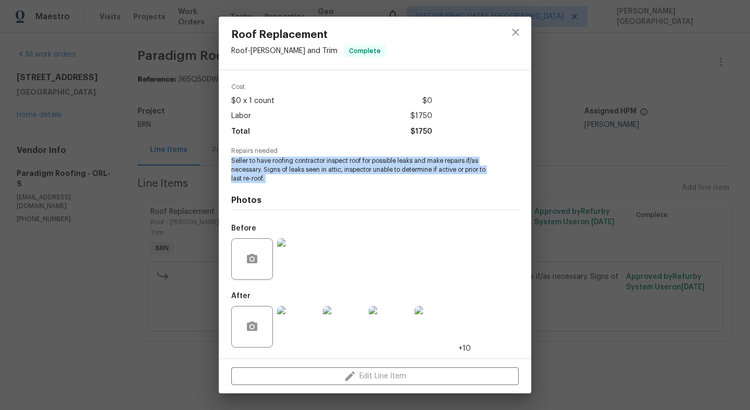
click at [291, 250] on img at bounding box center [298, 259] width 42 height 42
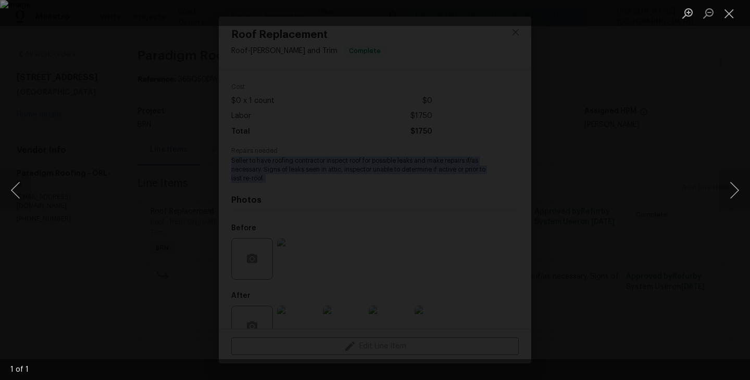
click at [677, 88] on div "Lightbox" at bounding box center [375, 190] width 750 height 380
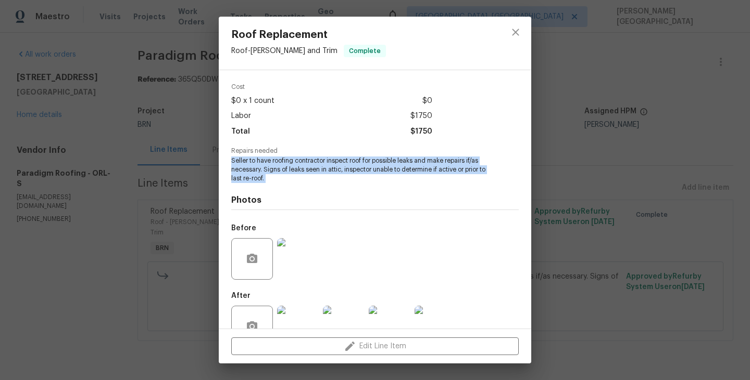
click at [354, 310] on img at bounding box center [344, 327] width 42 height 42
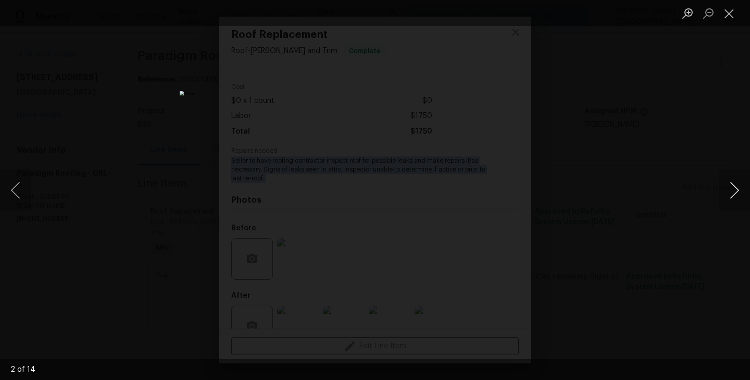
click at [731, 185] on button "Next image" at bounding box center [733, 191] width 31 height 42
click at [733, 181] on button "Next image" at bounding box center [733, 191] width 31 height 42
click at [14, 187] on button "Previous image" at bounding box center [15, 191] width 31 height 42
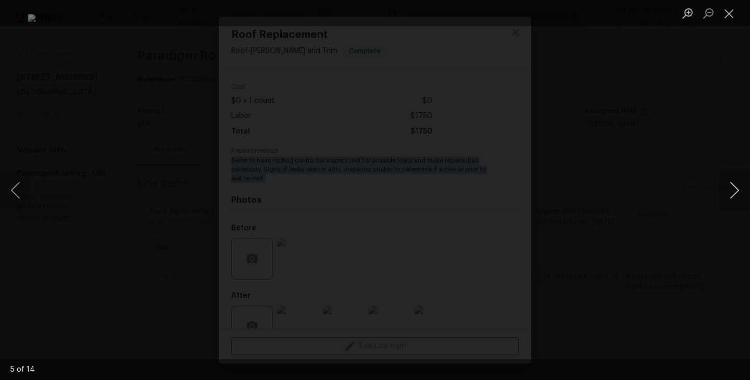
click at [734, 189] on button "Next image" at bounding box center [733, 191] width 31 height 42
click at [734, 191] on button "Next image" at bounding box center [733, 191] width 31 height 42
click at [734, 192] on button "Next image" at bounding box center [733, 191] width 31 height 42
click at [733, 182] on button "Next image" at bounding box center [733, 191] width 31 height 42
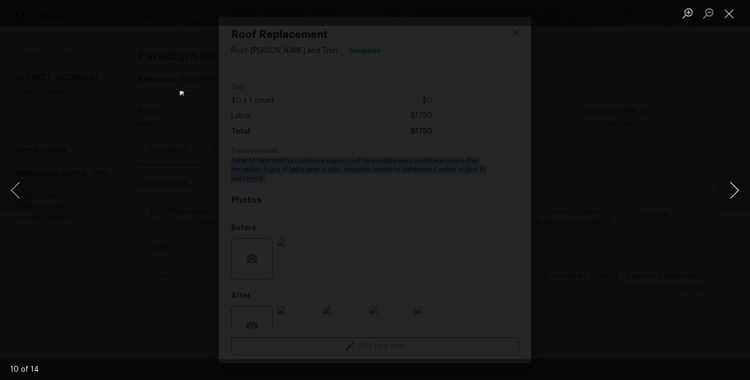
click at [733, 182] on button "Next image" at bounding box center [733, 191] width 31 height 42
click at [736, 188] on button "Next image" at bounding box center [733, 191] width 31 height 42
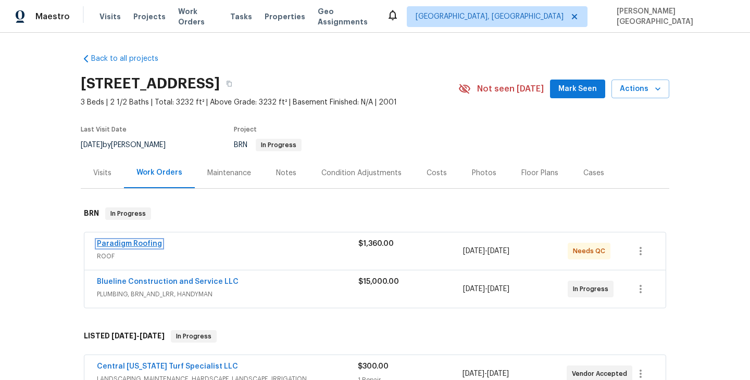
click at [125, 242] on link "Paradigm Roofing" at bounding box center [129, 243] width 65 height 7
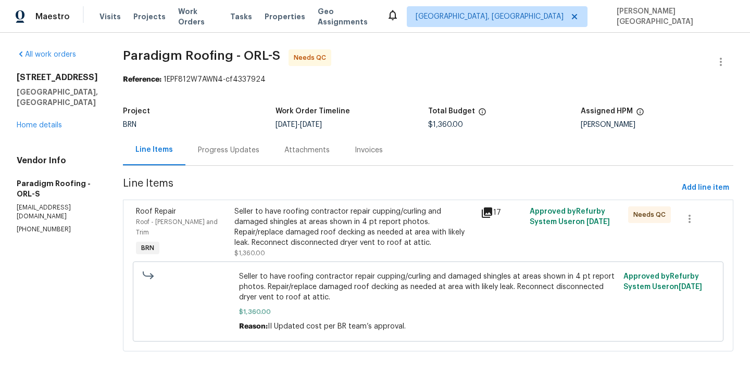
click at [226, 156] on div "Progress Updates" at bounding box center [228, 150] width 86 height 31
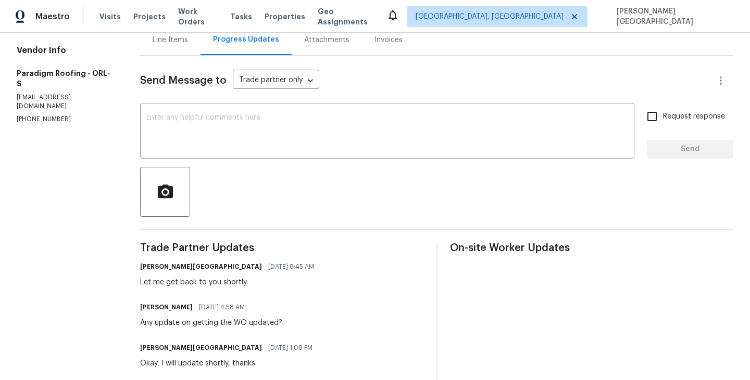
scroll to position [53, 0]
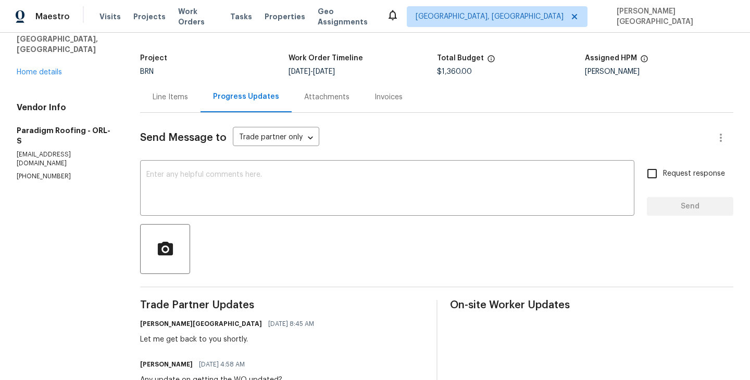
click at [180, 99] on div "Line Items" at bounding box center [170, 97] width 35 height 10
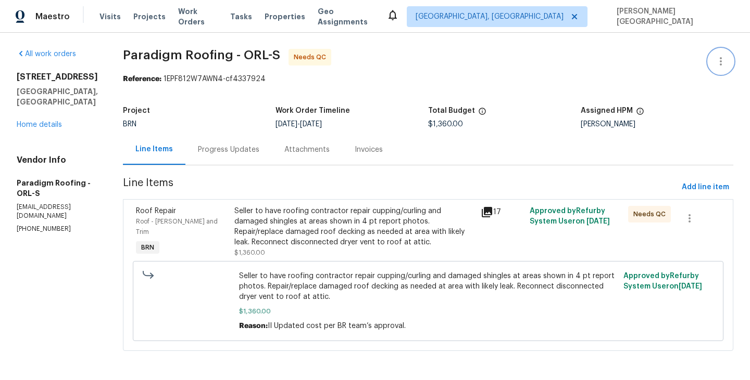
click at [719, 53] on button "button" at bounding box center [720, 61] width 25 height 25
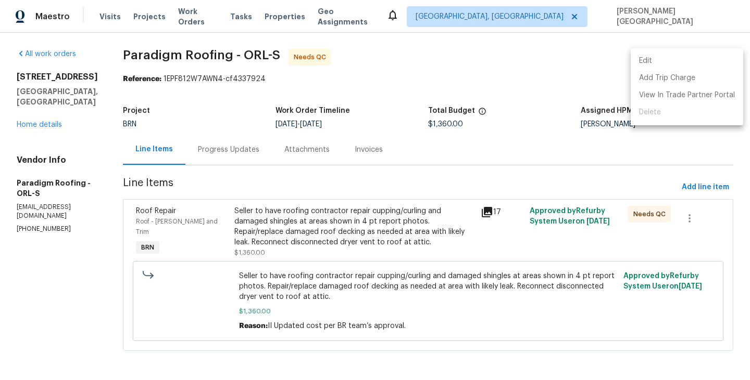
click at [647, 62] on li "Edit" at bounding box center [686, 61] width 112 height 17
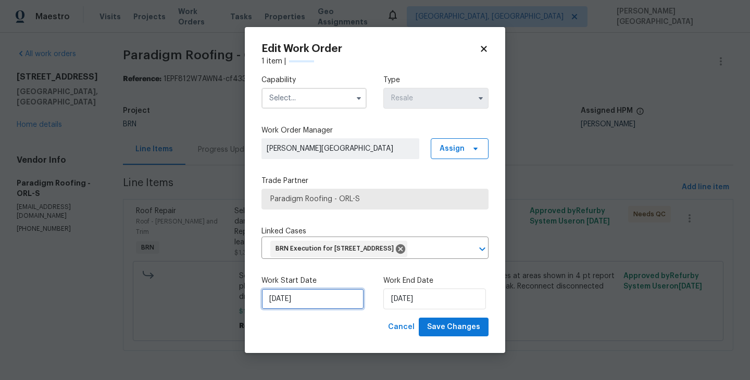
click at [331, 304] on input "[DATE]" at bounding box center [312, 299] width 103 height 21
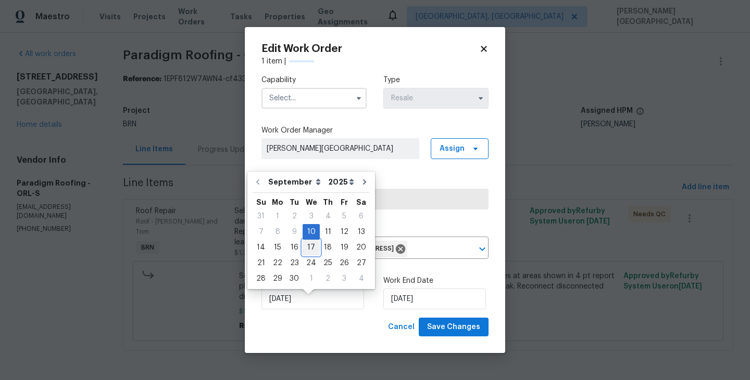
click at [309, 250] on div "17" at bounding box center [310, 247] width 17 height 15
type input "[DATE]"
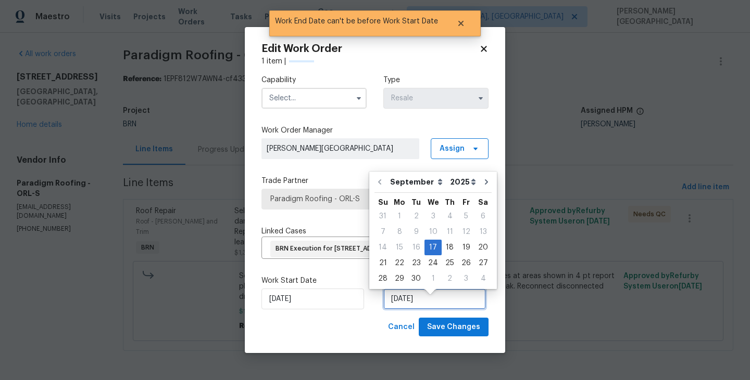
click at [406, 310] on input "[DATE]" at bounding box center [434, 299] width 103 height 21
click at [463, 247] on div "19" at bounding box center [466, 247] width 17 height 15
type input "[DATE]"
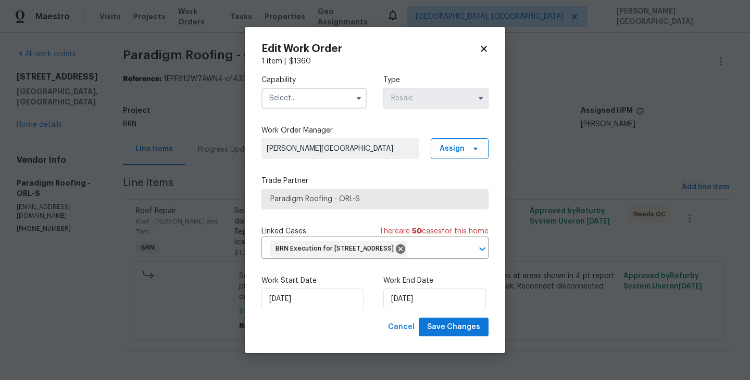
click at [299, 91] on input "text" at bounding box center [313, 98] width 105 height 21
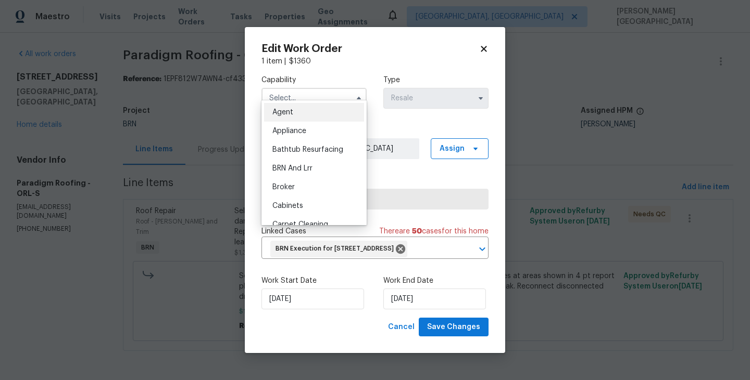
click at [307, 169] on span "BRN And Lrr" at bounding box center [292, 168] width 40 height 7
type input "BRN And Lrr"
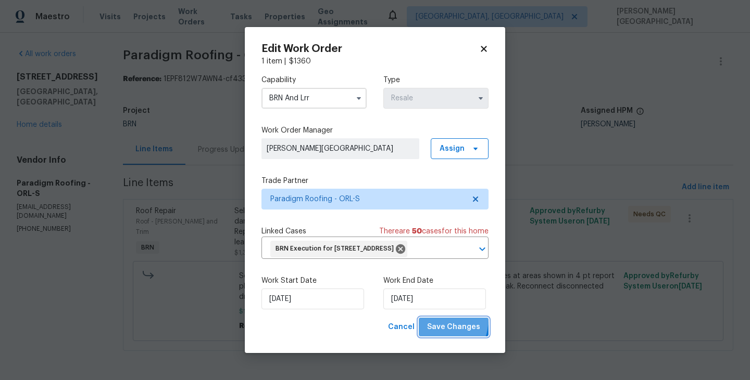
click at [431, 328] on button "Save Changes" at bounding box center [453, 327] width 70 height 19
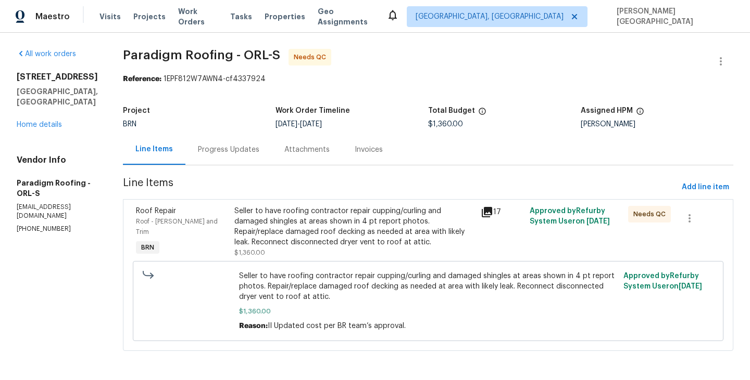
click at [350, 240] on div "Seller to have roofing contractor repair cupping/curling and damaged shingles a…" at bounding box center [353, 227] width 239 height 42
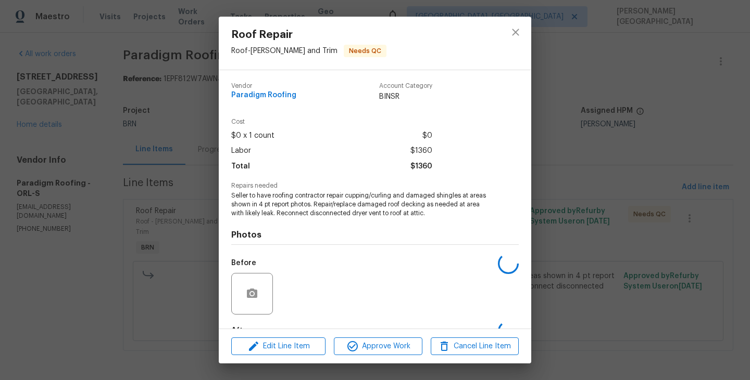
click at [350, 240] on div "Photos Before After" at bounding box center [374, 303] width 287 height 171
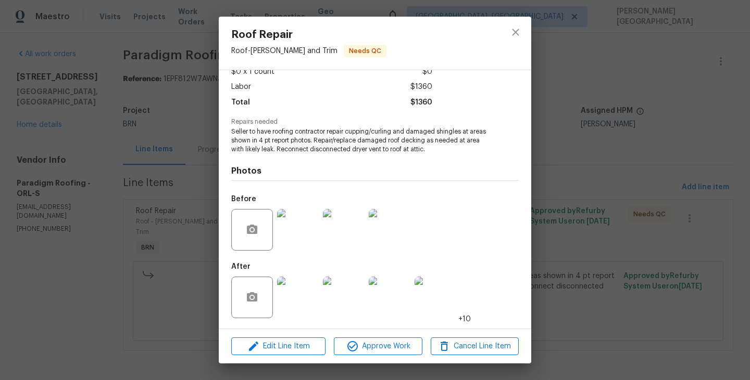
click at [290, 225] on img at bounding box center [298, 230] width 42 height 42
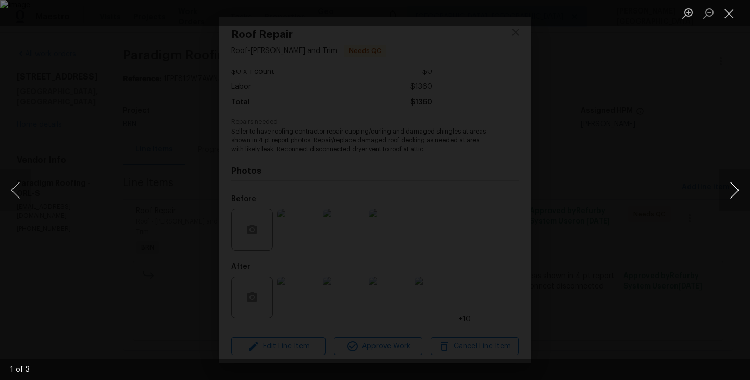
click at [727, 195] on button "Next image" at bounding box center [733, 191] width 31 height 42
click at [727, 194] on button "Next image" at bounding box center [733, 191] width 31 height 42
click at [694, 148] on div "Lightbox" at bounding box center [375, 190] width 750 height 380
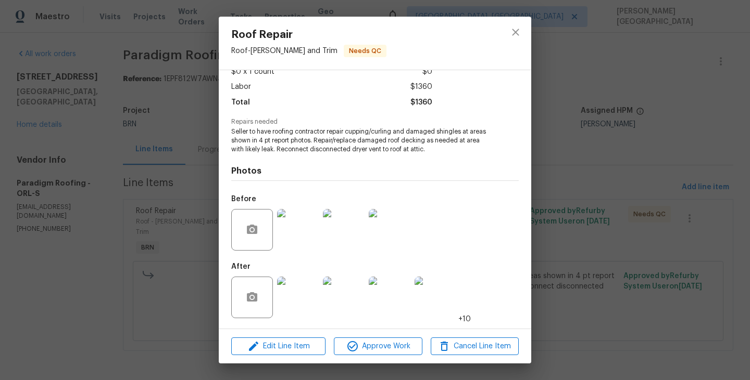
click at [293, 296] on img at bounding box center [298, 298] width 42 height 42
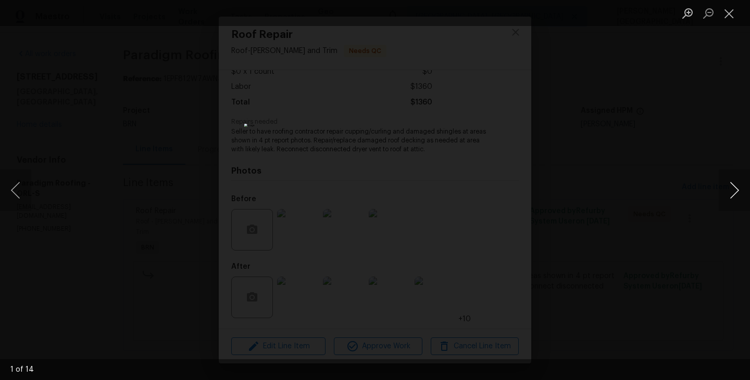
click at [739, 191] on button "Next image" at bounding box center [733, 191] width 31 height 42
click at [738, 191] on button "Next image" at bounding box center [733, 191] width 31 height 42
click at [724, 185] on button "Next image" at bounding box center [733, 191] width 31 height 42
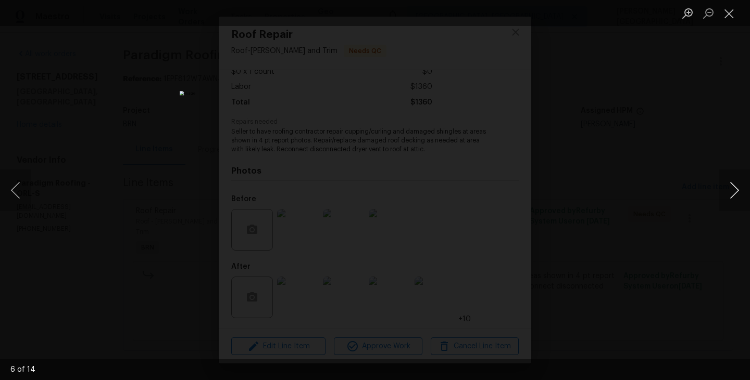
click at [724, 185] on button "Next image" at bounding box center [733, 191] width 31 height 42
click at [725, 186] on button "Next image" at bounding box center [733, 191] width 31 height 42
click at [726, 189] on button "Next image" at bounding box center [733, 191] width 31 height 42
click at [727, 192] on button "Next image" at bounding box center [733, 191] width 31 height 42
click at [728, 194] on button "Next image" at bounding box center [733, 191] width 31 height 42
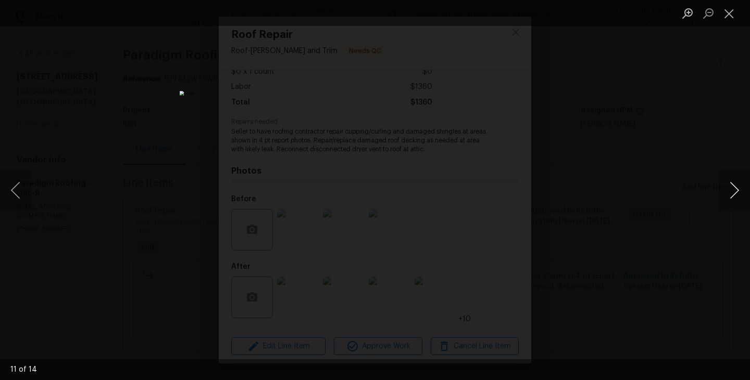
click at [728, 196] on button "Next image" at bounding box center [733, 191] width 31 height 42
click at [728, 197] on button "Next image" at bounding box center [733, 191] width 31 height 42
click at [566, 205] on div "Lightbox" at bounding box center [375, 190] width 750 height 380
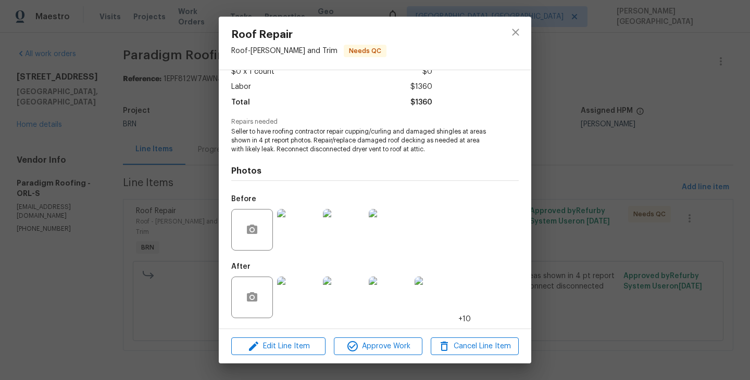
click at [360, 313] on img at bounding box center [344, 298] width 42 height 42
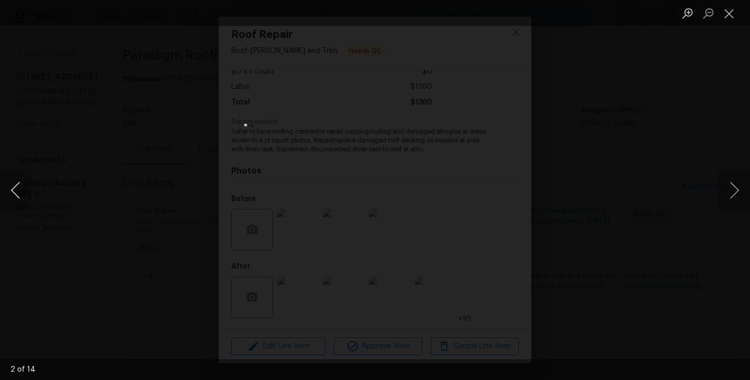
click at [15, 191] on button "Previous image" at bounding box center [15, 191] width 31 height 42
click at [16, 192] on button "Previous image" at bounding box center [15, 191] width 31 height 42
click at [16, 193] on button "Previous image" at bounding box center [15, 191] width 31 height 42
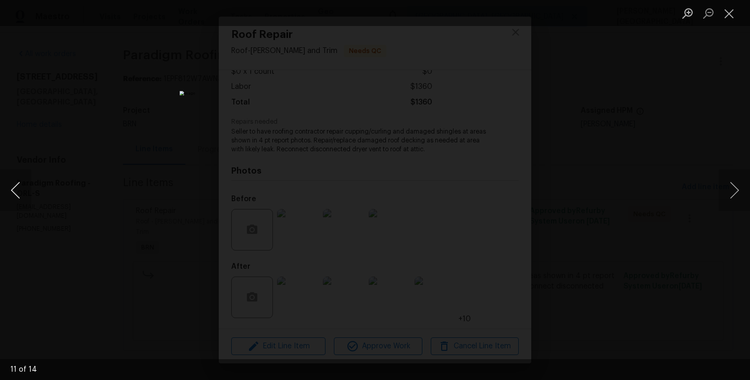
click at [17, 194] on button "Previous image" at bounding box center [15, 191] width 31 height 42
click at [681, 61] on div "Lightbox" at bounding box center [375, 190] width 750 height 380
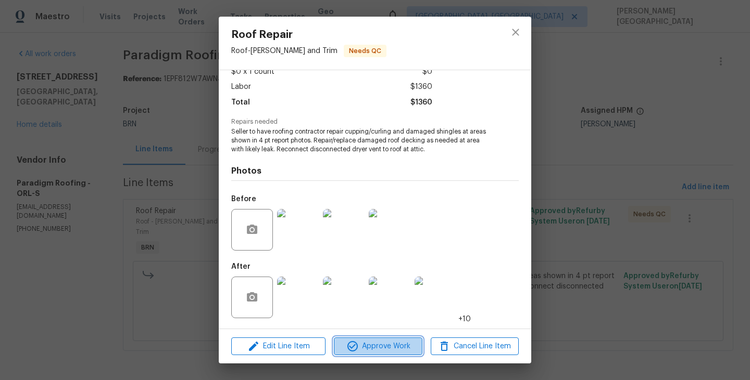
click at [372, 345] on span "Approve Work" at bounding box center [378, 346] width 82 height 13
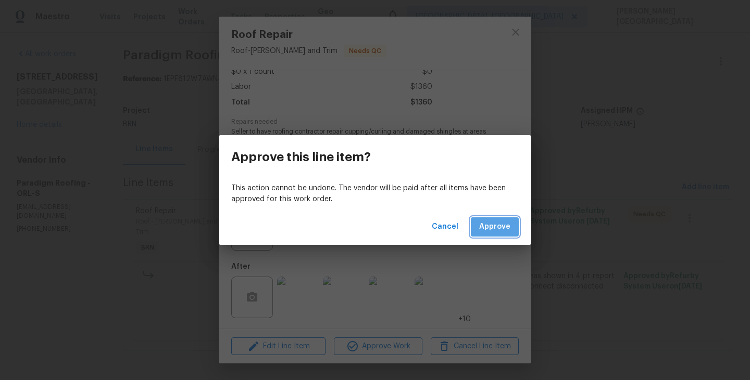
click at [488, 225] on span "Approve" at bounding box center [494, 227] width 31 height 13
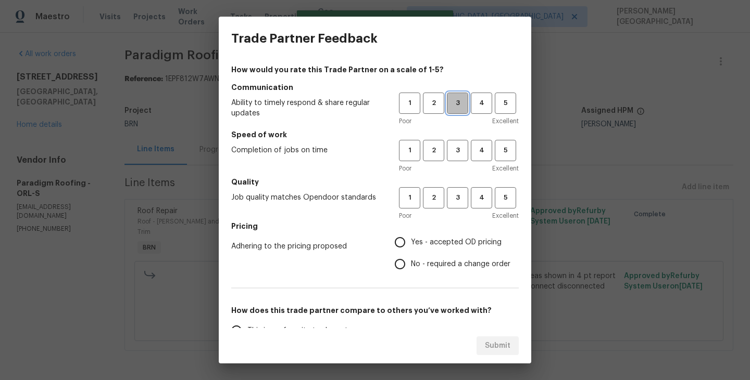
click at [462, 103] on span "3" at bounding box center [457, 103] width 19 height 12
click at [462, 146] on span "3" at bounding box center [457, 151] width 19 height 12
click at [456, 198] on span "3" at bounding box center [457, 198] width 19 height 12
click at [395, 267] on input "No - required a change order" at bounding box center [400, 264] width 22 height 22
radio input "true"
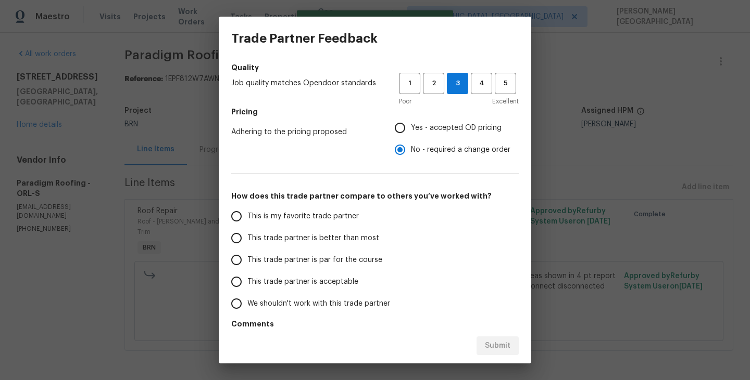
scroll to position [124, 0]
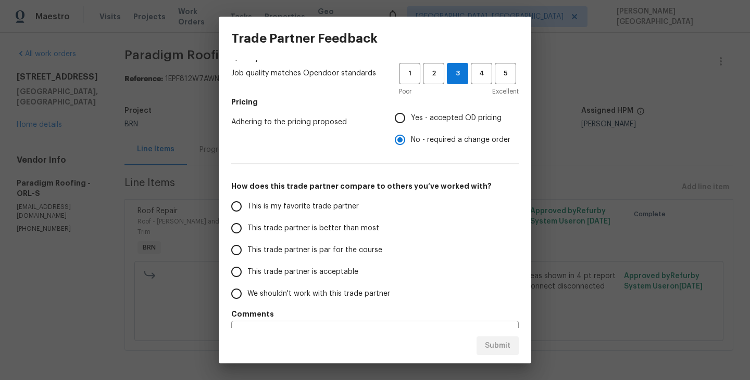
click at [302, 225] on span "This trade partner is better than most" at bounding box center [313, 228] width 132 height 11
click at [247, 225] on input "This trade partner is better than most" at bounding box center [236, 229] width 22 height 22
click at [493, 355] on div "Submit" at bounding box center [375, 346] width 312 height 36
click at [489, 340] on span "Submit" at bounding box center [498, 346] width 26 height 13
radio input "true"
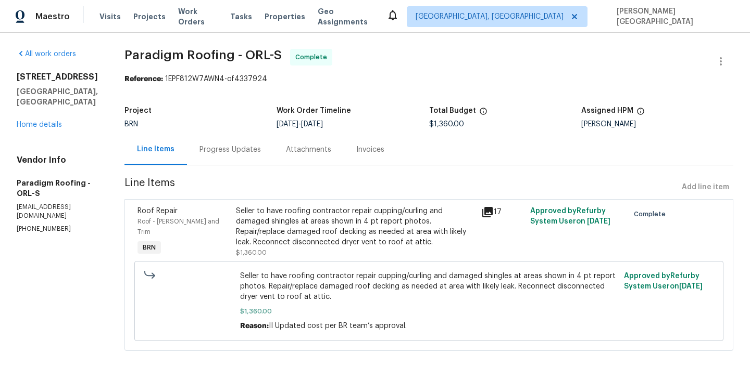
click at [221, 151] on div "Progress Updates" at bounding box center [229, 150] width 61 height 10
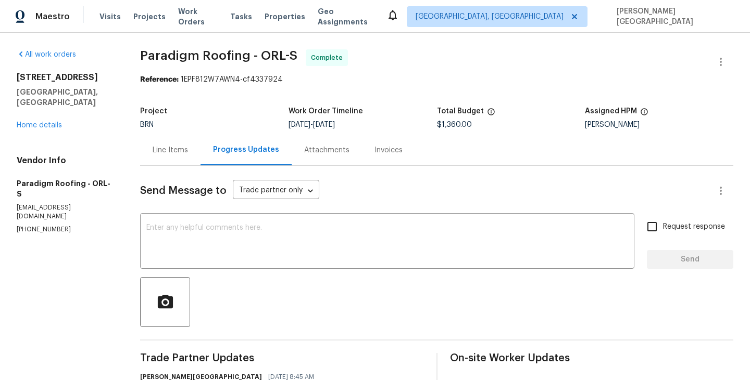
click at [179, 159] on div "Line Items" at bounding box center [170, 150] width 60 height 31
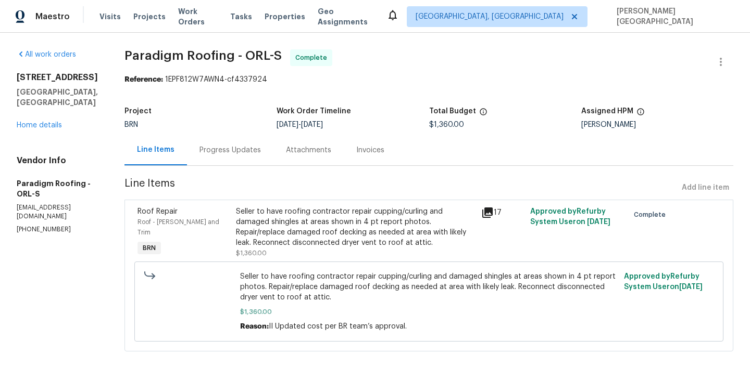
click at [199, 136] on div "Progress Updates" at bounding box center [230, 150] width 86 height 31
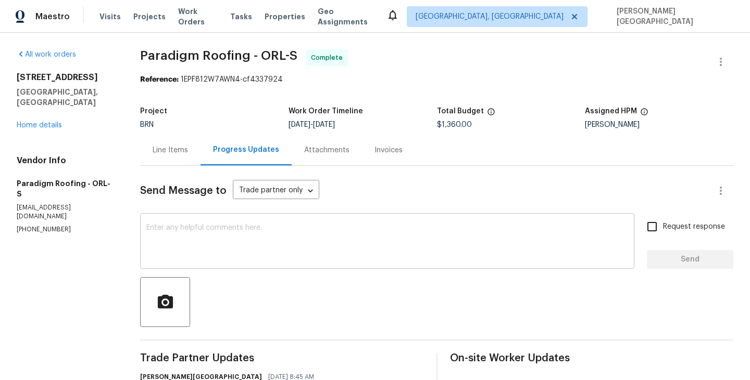
click at [225, 245] on textarea at bounding box center [386, 242] width 481 height 36
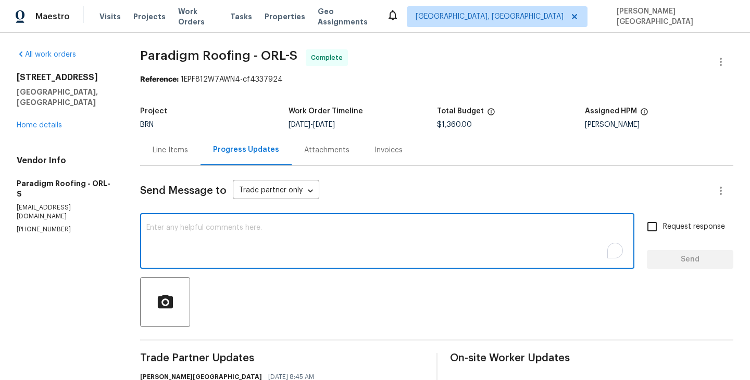
paste textarea "WO is approved, Please upload the detailed paid invoice under invoice section. …"
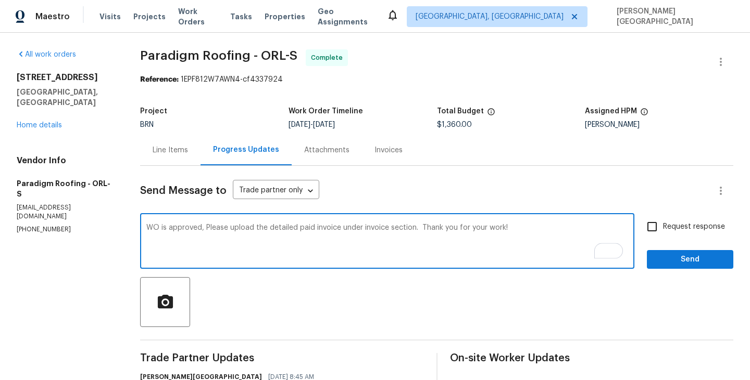
type textarea "WO is approved, Please upload the detailed paid invoice under invoice section. …"
click at [670, 225] on span "Request response" at bounding box center [694, 227] width 62 height 11
click at [663, 225] on input "Request response" at bounding box center [652, 227] width 22 height 22
checkbox input "true"
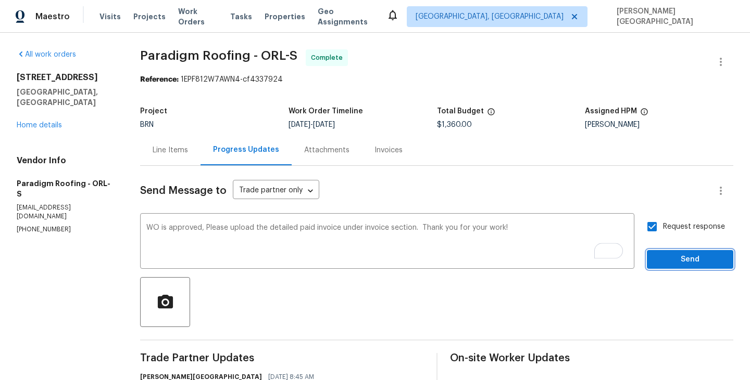
click at [666, 263] on span "Send" at bounding box center [690, 259] width 70 height 13
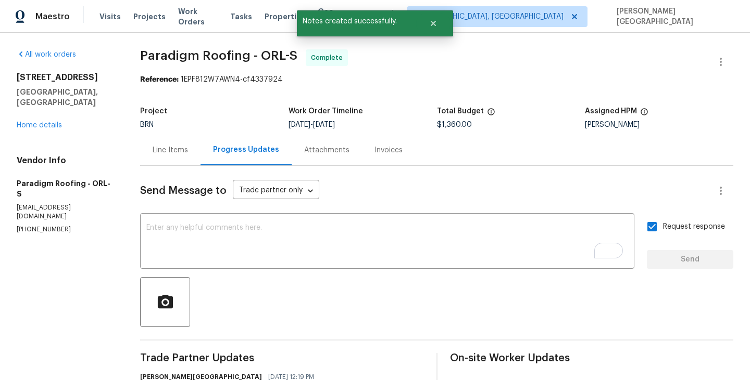
click at [168, 53] on span "Paradigm Roofing - ORL-S" at bounding box center [218, 55] width 157 height 12
click at [233, 53] on span "Paradigm Roofing - ORL-S" at bounding box center [218, 55] width 157 height 12
copy span "Paradigm Roofing"
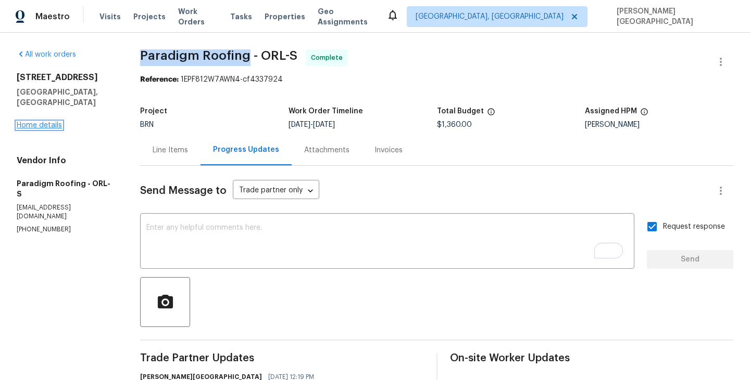
click at [44, 122] on link "Home details" at bounding box center [39, 125] width 45 height 7
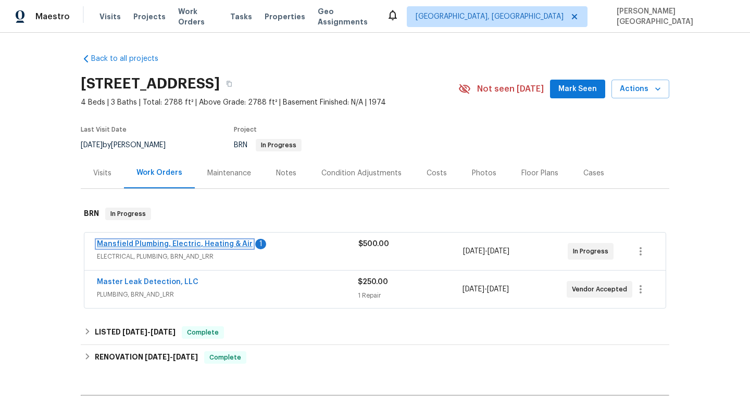
click at [194, 240] on link "Mansfield Plumbing, Electric, Heating & Air" at bounding box center [175, 243] width 156 height 7
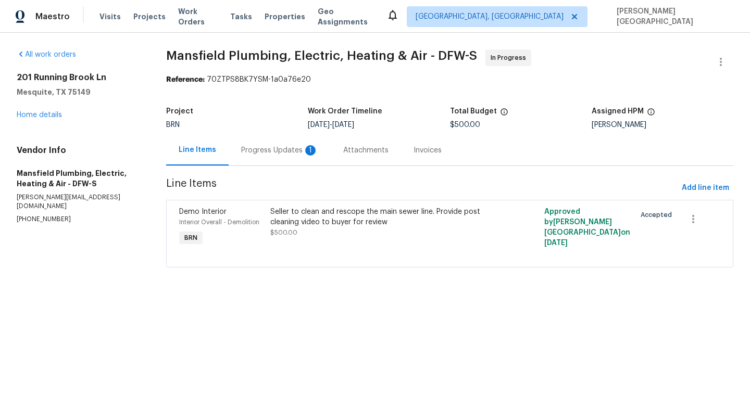
click at [272, 147] on div "Progress Updates 1" at bounding box center [279, 150] width 77 height 10
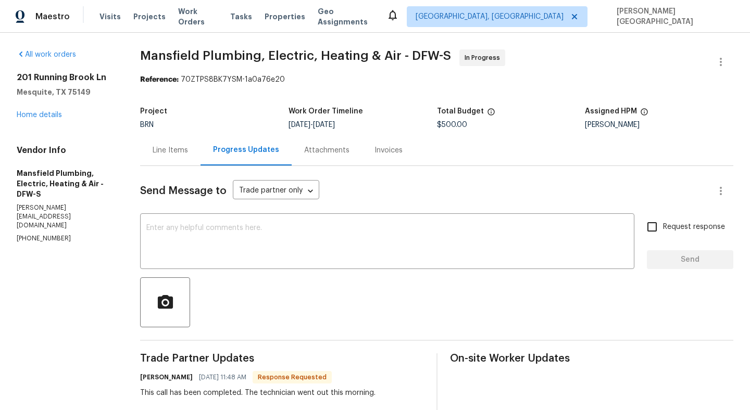
scroll to position [41, 0]
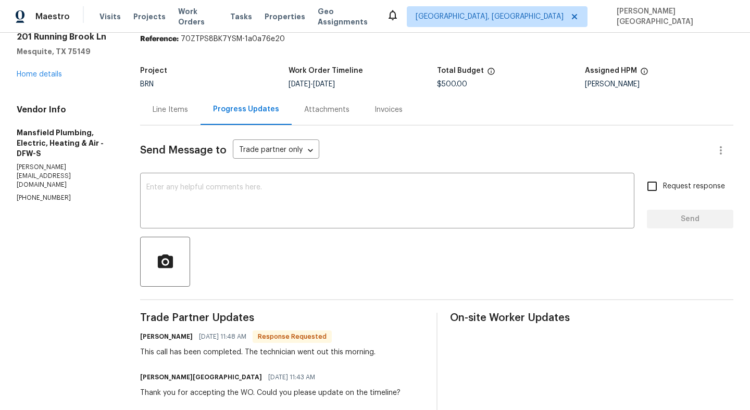
click at [260, 348] on div "This call has been completed. The technician went out this morning." at bounding box center [257, 352] width 235 height 10
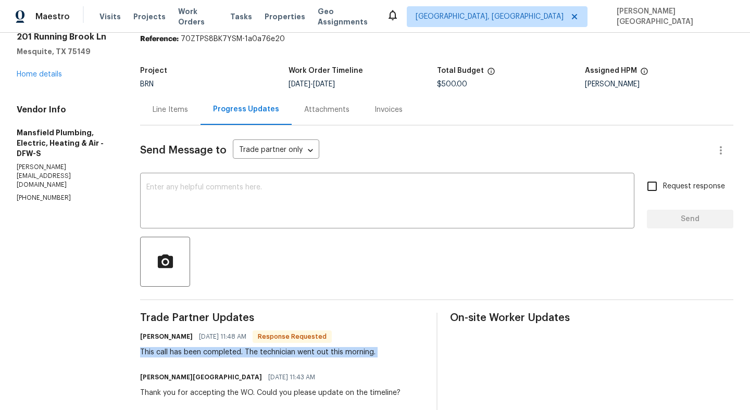
click at [260, 348] on div "This call has been completed. The technician went out this morning." at bounding box center [257, 352] width 235 height 10
copy div "This call has been completed. The technician went out this morning."
click at [207, 201] on textarea at bounding box center [386, 202] width 481 height 36
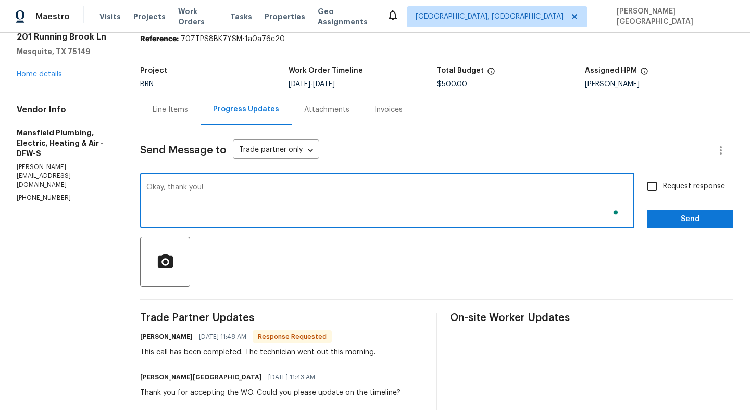
click at [207, 201] on textarea "Okay, thank you!" at bounding box center [386, 202] width 481 height 36
type textarea "Okay, thank you!"
click at [653, 187] on input "Request response" at bounding box center [652, 186] width 22 height 22
checkbox input "true"
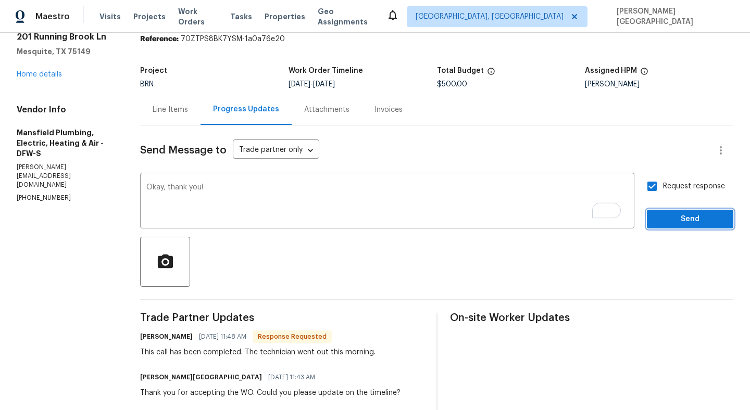
click at [664, 210] on button "Send" at bounding box center [689, 219] width 86 height 19
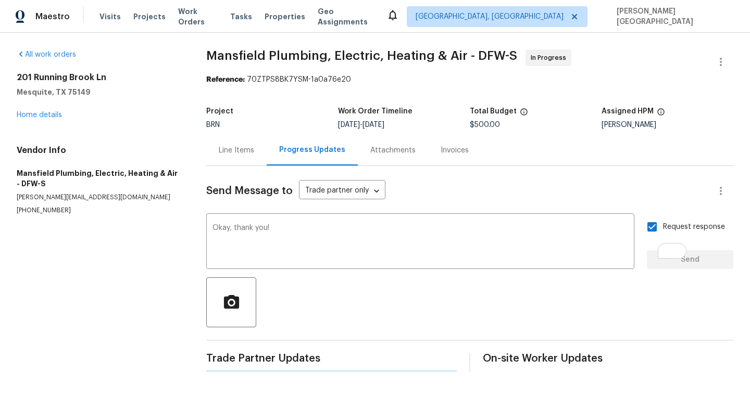
scroll to position [0, 0]
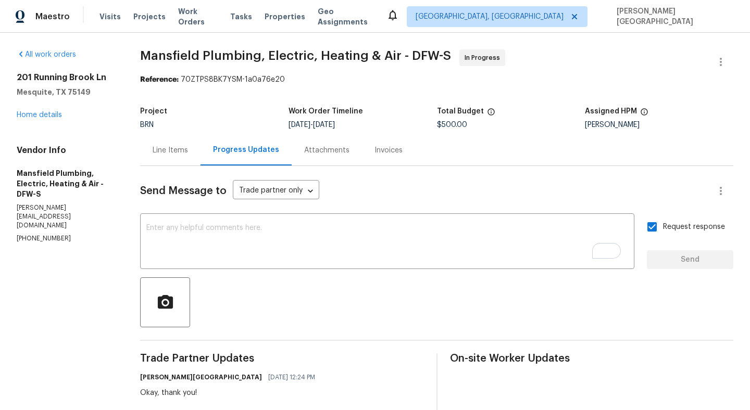
click at [182, 57] on span "Mansfield Plumbing, Electric, Heating & Air - DFW-S" at bounding box center [295, 55] width 311 height 12
click at [226, 57] on span "Mansfield Plumbing, Electric, Heating & Air - DFW-S" at bounding box center [295, 55] width 311 height 12
copy span "Mansfield Plumbing"
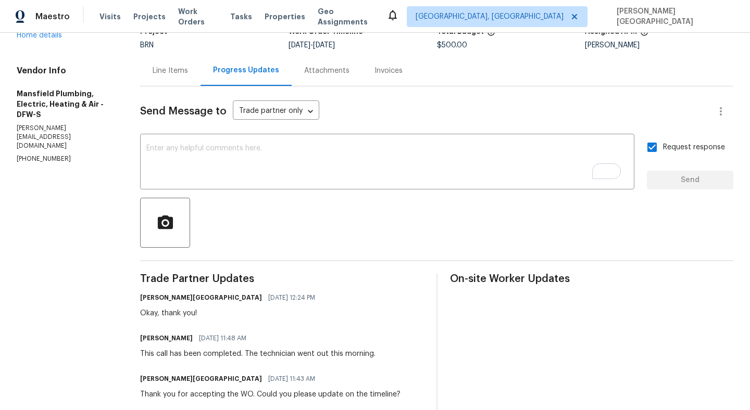
scroll to position [72, 0]
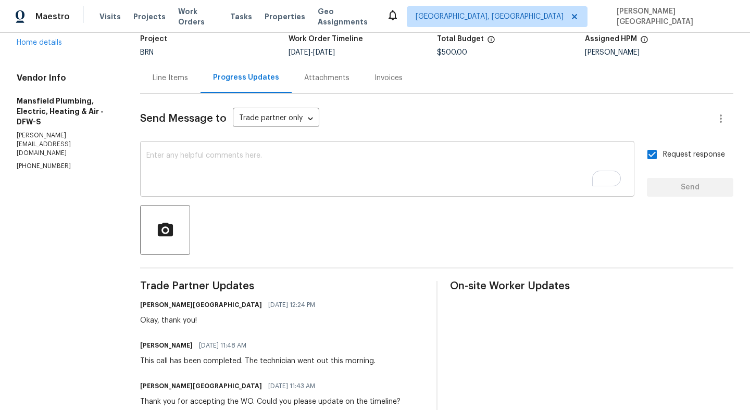
click at [194, 170] on textarea "To enrich screen reader interactions, please activate Accessibility in Grammarl…" at bounding box center [386, 170] width 481 height 36
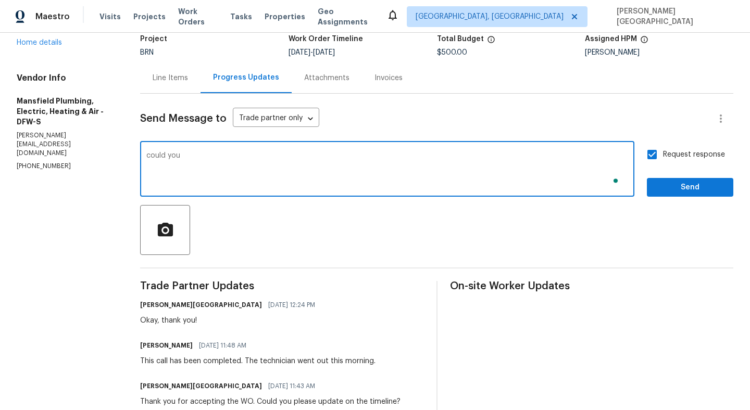
type textarea "could you"
type textarea "c"
type textarea "Could you please move it to complete and upload the photos?"
click at [692, 198] on div "Send Message to Trade partner only Trade partner only ​ Could you please move i…" at bounding box center [436, 293] width 593 height 398
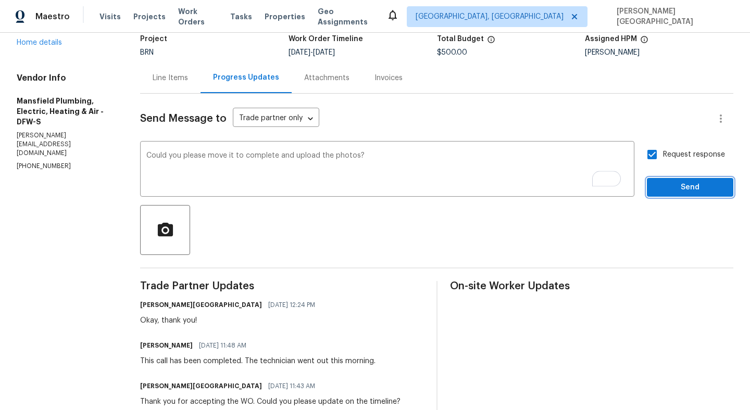
click at [682, 187] on span "Send" at bounding box center [690, 187] width 70 height 13
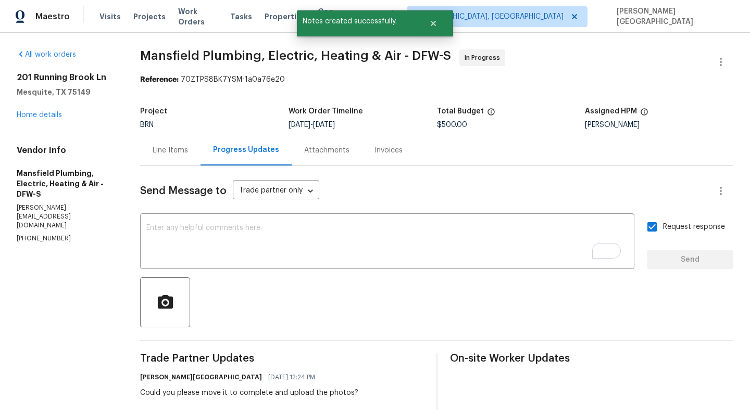
click at [170, 54] on span "Mansfield Plumbing, Electric, Heating & Air - DFW-S" at bounding box center [295, 55] width 311 height 12
click at [235, 61] on span "Mansfield Plumbing, Electric, Heating & Air - DFW-S" at bounding box center [295, 55] width 311 height 12
copy span "Mansfield Plumbing"
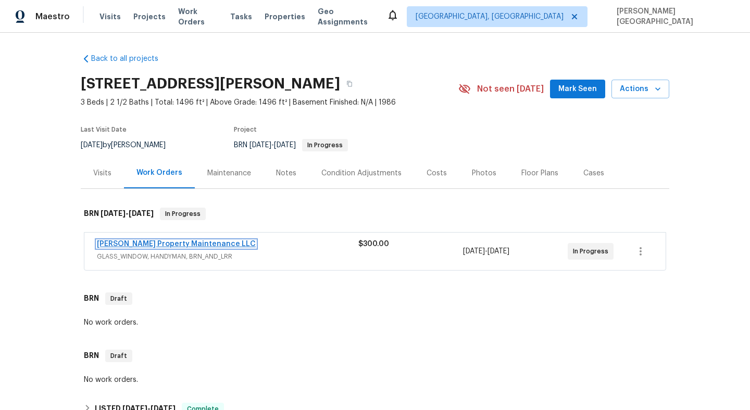
click at [190, 245] on link "[PERSON_NAME] Property Maintenance LLC" at bounding box center [176, 243] width 159 height 7
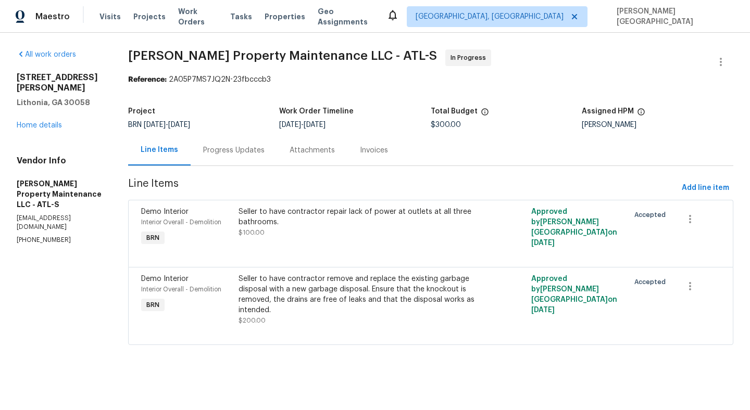
click at [235, 138] on div "Progress Updates" at bounding box center [234, 150] width 86 height 31
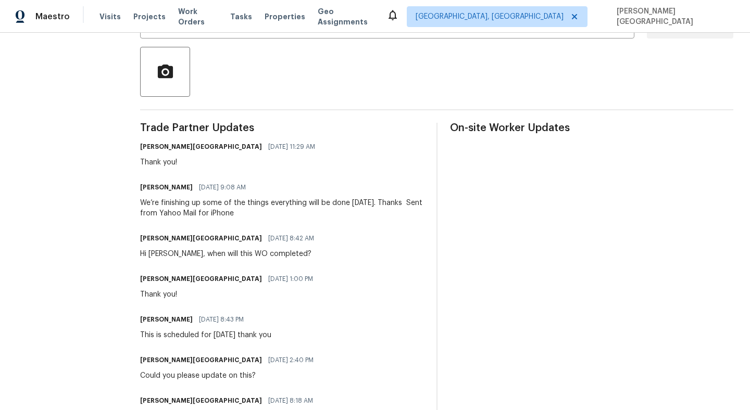
scroll to position [249, 0]
